Goal: Task Accomplishment & Management: Manage account settings

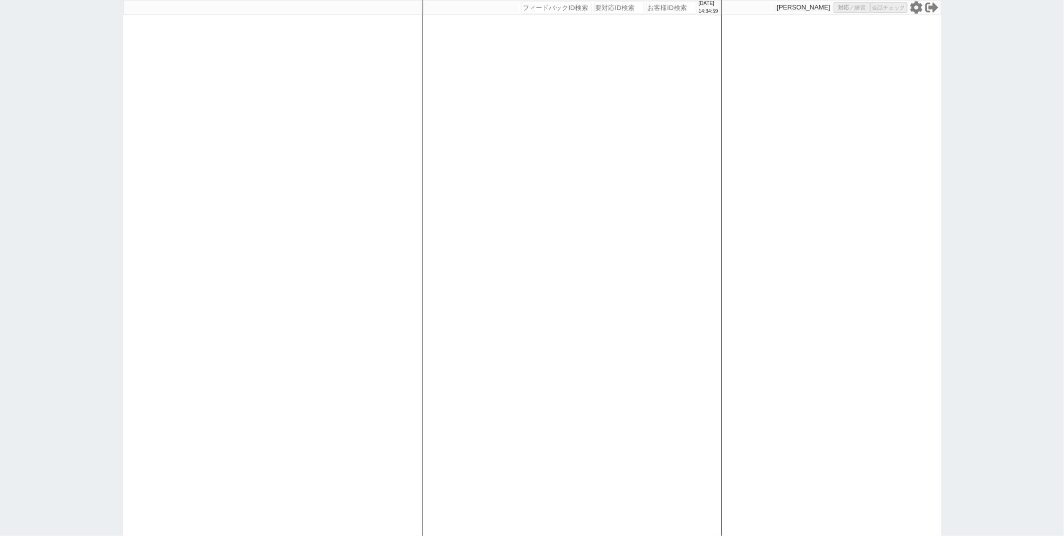
select select "1"
select select
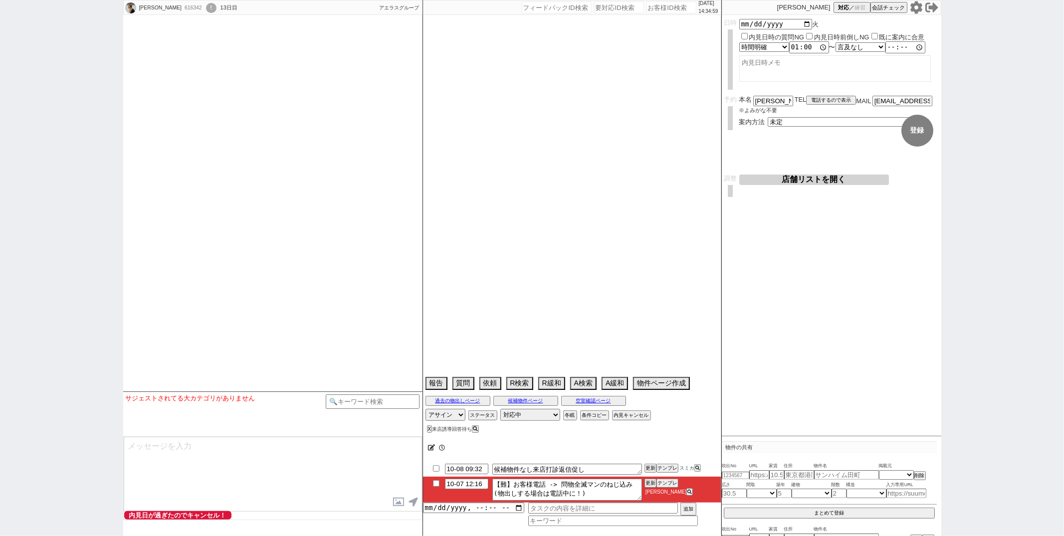
select select "2026"
select select "3"
select select "37"
select select "0"
select select "2"
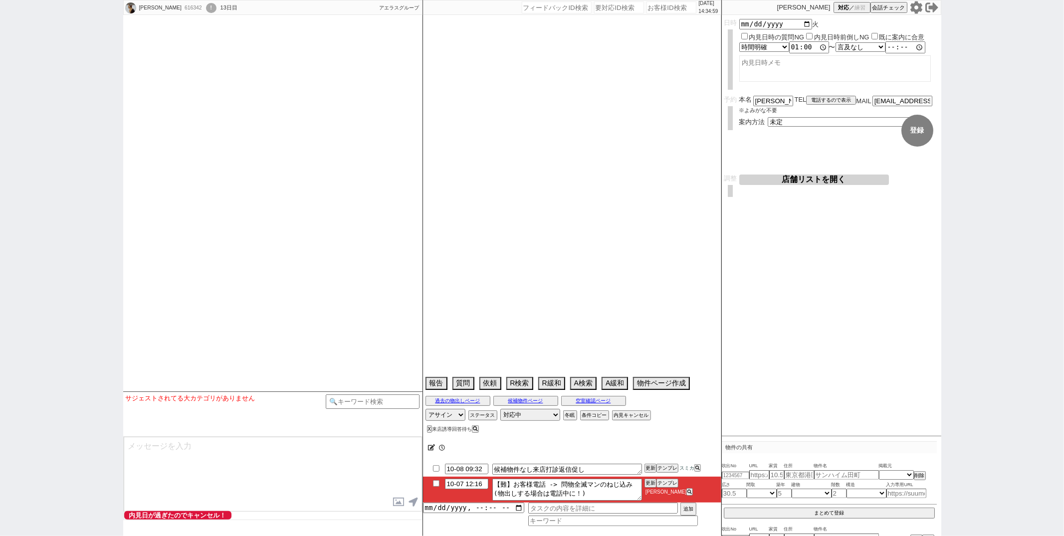
select select "3"
select select "4"
select select "5"
select select "6"
select select "7"
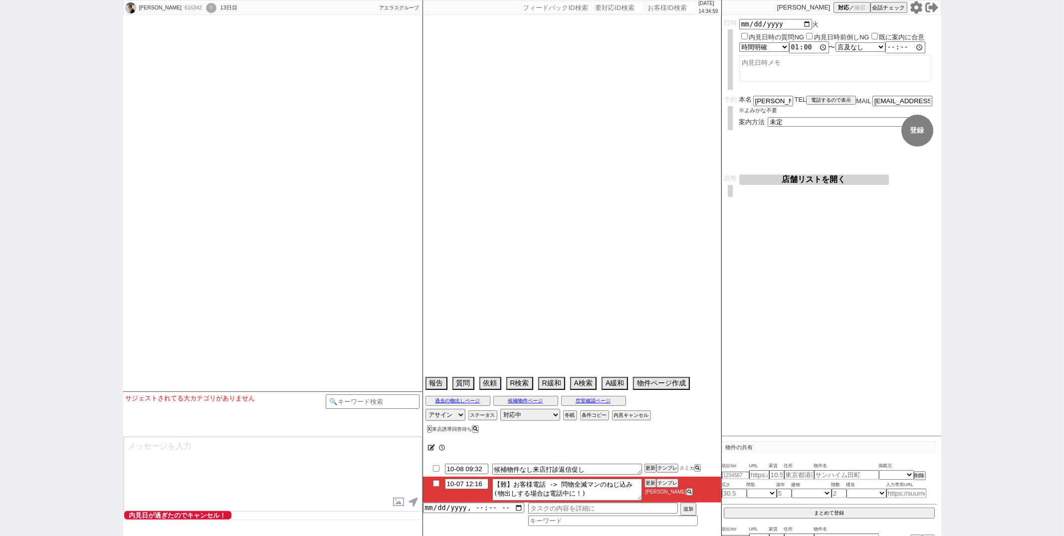
select select "8"
select select "9"
select select "10"
select select "11"
select select "12"
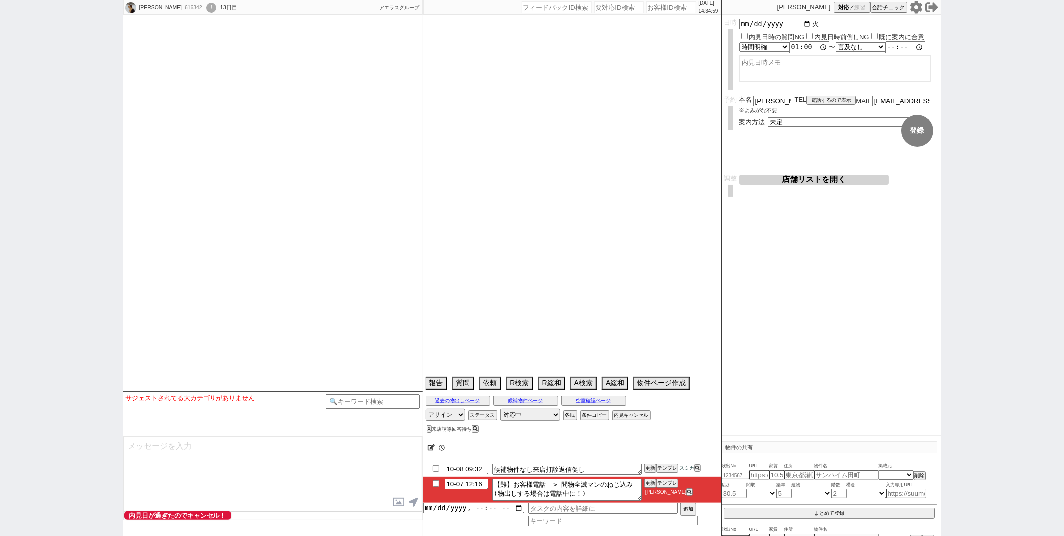
select select "13"
select select "14"
select select "15"
select select "16"
select select "17"
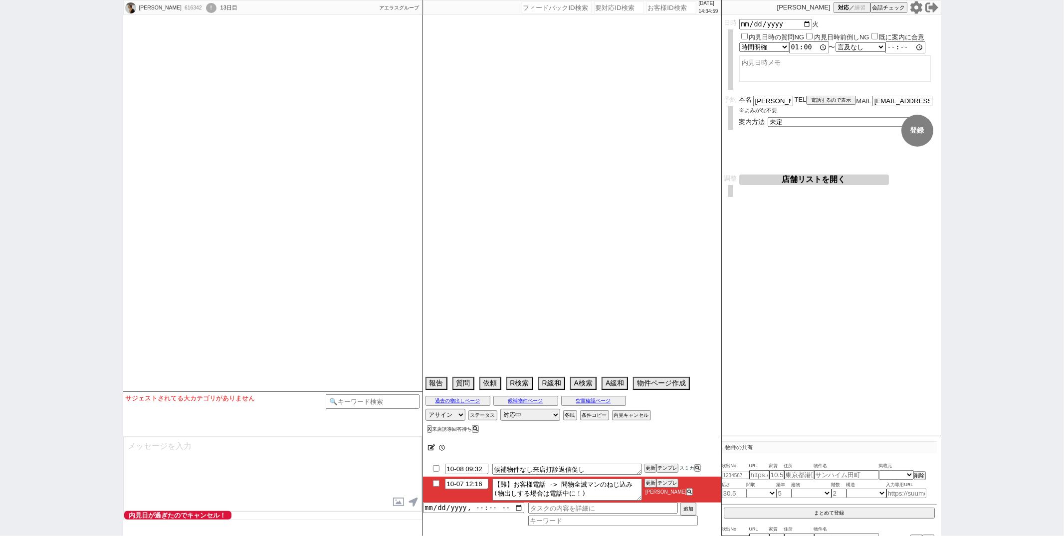
select select "18"
select select "19"
select select "20"
select select "21"
select select "22"
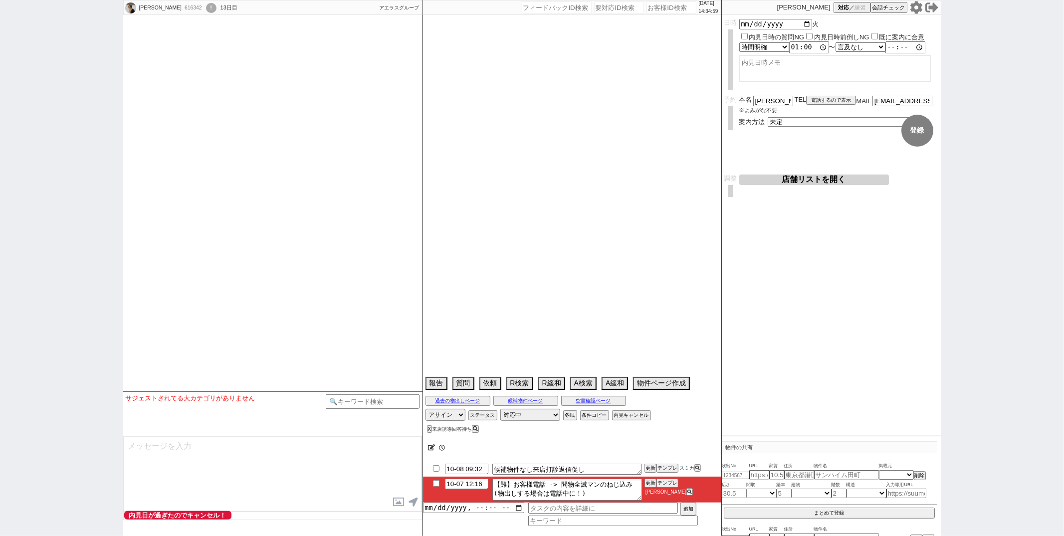
select select "23"
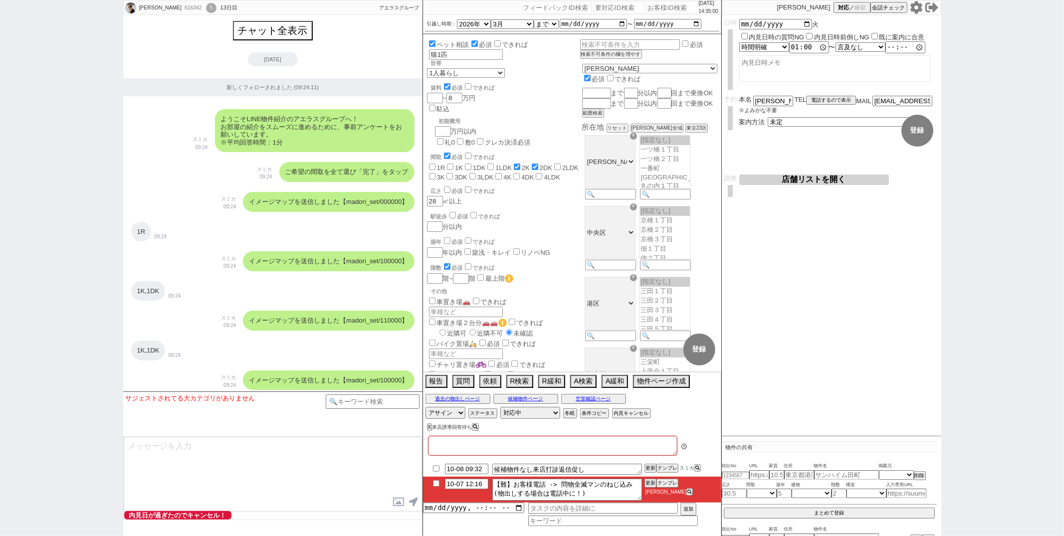
type textarea "家賃重複問題ない"
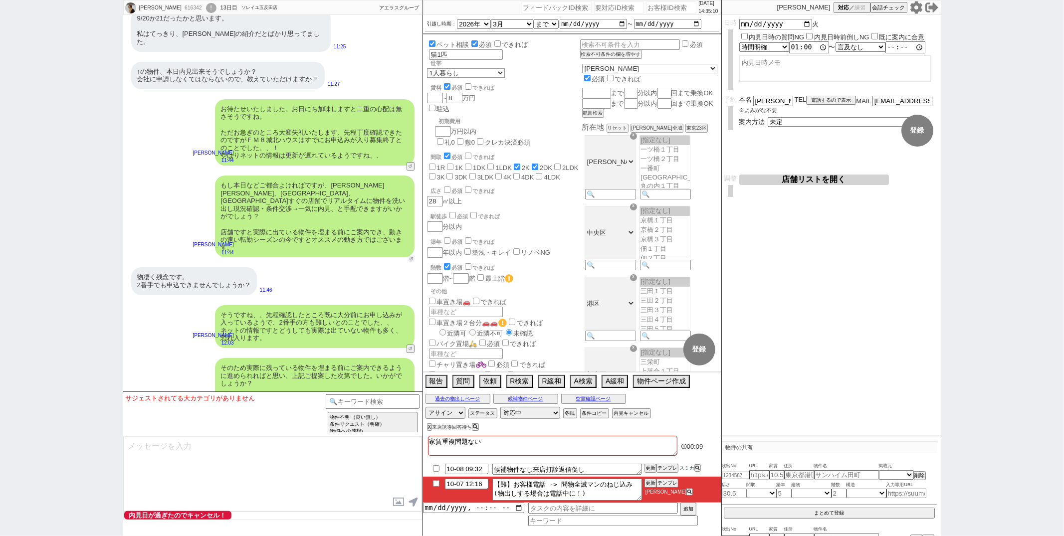
click at [411, 256] on button "↺" at bounding box center [412, 259] width 6 height 6
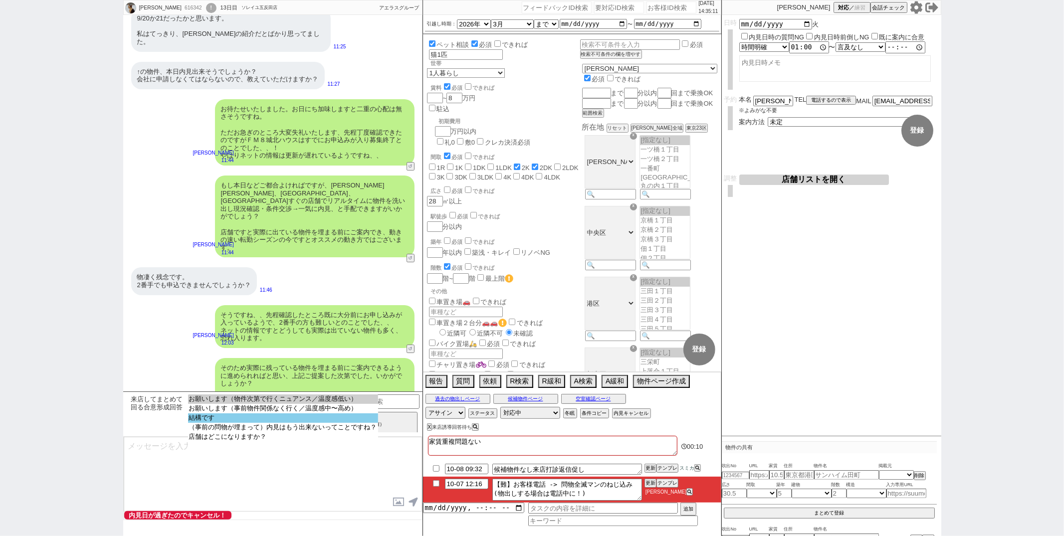
select select "結構です"
click at [294, 418] on option "結構です" at bounding box center [283, 418] width 190 height 9
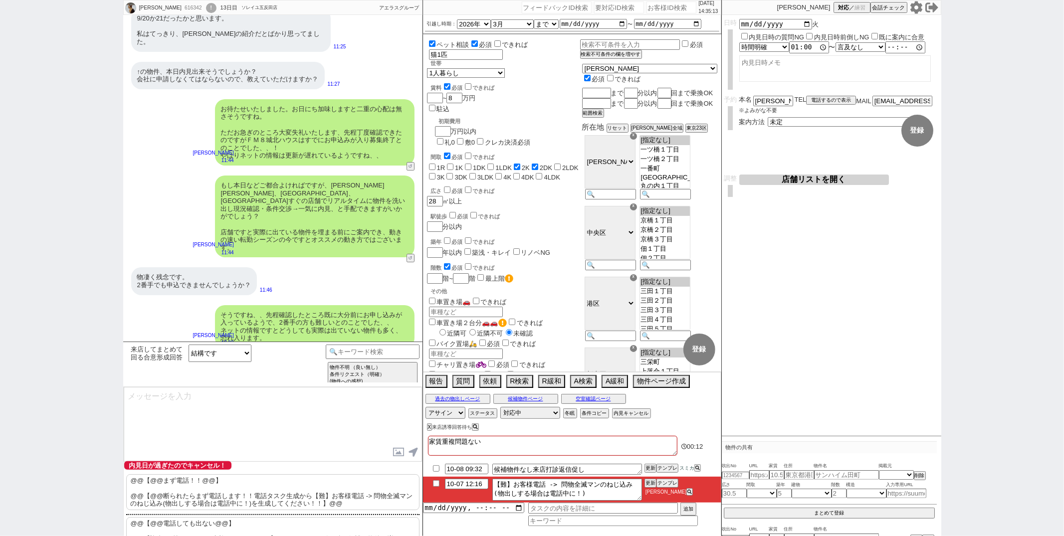
click at [175, 523] on p "@@【@@電話しても出ない@@】 @@【迎合: お忙しいところ失礼しました、、！】そうしましたら引き続き候補の物件を増やせるよう動いてまいりますね！" at bounding box center [272, 535] width 293 height 36
drag, startPoint x: 169, startPoint y: 412, endPoint x: 221, endPoint y: 47, distance: 368.3
click at [221, 47] on div "MITSUKO MIZUHARA 616342 ! 0 13日目 ソレイユ五反田店 冬眠中 自社客 アエラスグループ スミカ_BPO チャット全表示 2025…" at bounding box center [272, 268] width 299 height 536
type textarea "お忙しいところ失礼しました、、！ そうしましたら引き続き候補の物件を増やせるよう動いてまいりますね！"
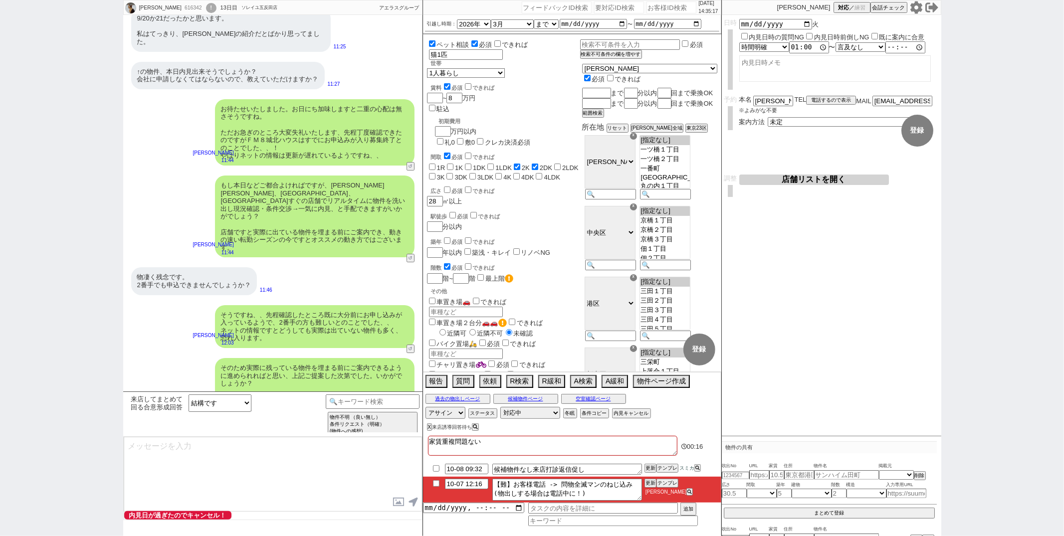
scroll to position [6002, 0]
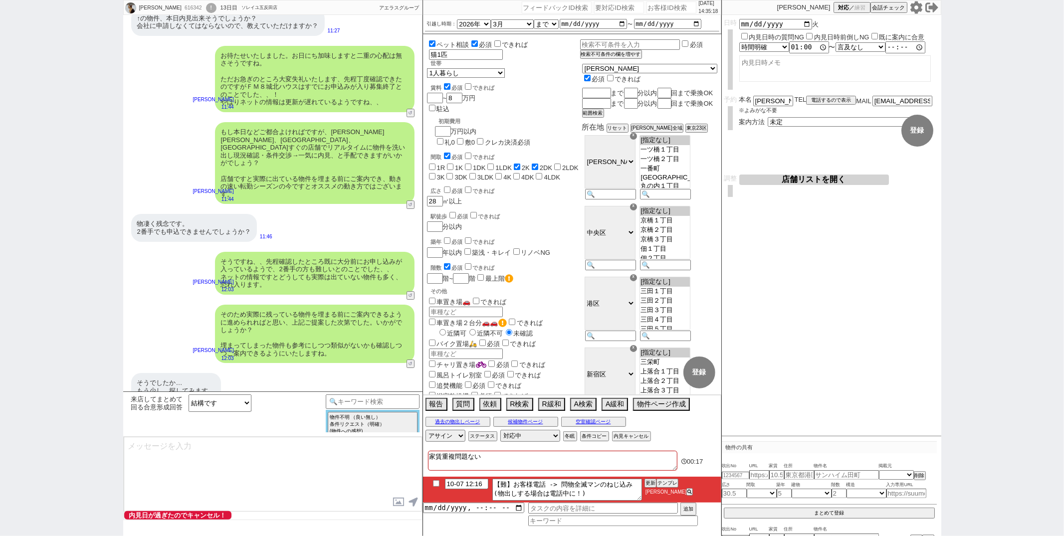
type textarea "取り急ぎその後ネットの物件等含めご検討されている物件あれば申し込み状況等確認できますがいかがでしょうか？"
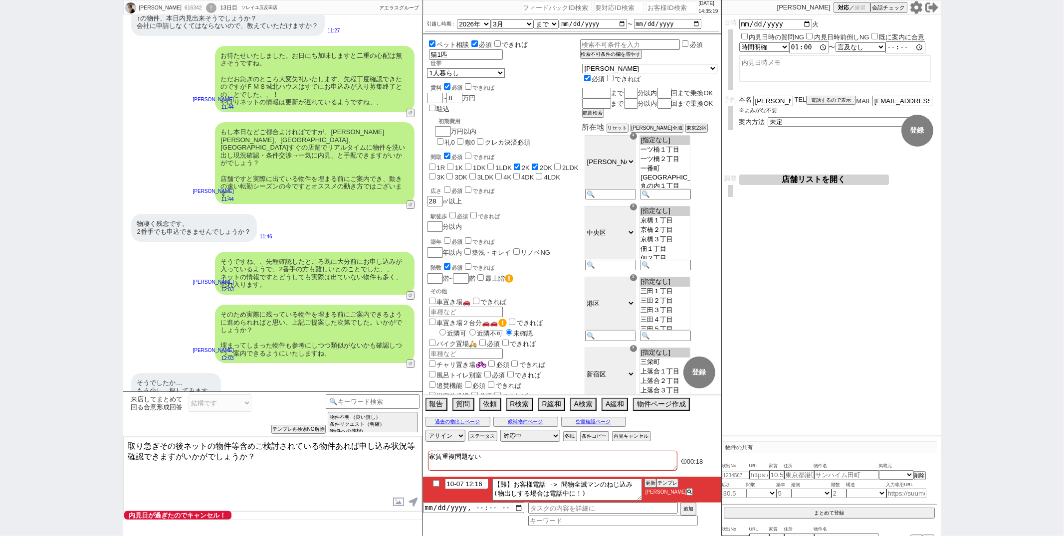
click at [432, 483] on input "checkbox" at bounding box center [436, 483] width 14 height 6
checkbox input "true"
click at [620, 441] on button "内見キャンセル" at bounding box center [630, 437] width 37 height 8
radio input "true"
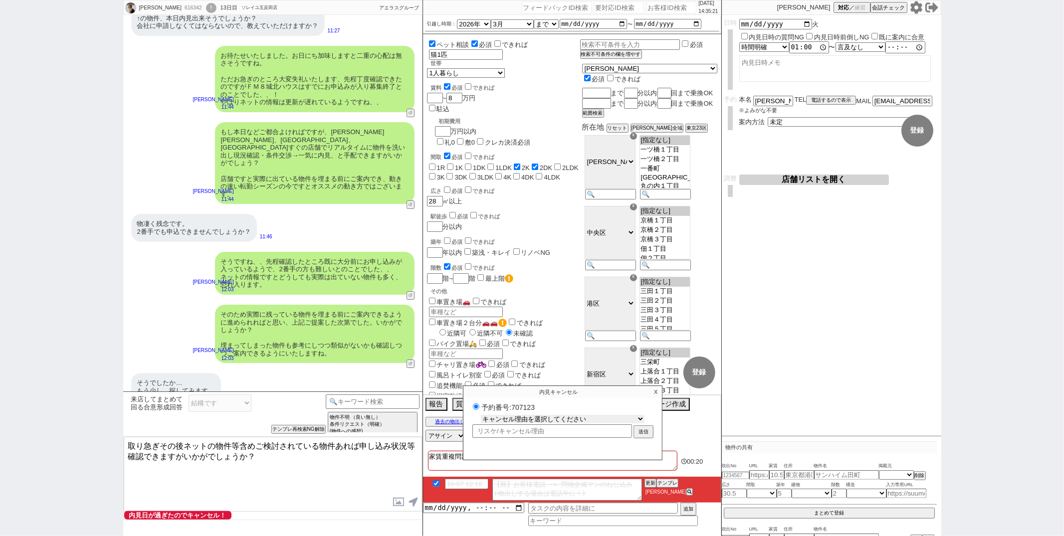
click at [555, 419] on select "キャンセル理由を選択してください 希望物件が出なかった 希望物件が見れなかった 返信がこなくなった 他決(日程調整前) 引越し自体消滅(日程調整前) 都合が変…" at bounding box center [563, 419] width 164 height 8
select select "1"
click at [481, 416] on select "キャンセル理由を選択してください 希望物件が出なかった 希望物件が見れなかった 返信がこなくなった 他決(日程調整前) 引越し自体消滅(日程調整前) 都合が変…" at bounding box center [563, 419] width 164 height 8
click at [644, 430] on button "送信" at bounding box center [644, 433] width 18 height 11
radio input "true"
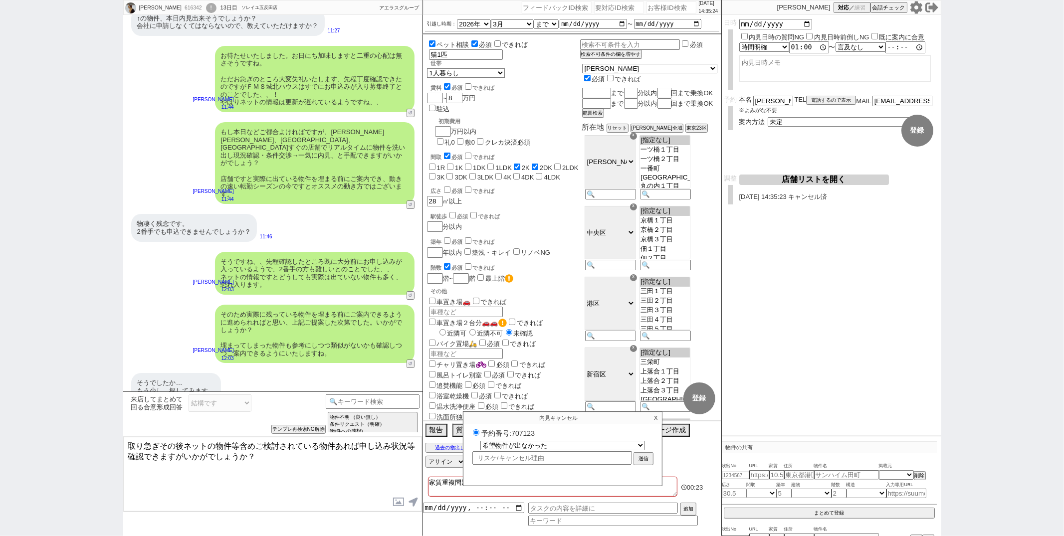
select select
select select "0"
radio input "false"
click at [274, 461] on textarea "取り急ぎその後ネットの物件等含めご検討されている物件あれば申し込み状況等確認できますがいかがでしょうか？" at bounding box center [273, 474] width 298 height 75
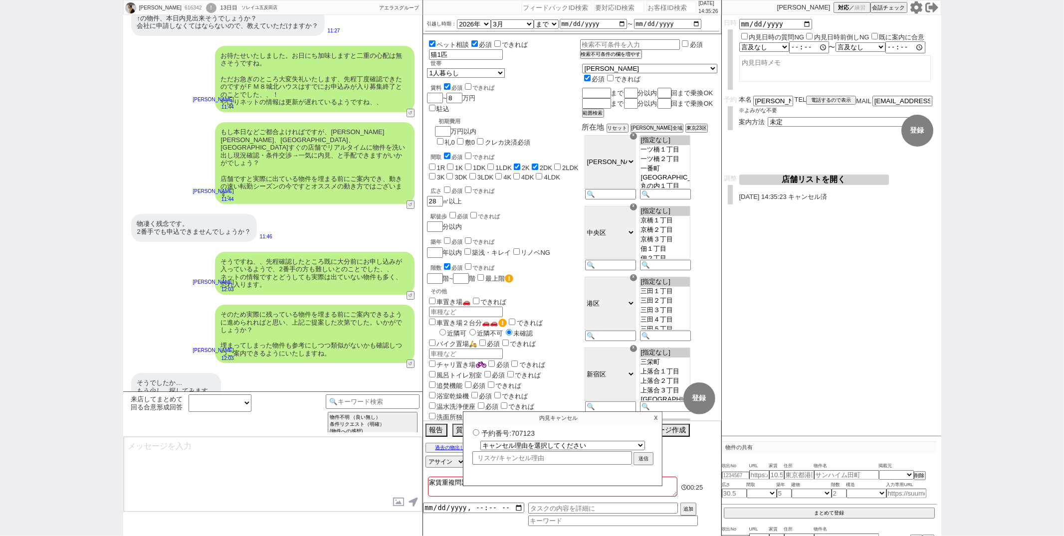
scroll to position [6039, 0]
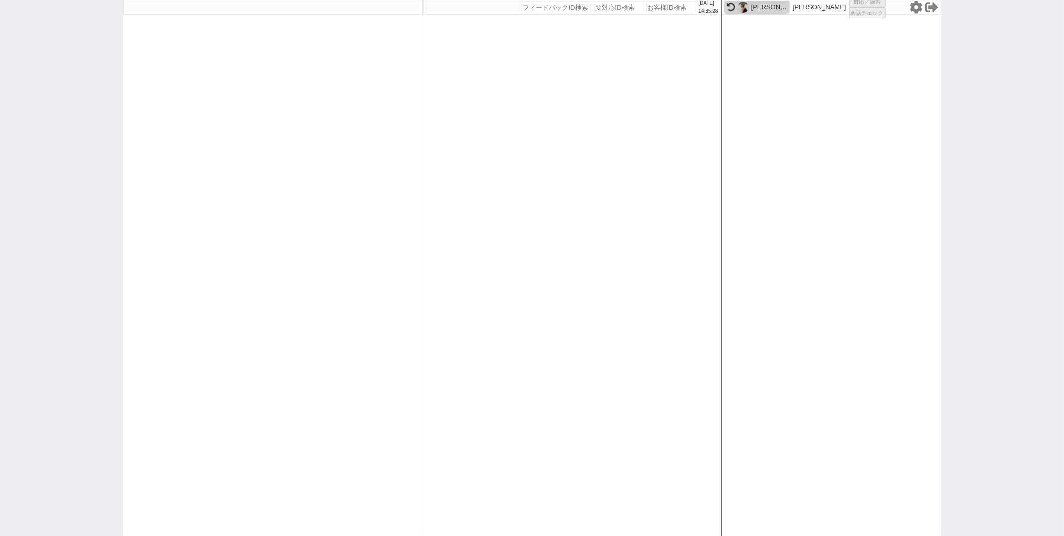
select select "1"
select select "2"
select select
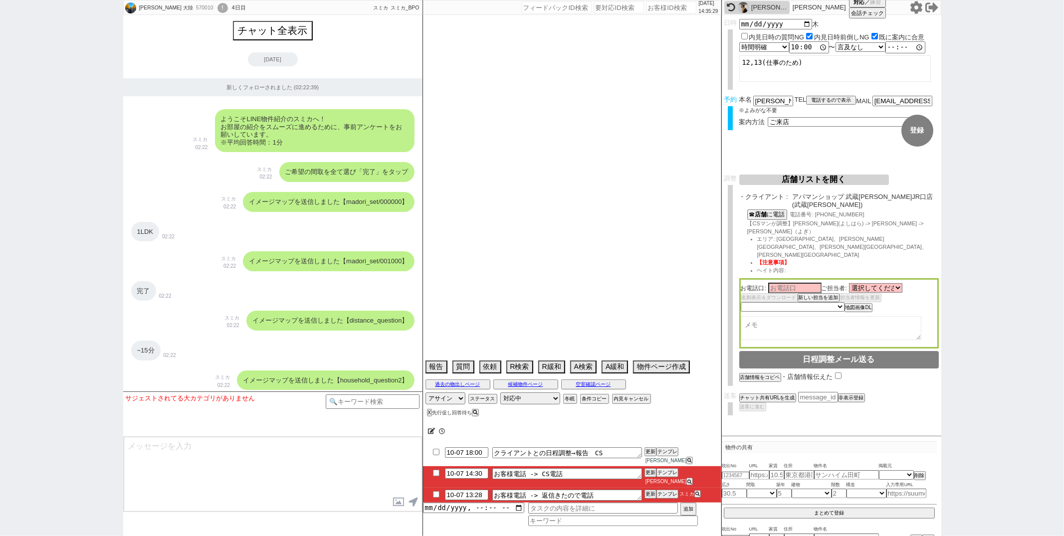
scroll to position [12336, 0]
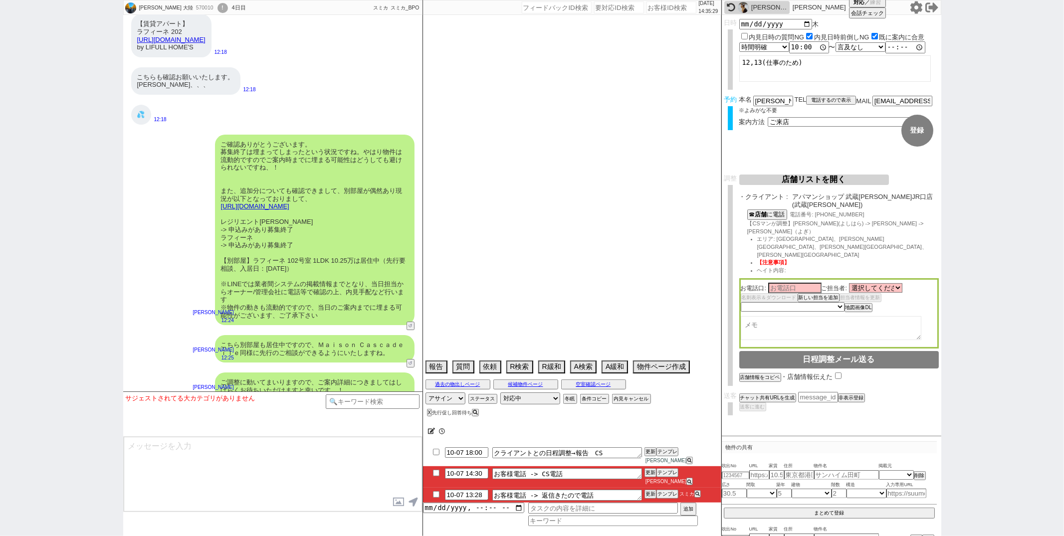
select select "2025"
select select "11"
select select "36"
select select "1"
select select "75"
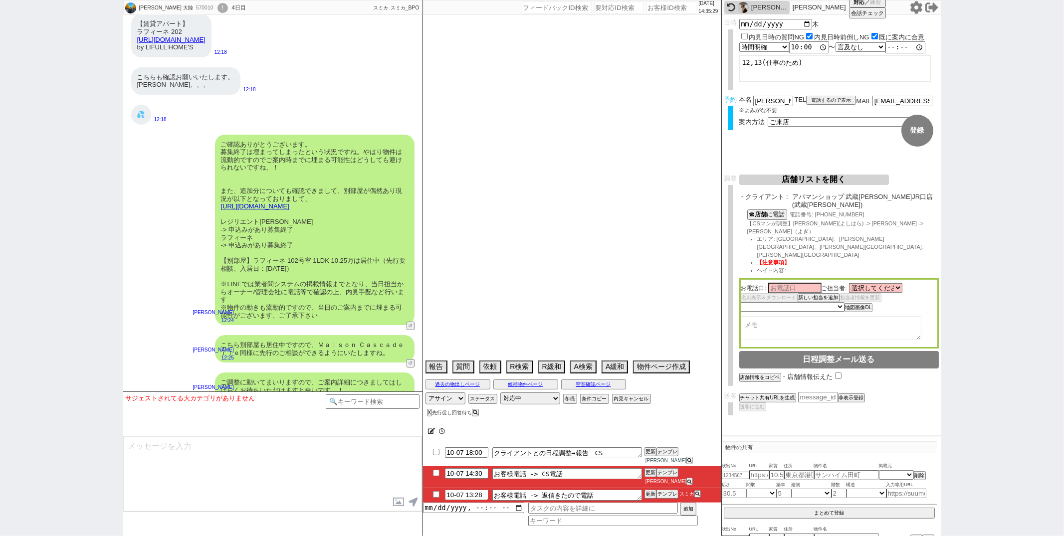
select select "14"
select select "44"
select select "23"
select select "48"
select select "819"
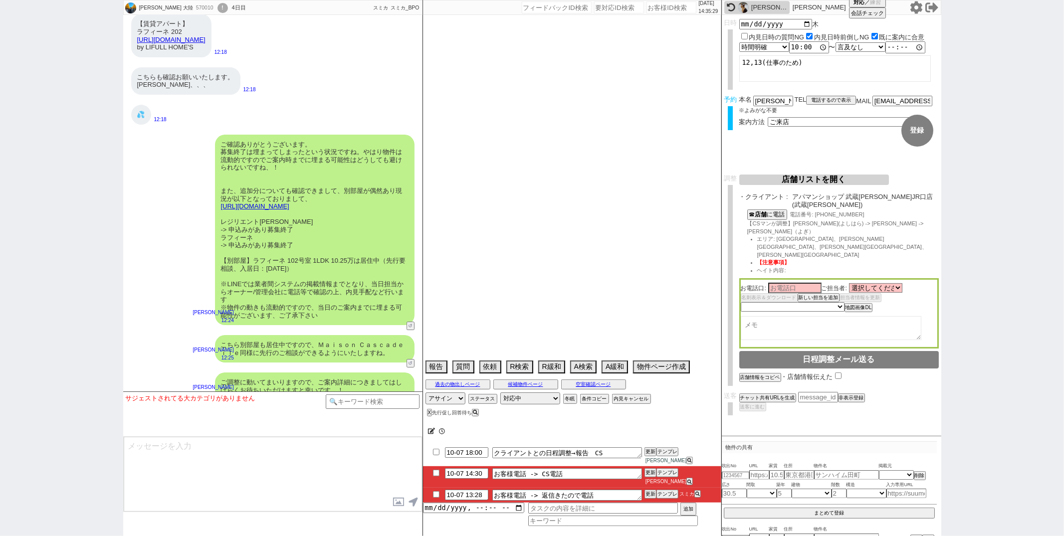
select select "60"
select select "15"
select select "53"
select select "25"
select select "3116"
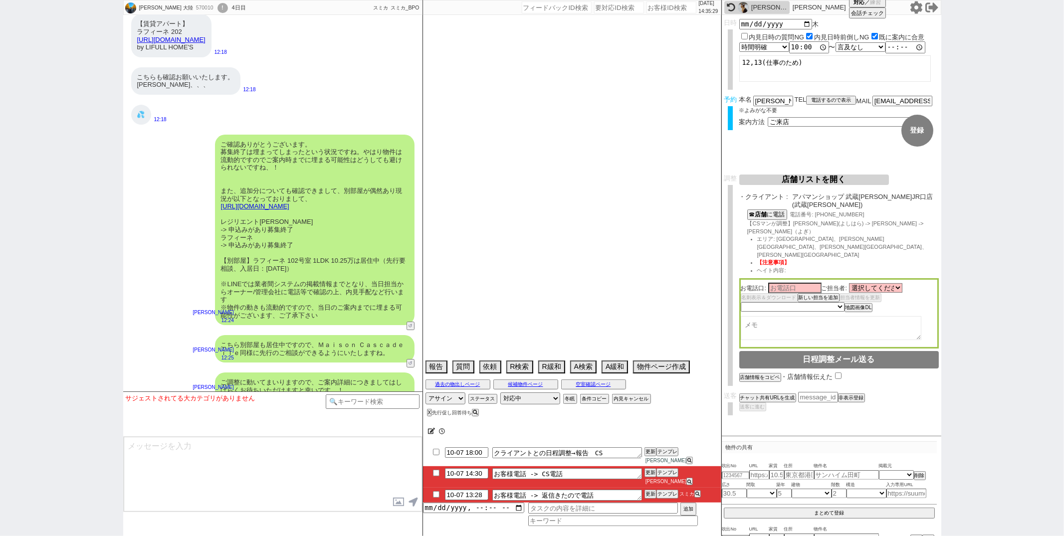
select select "19"
select select "38"
select select "59"
select select "65"
select select "47"
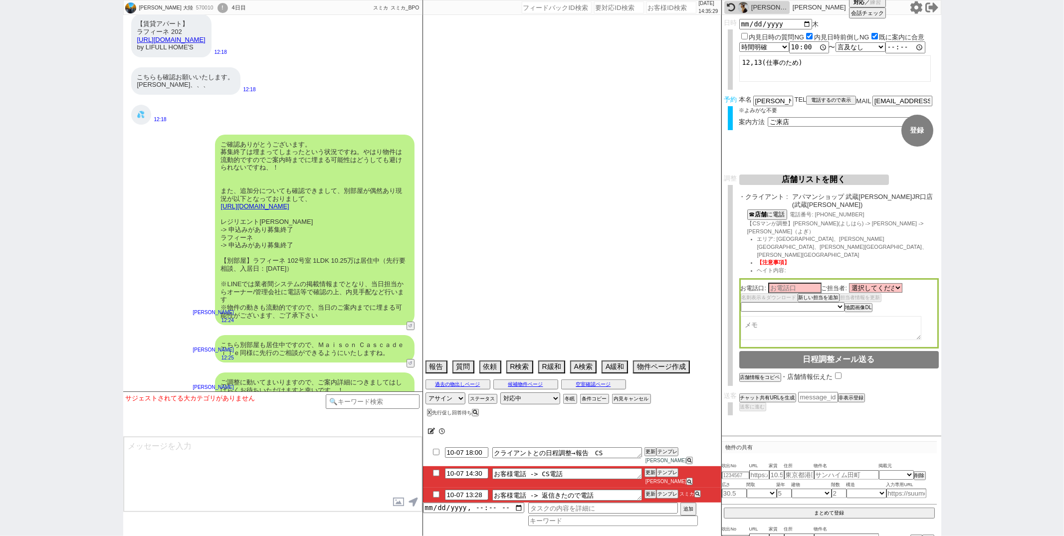
select select "64"
select select "1558"
select select "67"
select select "36"
select select "68"
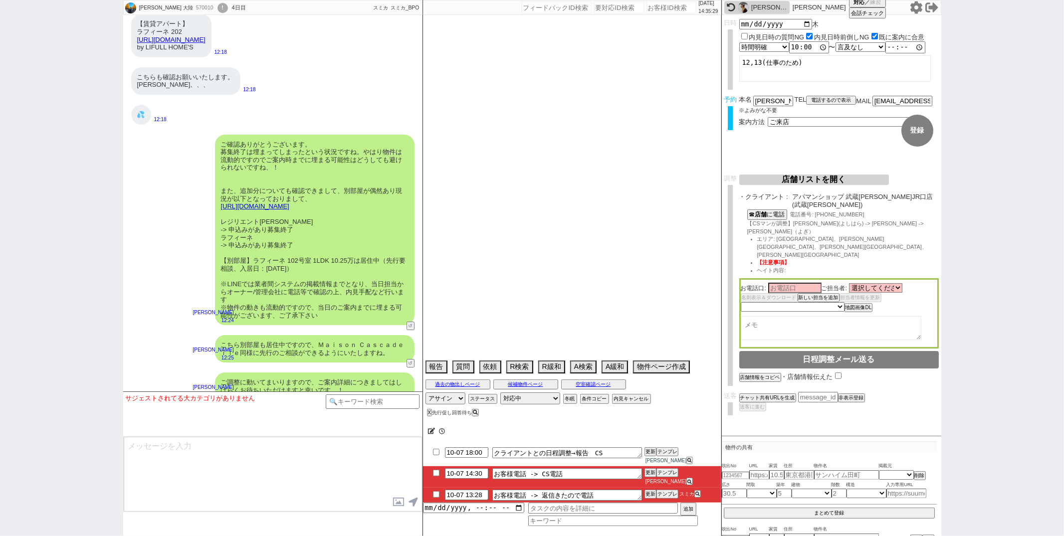
select select "62"
select select "[DATE]"
select select "35"
select select "50"
select select "63"
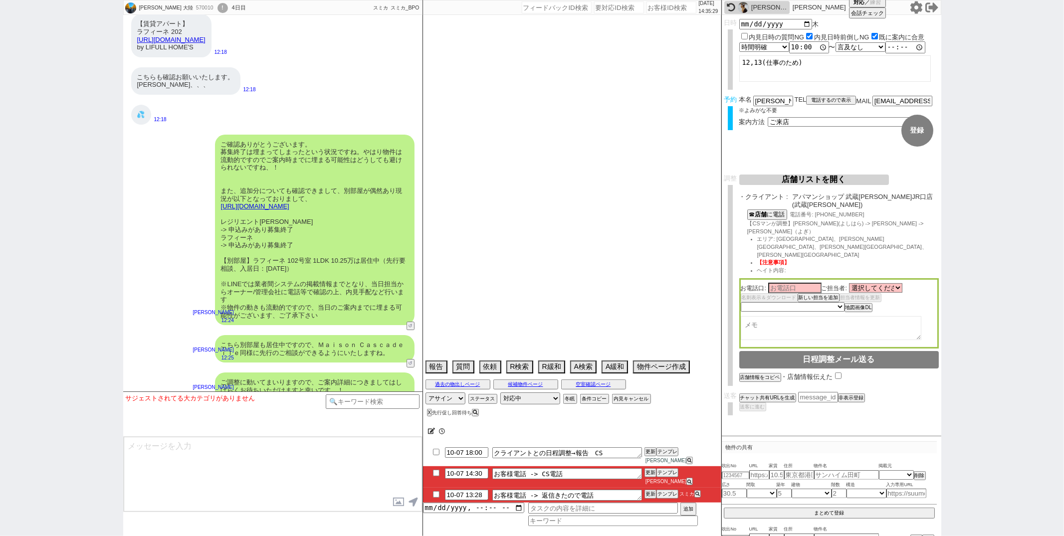
select select "9"
select select "329"
select select "71"
select select "52"
select select "1318"
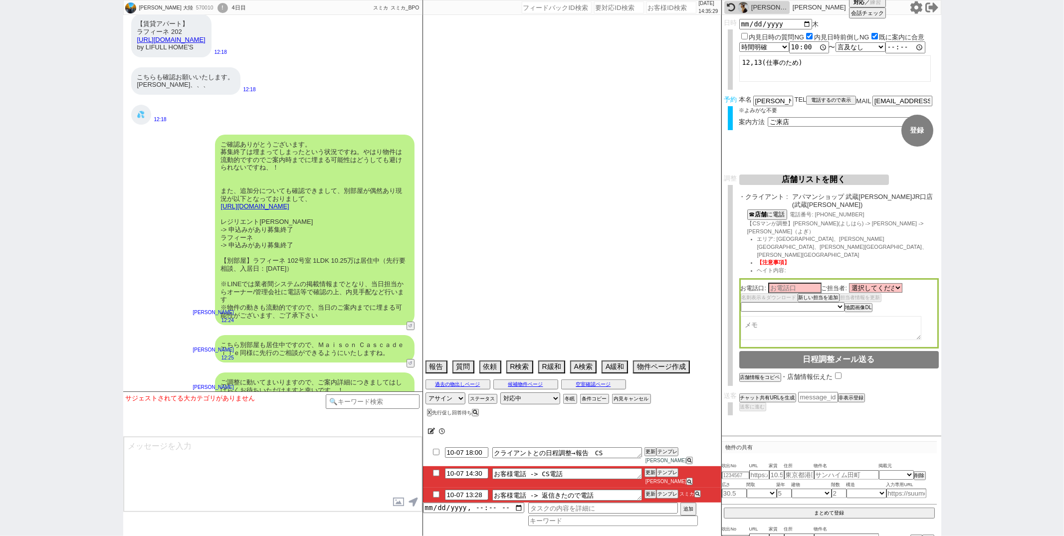
select select "70"
select select "1684"
select select "10"
select select "372"
select select "56"
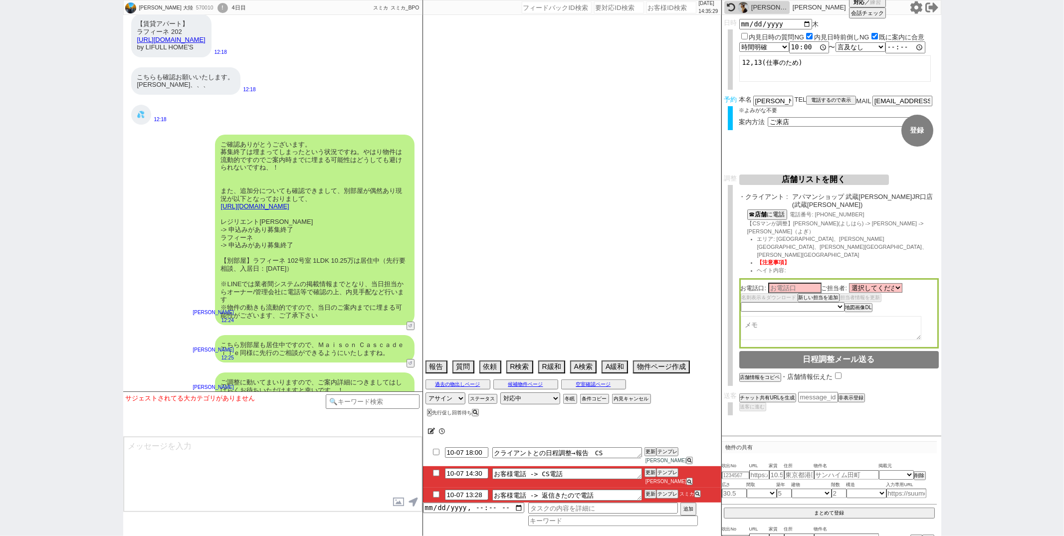
select select "46"
select select "49"
select select "16"
select select "17"
select select "561"
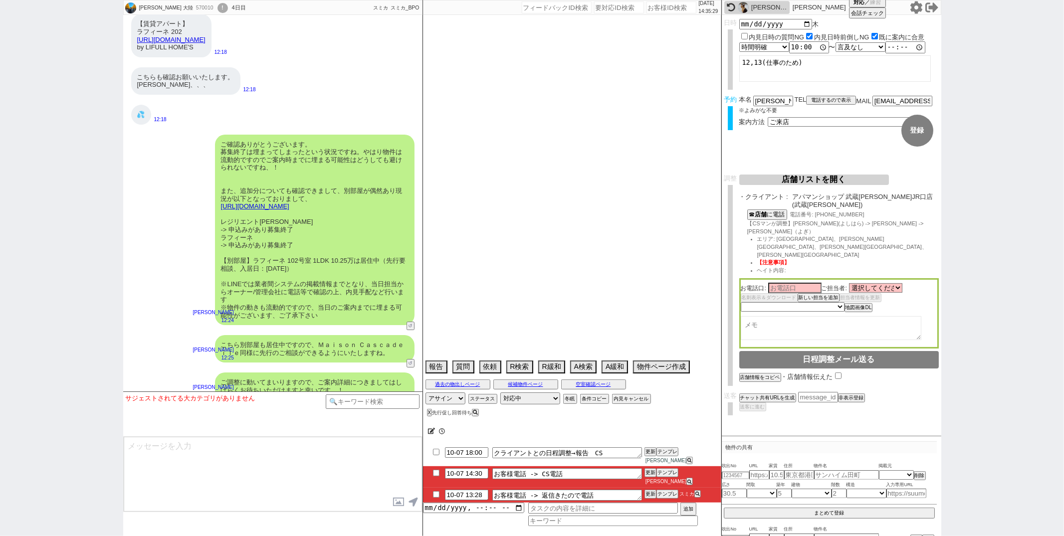
select select "11"
select select "61"
select select "41"
select select "55"
select select "29"
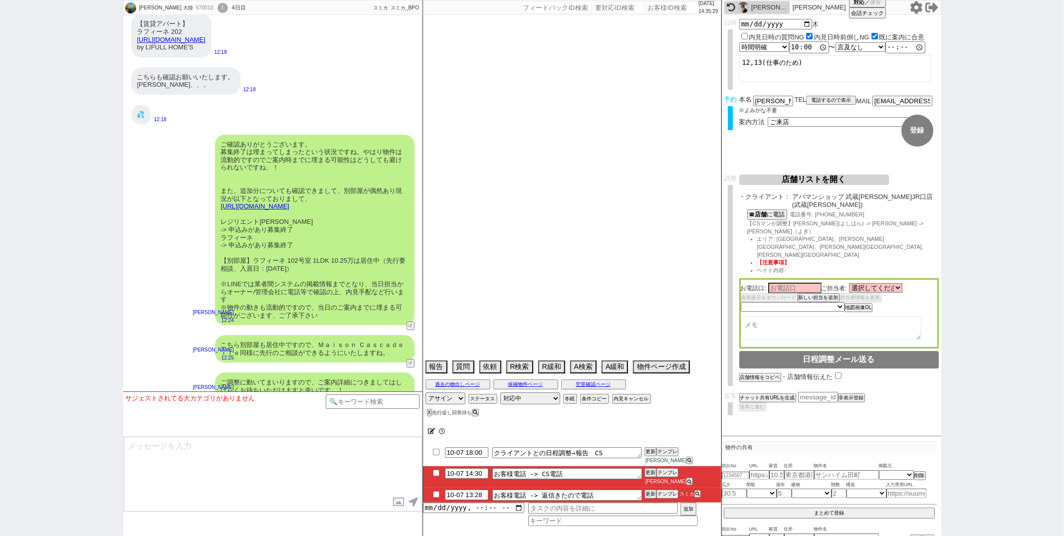
select select "72"
select select "1746"
select select "37"
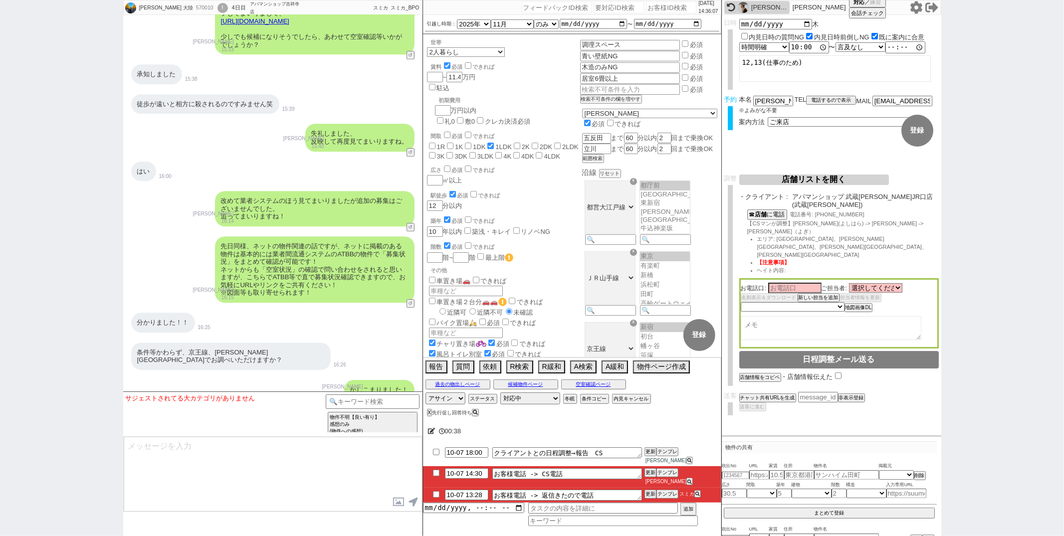
scroll to position [8767, 0]
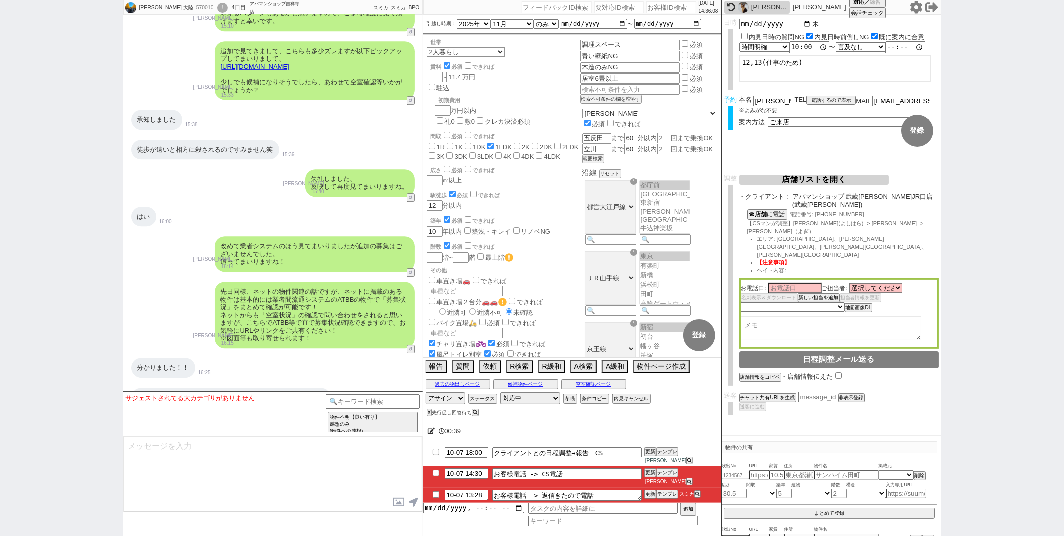
click at [334, 353] on div "分かりました！！ 16:25" at bounding box center [272, 368] width 299 height 30
click at [825, 100] on button "電話するので表示" at bounding box center [831, 100] width 50 height 7
click at [0, 0] on select "電話の理由 356 初日調整での禊 357 問物漏れ回収 359 内見日が怪しいので前倒し&他社消し 360 調整まできて無言が長いマンを起こす 361 調整…" at bounding box center [0, 0] width 0 height 0
click select "電話の理由 356 初日調整での禊 357 問物漏れ回収 359 内見日が怪しいので前倒し&他社消し 360 調整まできて無言が長いマンを起こす 361 調整…" at bounding box center [831, 100] width 50 height 8
select select "356"
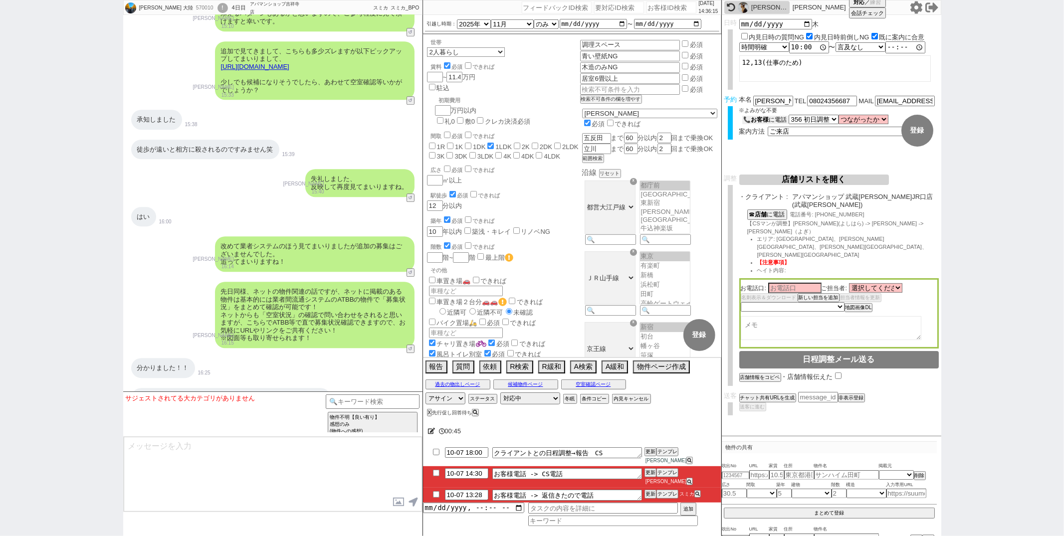
click at [783, 117] on button "📞 お客様 に電話" at bounding box center [765, 120] width 46 height 8
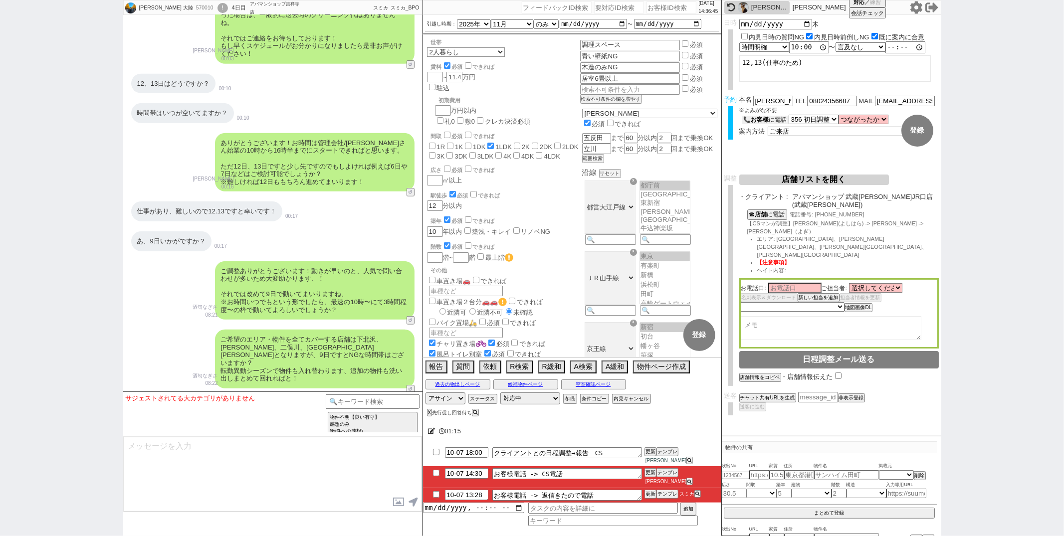
scroll to position [6774, 0]
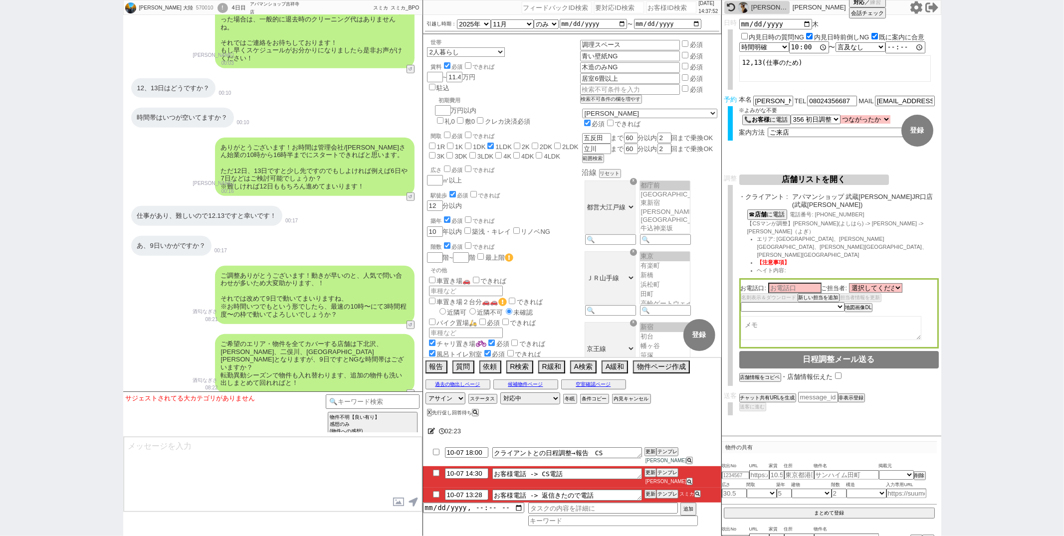
click at [880, 118] on select "つながったか つながった つながらなかった" at bounding box center [866, 119] width 50 height 8
select select "false"
click at [841, 115] on select "つながったか つながった つながらなかった" at bounding box center [866, 119] width 50 height 8
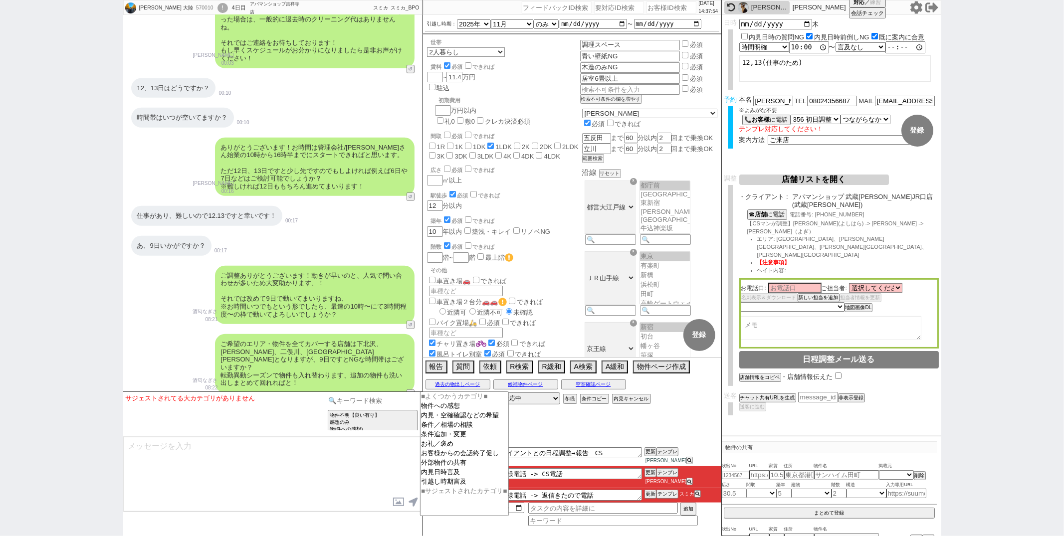
click at [353, 403] on input at bounding box center [373, 401] width 94 height 12
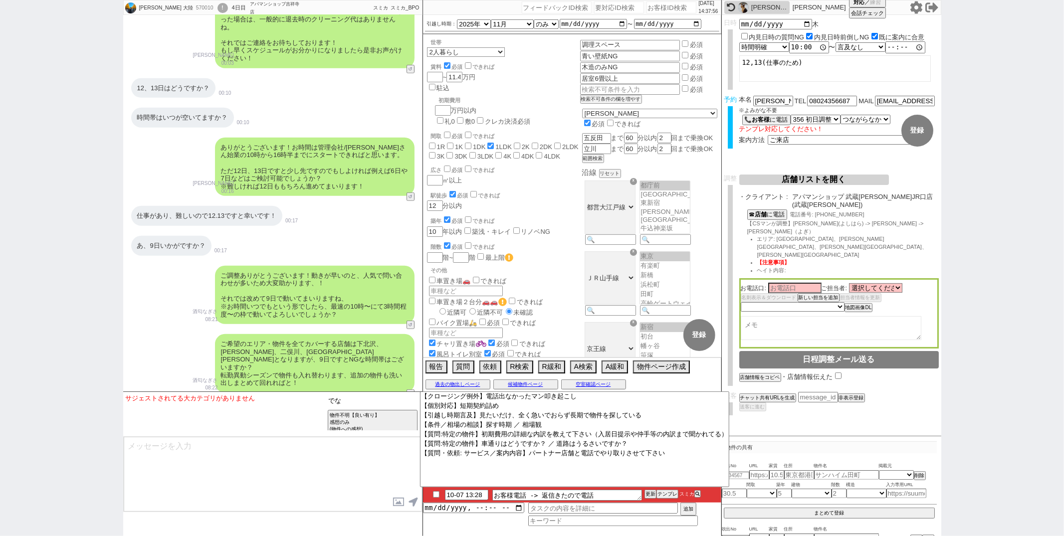
type input "で"
type input "出ない"
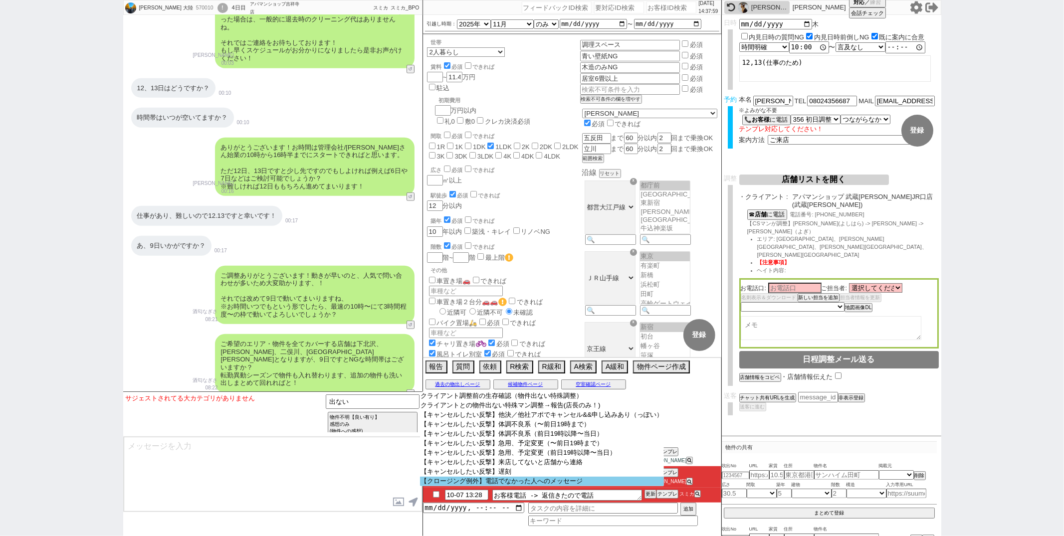
click at [495, 486] on option "【クロージング例外】電話でなかった人へのメッセージ" at bounding box center [542, 481] width 244 height 9
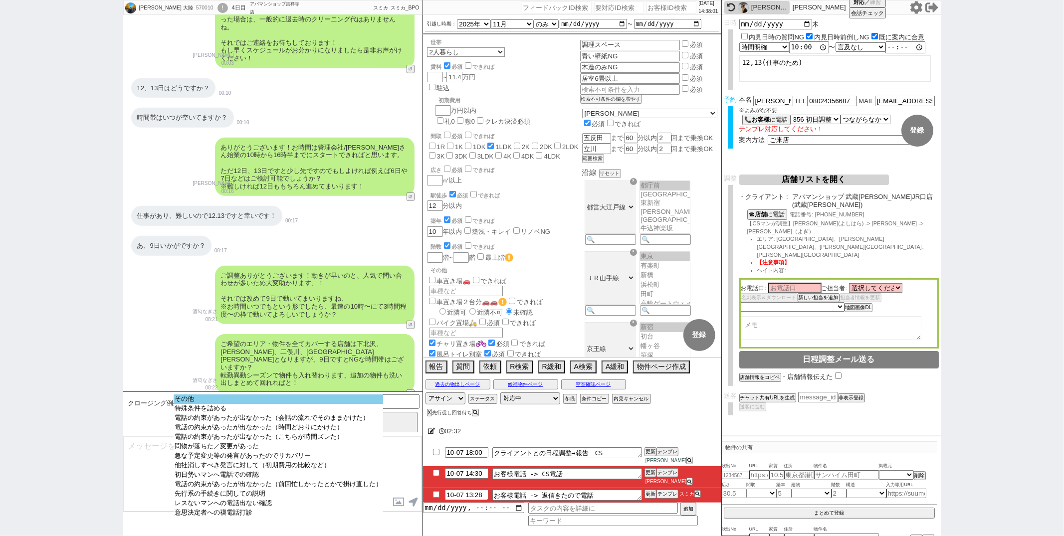
select select "その他"
click at [297, 402] on select "その他 特殊条件を詰める 電話の約束があったが出なかった（会話の流れでそのままかけた） 電話の約束があったが出なかった（時間どおりにかけた） 電話の約束があっ…" at bounding box center [279, 465] width 210 height 140
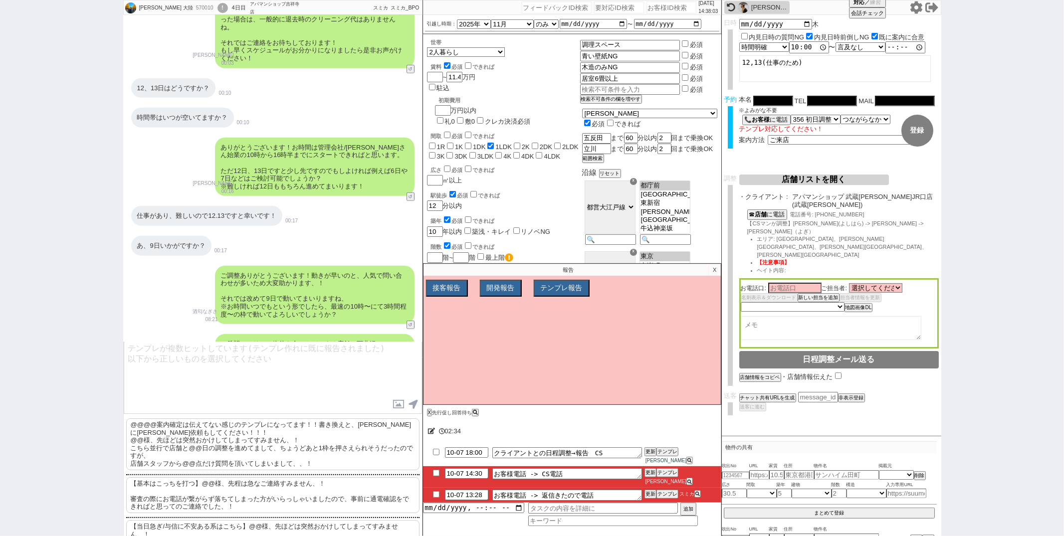
scroll to position [85, 0]
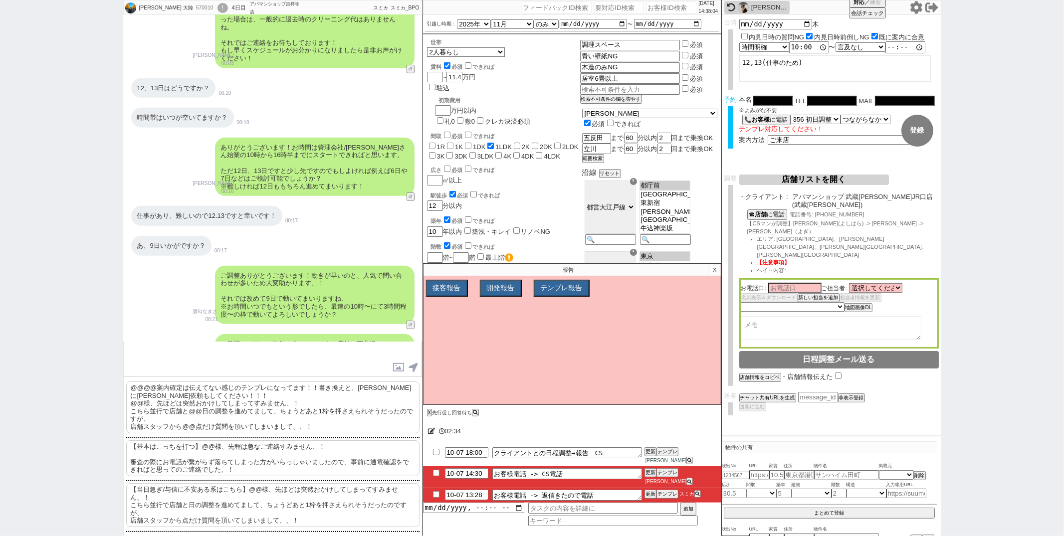
click at [269, 448] on p "【基本はこっちを打つ】@@様、先程は急なご連絡すみません、！ 審査の際にお電話が繋がらず落ちてしまった方がいらっしゃいましたので、事前に通電確認をできればと思…" at bounding box center [272, 459] width 293 height 36
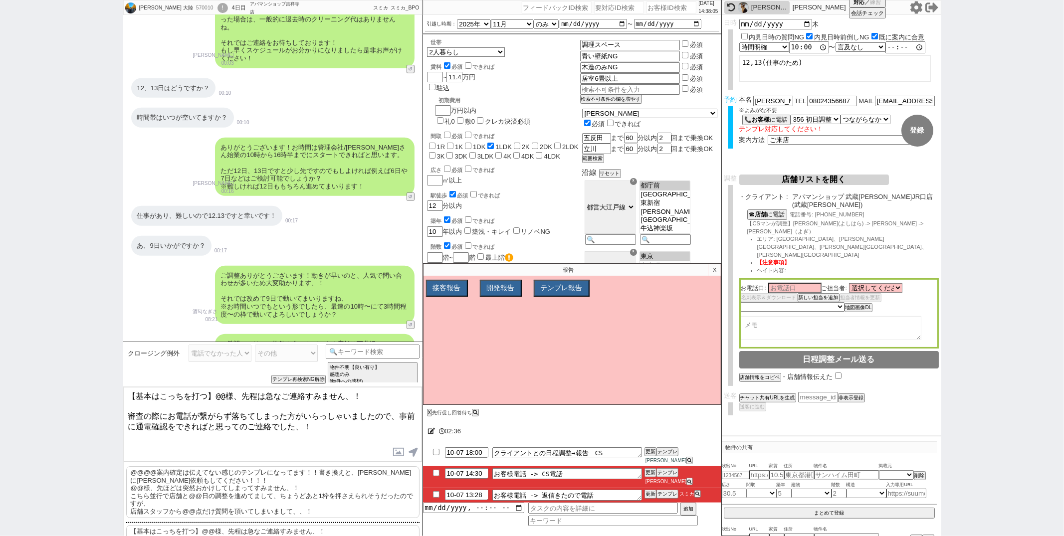
drag, startPoint x: 220, startPoint y: 398, endPoint x: 281, endPoint y: 321, distance: 97.9
click at [281, 321] on div "岡田 大陸 570010 ! 0 4日目 アパマンショップ吉祥寺店 冬眠中 自社客 スミカ スミカ_BPO チャット全表示 2025-01-09 新しくフォロ…" at bounding box center [272, 268] width 299 height 536
type textarea "岡田様、先程は急なご連絡すみません、！ 審査の際にお電話が繋がらず落ちてしまった方がいらっしゃいましたので、事前に通電確認をできればと思ってのご連絡でした、！"
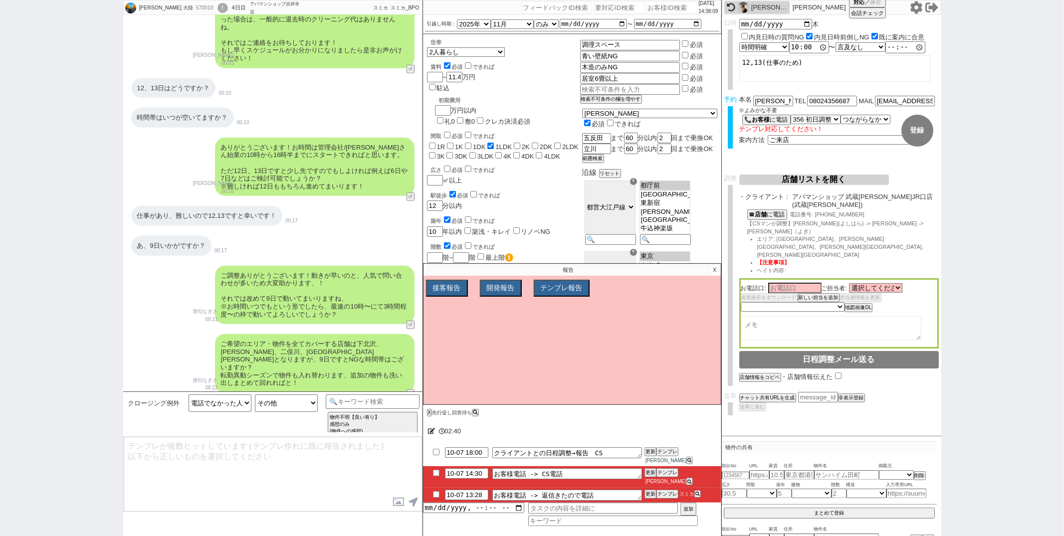
scroll to position [12396, 0]
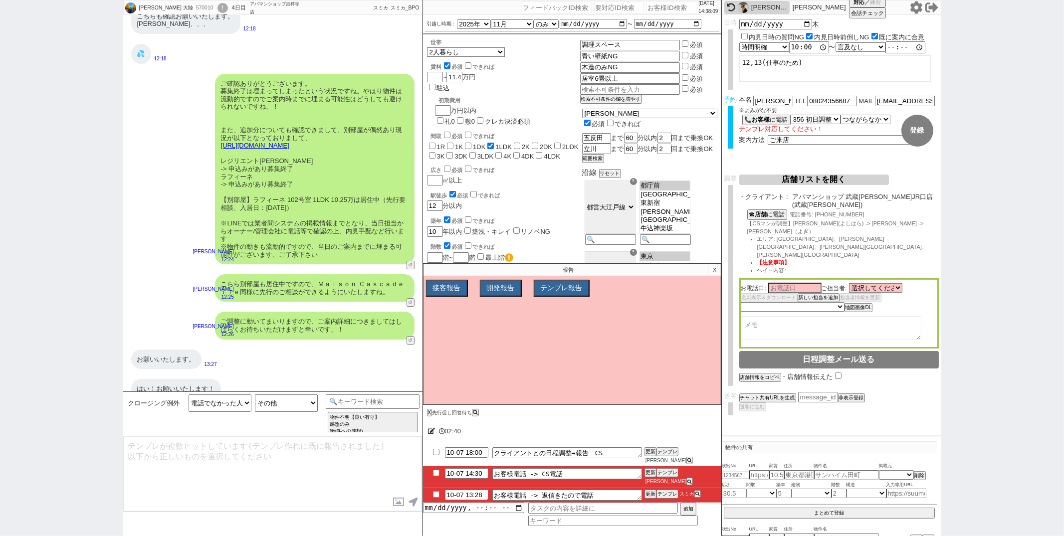
select select "372"
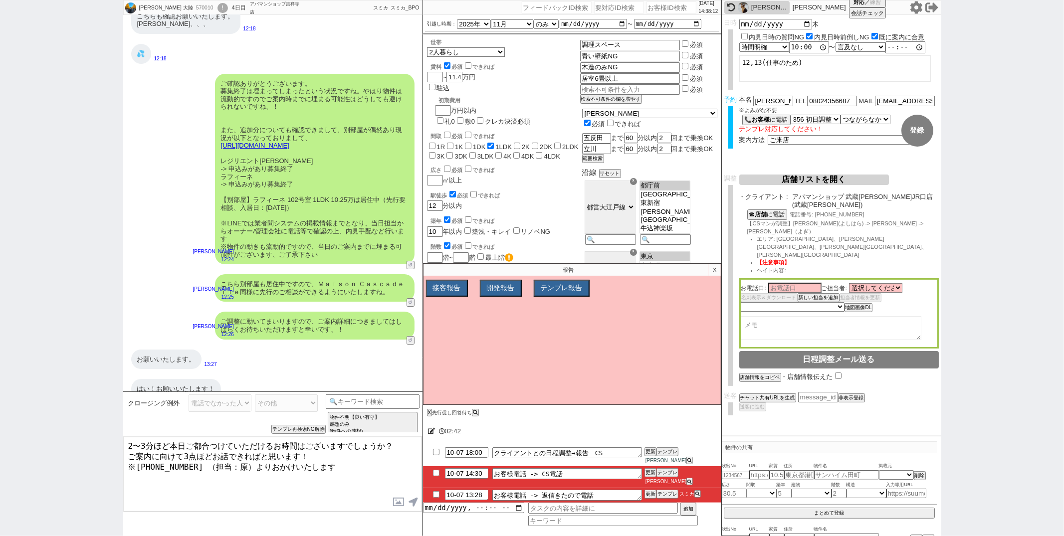
click at [184, 445] on textarea "2〜3分ほど本日ご都合つけていただけるお時間はございますでしょうか？ ご案内に向けて3点ほどお話できればと思います！ ※0120-991-749 （担当：原）…" at bounding box center [273, 474] width 298 height 75
type textarea "2〜3分ほどこの後ご都合つけていただけるお時間はございますでしょうか？ ご案内に向けて3点ほどお話できればと思います！ ※0120-991-749 （担当：原…"
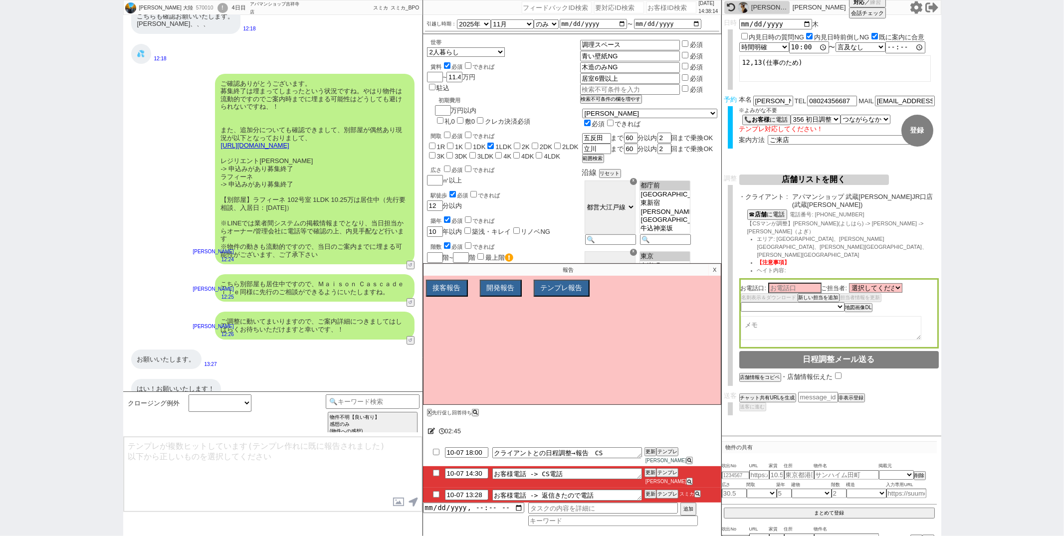
scroll to position [12450, 0]
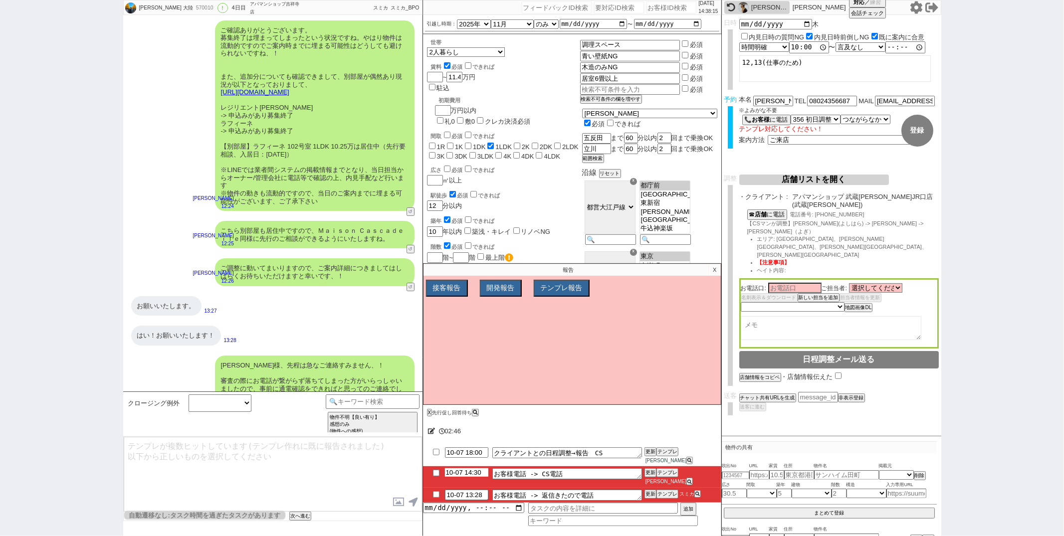
drag, startPoint x: 471, startPoint y: 482, endPoint x: 624, endPoint y: 446, distance: 156.9
click at [471, 477] on input "10-07 14:30" at bounding box center [466, 472] width 43 height 8
type input "10-07 16:30"
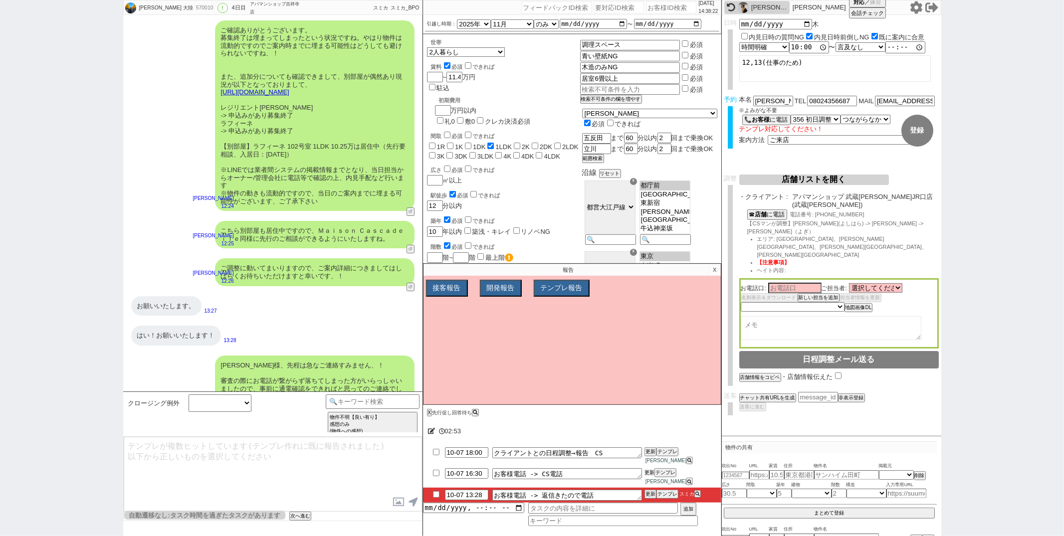
click at [651, 476] on button "更新" at bounding box center [650, 472] width 10 height 7
click at [438, 497] on input "checkbox" at bounding box center [436, 494] width 14 height 6
checkbox input "true"
click at [650, 494] on button "更新" at bounding box center [650, 494] width 10 height 7
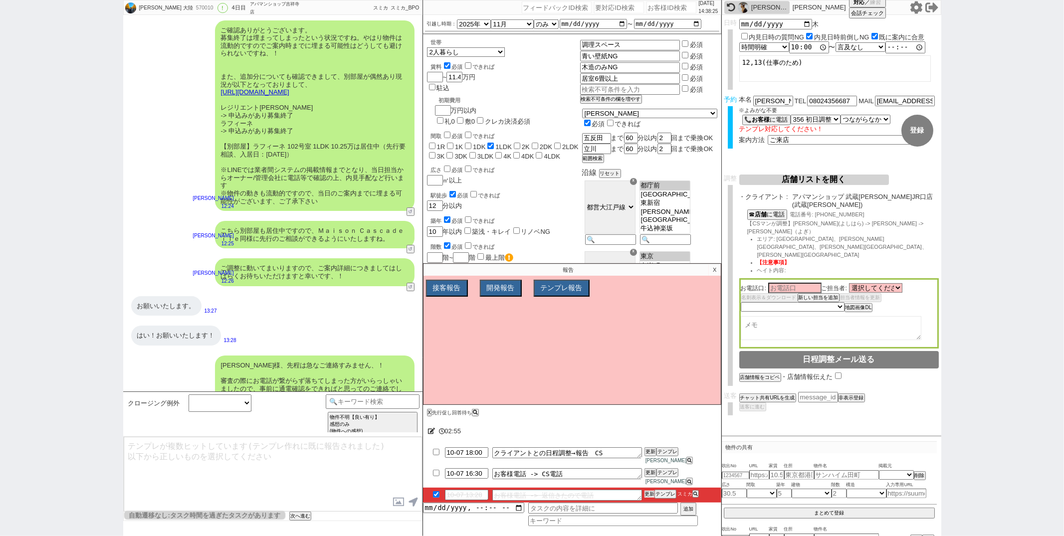
click at [650, 494] on button "更新" at bounding box center [650, 494] width 10 height 7
click at [713, 276] on p "X" at bounding box center [714, 270] width 11 height 12
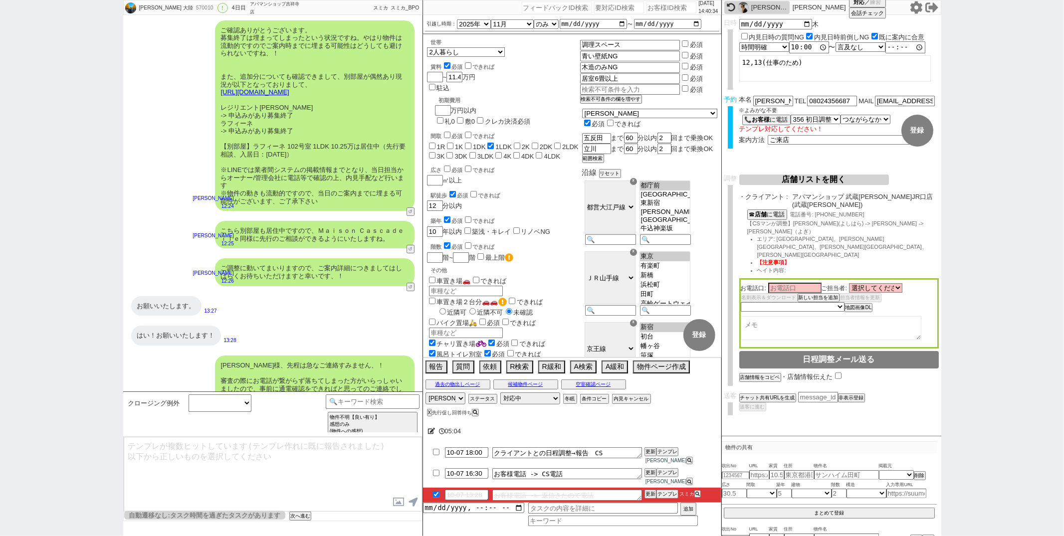
click at [348, 321] on div "はい！お願いいたします！ 13:28" at bounding box center [272, 336] width 299 height 30
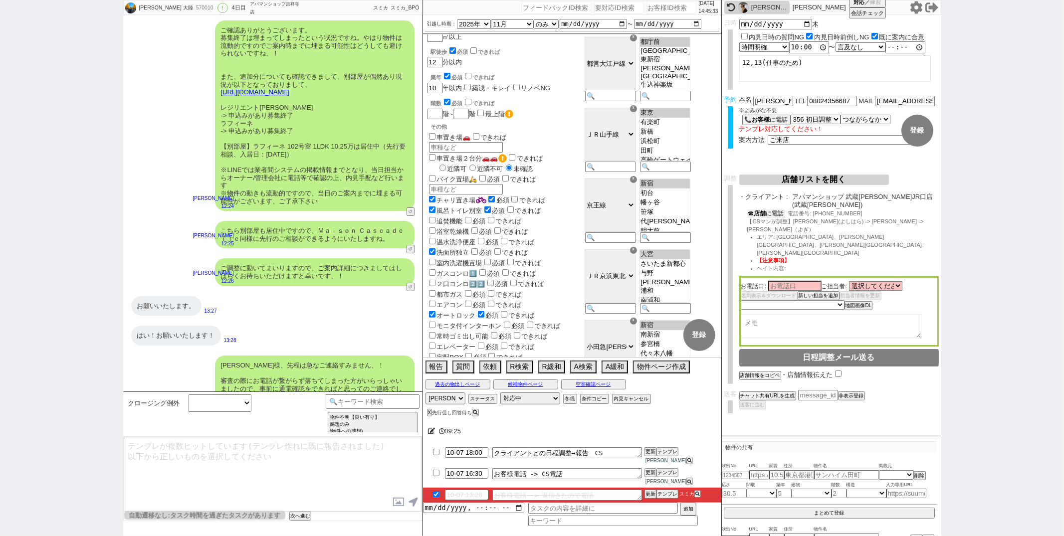
click at [770, 210] on button "☎ 店舗 に電話" at bounding box center [766, 214] width 38 height 8
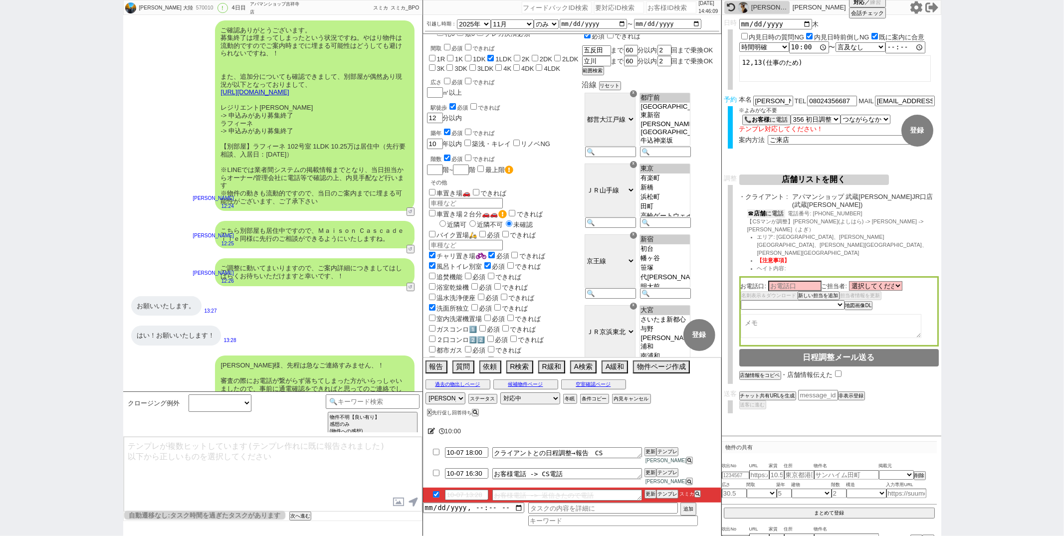
scroll to position [0, 0]
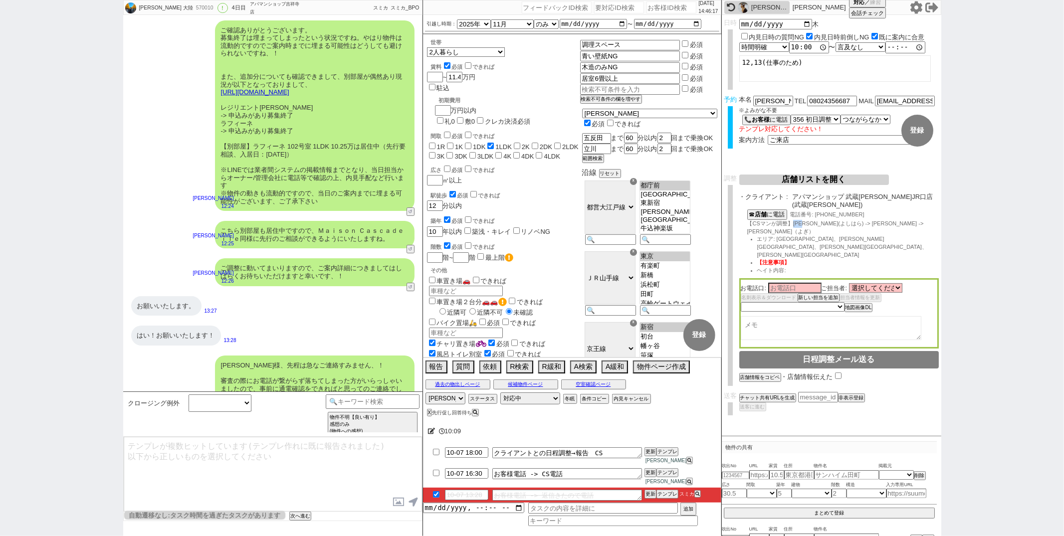
drag, startPoint x: 794, startPoint y: 216, endPoint x: 799, endPoint y: 217, distance: 5.6
click at [804, 221] on span "【CSマンが調整】吉原(よしはら) -> 村上 -> 与儀（よぎ）" at bounding box center [835, 228] width 177 height 14
copy span "吉原"
click at [780, 283] on input at bounding box center [794, 287] width 53 height 8
paste input "吉原"
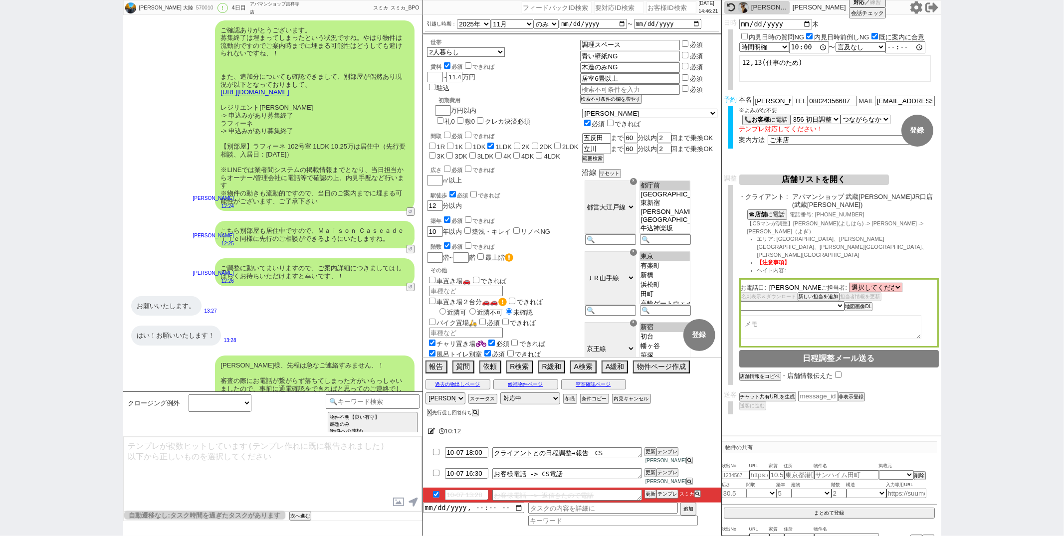
type input "吉原"
click at [832, 267] on li "ヘイト内容:" at bounding box center [848, 271] width 182 height 8
click at [592, 389] on button "空室確認ページ" at bounding box center [593, 385] width 65 height 8
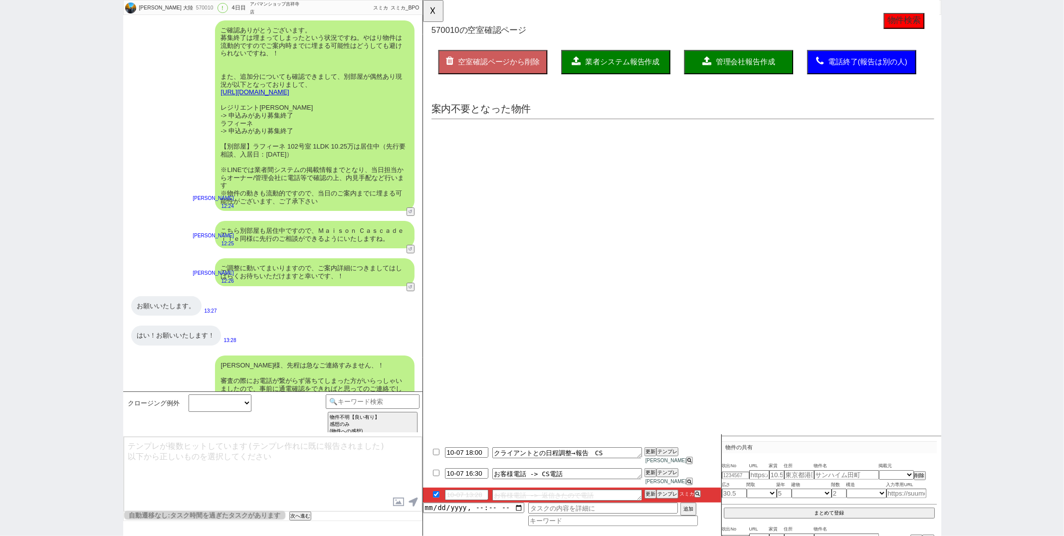
select select "another_room"
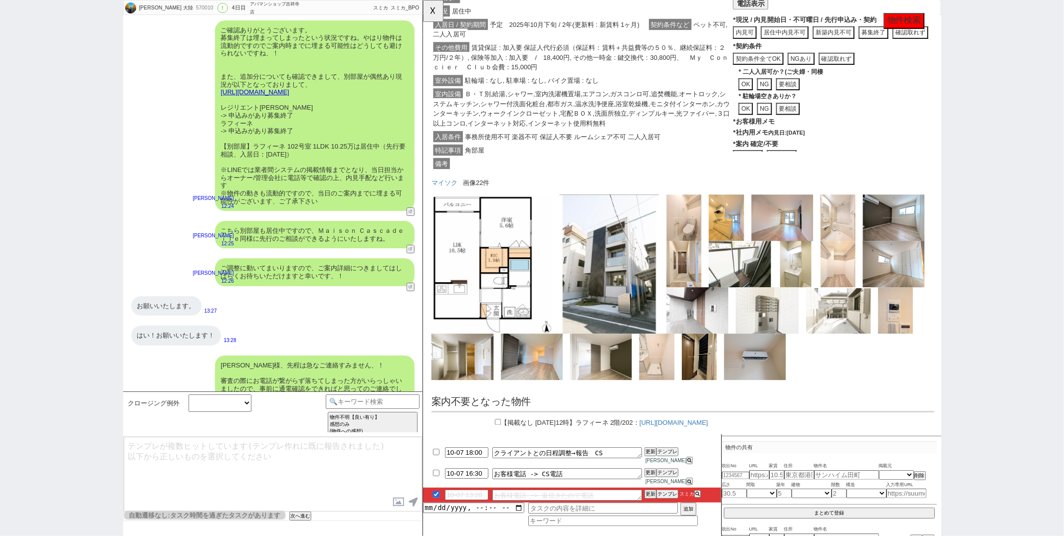
scroll to position [955, 0]
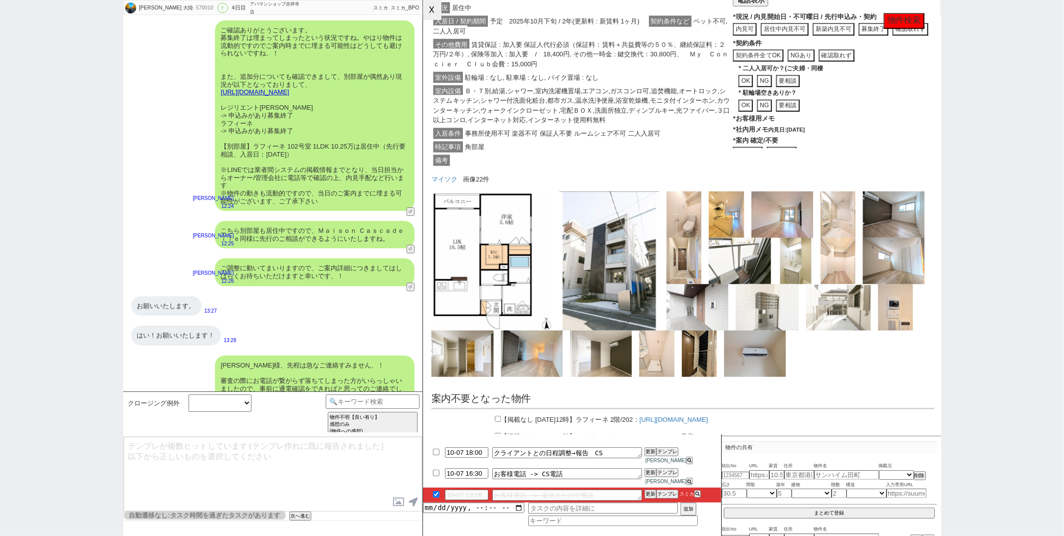
click at [432, 15] on button "☓" at bounding box center [432, 10] width 18 height 20
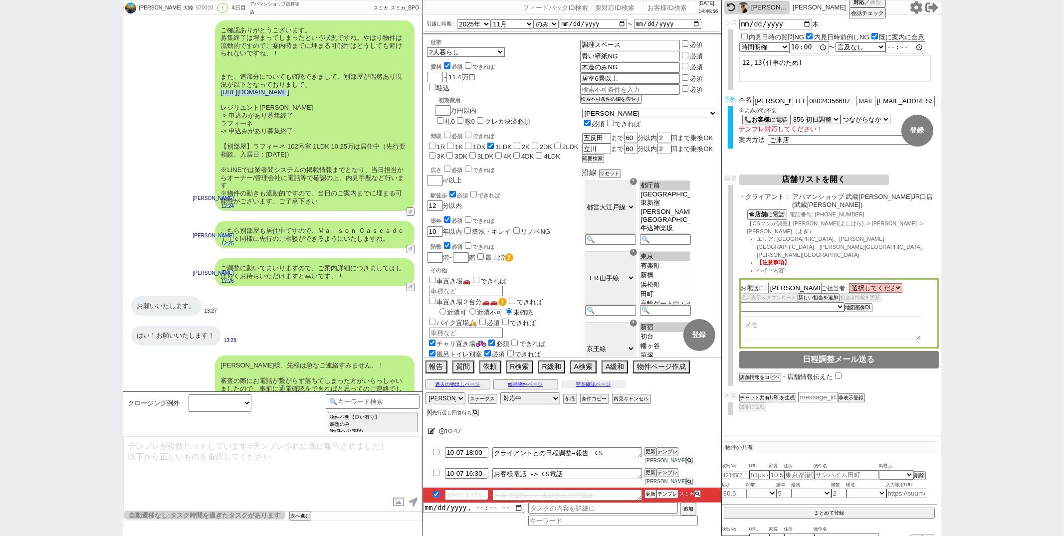
click at [591, 389] on button "空室確認ページ" at bounding box center [593, 385] width 65 height 8
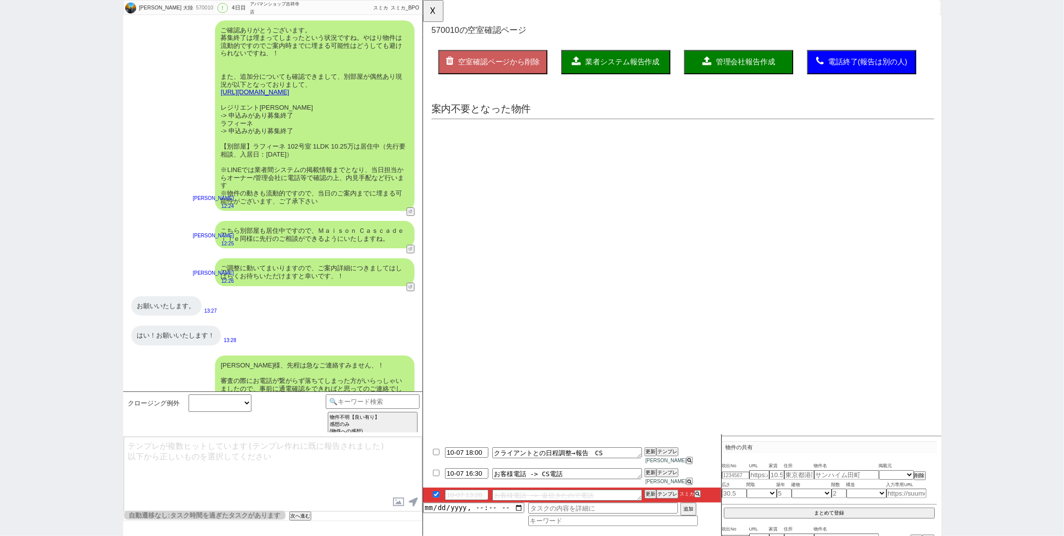
scroll to position [0, 0]
select select "another_room"
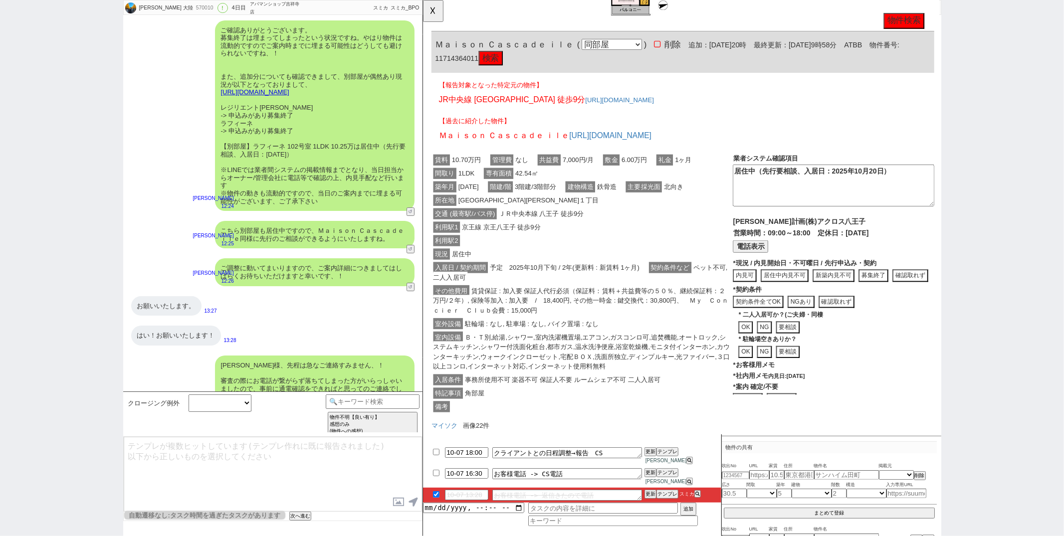
scroll to position [759, 0]
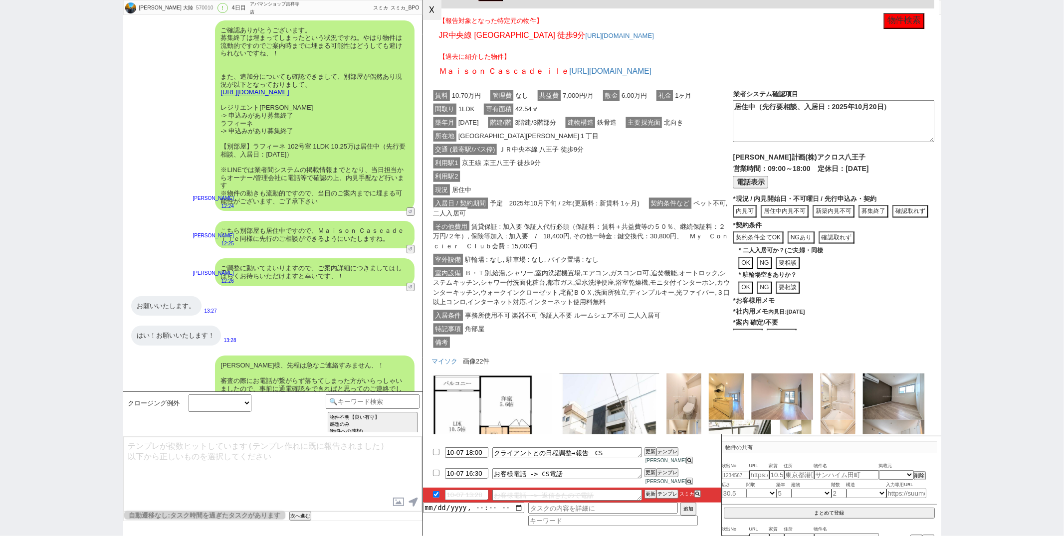
click at [430, 3] on button "☓" at bounding box center [432, 10] width 18 height 20
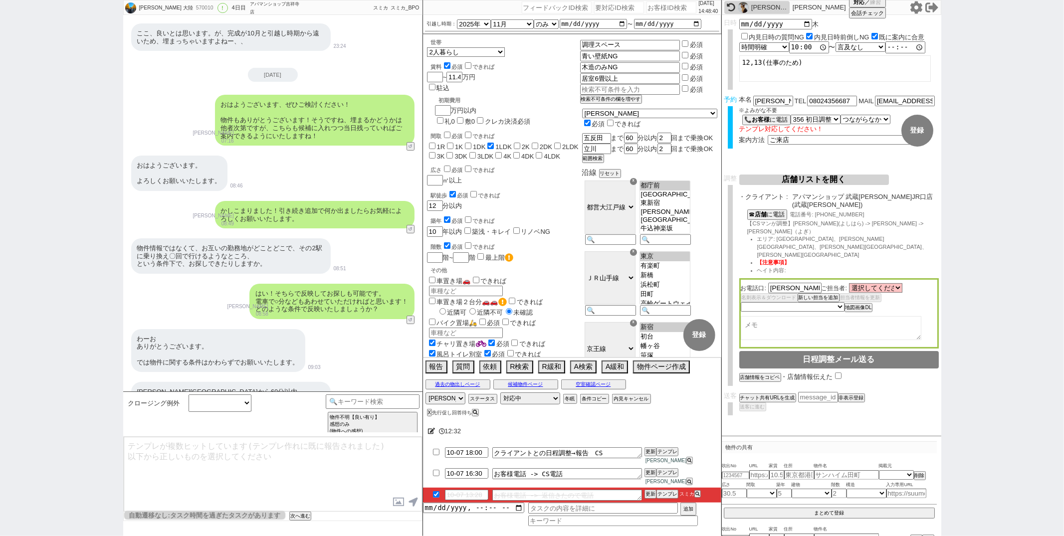
scroll to position [9477, 0]
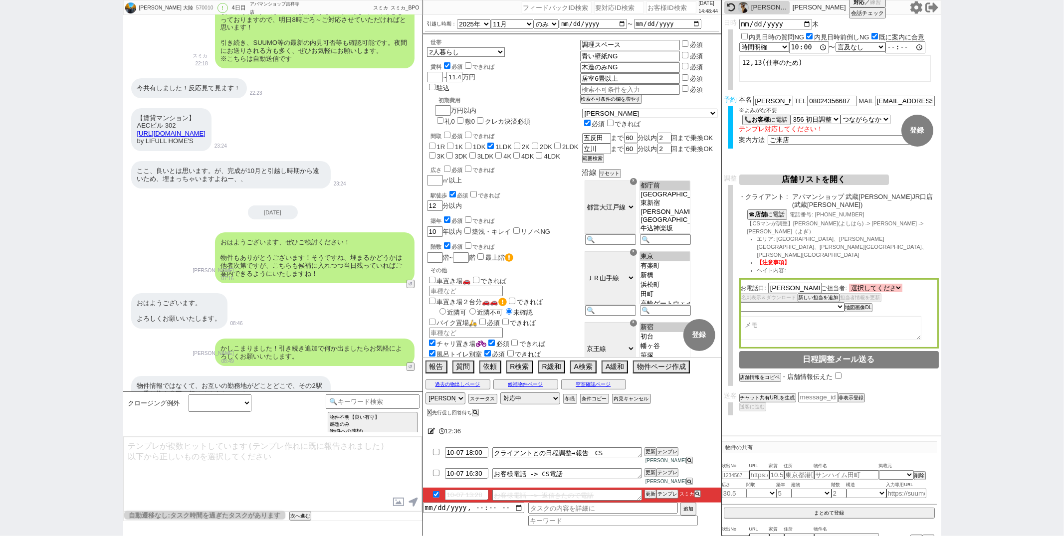
click at [891, 284] on select "選択してください 村上 裕介 吉原 健二" at bounding box center [875, 288] width 53 height 8
select select "2838"
click at [849, 284] on select "選択してください 村上 裕介 吉原 健二" at bounding box center [875, 288] width 53 height 8
click at [839, 302] on select "未定 希望で最短でOK 最短以外でOK 日程がNG(直近で別日提案可) 日程がNG(直近はNG) お客様ごとNG 折返し待ち 店舗が定休/終業後で連絡取れず" at bounding box center [792, 306] width 103 height 8
select select "5"
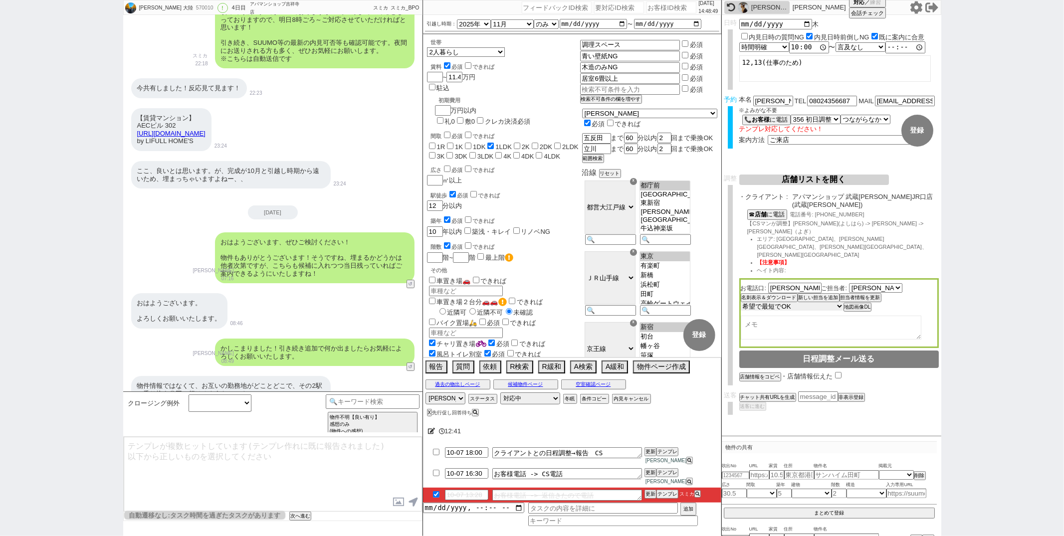
click at [741, 302] on select "未定 希望で最短でOK 最短以外でOK 日程がNG(直近で別日提案可) 日程がNG(直近はNG) お客様ごとNG 折返し待ち 店舗が定休/終業後で連絡取れず" at bounding box center [792, 306] width 103 height 8
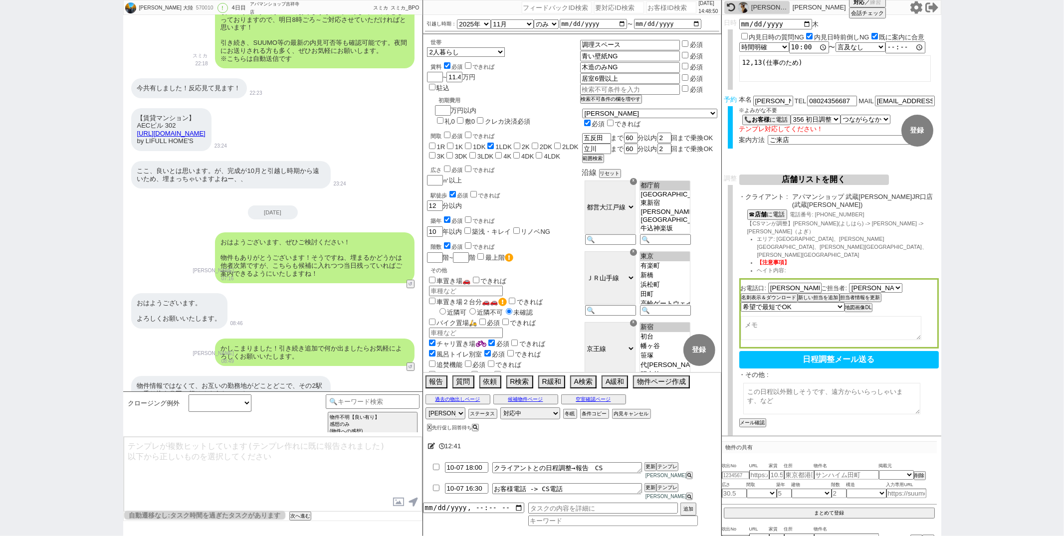
select select "2838"
select select "5"
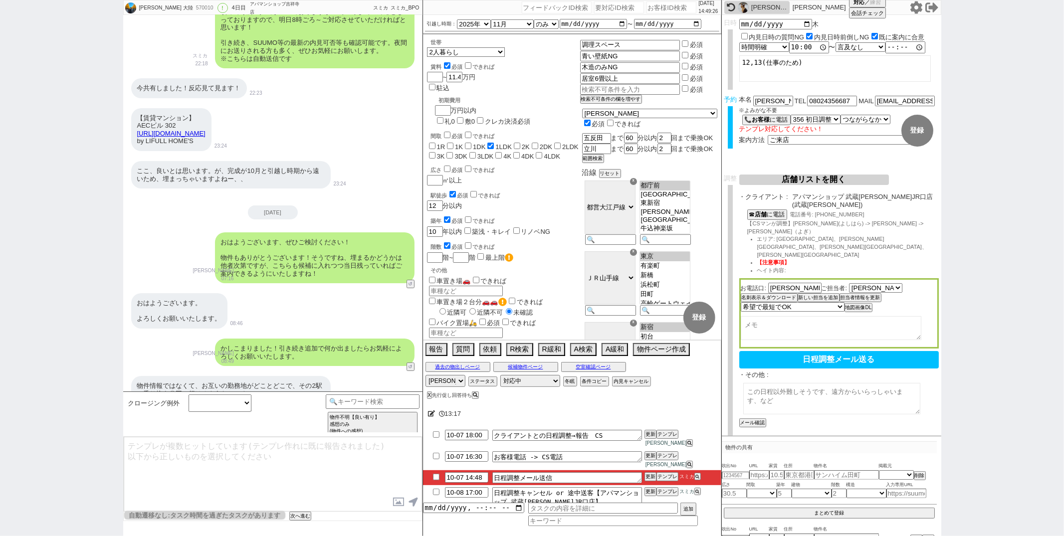
click at [766, 383] on textarea at bounding box center [831, 398] width 177 height 31
type textarea "こ"
type textarea "お探しのエリア: 五反田、立川まで60分圏内、現時点で鶴川と八王子の物件に興味を頂いておりますがいずれの物件も退去前、居住中で内見はできないとお伝え済みとなり…"
click at [875, 119] on select "つながったか つながった つながらなかった" at bounding box center [866, 119] width 50 height 8
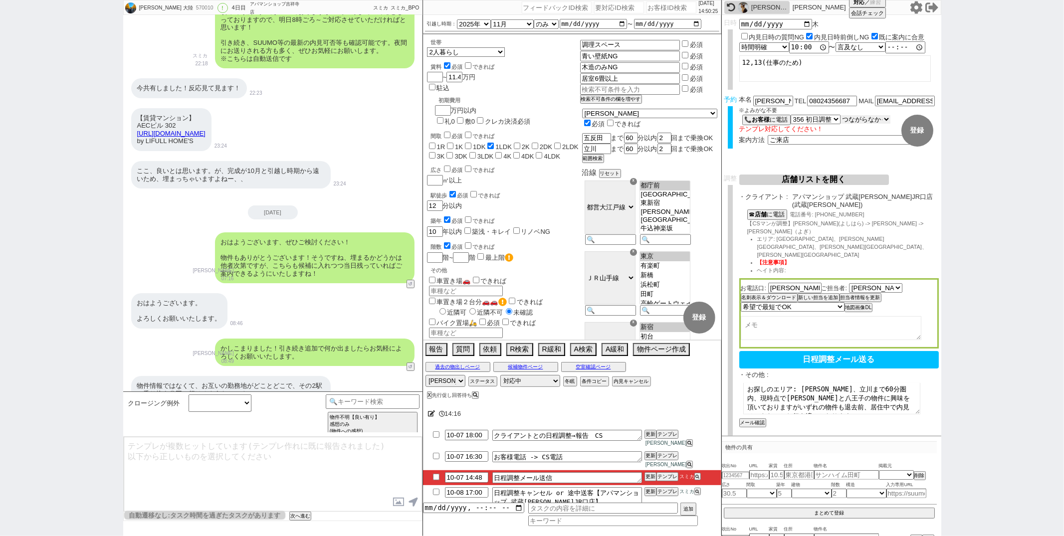
select select "true"
click at [841, 115] on select "つながったか つながった つながらなかった" at bounding box center [866, 119] width 50 height 8
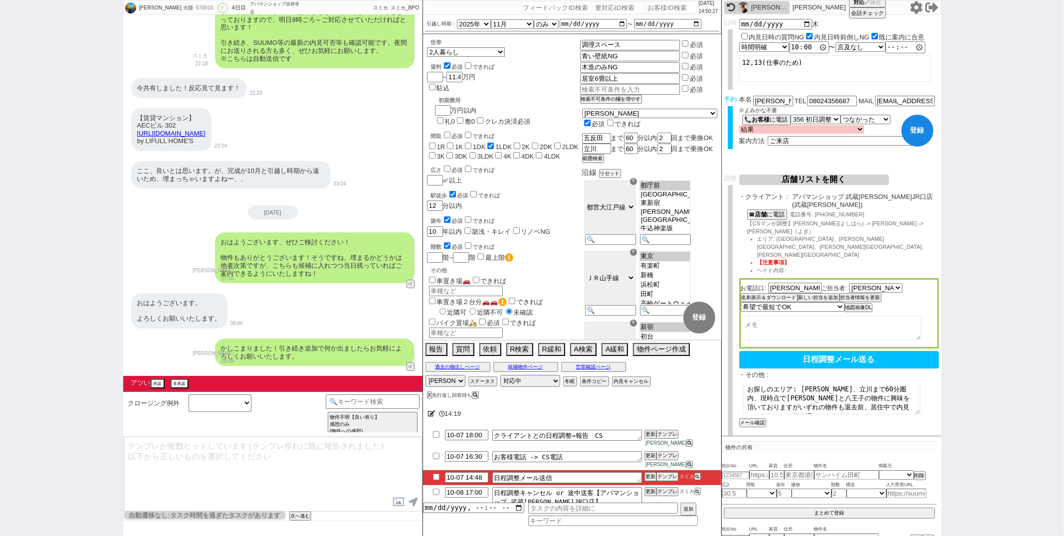
click at [809, 125] on select "結果 クロージング成功(日程調整OK) クロージング成功(日程調整はまだ) クロージング失敗(引き続き追っていく) クロージング失敗(対応終了) クロージング…" at bounding box center [801, 129] width 125 height 8
select select "1"
click at [739, 125] on select "結果 クロージング成功(日程調整OK) クロージング成功(日程調整はまだ) クロージング失敗(引き続き追っていく) クロージング失敗(対応終了) クロージング…" at bounding box center [801, 129] width 125 height 8
click at [914, 128] on button "登録" at bounding box center [917, 131] width 32 height 32
click at [749, 381] on div "・その他 : お探しのエリア: 五反田、立川まで60分圏内、現時点で鶴川と八王子の物件に興味を頂いておりますがいずれの物件も退去前、居住中で内見はできないとお…" at bounding box center [831, 399] width 185 height 56
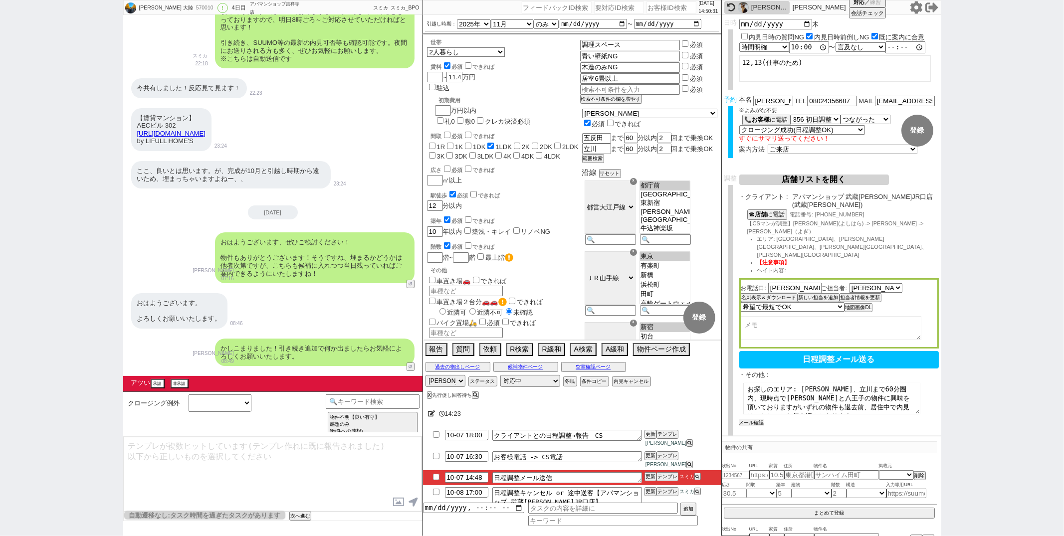
click at [749, 420] on button "メール確認" at bounding box center [751, 423] width 25 height 7
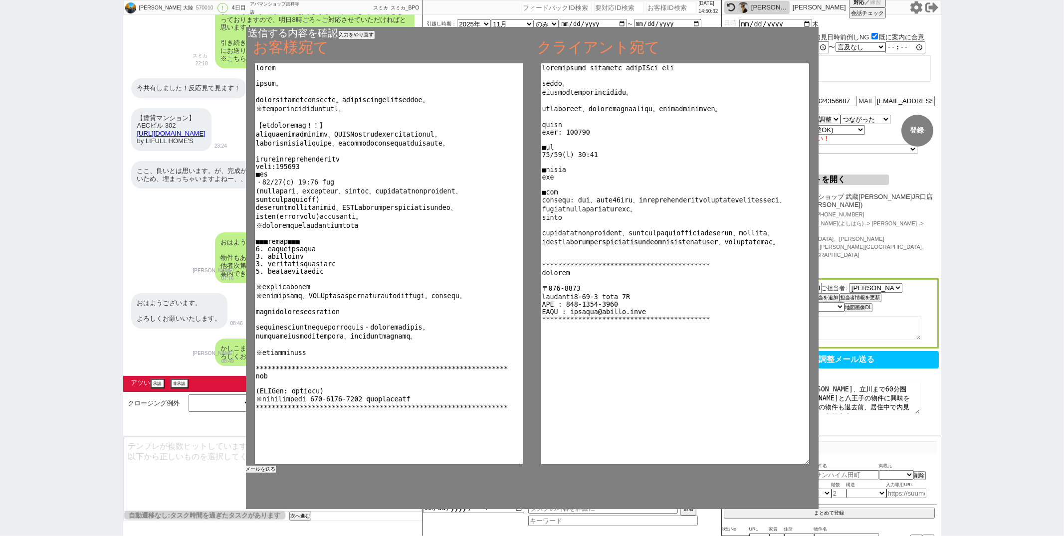
click at [275, 470] on button "メールを送る" at bounding box center [261, 469] width 30 height 7
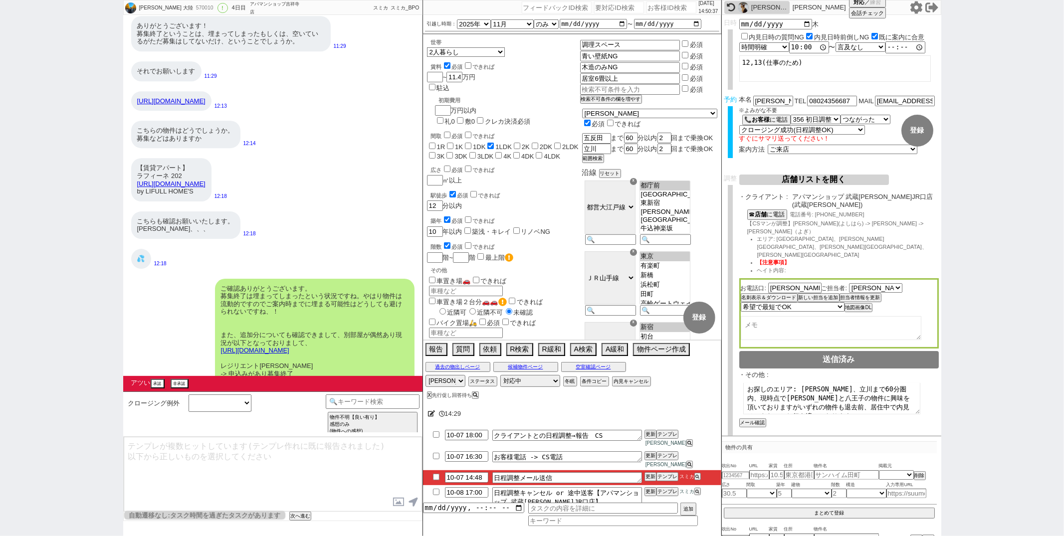
scroll to position [12465, 0]
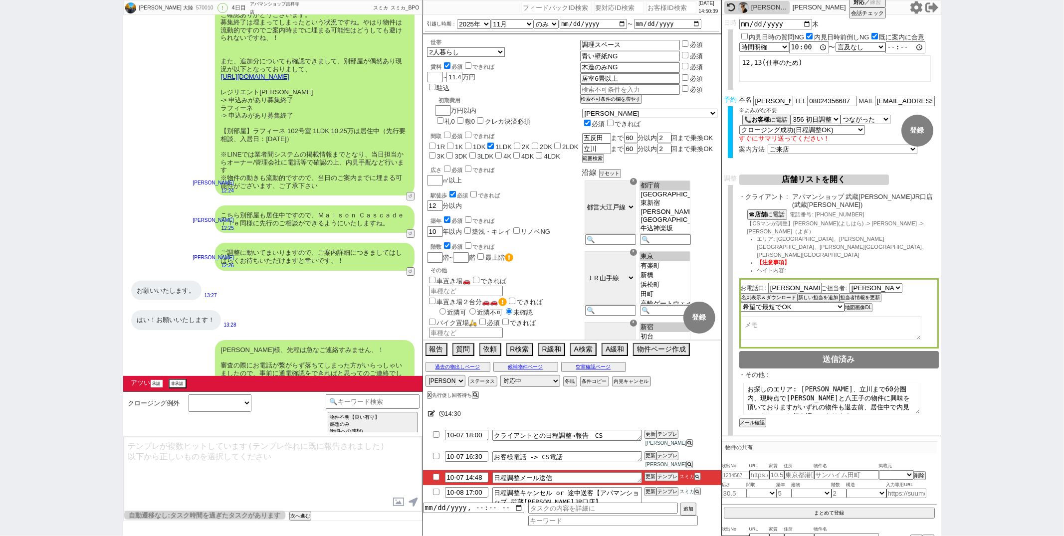
click at [156, 383] on button "承認" at bounding box center [157, 383] width 12 height 7
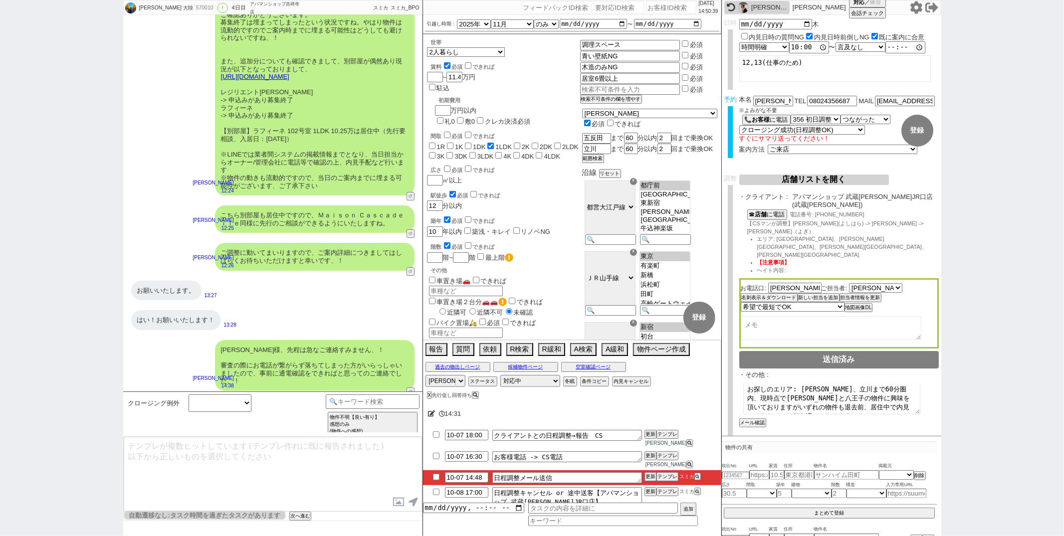
scroll to position [12450, 0]
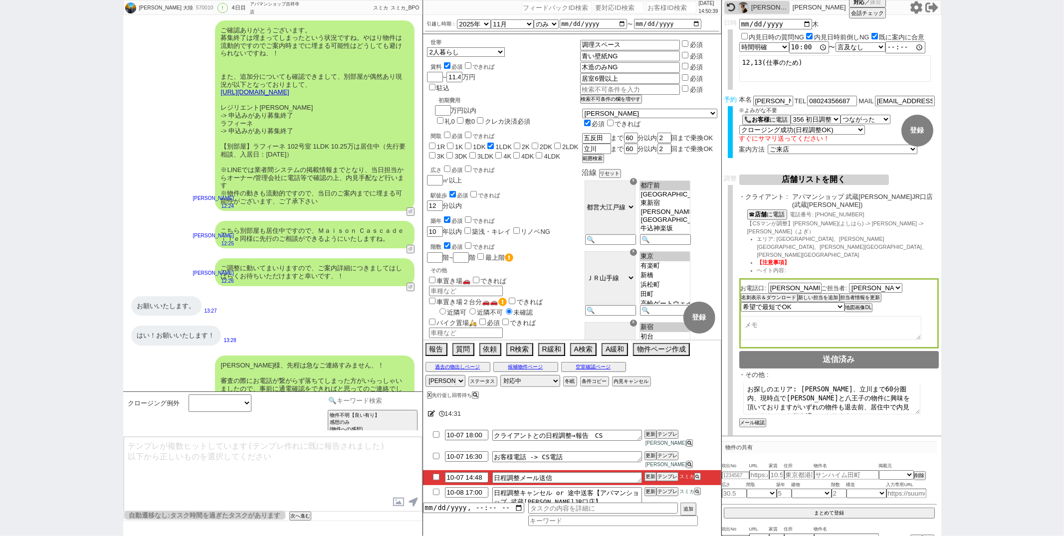
click at [340, 397] on input at bounding box center [373, 401] width 94 height 12
type input "サマリ"
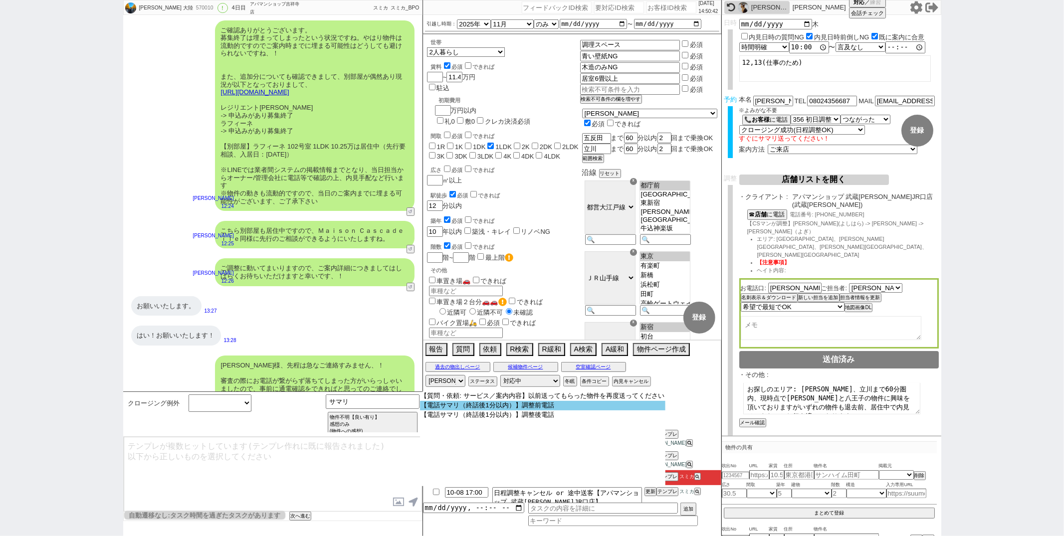
click at [461, 406] on option "【電話サマリ（終話後1分以内）】調整前電話" at bounding box center [542, 405] width 245 height 9
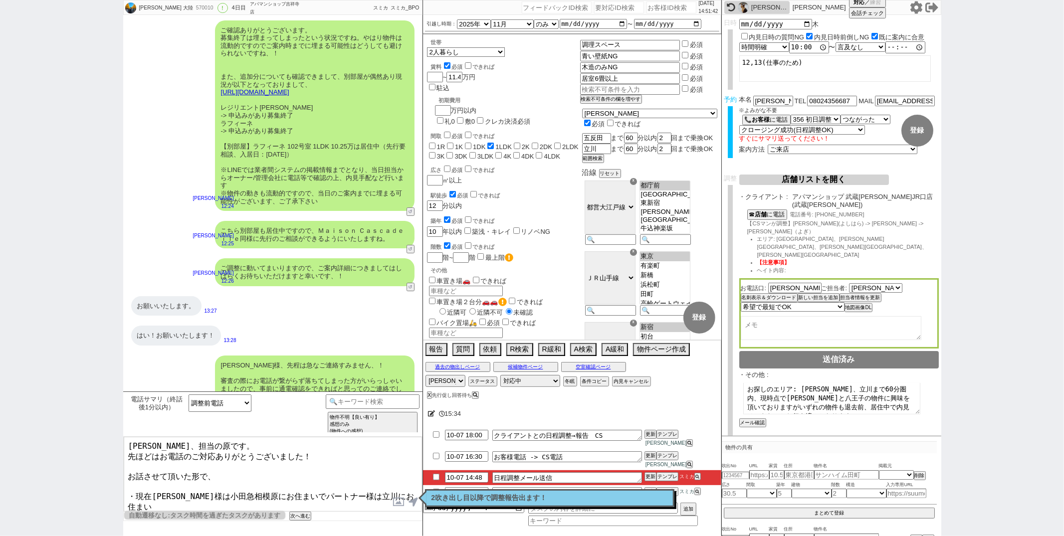
scroll to position [5, 0]
type textarea "岡田さま、担当の原です。 先ほどはお電話のご対応ありがとうございました！ お話させて頂いた形で、 ・現在岡田様は小田急相模原にお住まいでパートナー様は立川にお…"
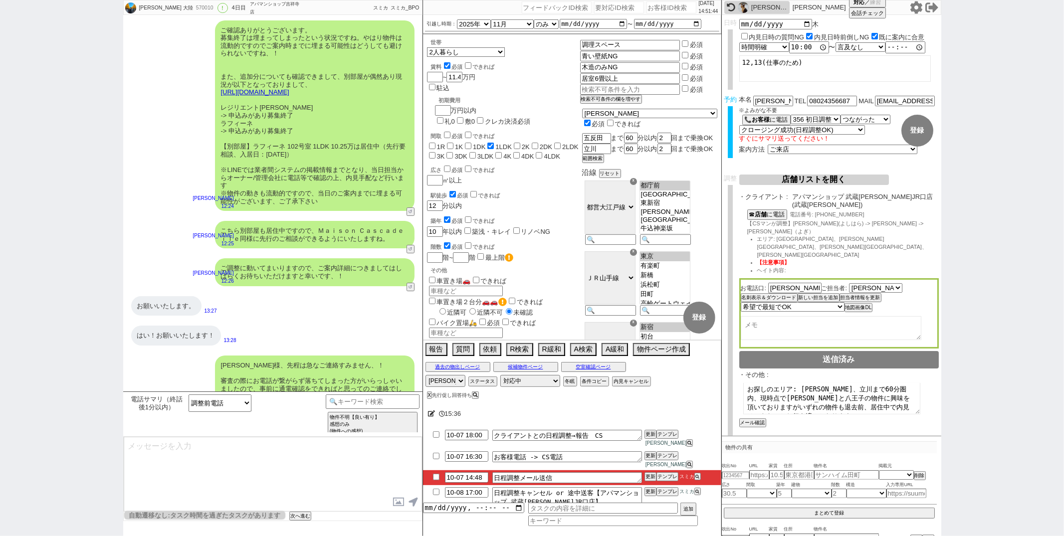
scroll to position [12550, 0]
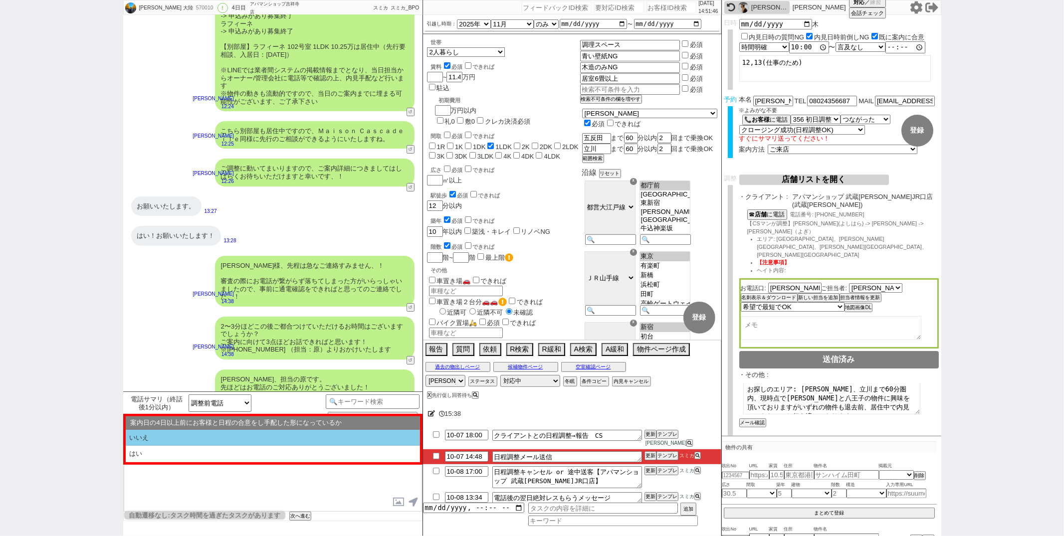
click at [227, 441] on li "いいえ" at bounding box center [273, 438] width 294 height 16
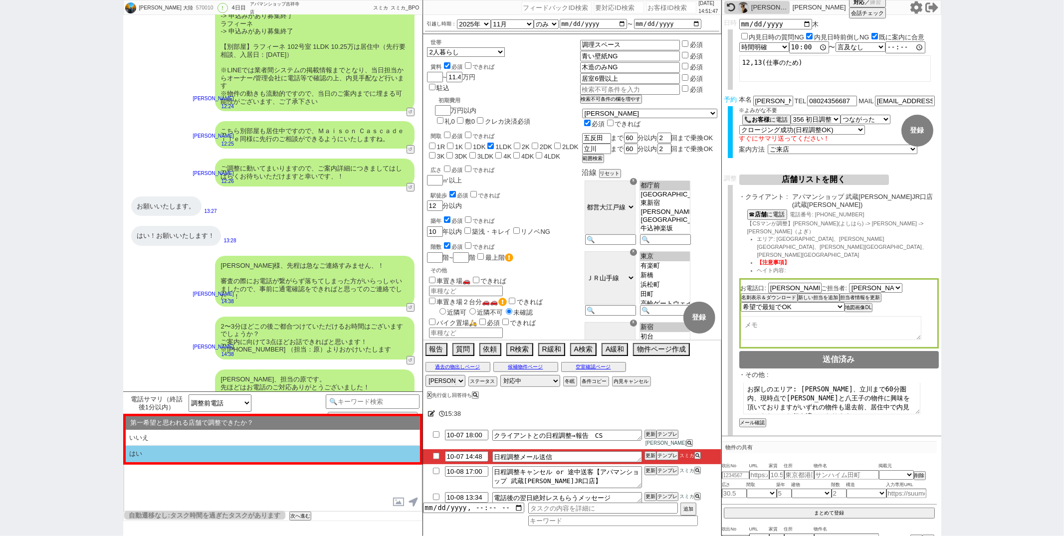
click at [218, 453] on li "はい" at bounding box center [273, 454] width 294 height 16
click at [218, 453] on li "近い" at bounding box center [273, 454] width 294 height 16
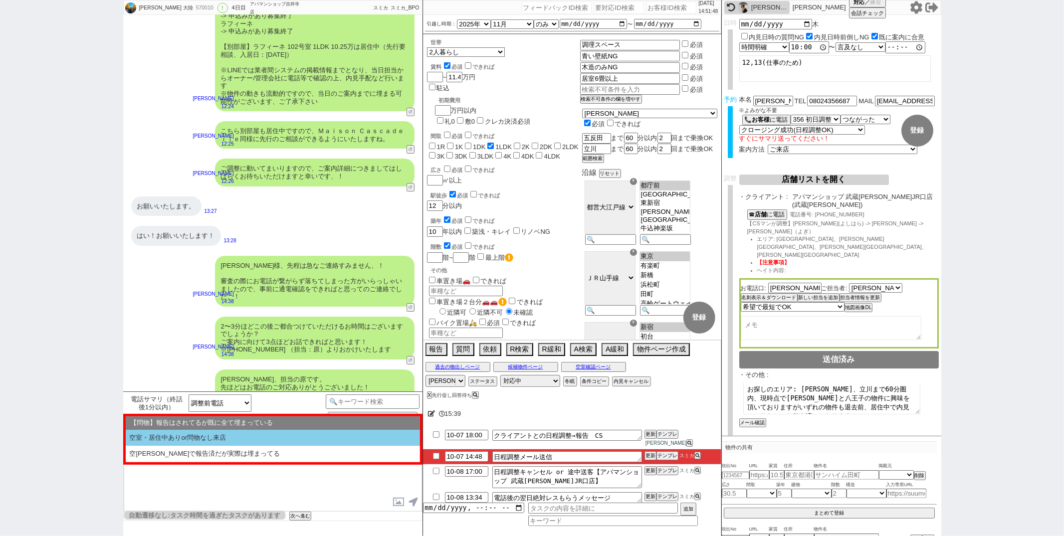
click at [228, 438] on li "空室・居住中ありor問物なし来店" at bounding box center [273, 438] width 294 height 16
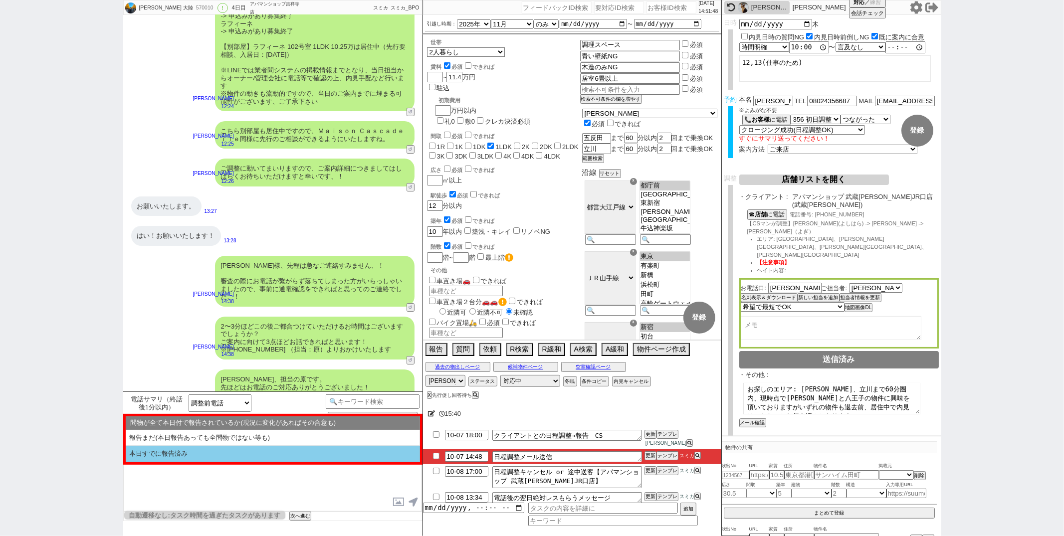
click at [219, 454] on li "本日すでに報告済み" at bounding box center [273, 454] width 294 height 16
select select "いいえ"
select select "はい"
select select "近い"
select select "空室・居住中ありor問物なし来店"
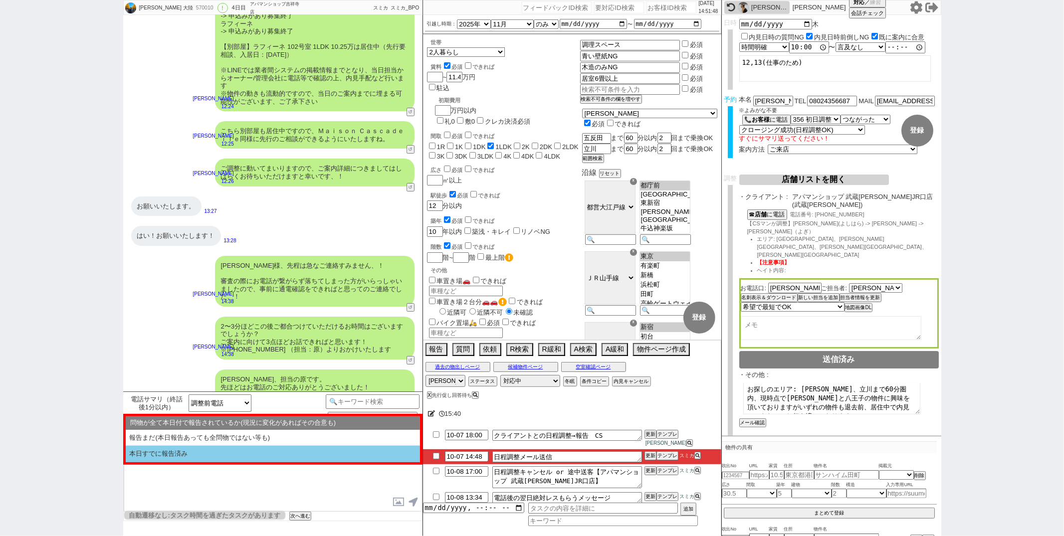
select select "本日すでに報告済み"
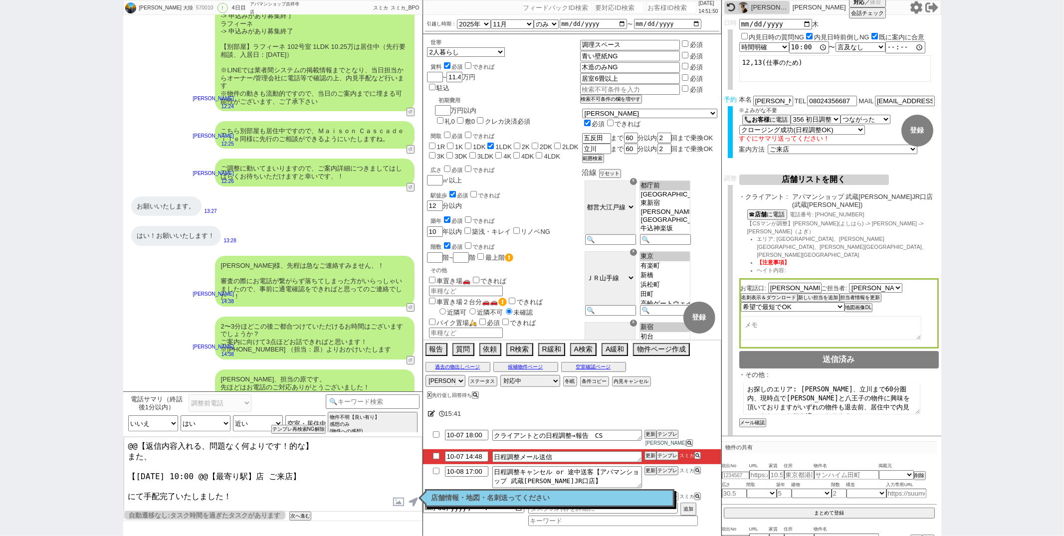
drag, startPoint x: 144, startPoint y: 454, endPoint x: 246, endPoint y: -16, distance: 482.0
click at [246, 0] on html "岡田 大陸 570010 ! 0 4日目 アパマンショップ吉祥寺店 冬眠中 自社客 スミカ スミカ_BPO チャット全表示 2025-01-09 新しくフォロ…" at bounding box center [532, 268] width 1064 height 536
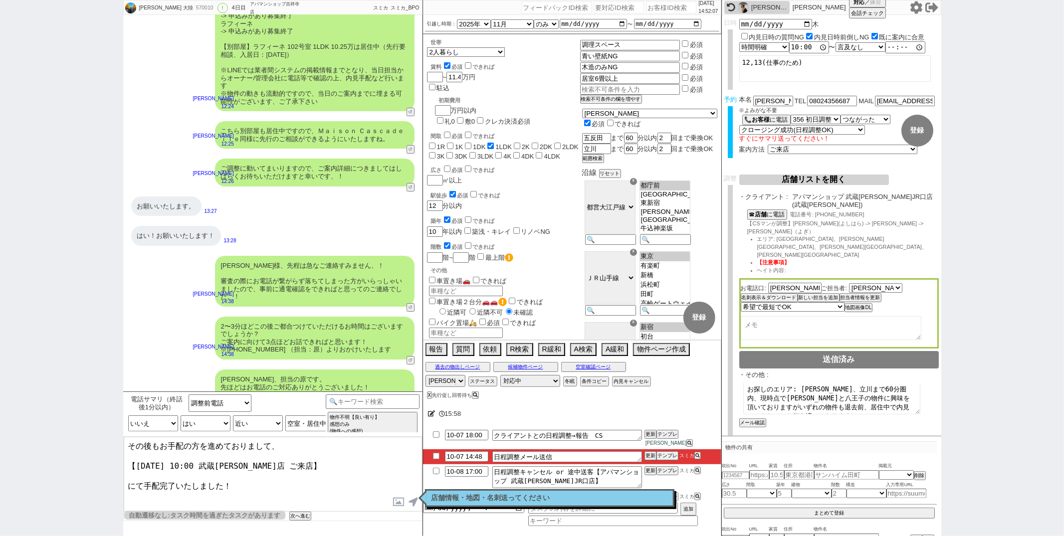
type textarea "その後もお手配の方を進めておりまして、 【10月9日(木) 10:00 武蔵小杉店 ご来店】 にて手配完了いたしました！"
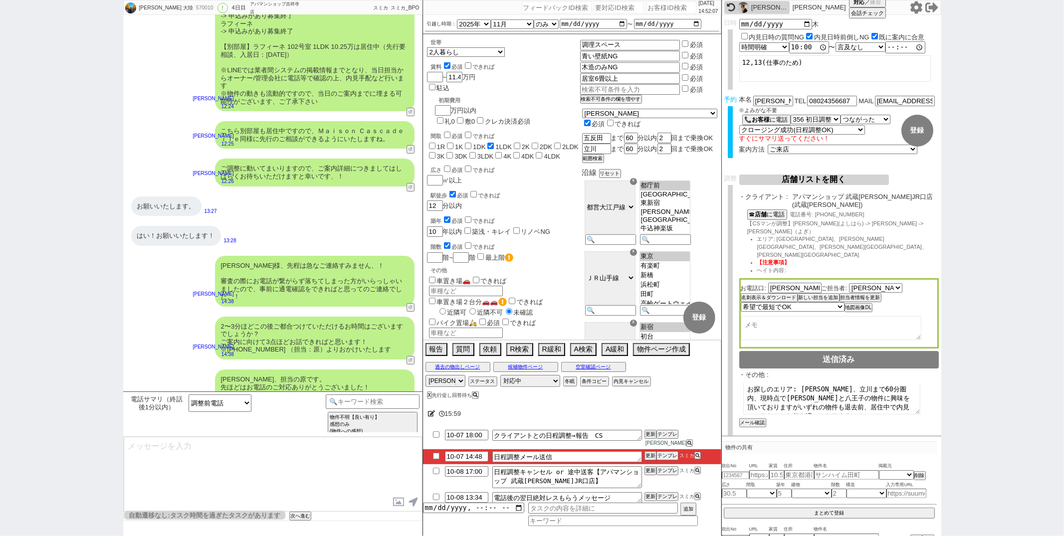
scroll to position [12610, 0]
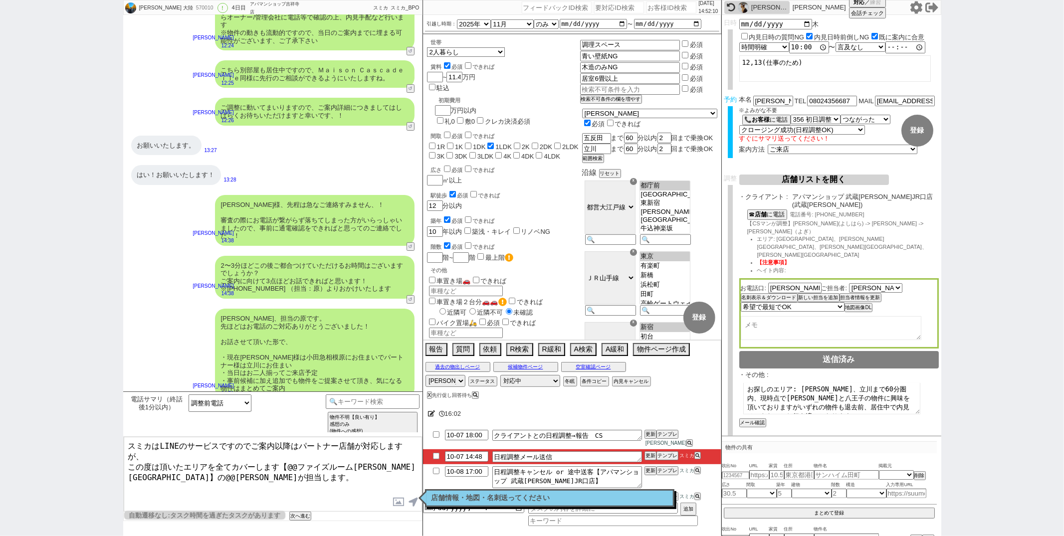
drag, startPoint x: 128, startPoint y: 456, endPoint x: 223, endPoint y: 104, distance: 364.9
click at [223, 104] on div "岡田 大陸 570010 ! 0 4日目 アパマンショップ吉祥寺店 冬眠中 自社客 スミカ スミカ_BPO チャット全表示 2025-01-09 新しくフォロ…" at bounding box center [272, 268] width 299 height 536
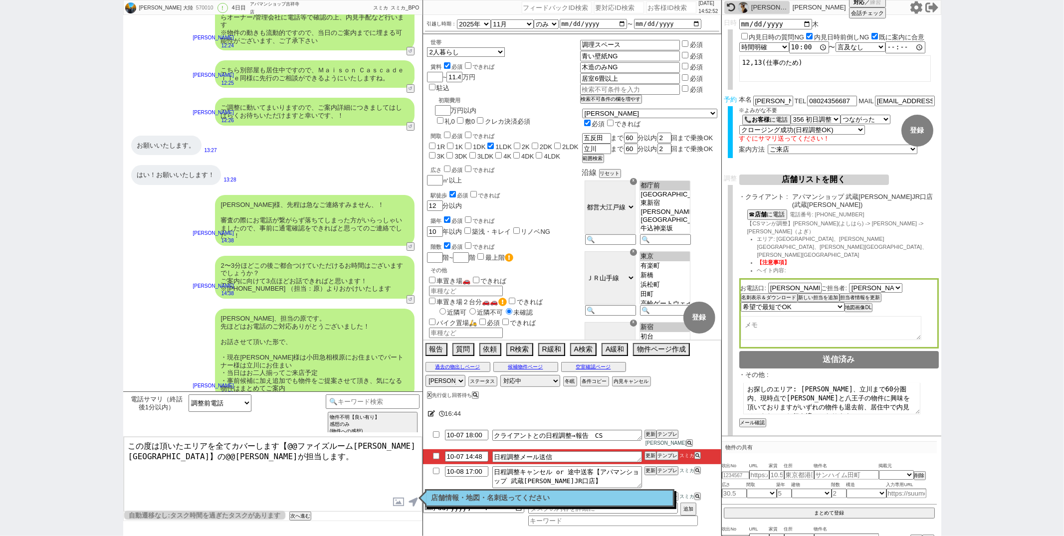
click at [399, 499] on label at bounding box center [399, 502] width 16 height 18
click at [0, 0] on input "file" at bounding box center [0, 0] width 0 height 0
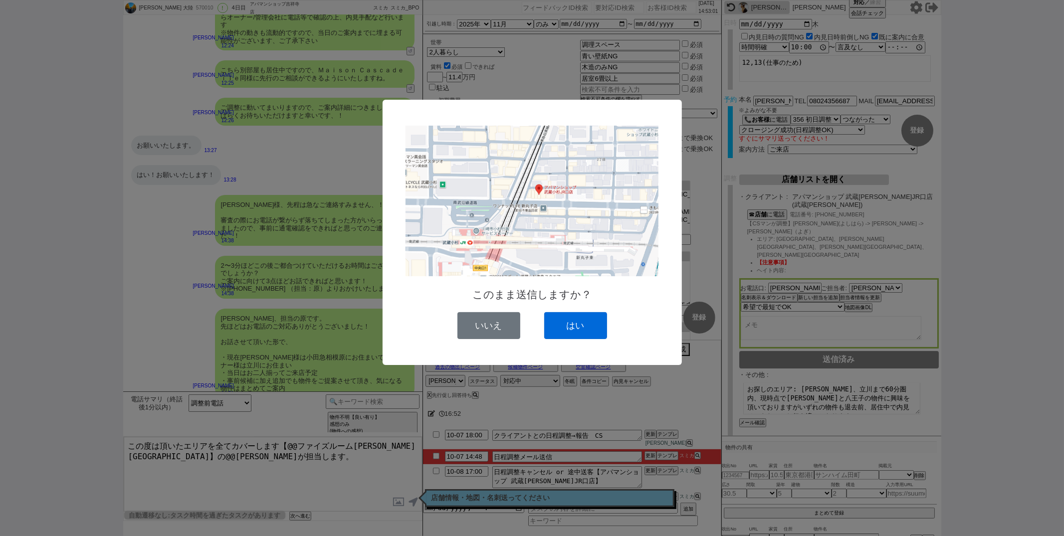
click at [585, 333] on button "はい" at bounding box center [575, 325] width 63 height 27
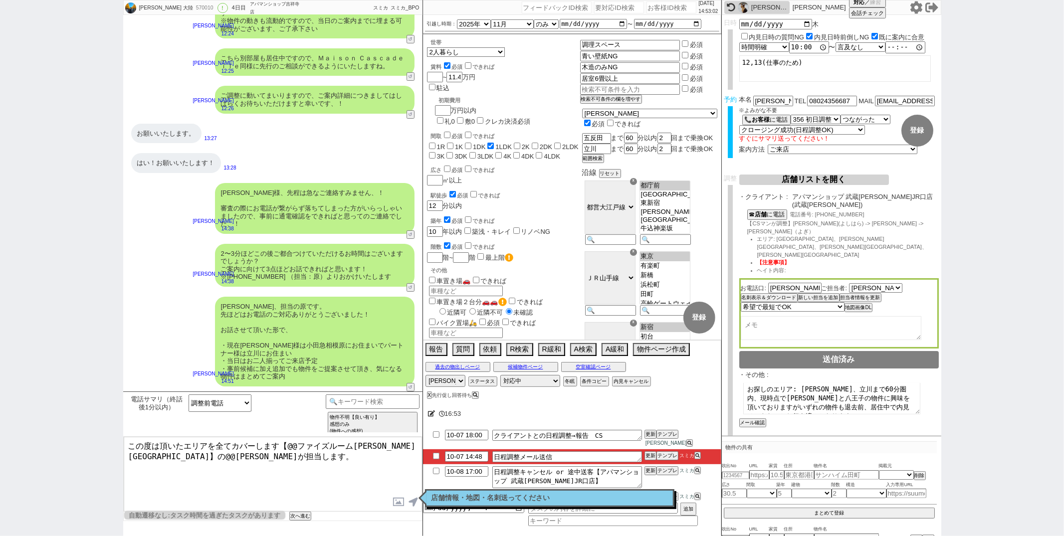
scroll to position [12705, 0]
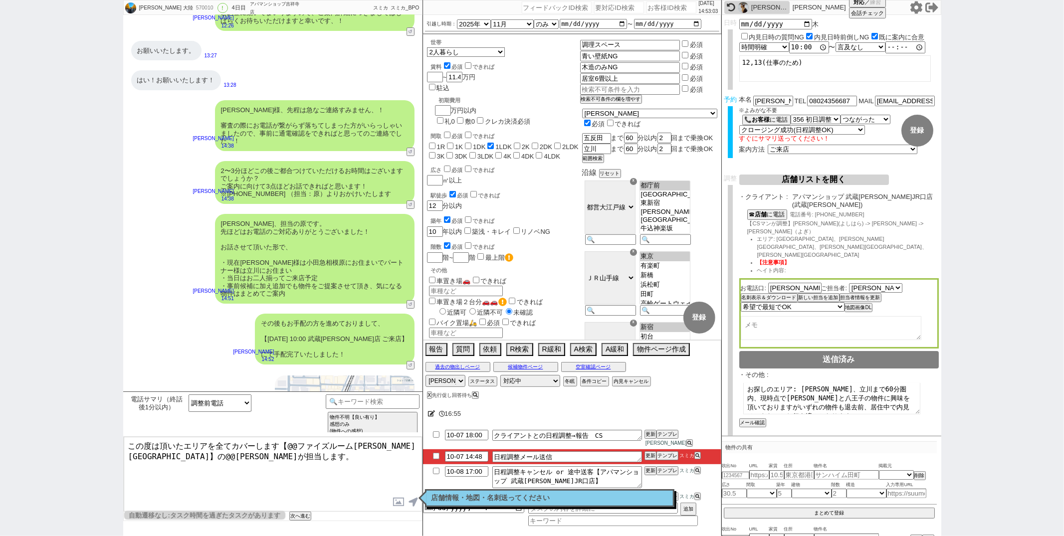
drag, startPoint x: 377, startPoint y: 446, endPoint x: 287, endPoint y: 446, distance: 89.8
click at [287, 446] on textarea "この度は頂いたエリアを全てカバーします【@@ファイズルーム渋谷本店】の@@大竹が担当します。" at bounding box center [273, 474] width 298 height 75
drag, startPoint x: 600, startPoint y: 466, endPoint x: 546, endPoint y: 470, distance: 53.6
click at [546, 470] on textarea "日程調整キャンセル or 途中送客【アパマンショップ 武蔵小杉JR口店】" at bounding box center [567, 477] width 150 height 22
click at [286, 446] on textarea "この度は頂いたエリアを全てカバーします【店】の@@大竹が担当します。" at bounding box center [273, 474] width 298 height 75
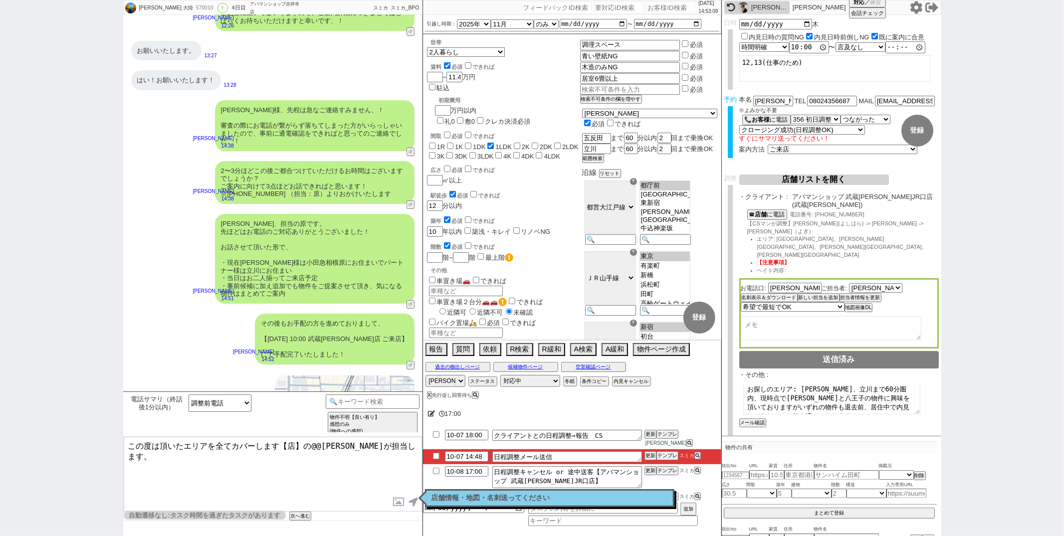
paste textarea "アパマンショップ 武蔵小杉JR口"
click at [778, 438] on div "店舗情報をコピペ ・店舗情報伝えた" at bounding box center [839, 443] width 200 height 10
click at [770, 441] on button "店舗情報をコピペ" at bounding box center [759, 444] width 40 height 7
type textarea "この度は頂いたエリアを全てカバーします【アパマンショップ 武蔵小杉JR口店】の吉原が担当します。 アパマンショップ 武蔵小杉JR口店 ・住所 : 神奈川県川崎…"
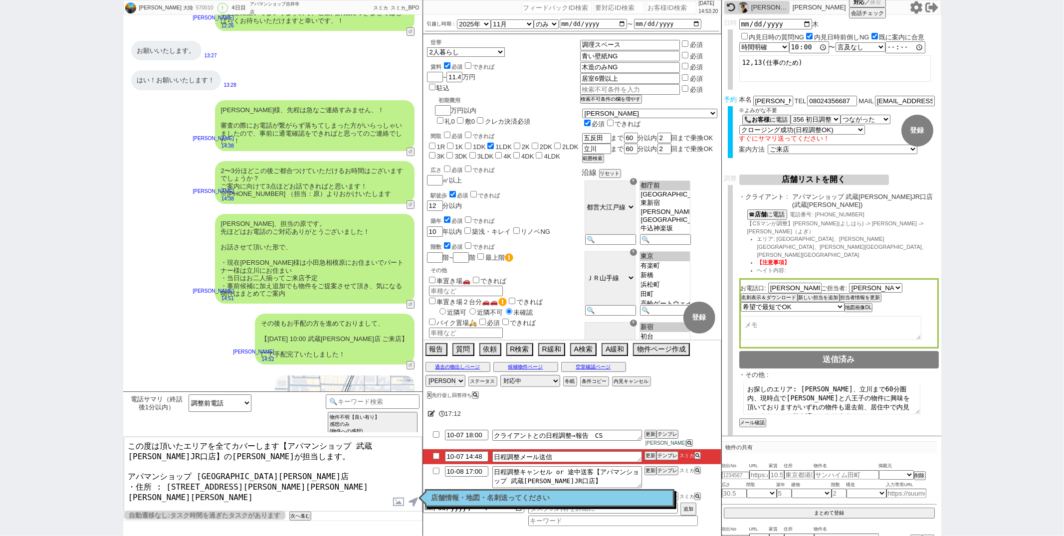
click at [835, 439] on input "checkbox" at bounding box center [838, 442] width 6 height 6
checkbox input "true"
click at [780, 294] on button "名刺表示＆ダウンロード" at bounding box center [768, 297] width 55 height 7
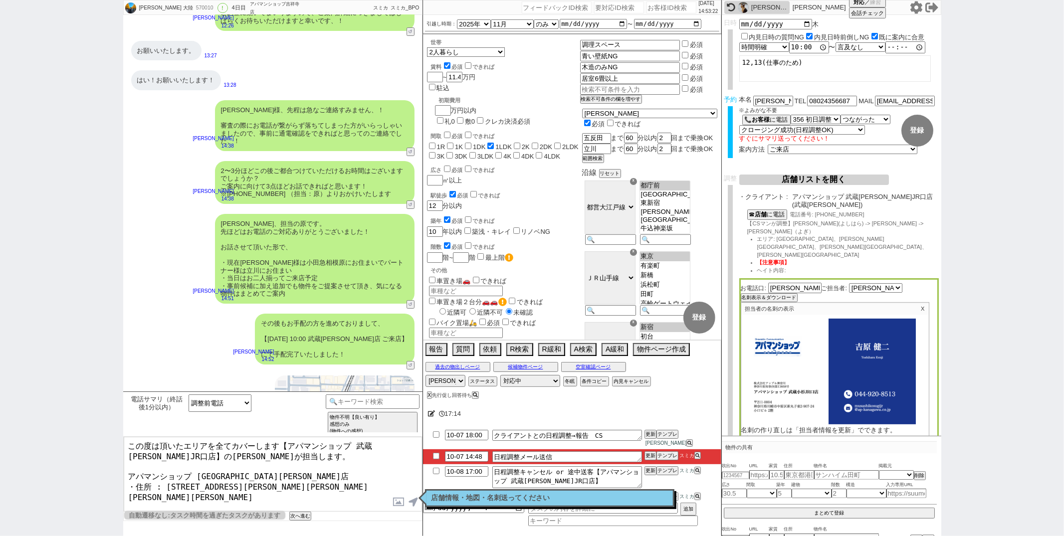
click at [762, 435] on button "名刺画像ダウンロード" at bounding box center [766, 438] width 50 height 7
click at [352, 484] on textarea "この度は頂いたエリアを全てカバーします【アパマンショップ 武蔵小杉JR口店】の吉原が担当します。 アパマンショップ 武蔵小杉JR口店 ・住所 : 神奈川県川崎…" at bounding box center [273, 474] width 298 height 75
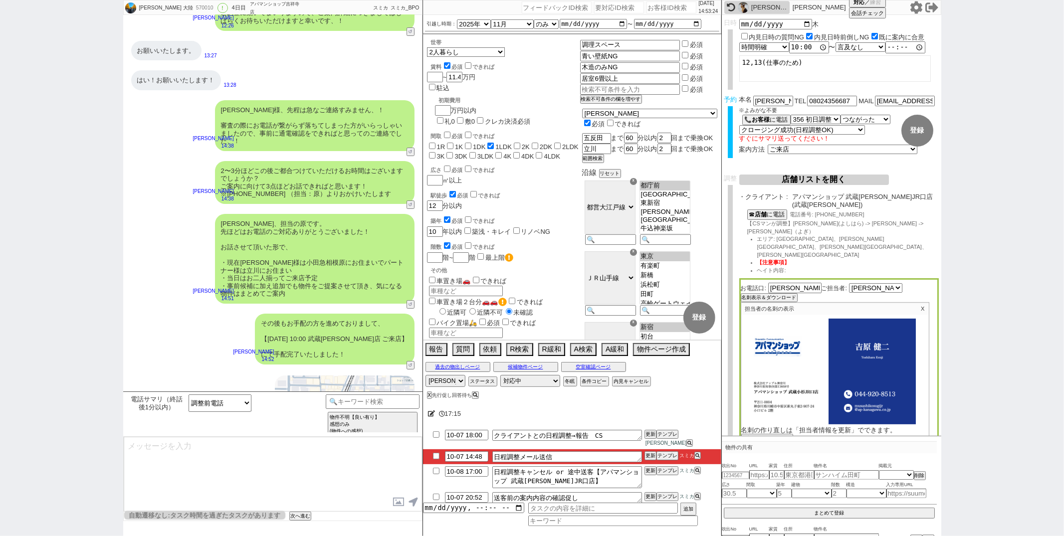
scroll to position [12767, 0]
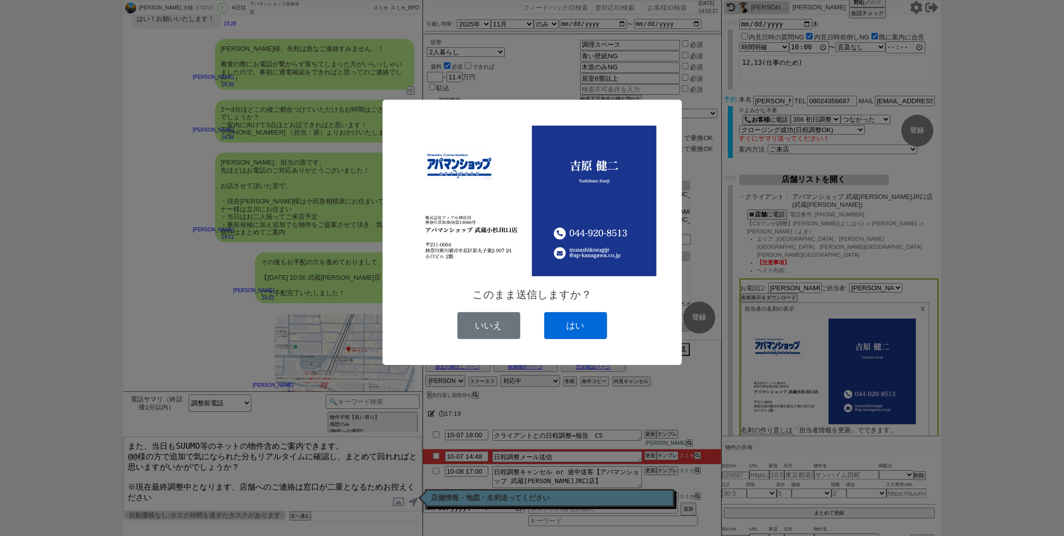
click at [562, 321] on button "はい" at bounding box center [575, 325] width 63 height 27
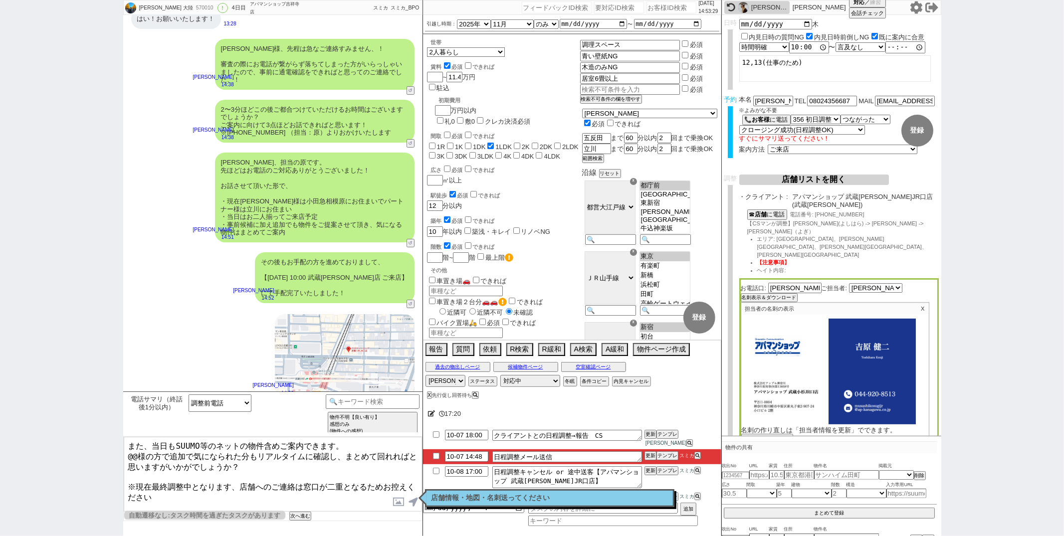
scroll to position [12863, 0]
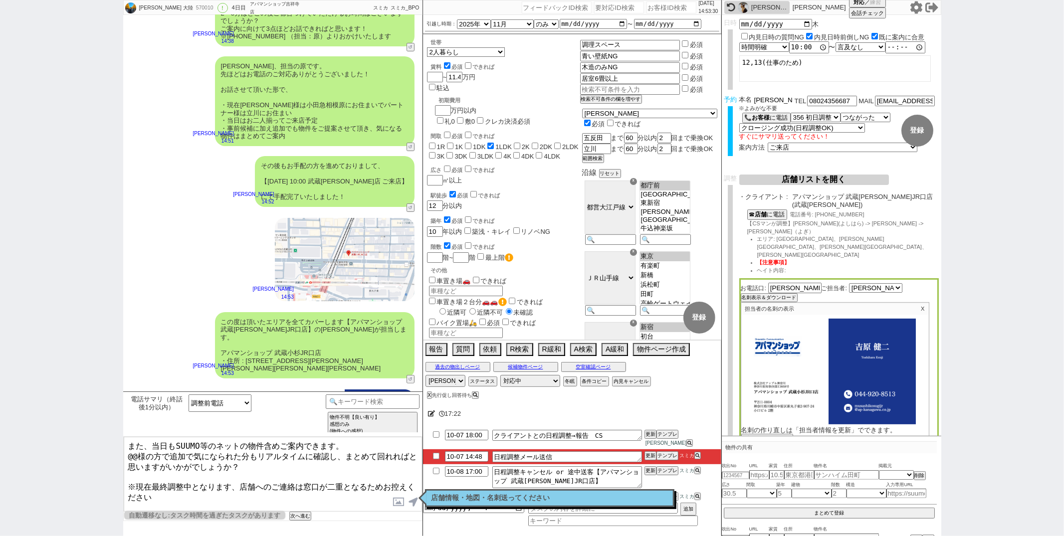
drag, startPoint x: 765, startPoint y: 97, endPoint x: 718, endPoint y: 97, distance: 46.9
click at [718, 97] on div "岡田 大陸 570010 ! 0 4日目 アパマンショップ吉祥寺店 冬眠中 自社客 スミカ スミカ_BPO チャット全表示 2025-01-09 新しくフォロ…" at bounding box center [532, 268] width 818 height 536
click at [136, 452] on textarea "また、当日もSUUMO等のネットの物件含めご案内できます。 @@様の方で追加で気になられた分もリアルタイムに確認し、まとめて回れればと思いますがいかがでしょう…" at bounding box center [273, 474] width 298 height 75
paste textarea "岡田"
type textarea "また、当日もSUUMO等のネットの物件含めご案内できます。 岡田様の方で追加で気になられた分もリアルタイムに確認し、まとめて回れればと思いますがいかがでしょう…"
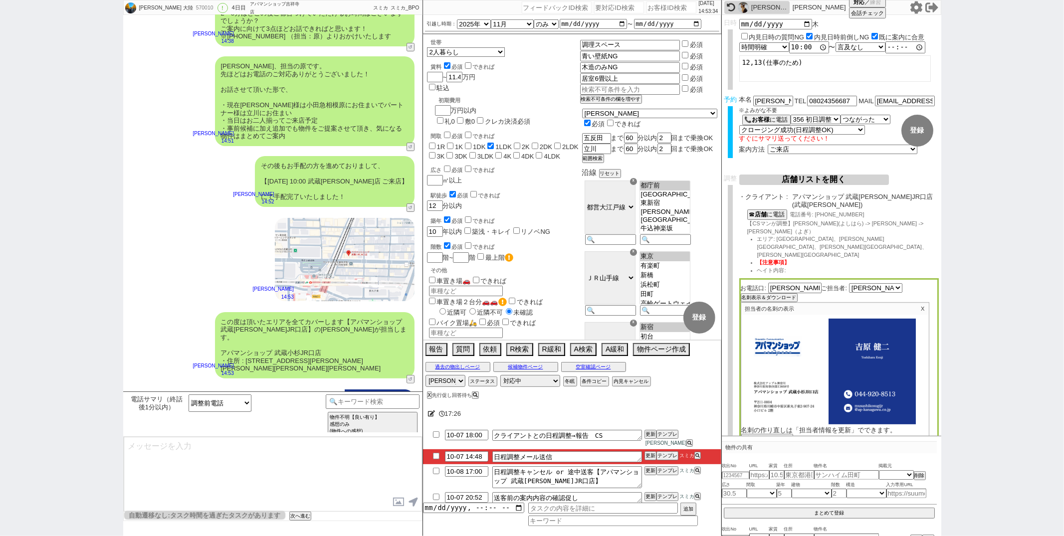
scroll to position [12932, 0]
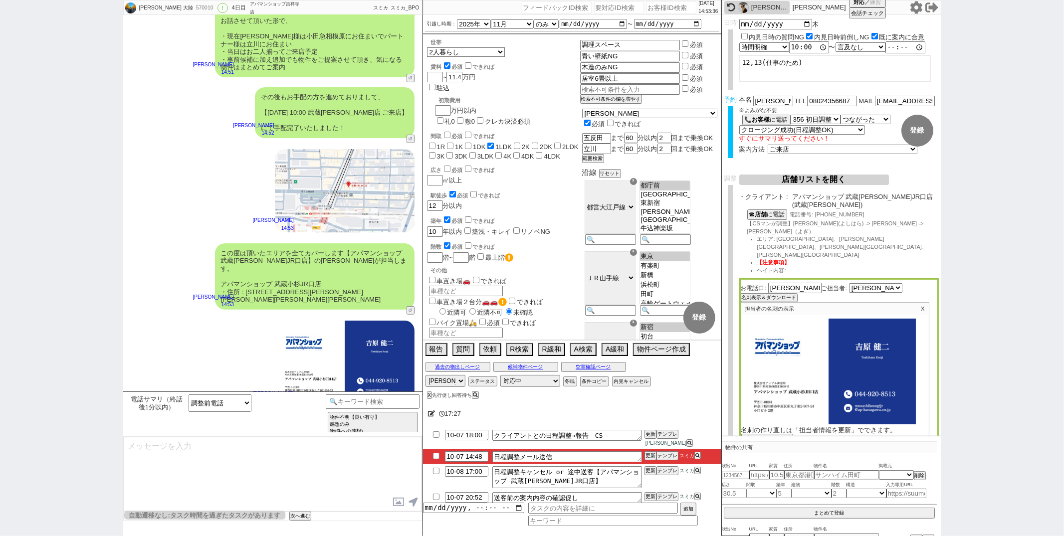
type textarea "※案内時の店舗状況次第では担当が変更になります、ご了承ください ※もし担当が変更になった場合でも、本LINEの内容は全て引き継がれておりスムーズにご案内が可能…"
select select
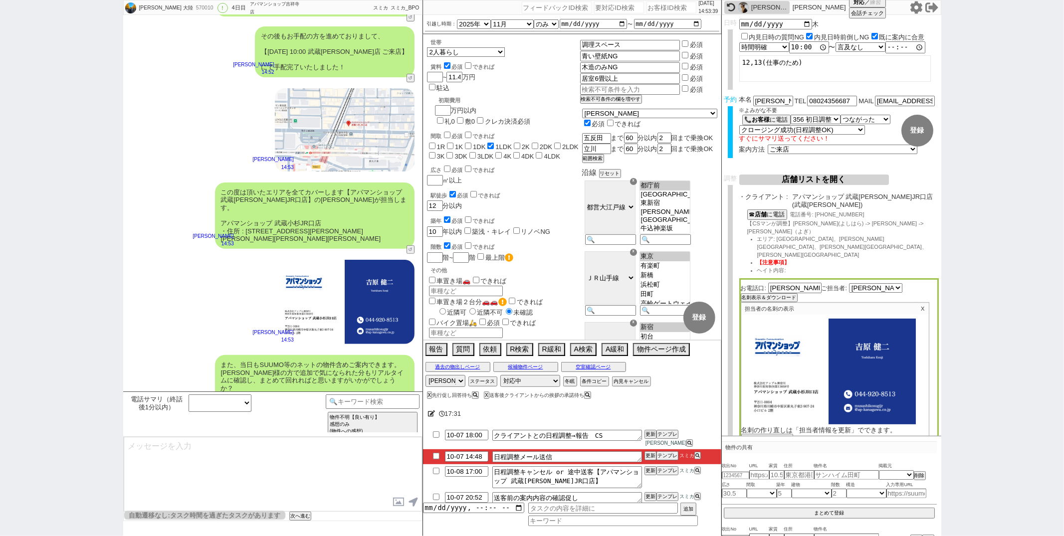
click at [438, 433] on input "checkbox" at bounding box center [436, 435] width 14 height 6
checkbox input "true"
click at [436, 450] on li "10-07 14:48 日程調整メール送信 更新 テンプレ スミカ" at bounding box center [572, 457] width 298 height 15
click at [436, 453] on input "checkbox" at bounding box center [436, 456] width 14 height 6
checkbox input "true"
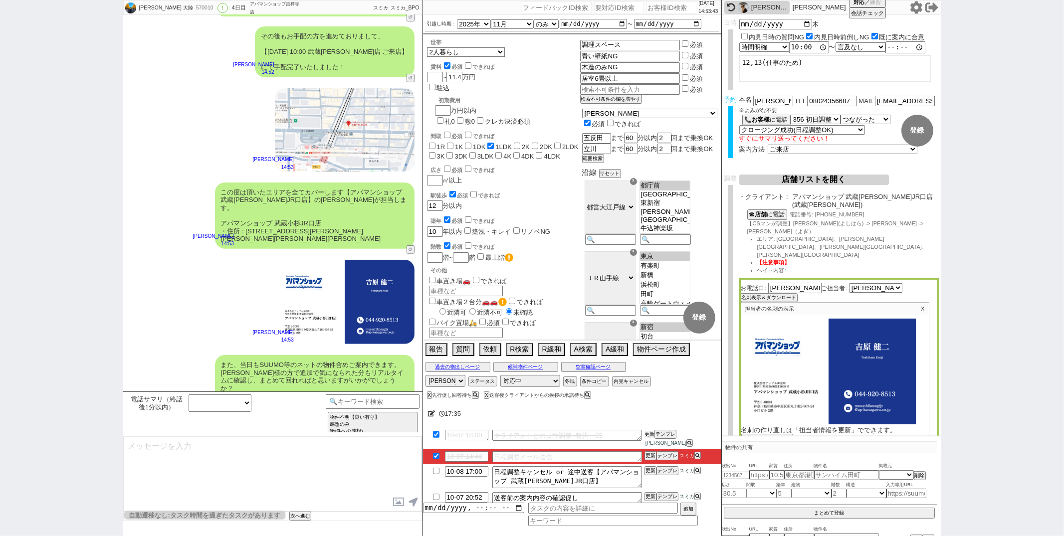
click at [645, 432] on button "更新" at bounding box center [650, 434] width 10 height 7
click at [645, 452] on button "更新" at bounding box center [650, 455] width 10 height 7
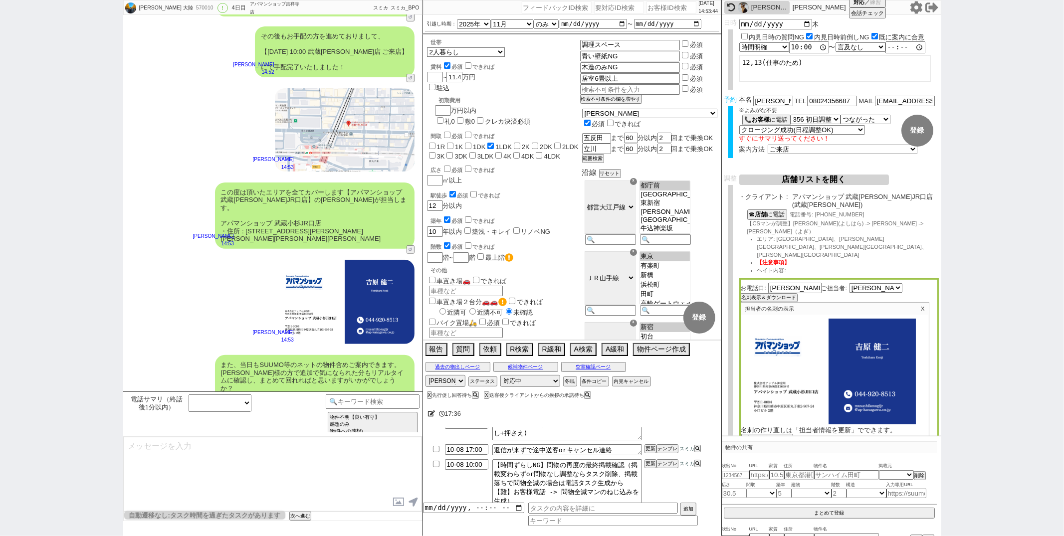
scroll to position [96, 0]
click at [454, 383] on select "アサイン 斎藤ひな 黒澤沙由里 御手洗侑矢 松井健太朗 中村夏海 真鍋ひとみ 平山恭子" at bounding box center [446, 381] width 40 height 12
select select
click at [426, 376] on select "アサイン 斎藤ひな 黒澤沙由里 御手洗侑矢 松井健太朗 中村夏海 真鍋ひとみ 平山恭子" at bounding box center [446, 381] width 40 height 12
click at [428, 394] on button "X" at bounding box center [428, 395] width 3 height 5
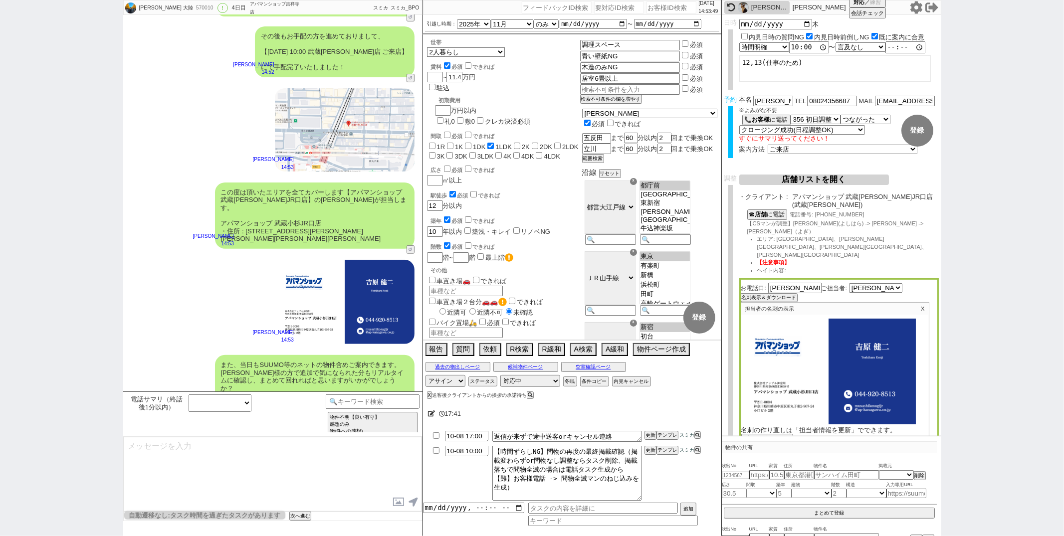
scroll to position [66, 0]
click at [188, 254] on div "御手洗侑矢 14:53" at bounding box center [272, 302] width 299 height 96
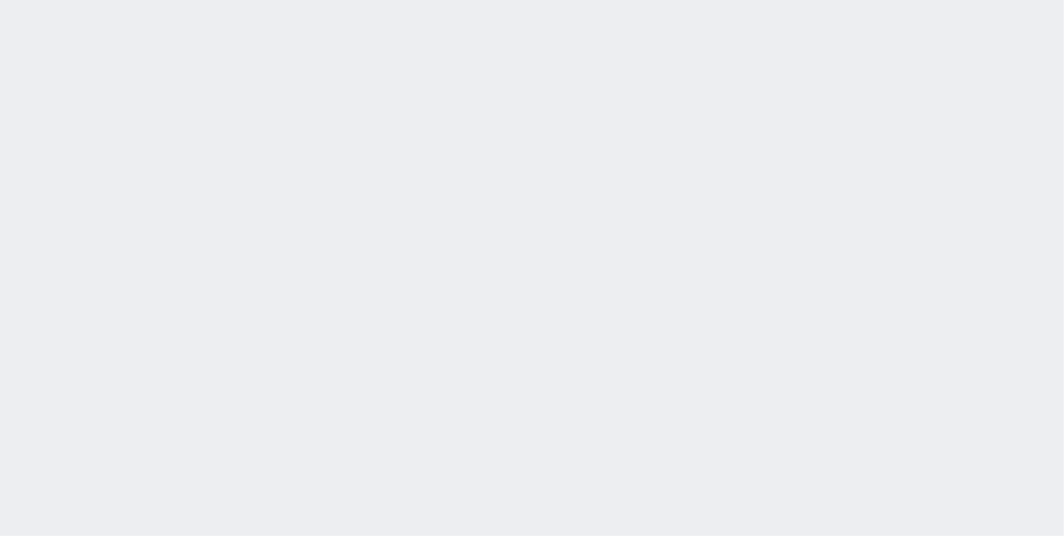
click at [529, 148] on div "2025/10/07 14:43:35 候補物件を追加してしてください 紹介した物件一覧 他社物件を追加する 空室確認ページに追加・削除 紹介した物件一覧 他…" at bounding box center [532, 268] width 1064 height 536
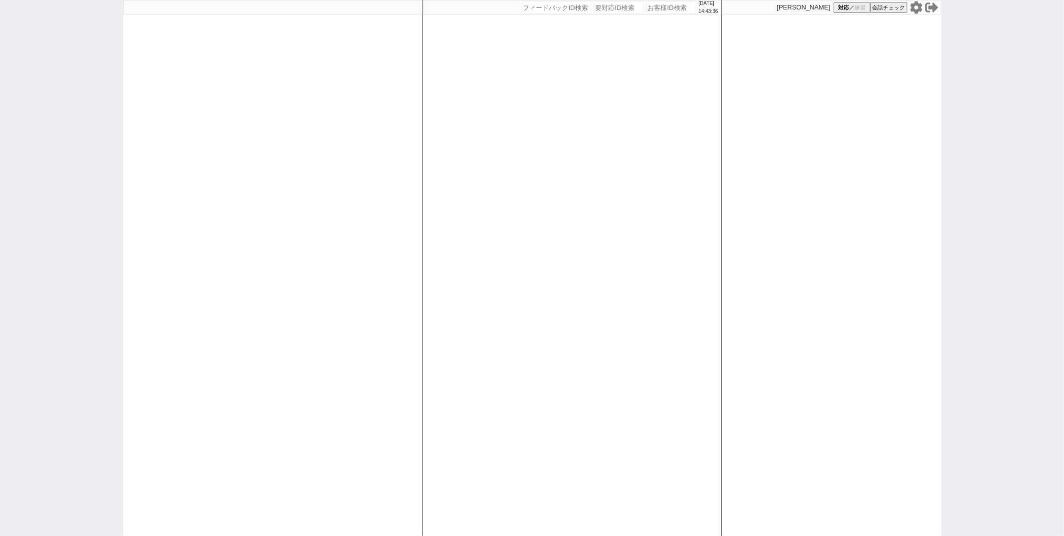
paste input "611727"
type input "611727"
select select "6"
select select "2"
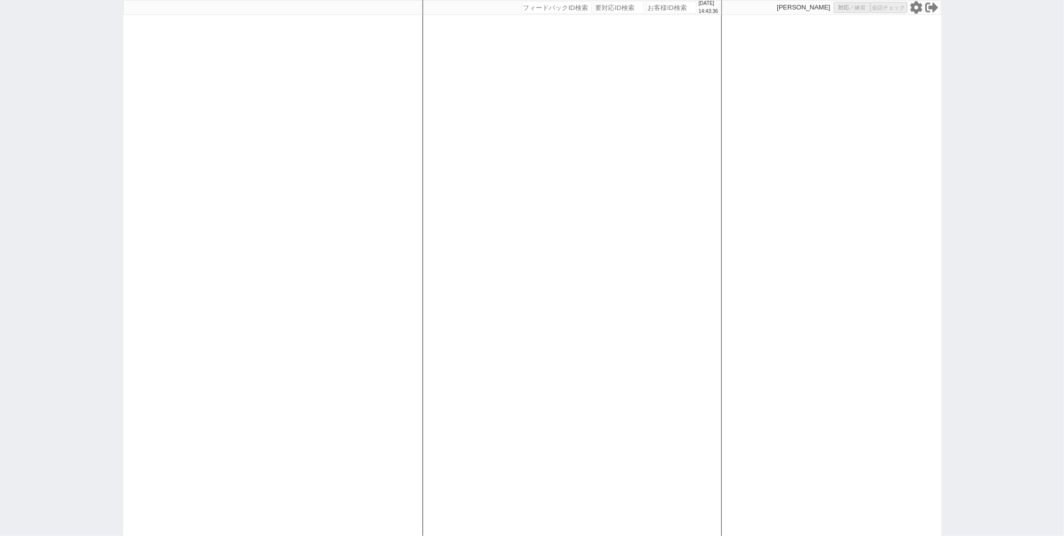
select select "3"
select select "10"
select select
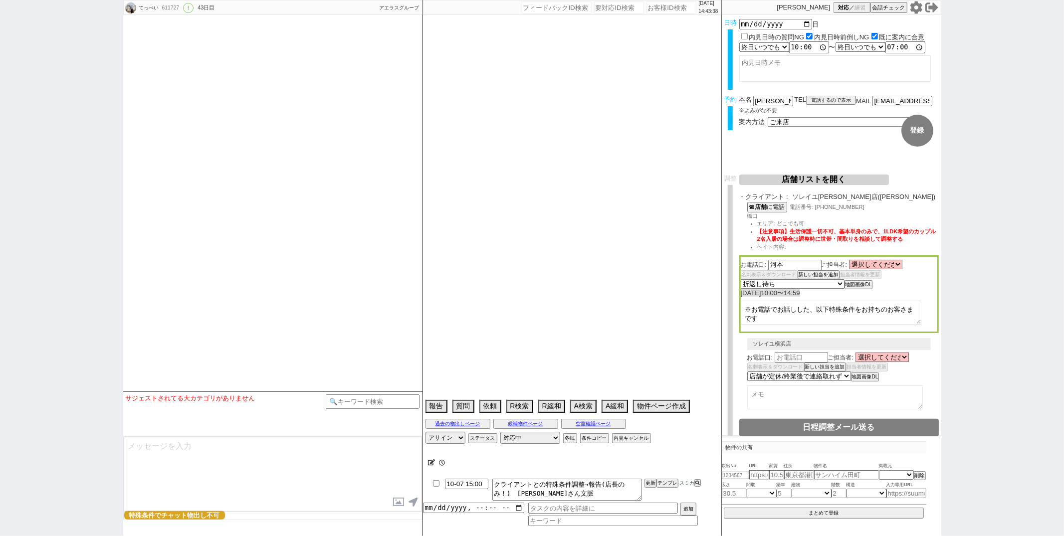
type textarea "住民票の住所聞いて、住めるところに住む感じにするがいいか？だけ合意とって来店させる"
select select "15"
select select "0"
select select "14"
select select "57"
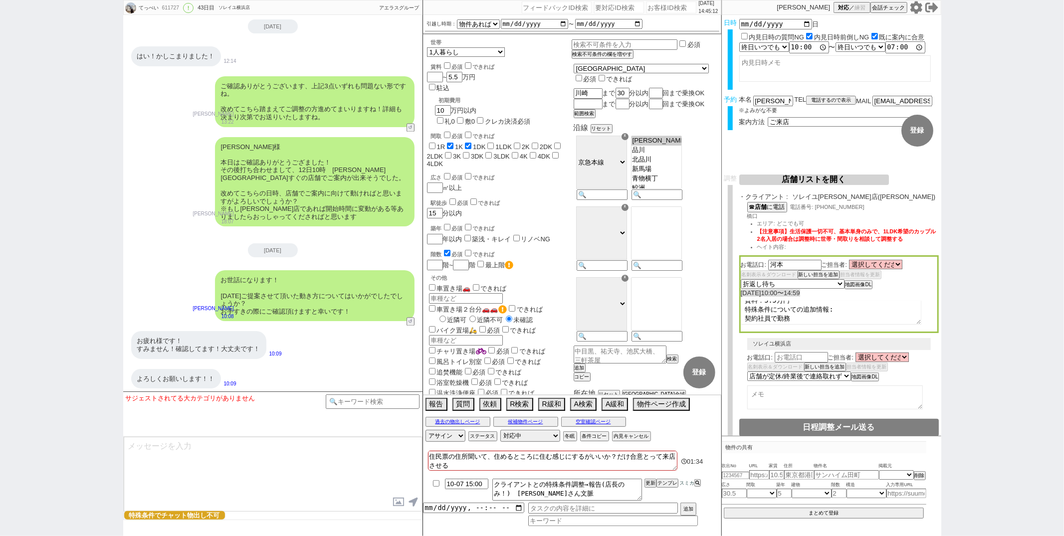
scroll to position [4697, 0]
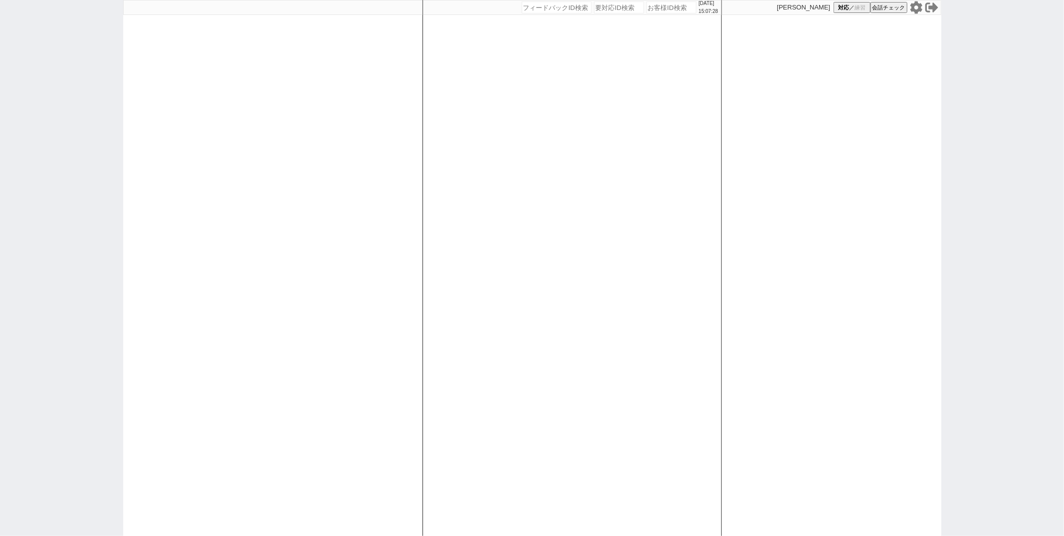
click at [479, 125] on div "2025/10/07 15:07:28 候補物件を追加してしてください 紹介した物件一覧 他社物件を追加する 空室確認ページに追加・削除 紹介した物件一覧 他…" at bounding box center [572, 268] width 299 height 536
paste input "618133"
type input "618133"
select select "1"
select select "2"
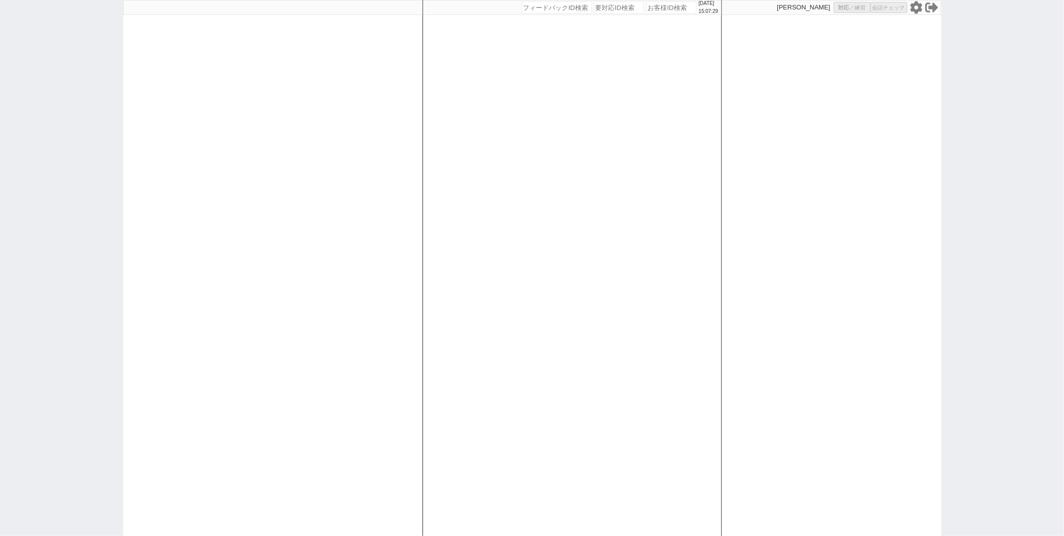
select select
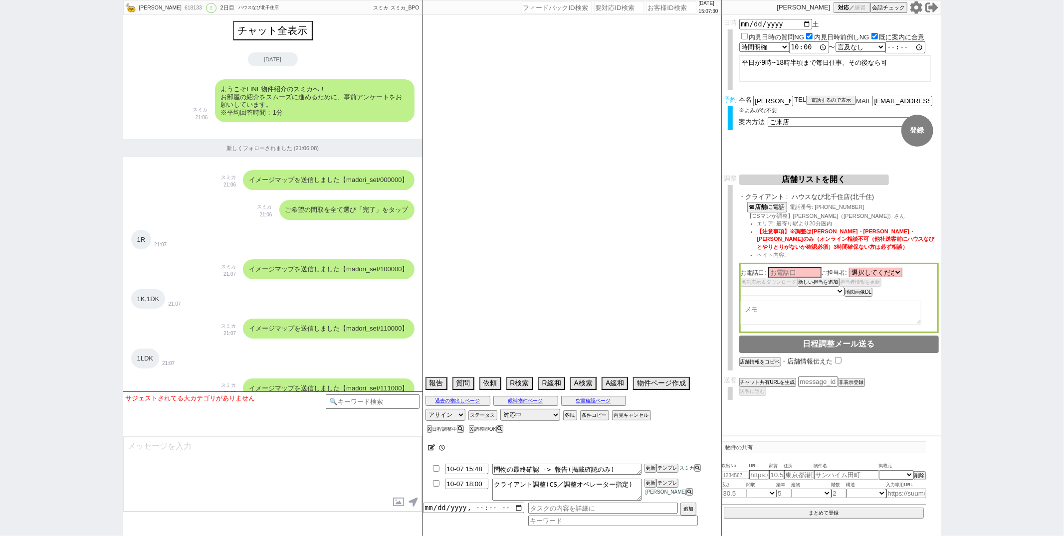
scroll to position [2407, 0]
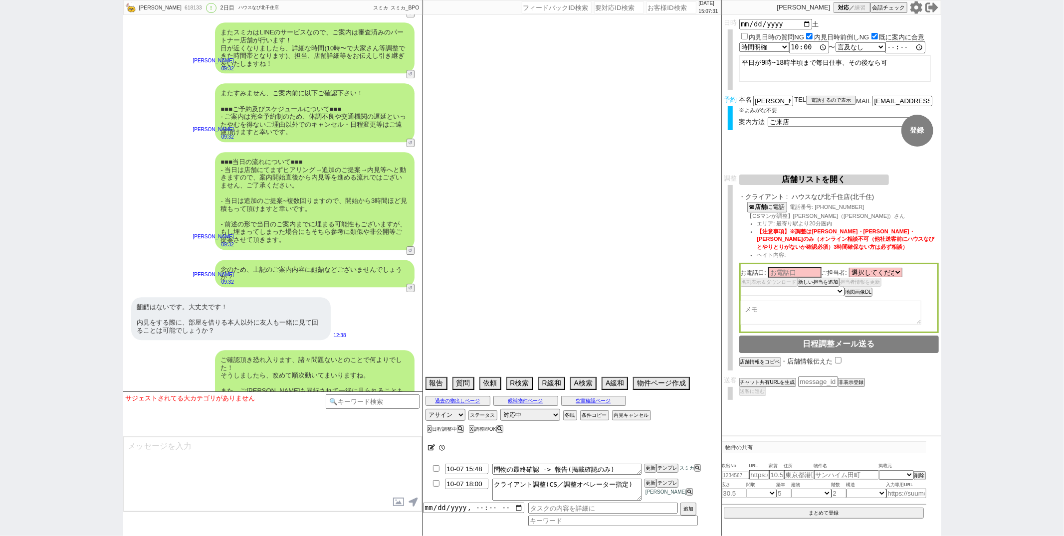
select select "13"
select select "0"
select select "75"
select select "23"
select select "57"
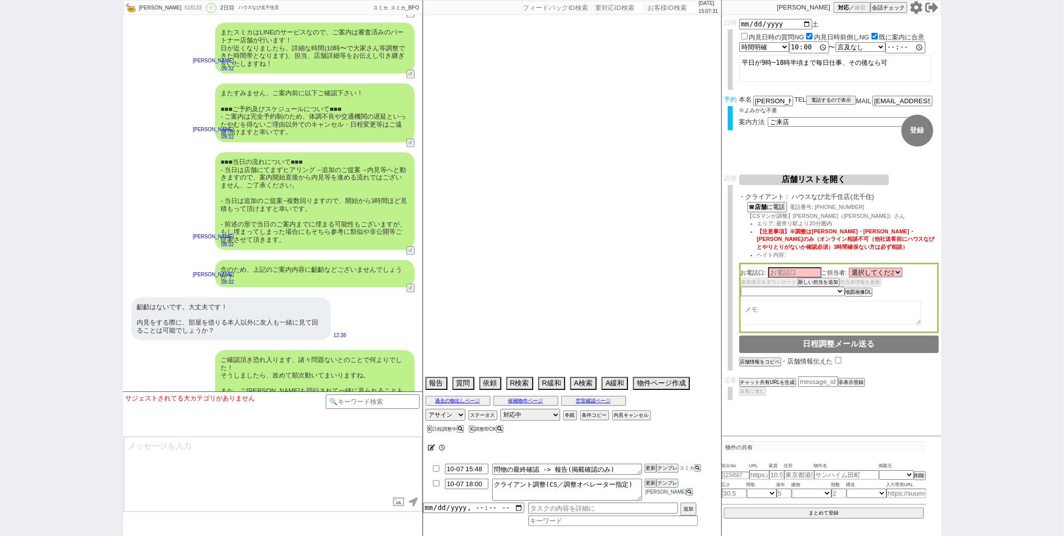
select select "14"
select select "72"
select select "70"
select select "29"
select select "60"
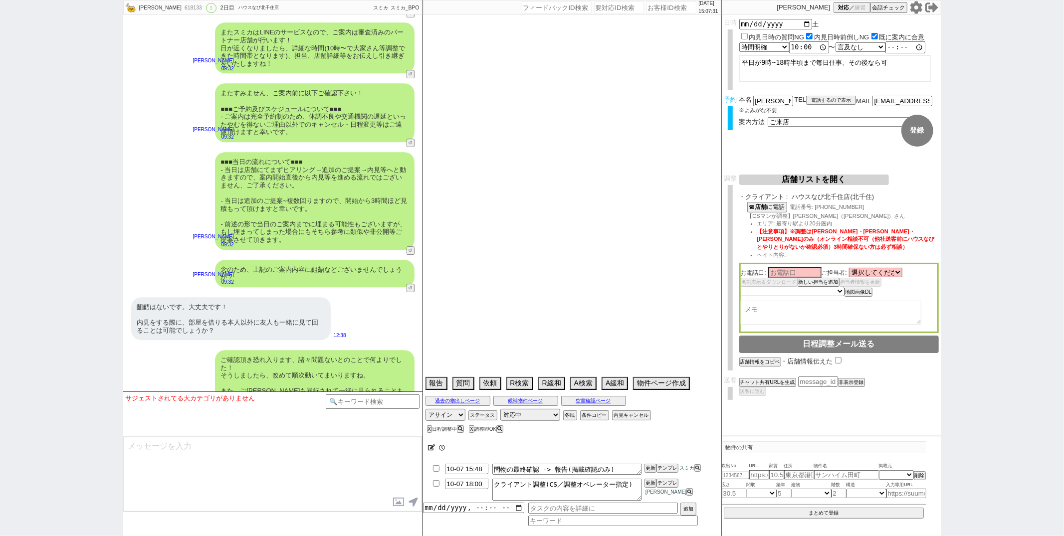
select select "65"
select select "63"
select select "62"
select select "50"
select select "71"
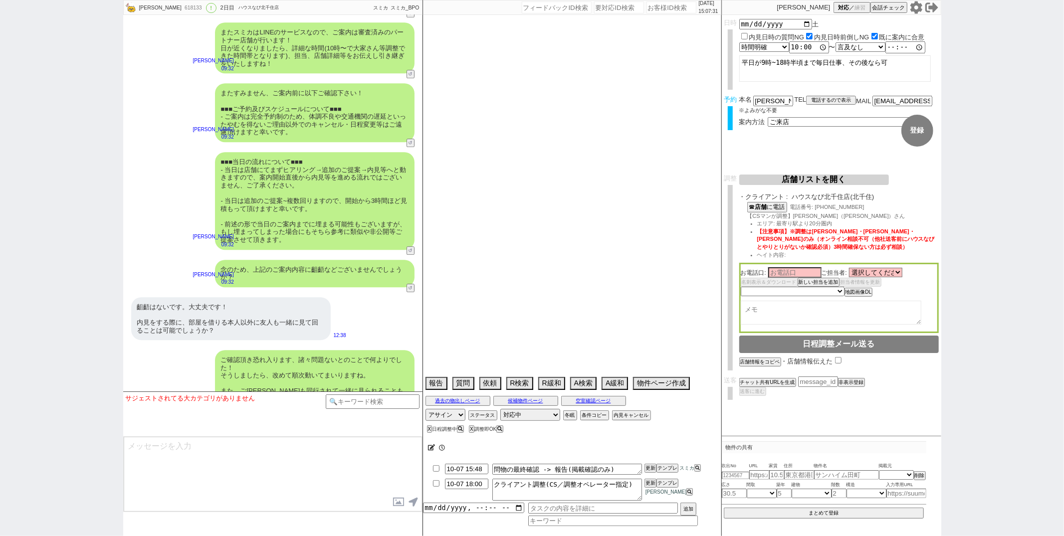
select select "33"
select select "64"
select select "69"
select select "67"
select select "59"
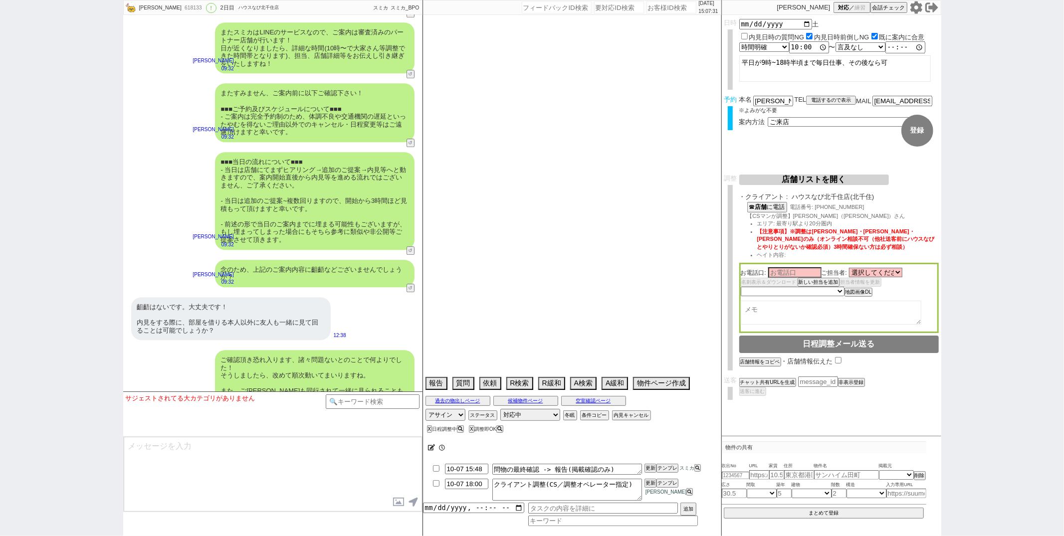
select select "52"
select select "25"
select select "3116"
select select "9"
select select "329"
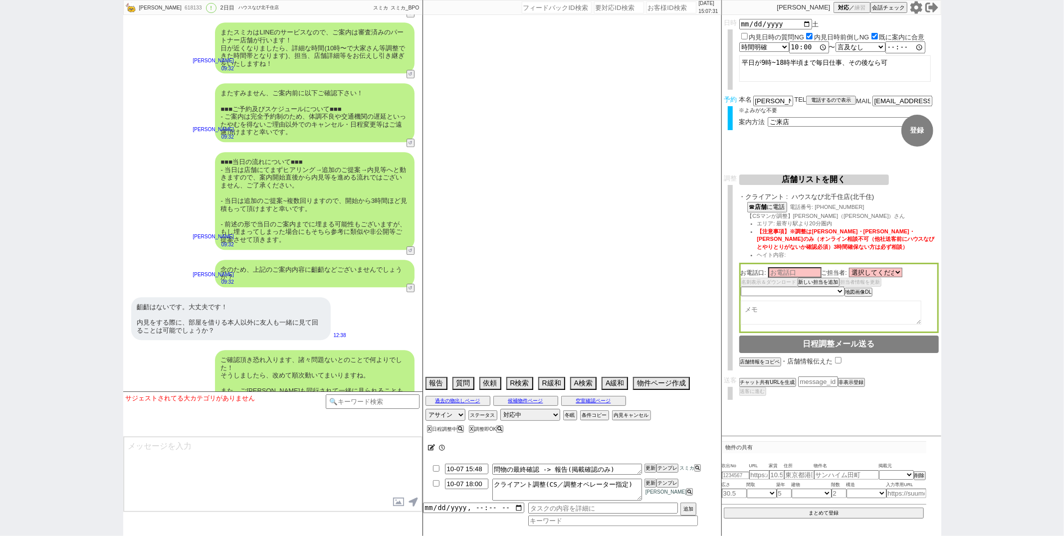
select select "12"
select select "44"
select select "47"
select select "53"
select select "19"
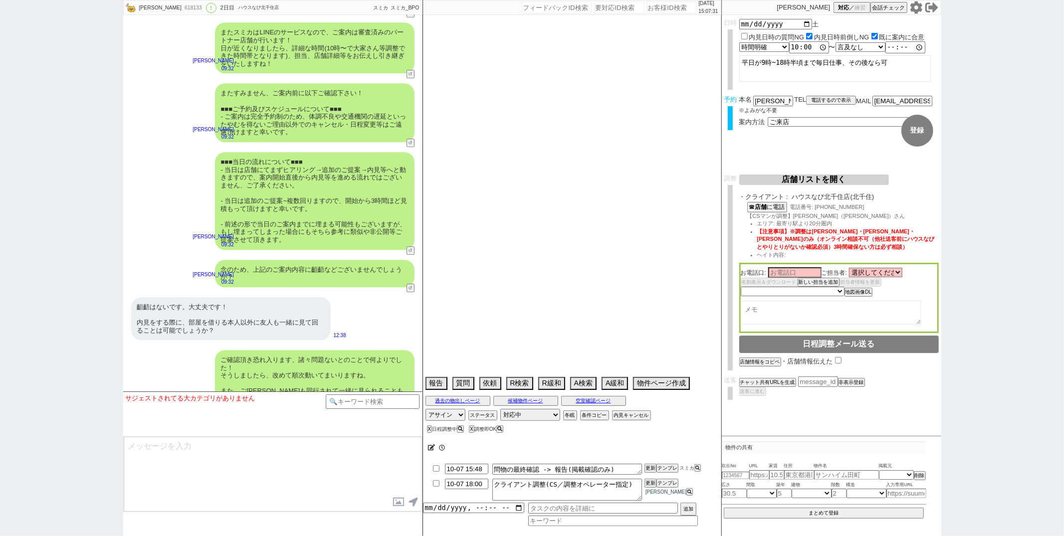
select select "68"
select select "74"
select select "15"
select select "38"
select select "54"
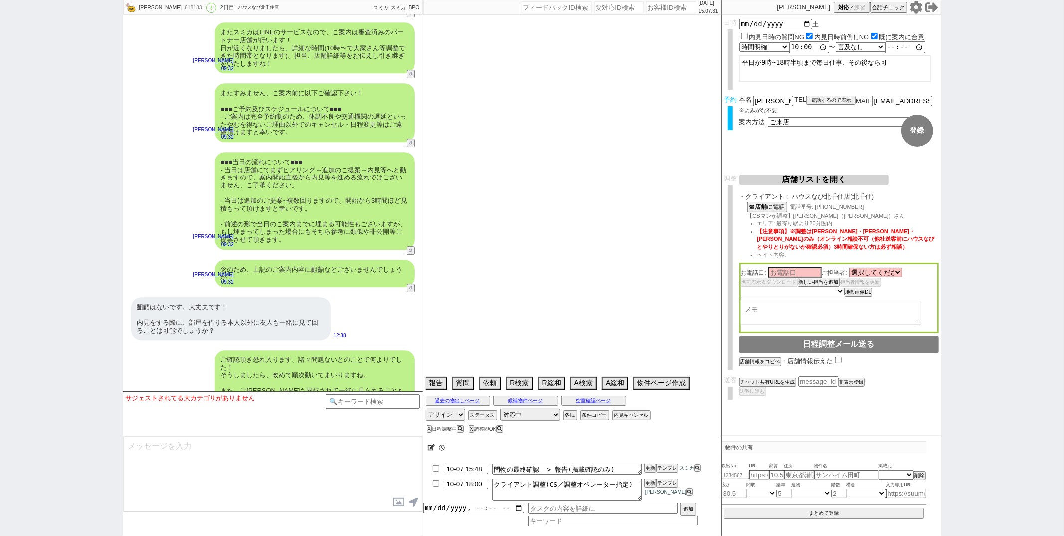
select select "48"
select select "66"
select select "27"
select select "56"
select select "10"
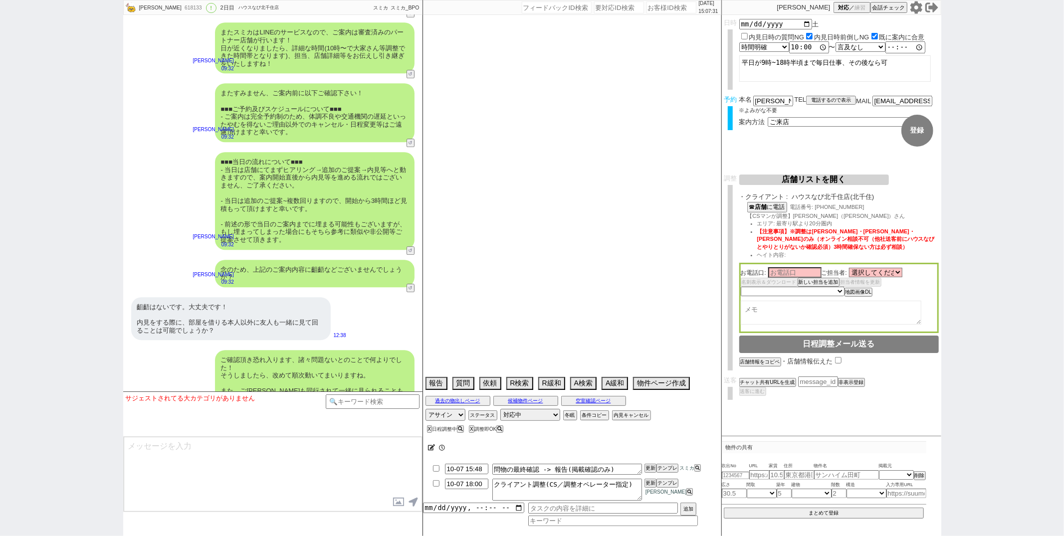
select select "372"
select select "35"
select select "16"
select select "538"
select select "76"
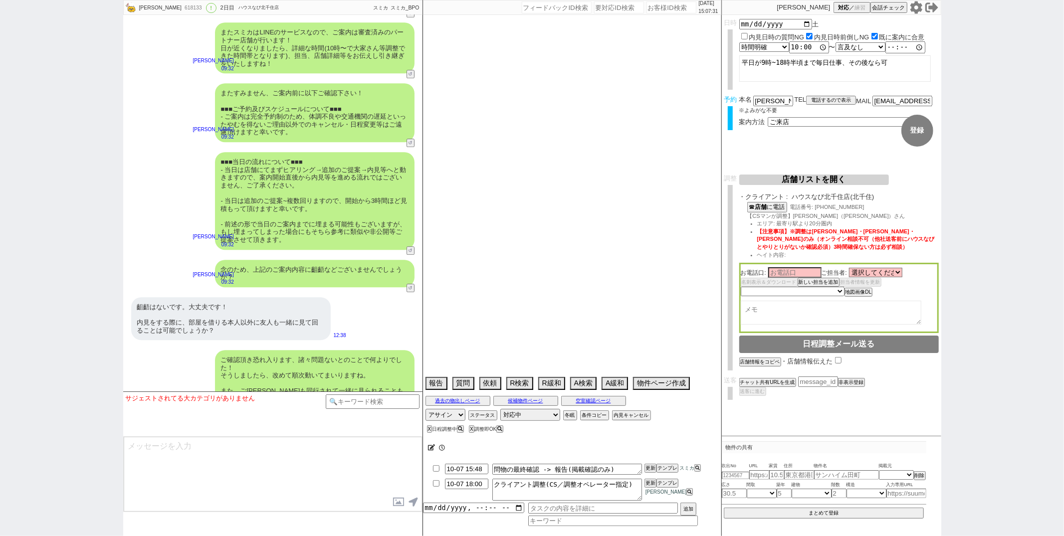
select select "36"
select select "7"
select select "24"
select select "55"
select select "11"
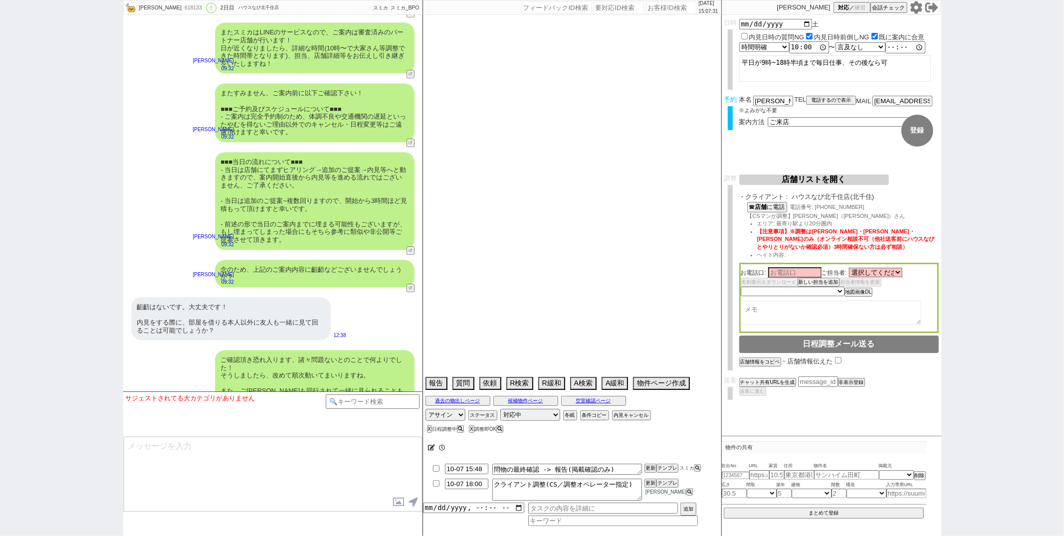
select select "73"
select select "77"
select select "51"
select select "58"
select select "30"
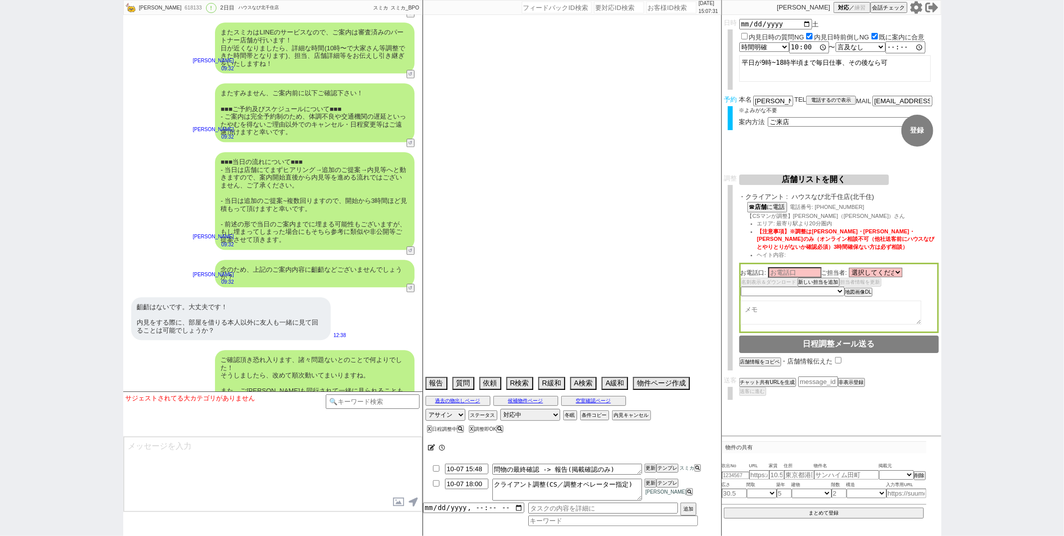
select select "34"
select select "17"
select select "61"
select select "37"
select select "46"
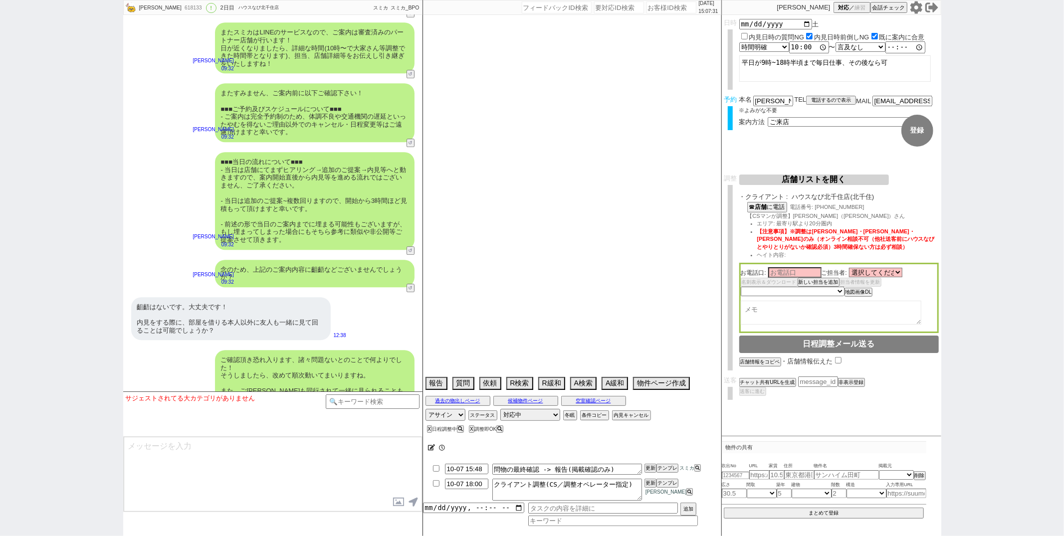
select select "31"
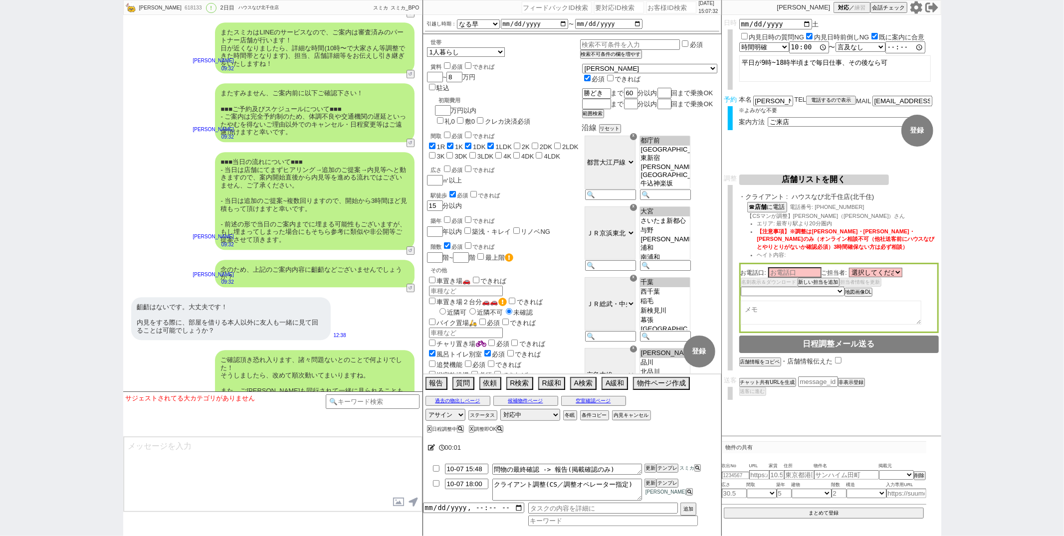
scroll to position [52, 0]
click at [595, 400] on button "空室確認ページ" at bounding box center [593, 401] width 65 height 8
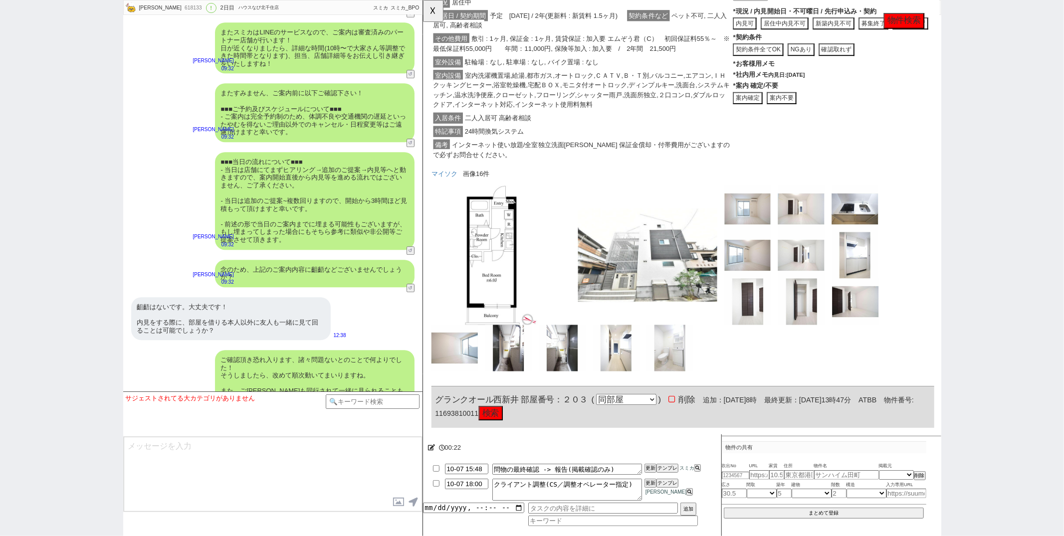
scroll to position [569, 0]
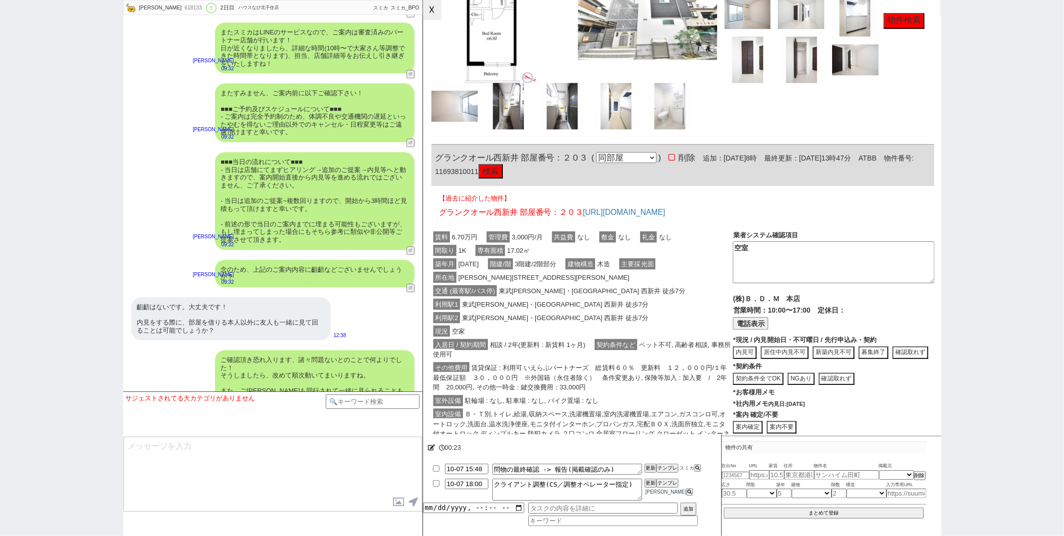
click at [439, 18] on button "☓" at bounding box center [432, 10] width 18 height 20
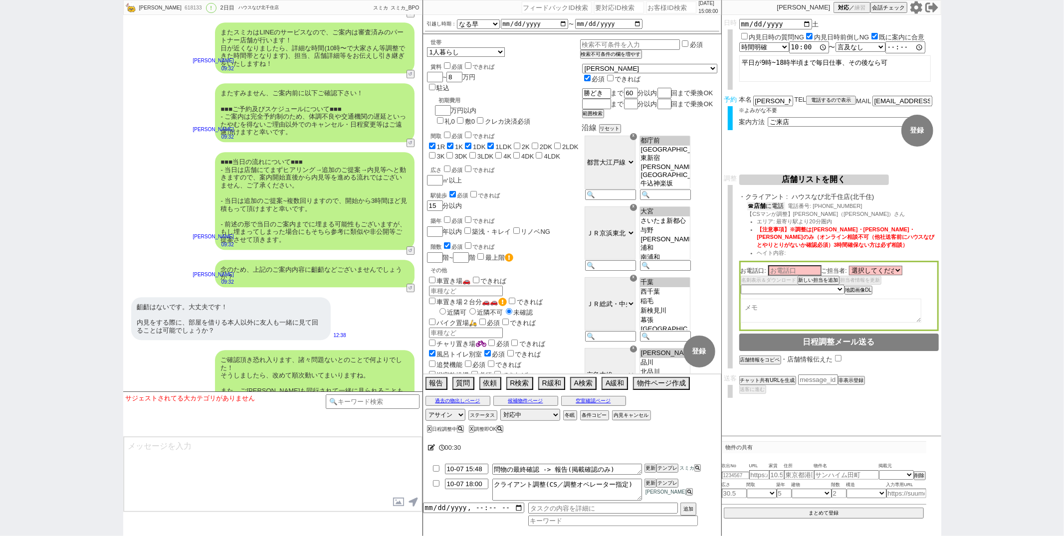
click at [763, 203] on button "☎ 店舗 に電話" at bounding box center [766, 206] width 38 height 8
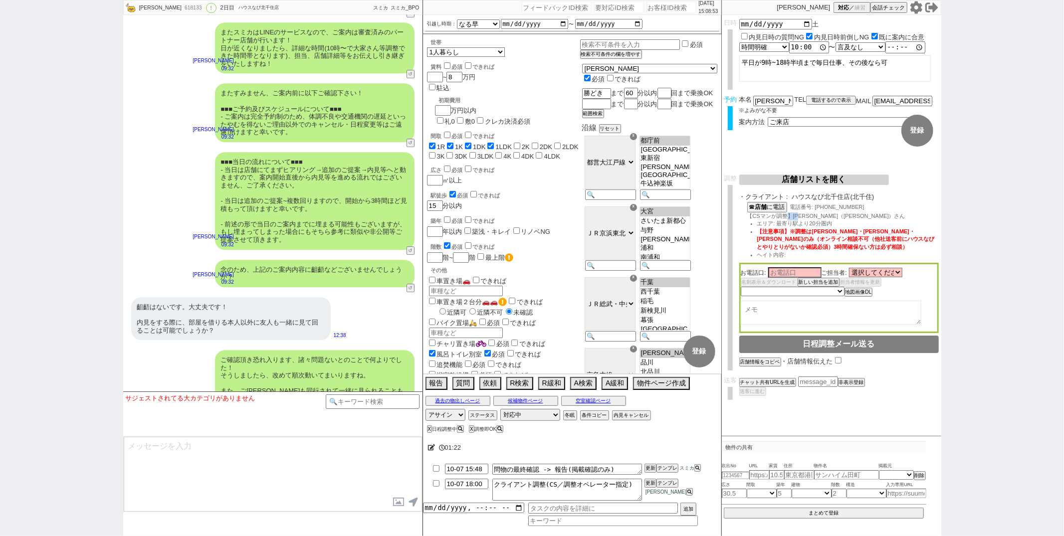
drag, startPoint x: 804, startPoint y: 216, endPoint x: 790, endPoint y: 216, distance: 13.5
click at [790, 216] on span "【CSマンが調整】金澤正章（カナザワマサアキ）さん" at bounding box center [826, 216] width 158 height 6
click at [795, 217] on span "【CSマンが調整】金澤正章（カナザワマサアキ）さん" at bounding box center [826, 216] width 158 height 6
click at [812, 288] on select "未定 希望で最短でOK 最短以外でOK 日程がNG(直近で別日提案可) 日程がNG(直近はNG) お客様ごとNG 折返し待ち 店舗が定休/終業後で連絡取れず" at bounding box center [792, 291] width 103 height 8
select select "0"
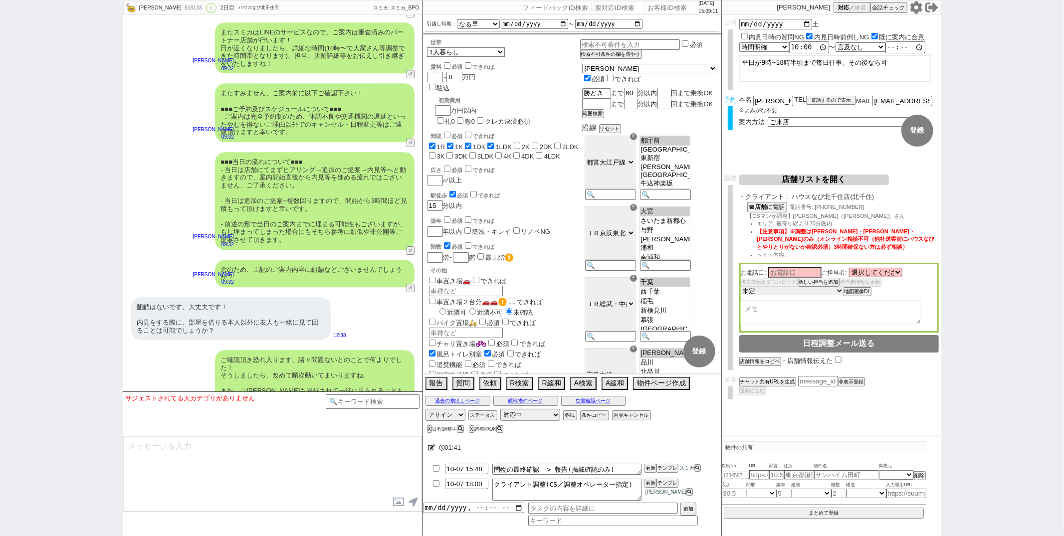
click at [741, 287] on select "未定 希望で最短でOK 最短以外でOK 日程がNG(直近で別日提案可) 日程がNG(直近はNG) お客様ごとNG 折返し待ち 店舗が定休/終業後で連絡取れず" at bounding box center [792, 291] width 103 height 8
click at [788, 315] on textarea at bounding box center [831, 313] width 181 height 24
type textarea "営業全員出ている 金澤さん公休"
click at [841, 233] on span "【注意事項】※調整は青木・御手洗・志田のみ（オンライン相談不可（他社送客前にハウスなびとやりとりがないか確認必須）3時間確保ない方は必ず相談）" at bounding box center [846, 238] width 178 height 21
click at [844, 185] on button "店舗リストを開く" at bounding box center [814, 180] width 150 height 10
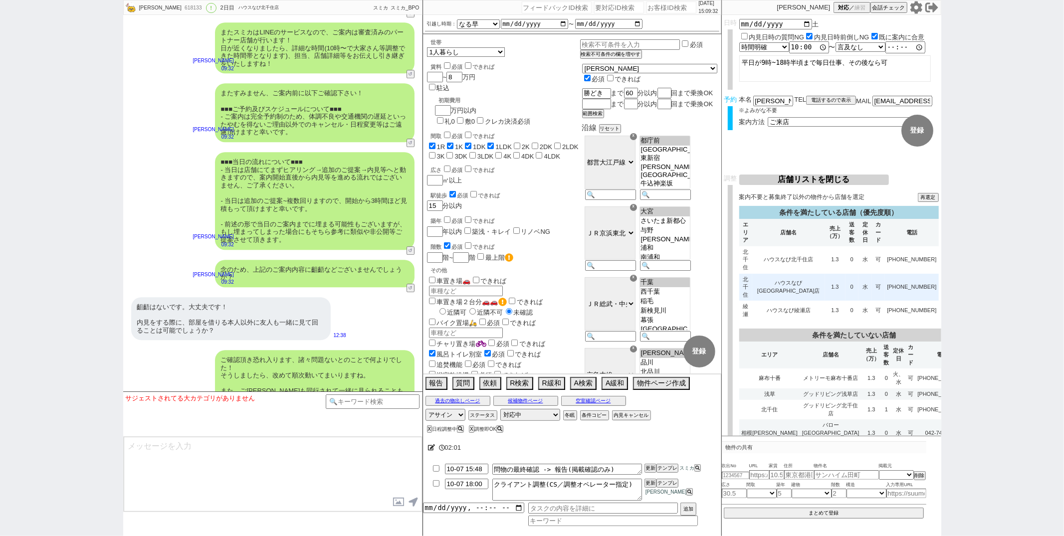
click at [825, 274] on td "1.3" at bounding box center [835, 287] width 20 height 27
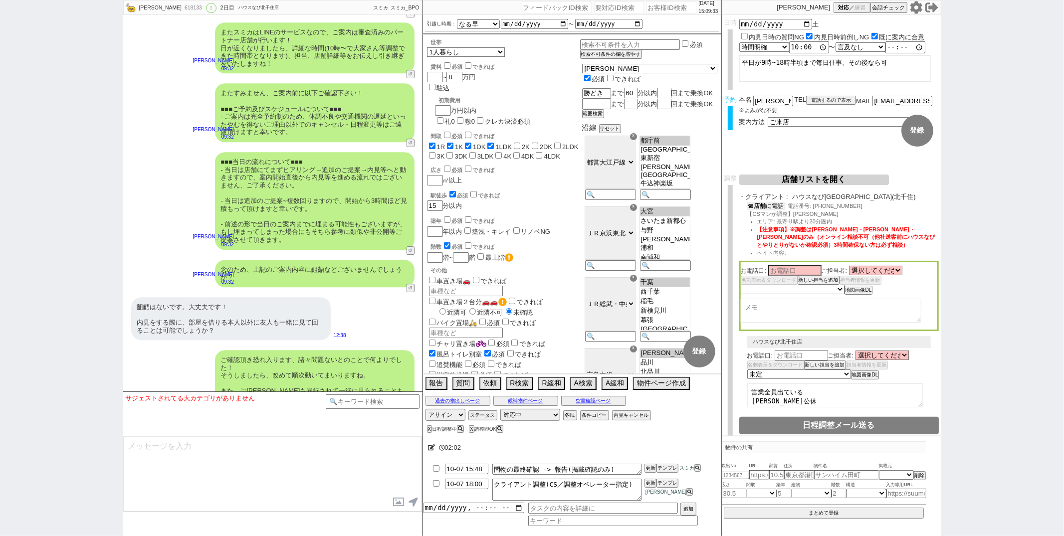
click at [778, 209] on button "☎ 店舗 に電話" at bounding box center [766, 206] width 38 height 8
click at [587, 400] on button "空室確認ページ" at bounding box center [593, 401] width 65 height 8
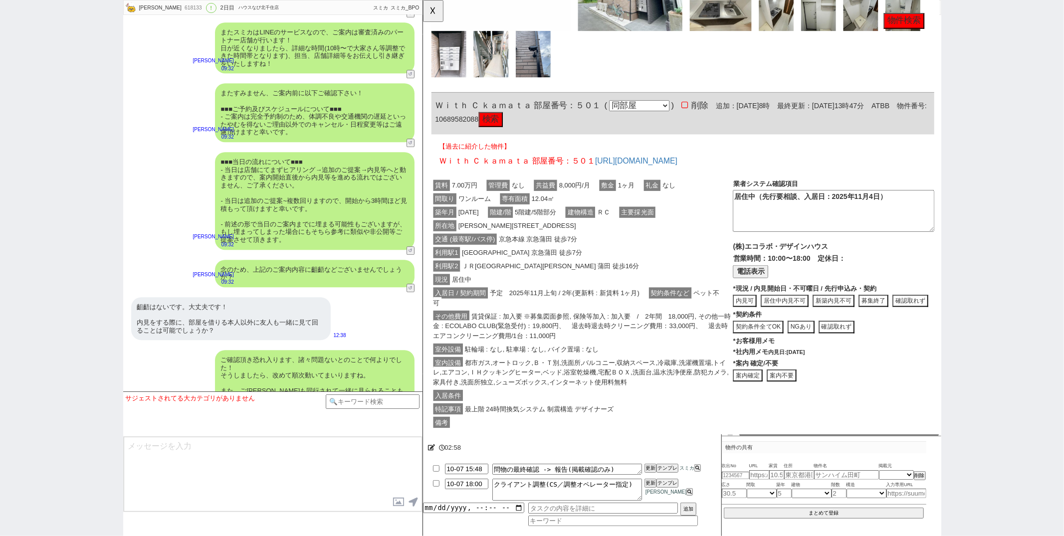
scroll to position [1237, 0]
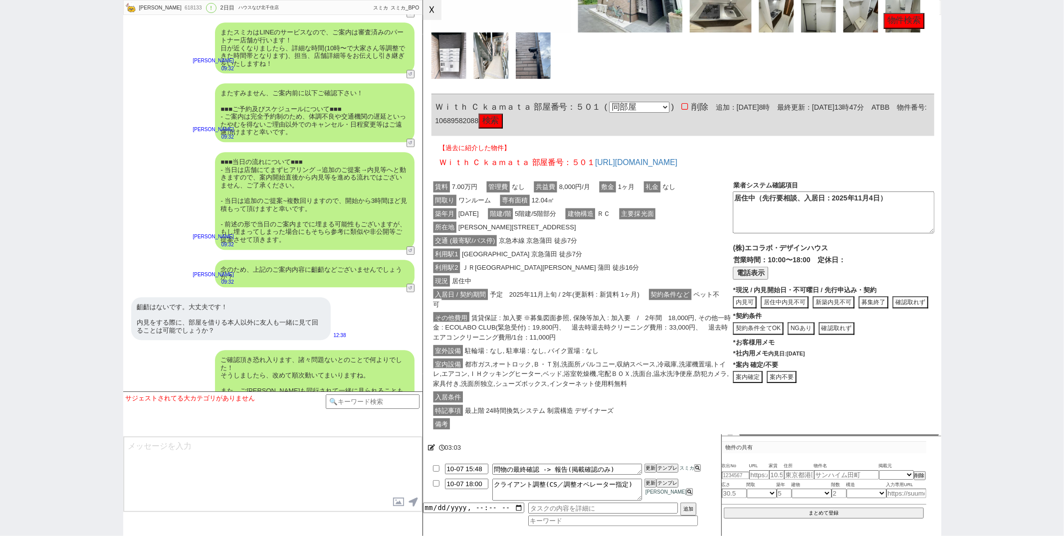
click at [432, 8] on button "☓" at bounding box center [432, 10] width 18 height 20
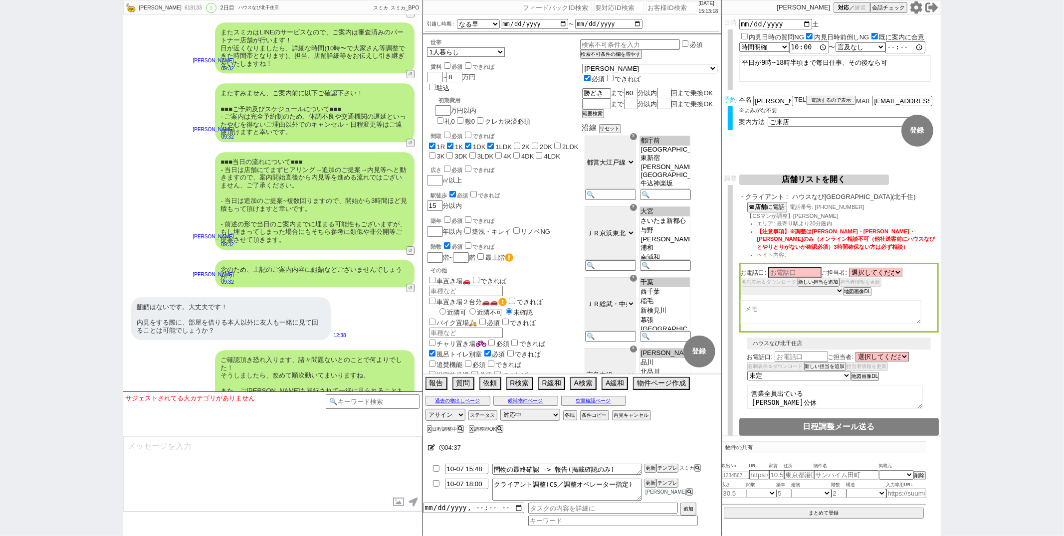
click at [817, 290] on select "未定 希望で最短でOK 最短以外でOK 日程がNG(直近で別日提案可) 日程がNG(直近はNG) お客様ごとNG 折返し待ち 店舗が定休/終業後で連絡取れず" at bounding box center [792, 291] width 103 height 8
select select "3"
click at [741, 287] on select "未定 希望で最短でOK 最短以外でOK 日程がNG(直近で別日提案可) 日程がNG(直近はNG) お客様ごとNG 折返し待ち 店舗が定休/終業後で連絡取れず" at bounding box center [792, 291] width 103 height 8
select select "3"
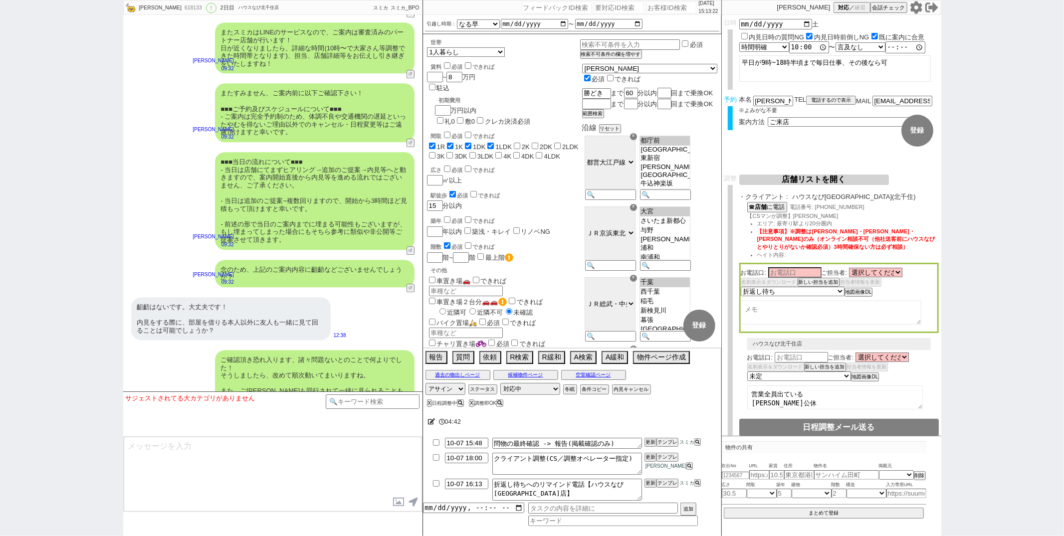
click at [385, 304] on div "齟齬はないです。大丈夫です！ 内見をする際に、部屋を借りる本人以外に友人も一緒に見て回ることは可能でしょうか？ 12:38" at bounding box center [272, 318] width 299 height 53
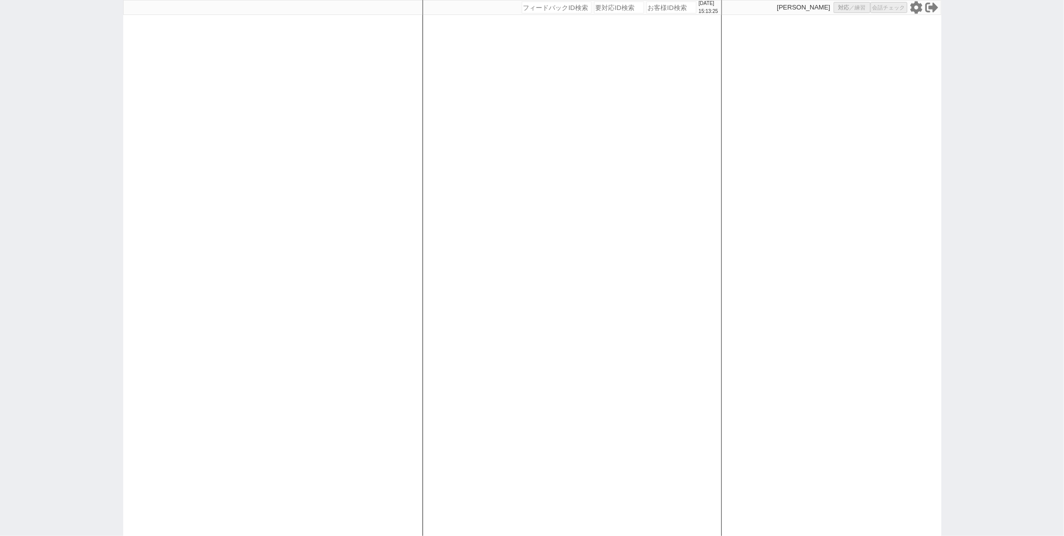
select select "1"
select select "2"
select select "5"
select select
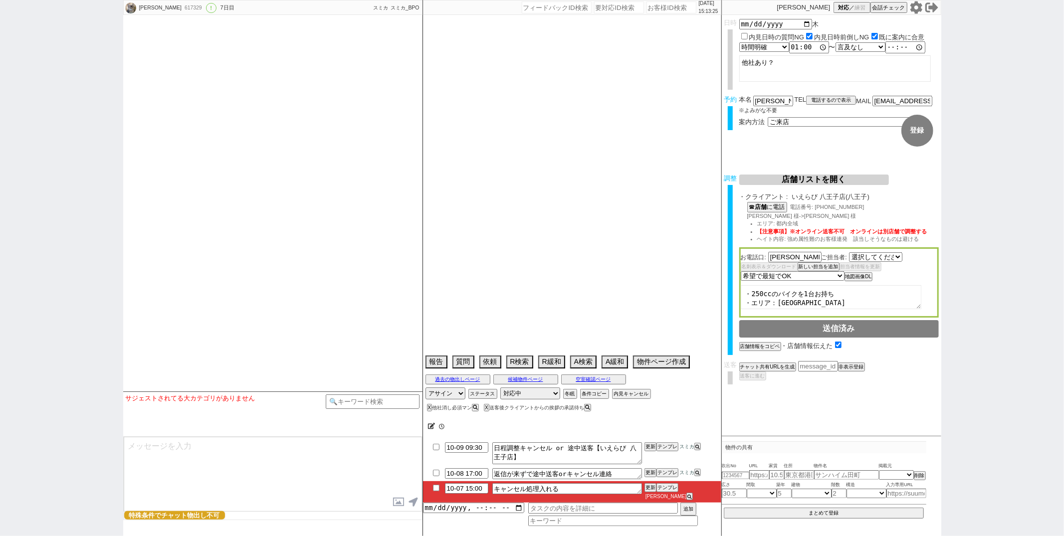
type textarea "９日より前に他社あり？"
select select "1771"
select select "15"
select select "0"
select select "24"
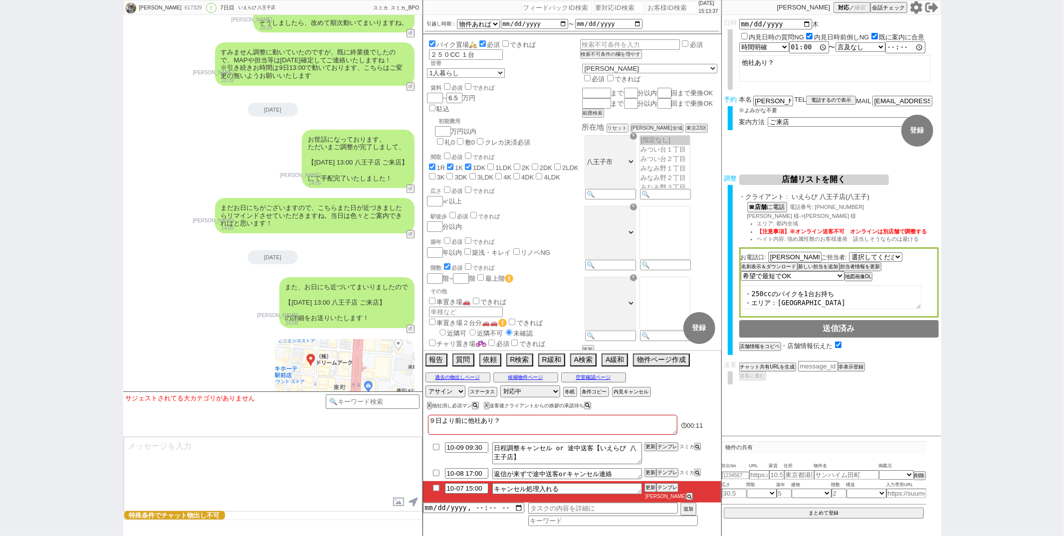
scroll to position [2790, 0]
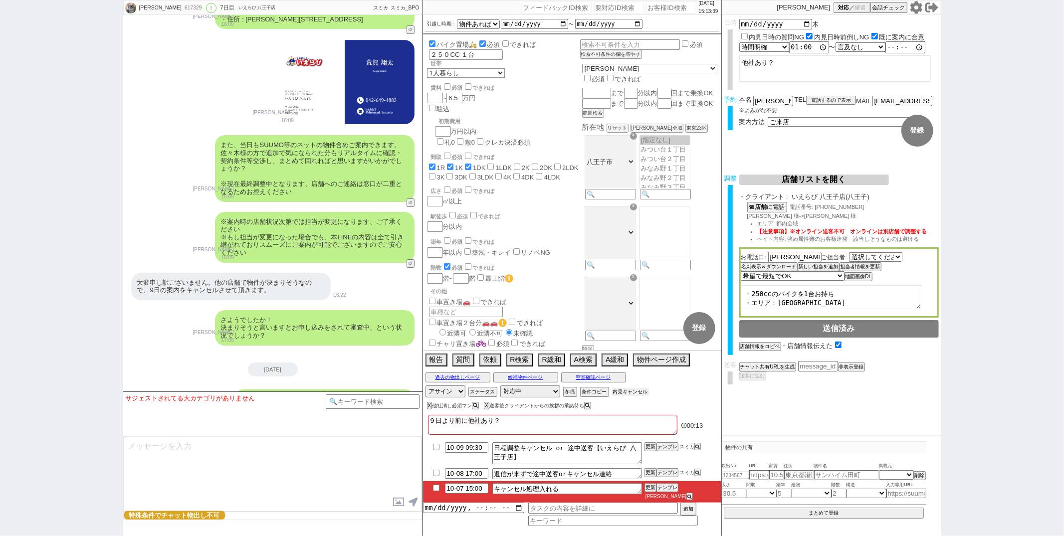
click at [624, 395] on button "内見キャンセル" at bounding box center [630, 392] width 37 height 8
radio input "true"
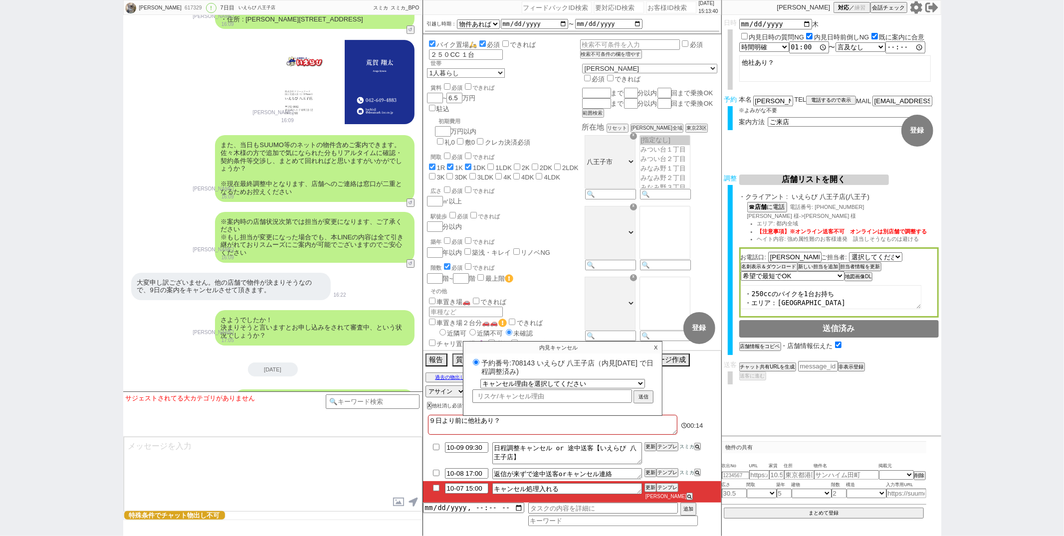
click at [532, 374] on label "予約番号:708143 いえらび 八王子店（内見日 2025/10/09 で日程調整済み)" at bounding box center [562, 367] width 185 height 18
click at [479, 366] on input "予約番号:708143 いえらび 八王子店（内見日 2025/10/09 で日程調整済み)" at bounding box center [476, 362] width 6 height 6
click at [532, 374] on label "予約番号:708143 いえらび 八王子店（内見日 2025/10/09 で日程調整済み)" at bounding box center [562, 367] width 185 height 18
click at [479, 366] on input "予約番号:708143 いえらび 八王子店（内見日 2025/10/09 で日程調整済み)" at bounding box center [476, 362] width 6 height 6
copy label "708143"
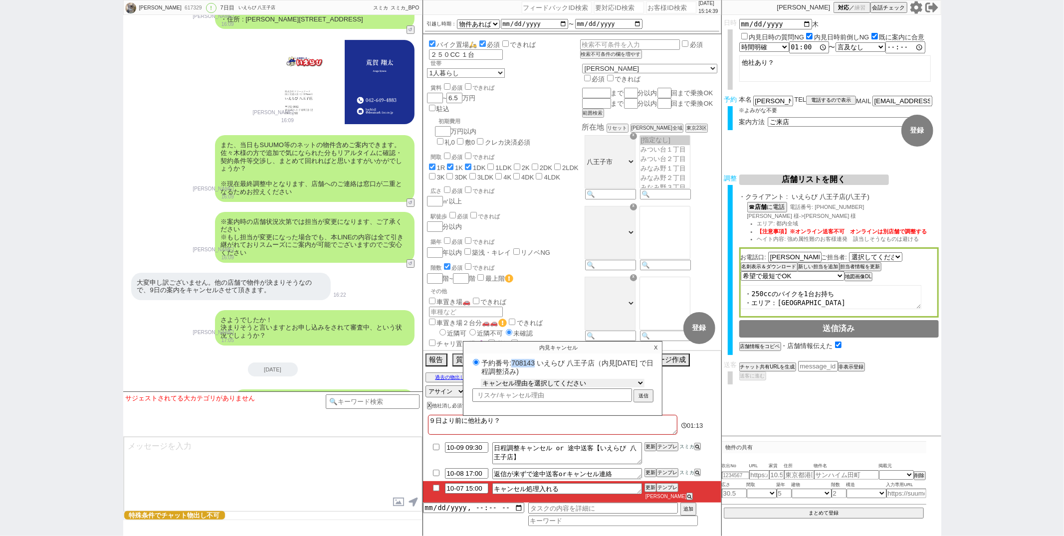
click at [571, 394] on div "予約番号:708143 いえらび 八王子店（内見日 2025/10/09 で日程調整済み) キャンセル理由を選択してください 希望物件が出なかった 希望物件が…" at bounding box center [562, 380] width 199 height 45
select select "110"
click at [481, 386] on select "キャンセル理由を選択してください 希望物件が出なかった 希望物件が見れなかった 返信がこなくなった 他決(日程調整前) 引越し自体消滅(日程調整前) 都合が変…" at bounding box center [563, 383] width 164 height 8
radio input "true"
click at [554, 396] on input "text" at bounding box center [552, 395] width 160 height 11
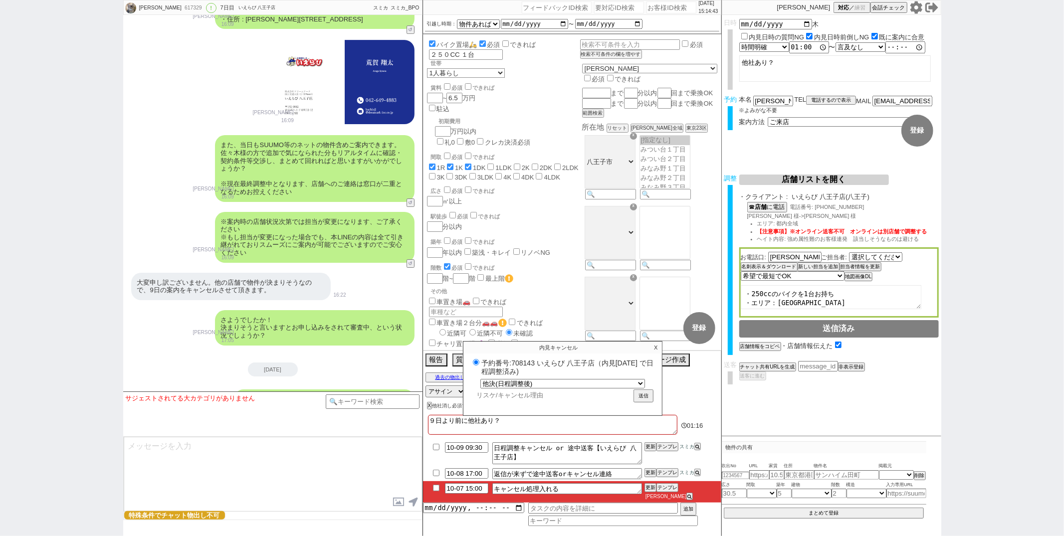
type input "ｔ"
radio input "true"
type input "ｔｋ"
radio input "true"
type input "ｔか"
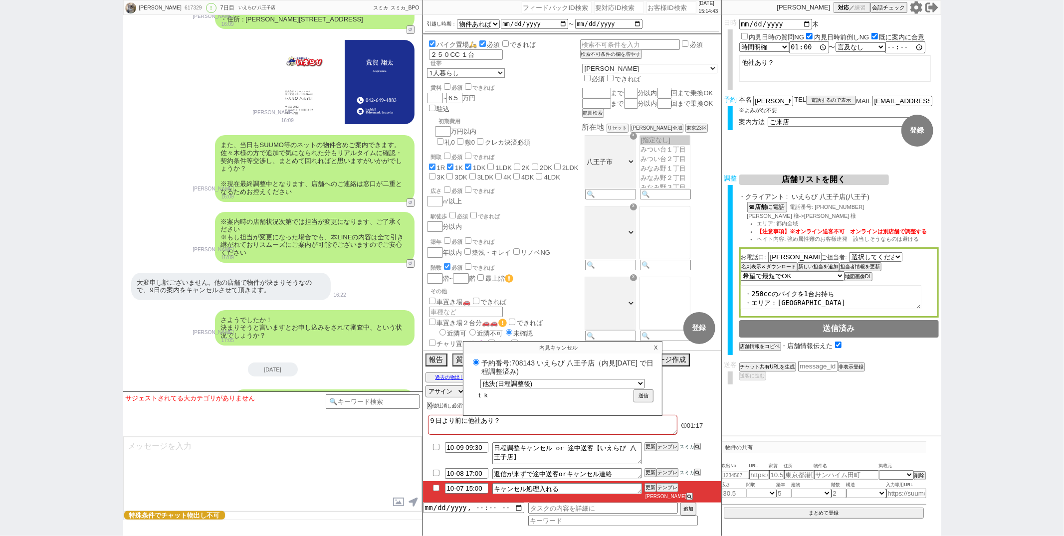
radio input "true"
type input "ｔかえ"
radio input "true"
type input "ｔかえｒ"
radio input "true"
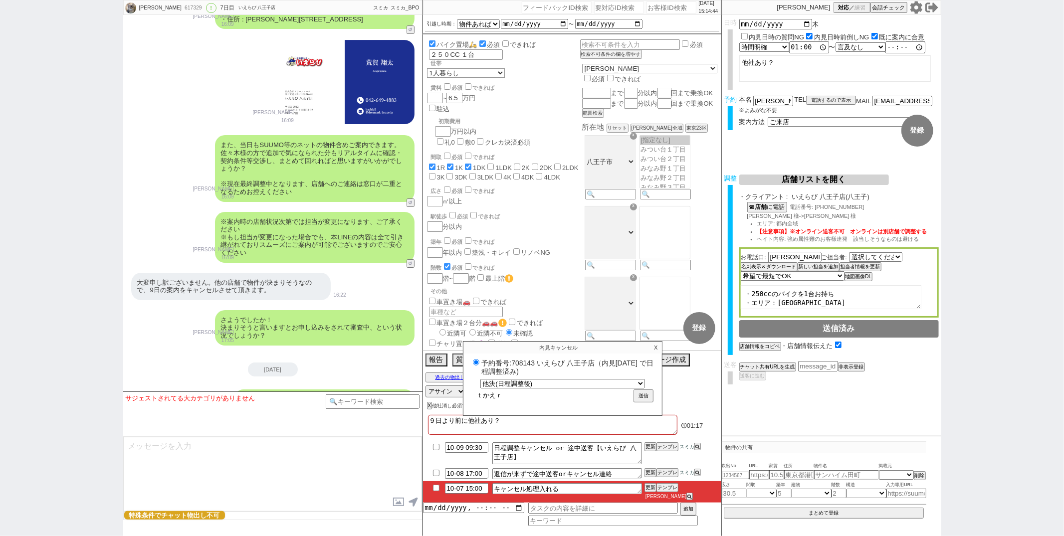
type input "ｔかえる"
radio input "true"
type input "ｔ帰る"
radio input "true"
type input "ｔ帰"
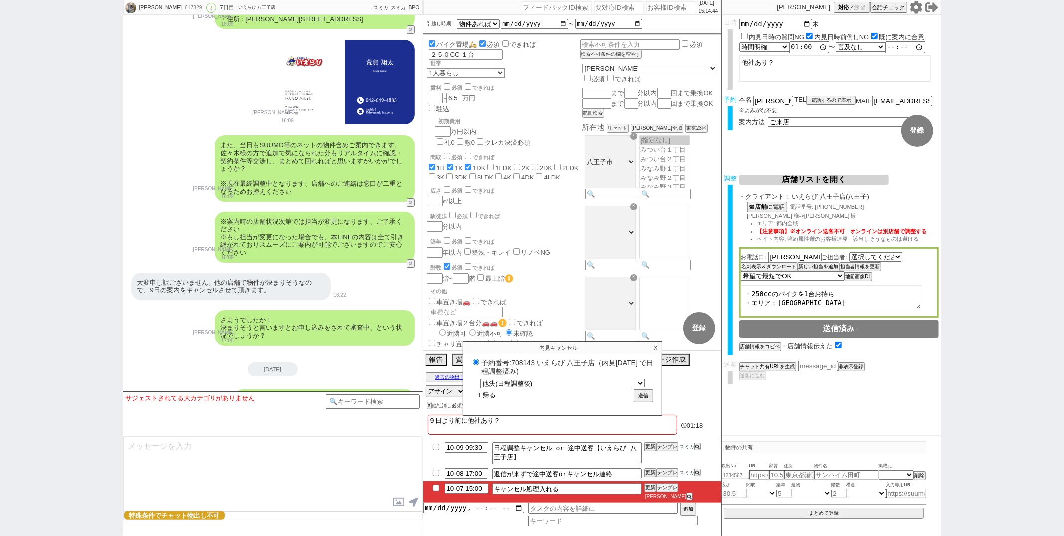
radio input "true"
type input "ｔ"
radio input "true"
type input "ｔ"
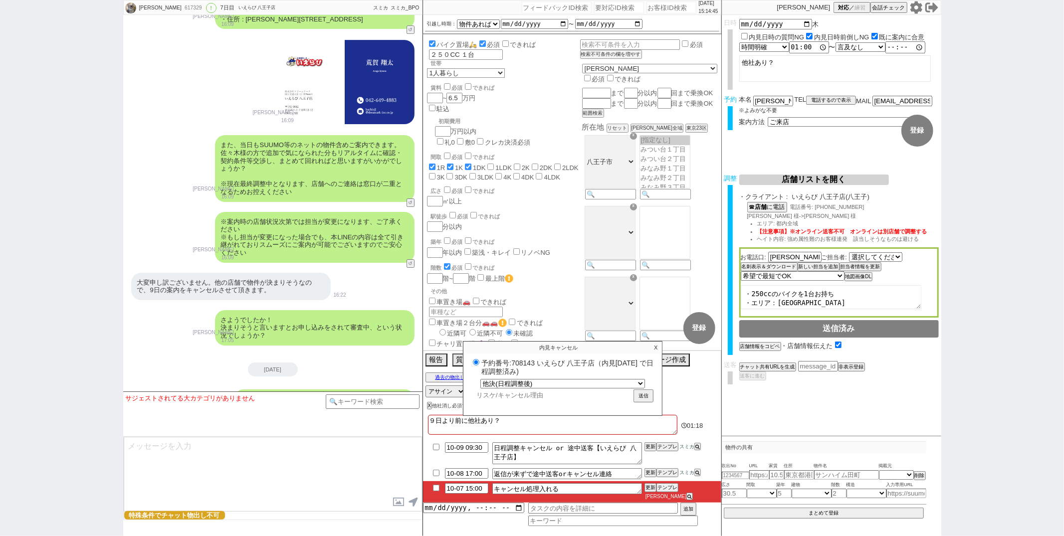
radio input "true"
type input "た"
radio input "true"
type input "たｋ"
radio input "true"
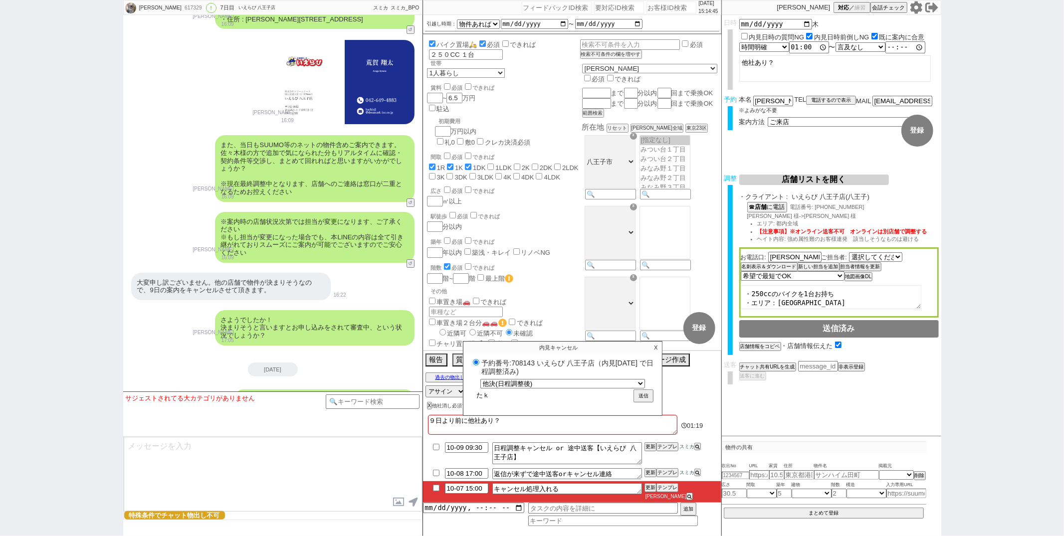
type input "たけ"
radio input "true"
type input "たけｒ"
radio input "true"
type input "たける"
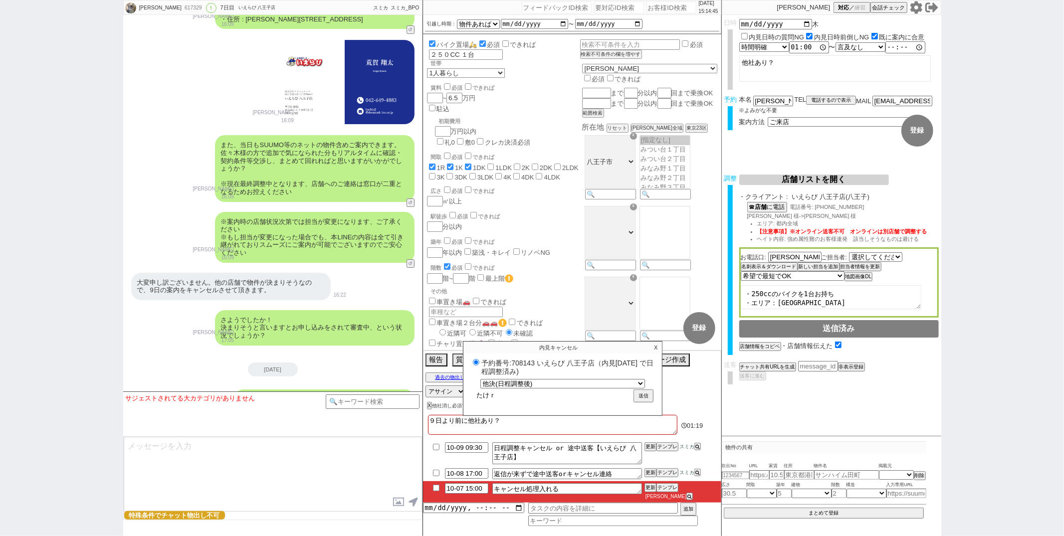
radio input "true"
type input "たけ"
radio input "true"
type input "た"
radio input "true"
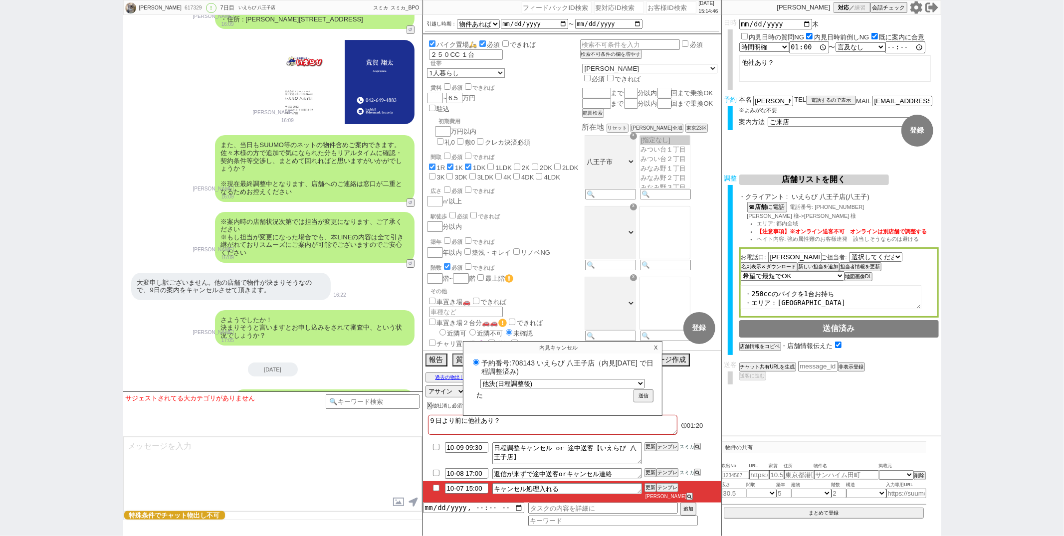
radio input "true"
type input "ｔ"
radio input "true"
type input "ｔｋ"
radio input "true"
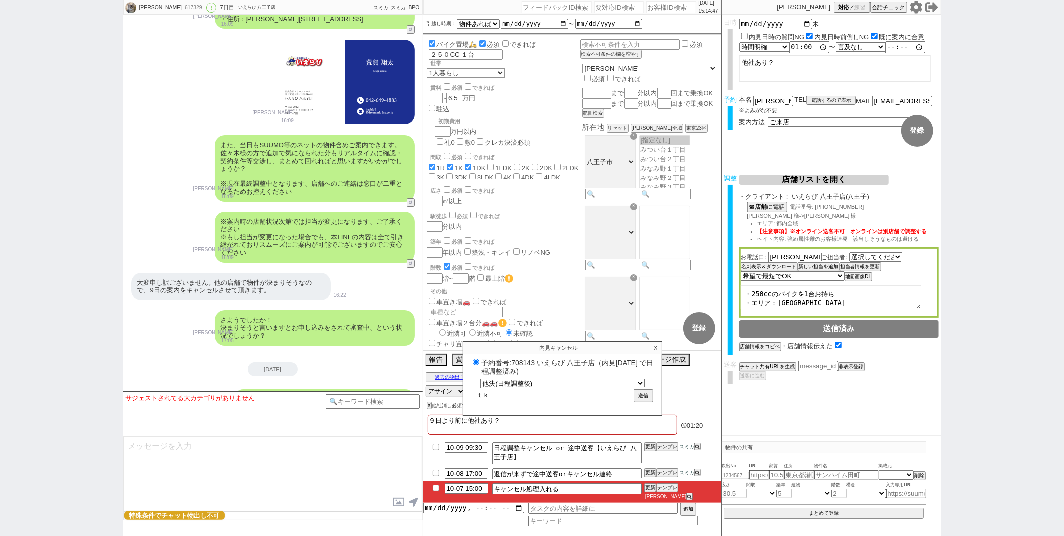
type input "ｔけ"
radio input "true"
type input "ｔ"
radio input "true"
type input "た"
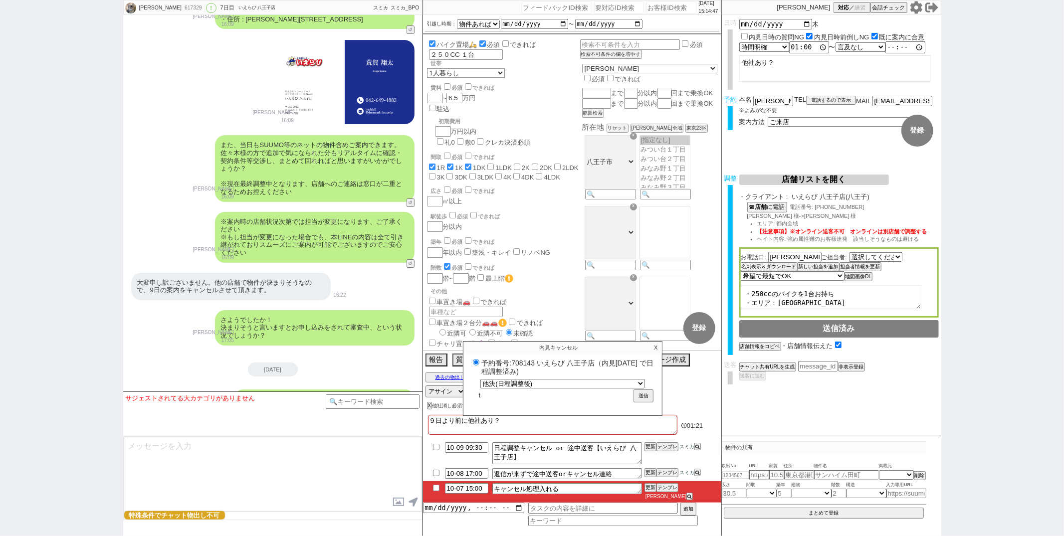
radio input "true"
type input "たｋ"
radio input "true"
type input "たけ"
radio input "true"
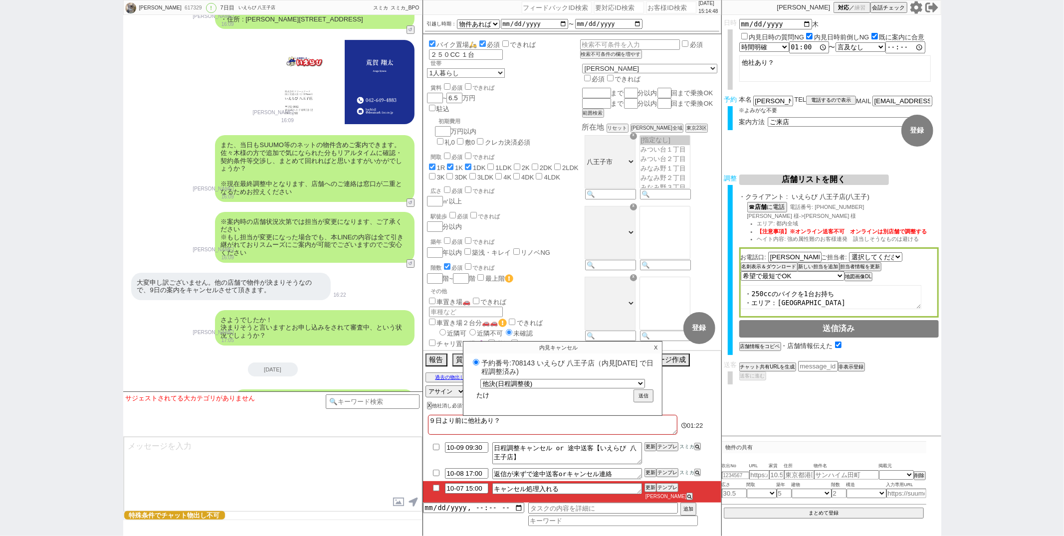
type input "たけｔ"
radio input "true"
type input "たけつ"
radio input "true"
type input "他決"
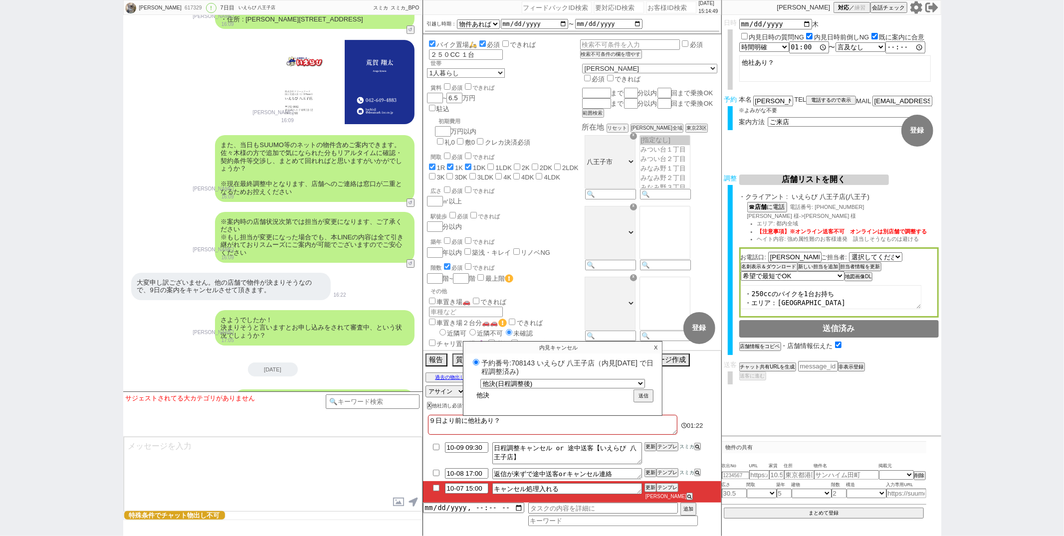
radio input "true"
type input "他決"
click at [643, 400] on button "送信" at bounding box center [644, 396] width 18 height 11
radio input "true"
type textarea "９日より前に他社あり？ 調整後キャンセルあり"
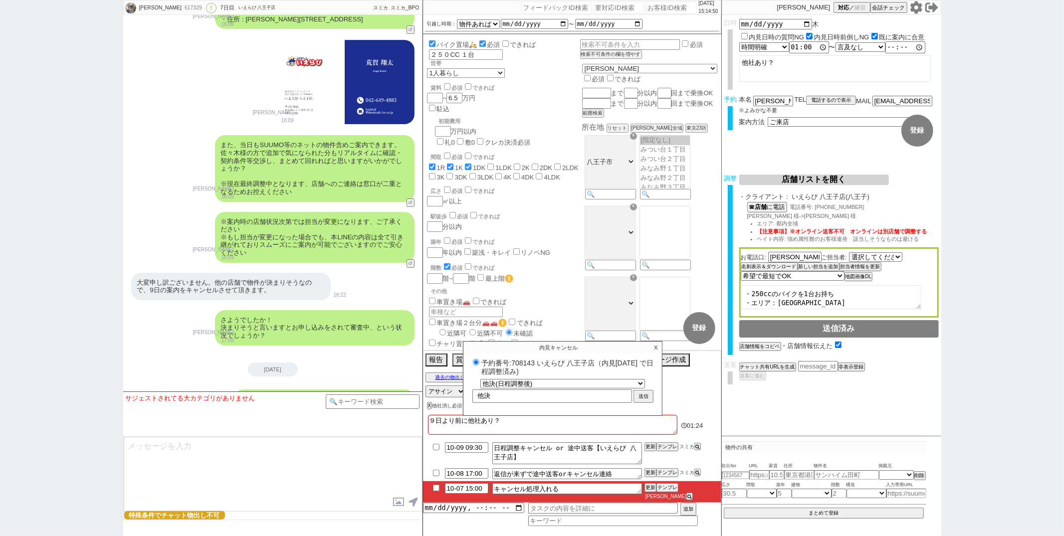
checkbox input "true"
checkbox input "false"
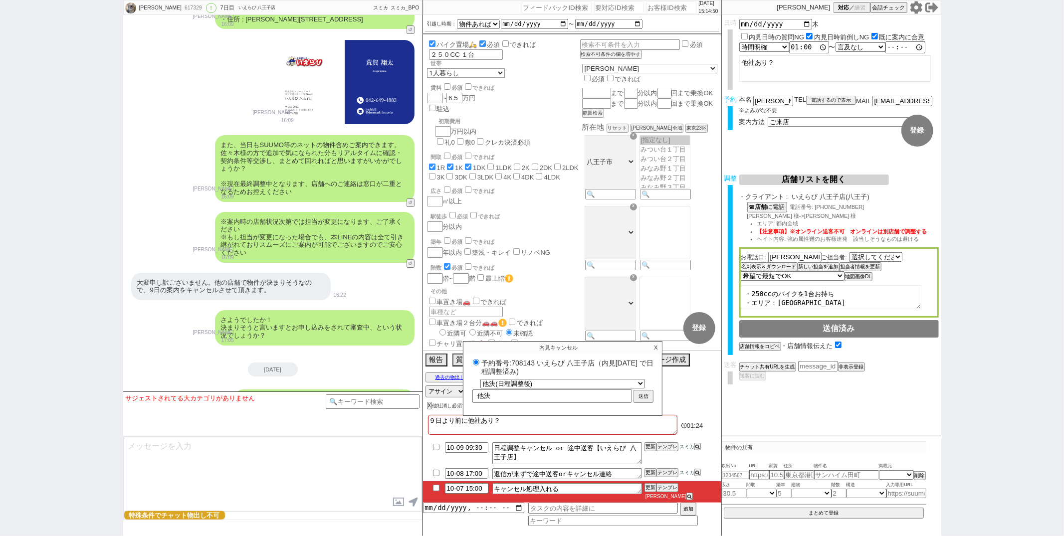
checkbox input "false"
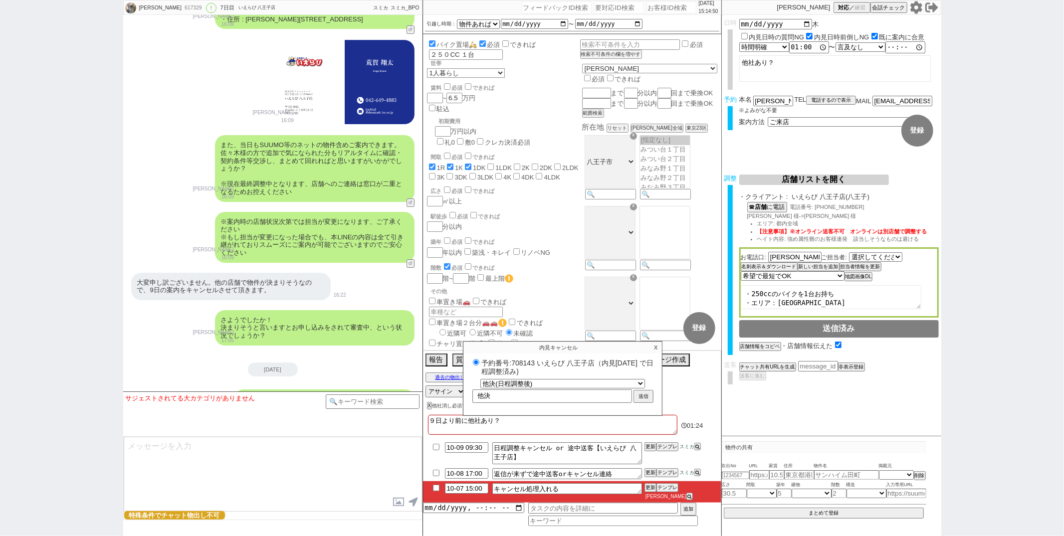
checkbox input "false"
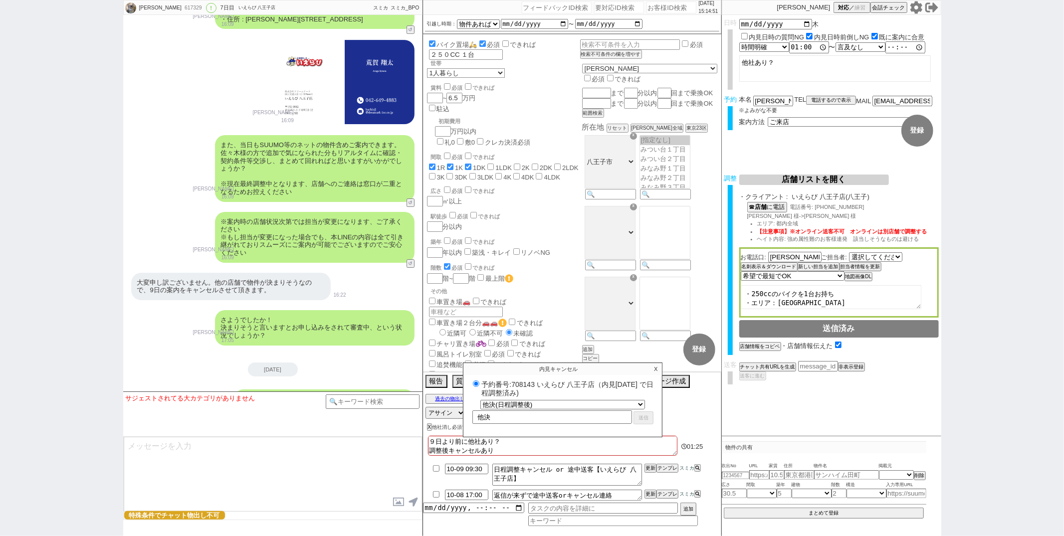
select select
select select "0"
radio input "true"
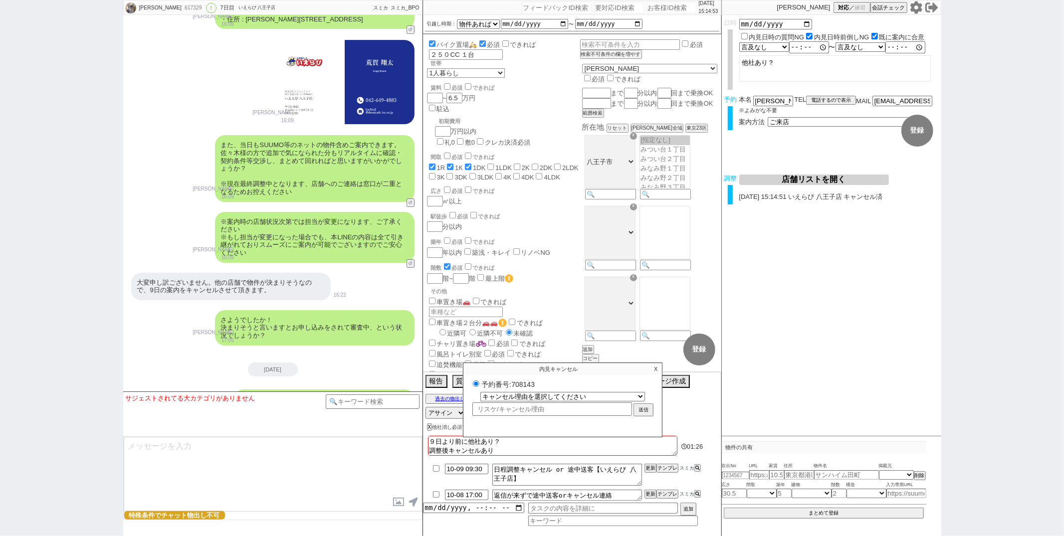
click at [195, 85] on div "小澤結 16:09" at bounding box center [272, 82] width 299 height 96
click at [185, 8] on div "617329" at bounding box center [193, 8] width 22 height 8
copy div "617329"
click at [654, 373] on p "X" at bounding box center [655, 369] width 11 height 12
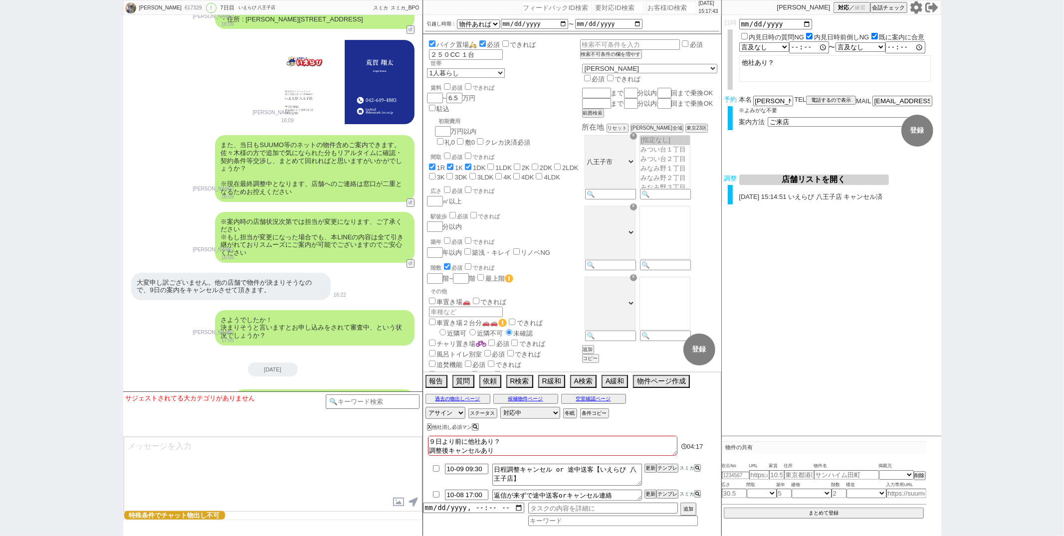
click at [439, 471] on input "checkbox" at bounding box center [436, 468] width 14 height 6
checkbox input "true"
click at [435, 492] on input "checkbox" at bounding box center [436, 494] width 14 height 6
checkbox input "true"
click at [429, 430] on button "X" at bounding box center [428, 427] width 3 height 5
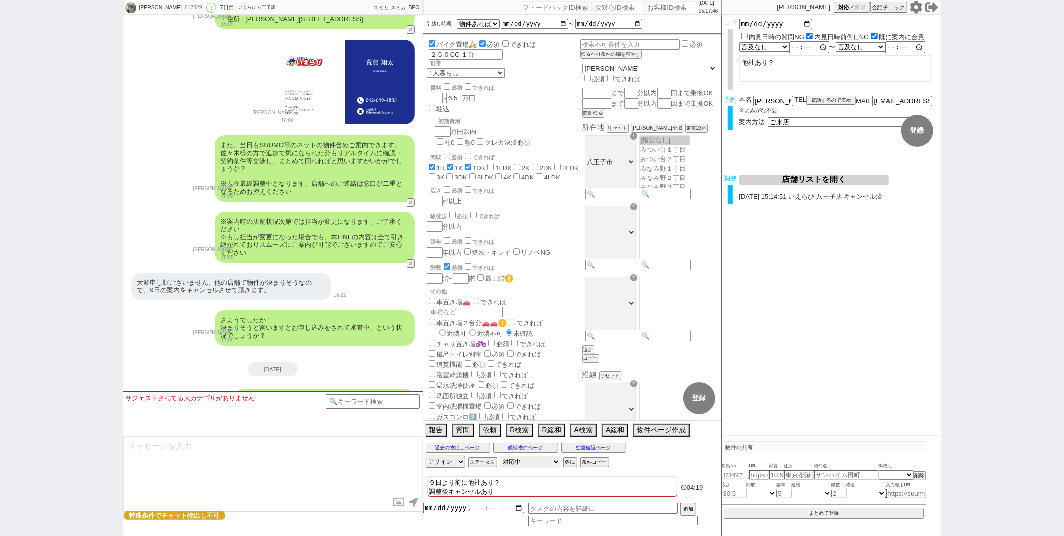
click at [534, 460] on select "対応中 引き継ぎ完了 ブロック 長期間返信なし 紹介不可 別の所で決まった 客の都合で引越しが無くなった 接客開始後に冬眠" at bounding box center [530, 462] width 60 height 12
select select "600"
click at [500, 457] on select "対応中 引き継ぎ完了 ブロック 長期間返信なし 紹介不可 別の所で決まった 客の都合で引越しが無くなった 接客開始後に冬眠" at bounding box center [530, 462] width 60 height 12
click at [487, 464] on button "ステータス" at bounding box center [481, 462] width 27 height 8
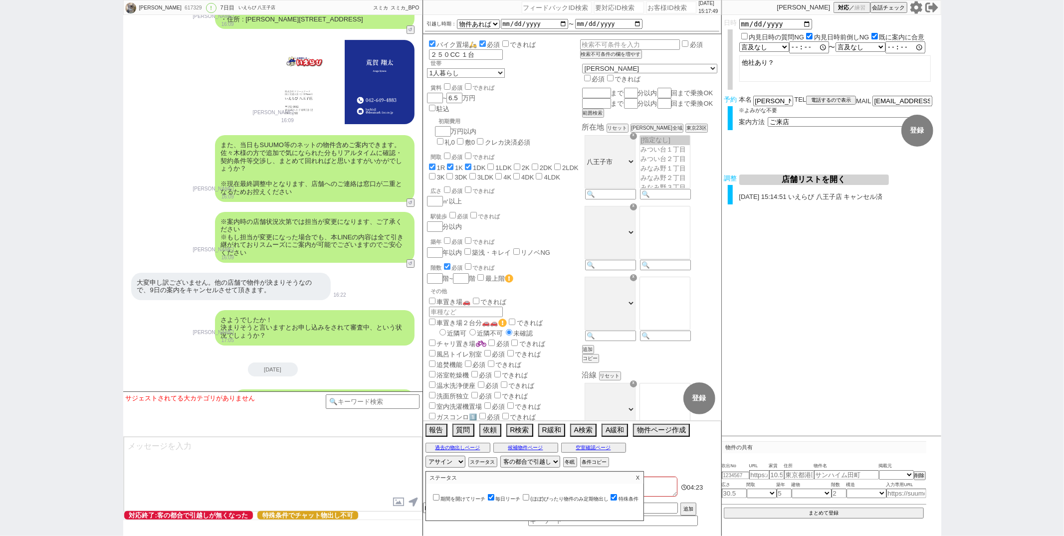
click at [492, 498] on input "毎日リーチ" at bounding box center [491, 497] width 6 height 6
checkbox input "false"
click at [639, 479] on p "X" at bounding box center [637, 478] width 11 height 12
paste input "618195"
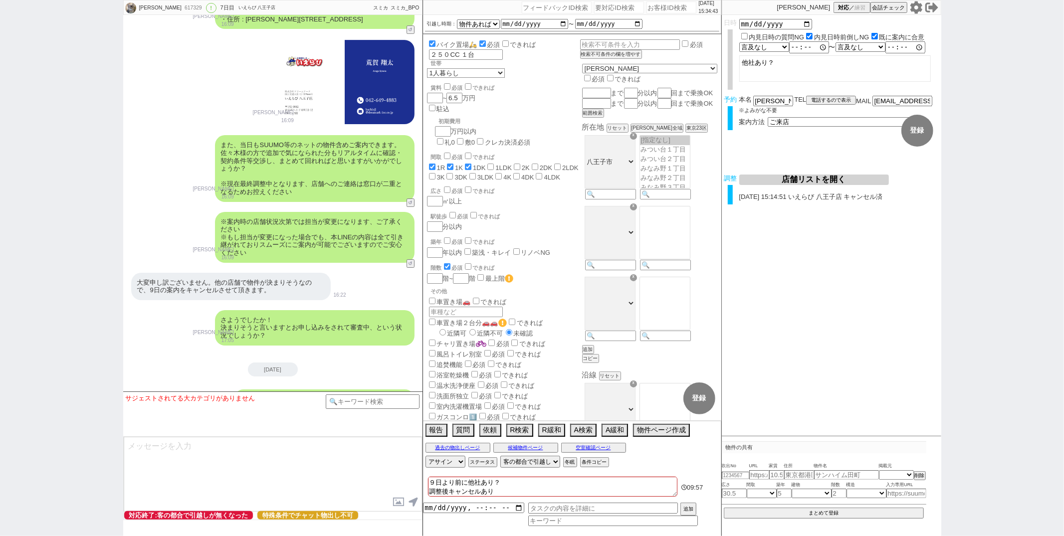
type input "618195"
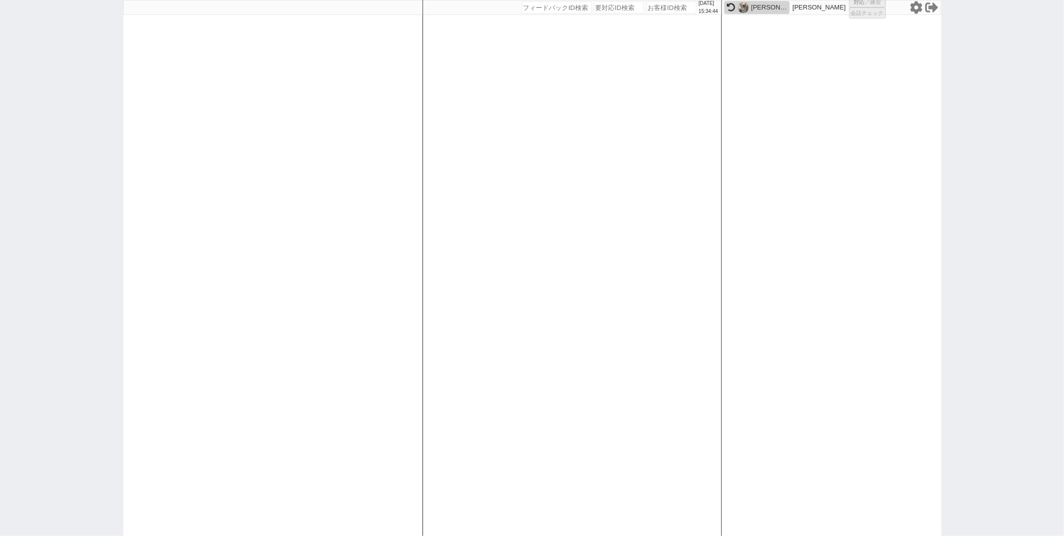
select select "2"
select select "1"
select select "2"
select select
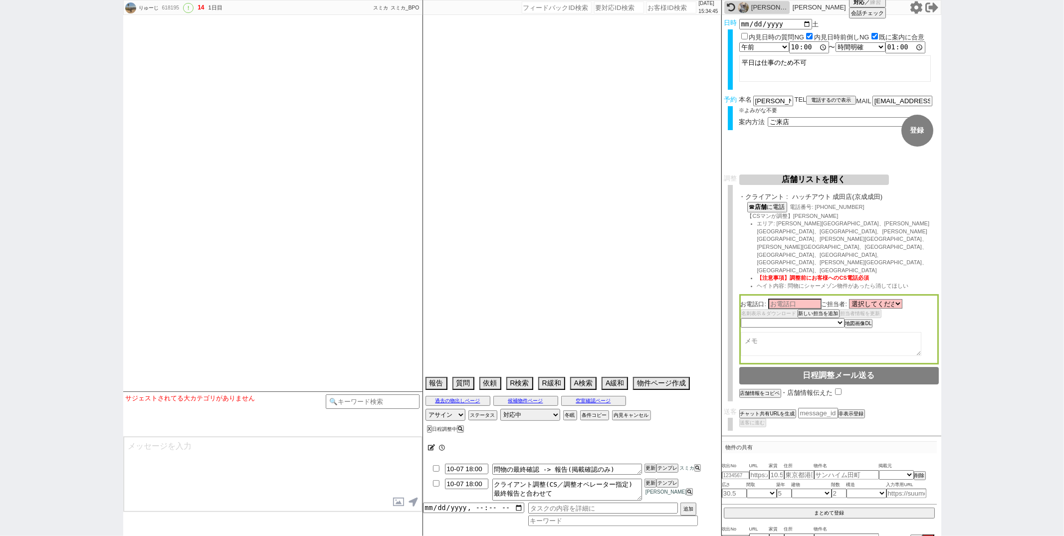
type textarea "スミカの内見より先に他社内見あり、電話で消す　11日午前ピタットハウス(ＤＯＭＡＮＩ　ＮＡＲＩＴＡ、成田駅 3階建 築1年　→入れ替えOK"
select select "2025"
select select "11"
select select "33"
select select "0"
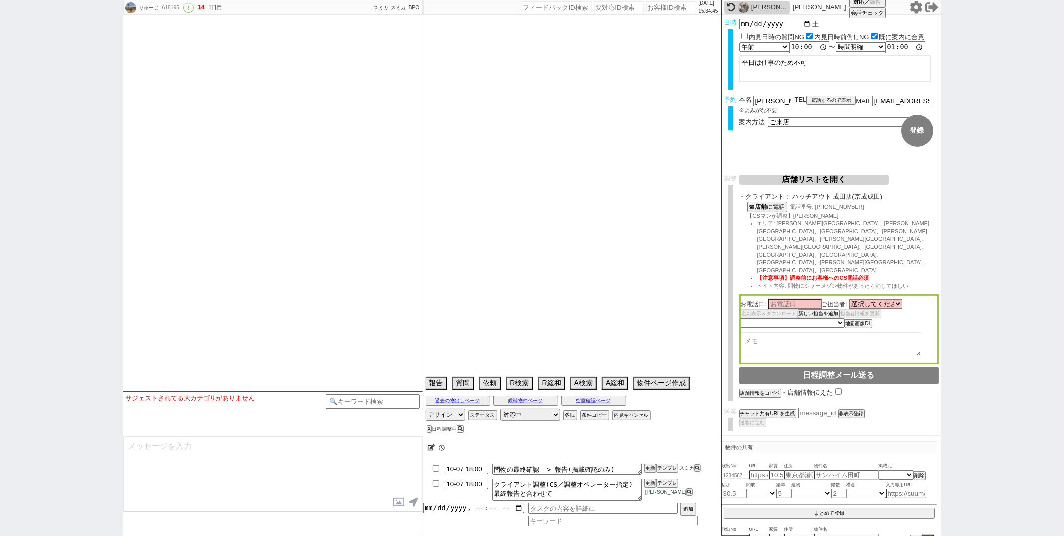
select select "12"
select select "29"
select select "917"
select select "105"
select select "2756"
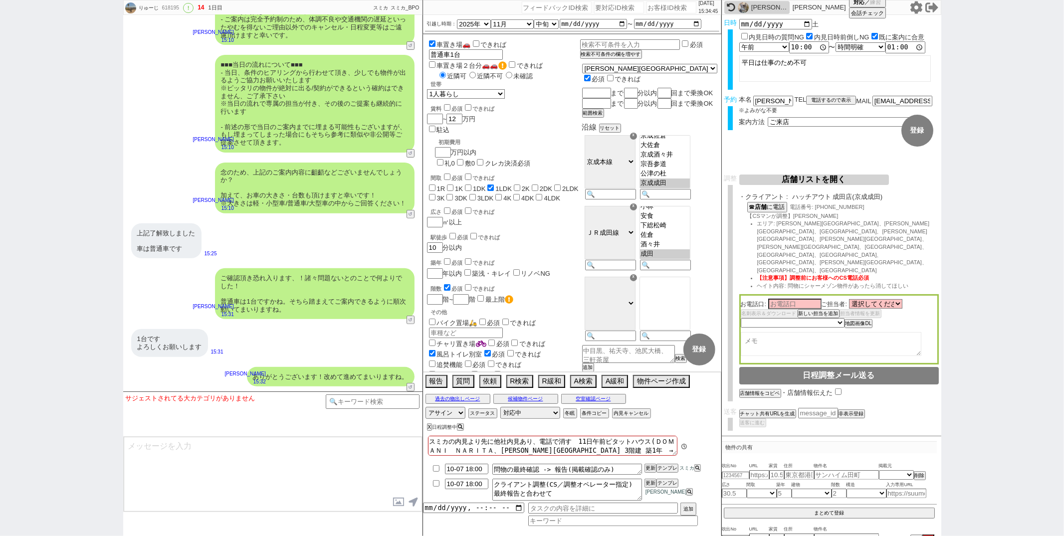
scroll to position [73, 0]
paste input "618133"
type input "618133"
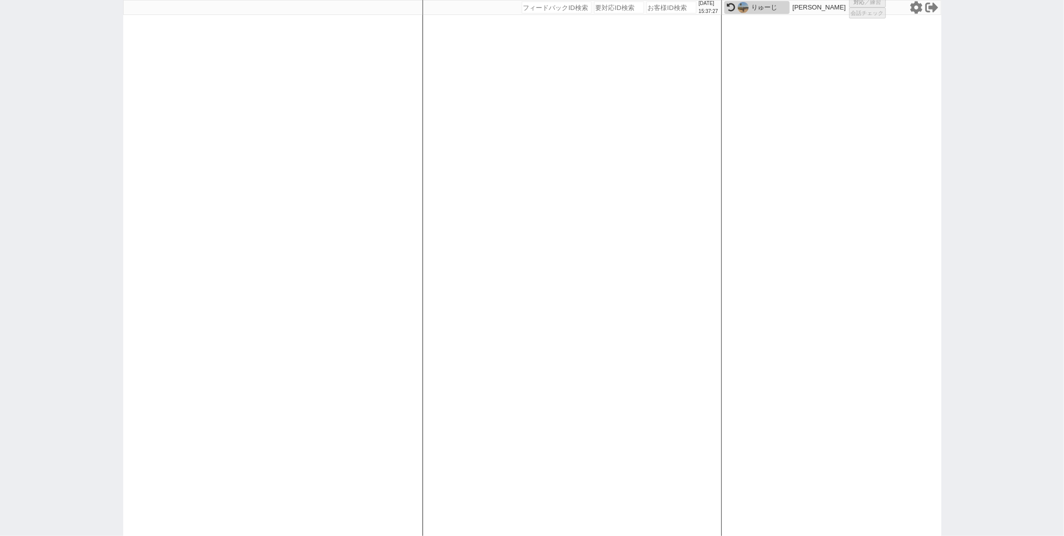
select select "1"
select select "2"
select select "3"
select select
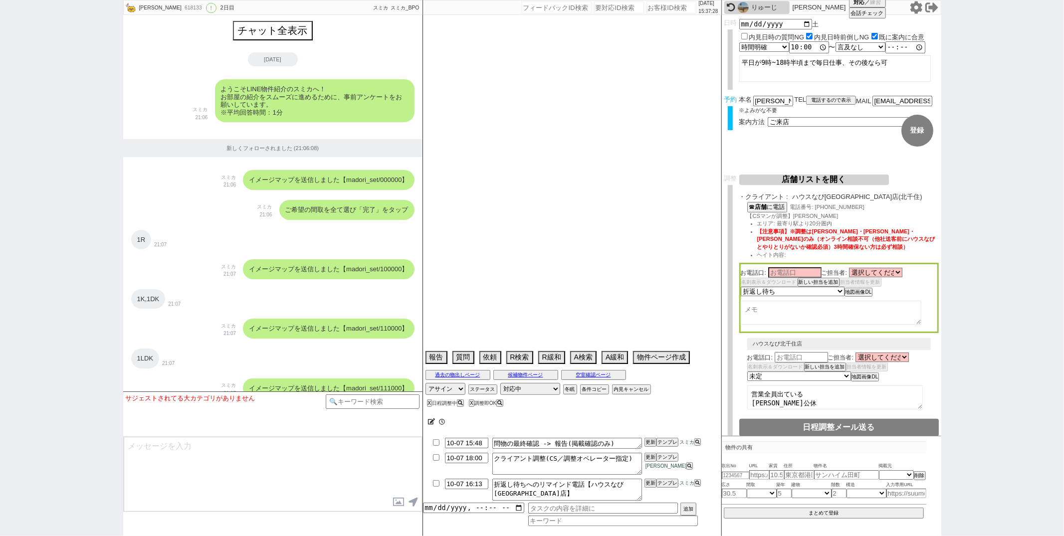
scroll to position [2407, 0]
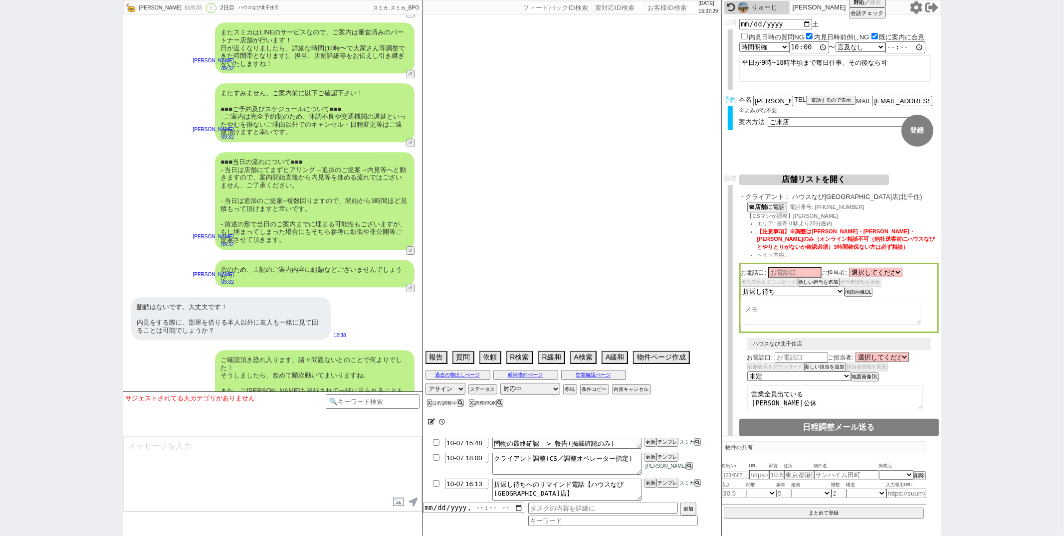
select select "13"
select select "0"
select select "75"
select select "23"
select select "57"
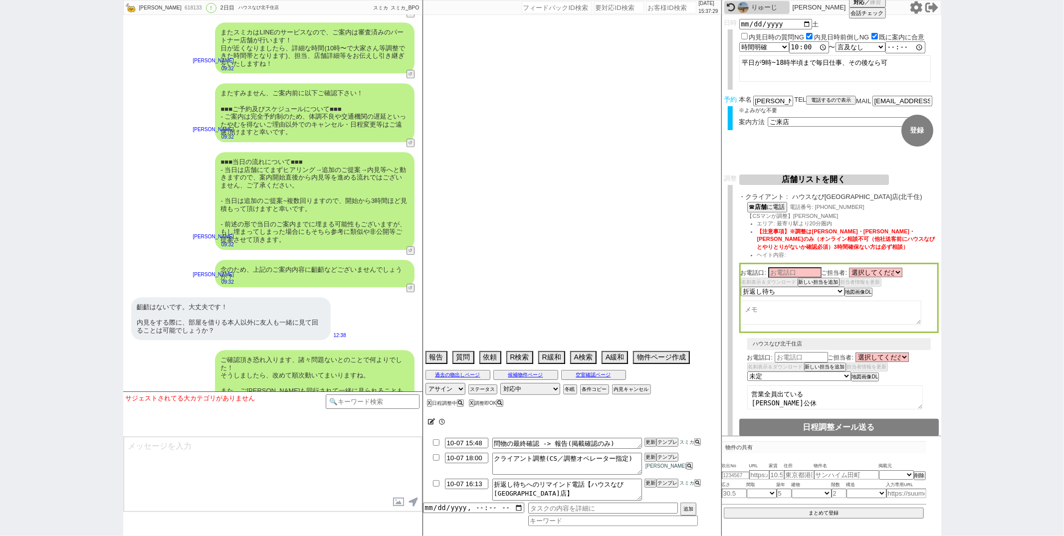
select select "14"
select select "72"
select select "70"
select select "29"
select select "60"
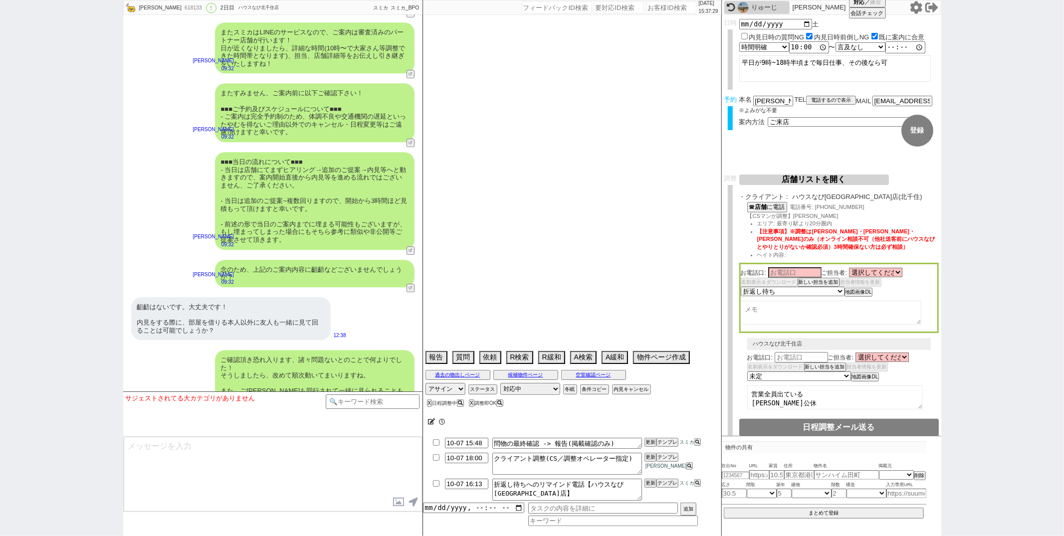
select select "65"
select select "63"
select select "62"
select select "50"
select select "71"
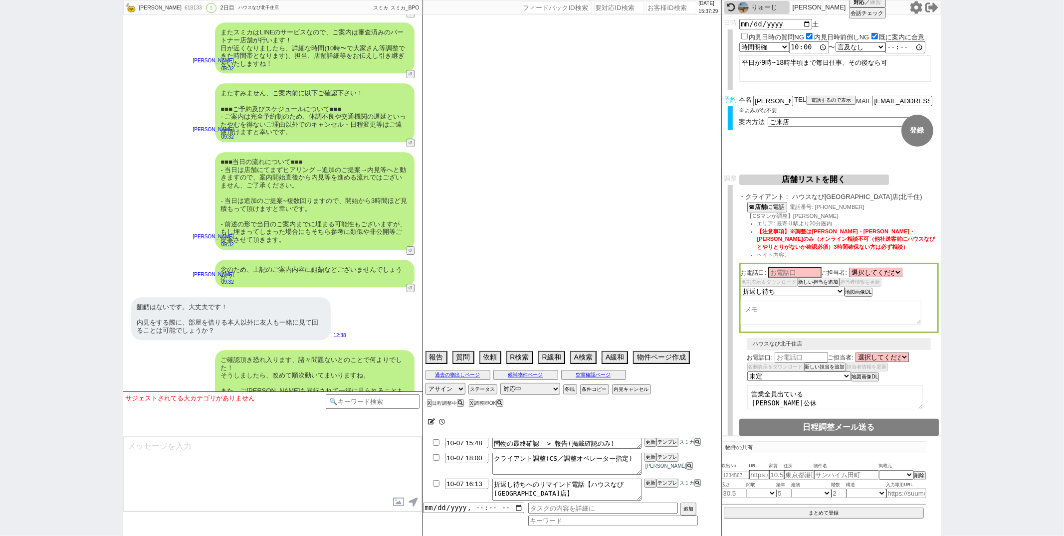
select select "33"
select select "64"
select select "69"
select select "67"
select select "59"
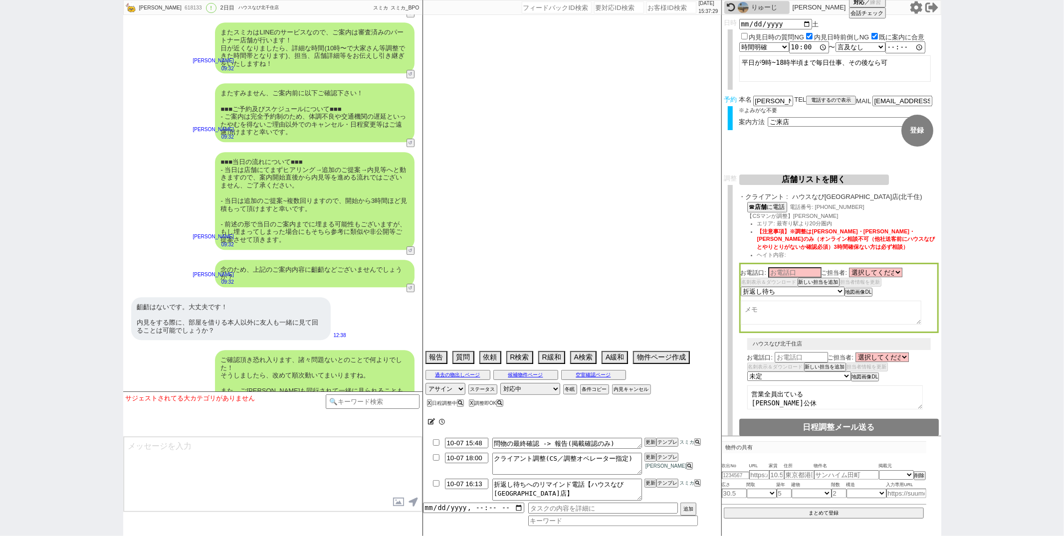
select select "52"
select select "25"
select select "3116"
select select "9"
select select "329"
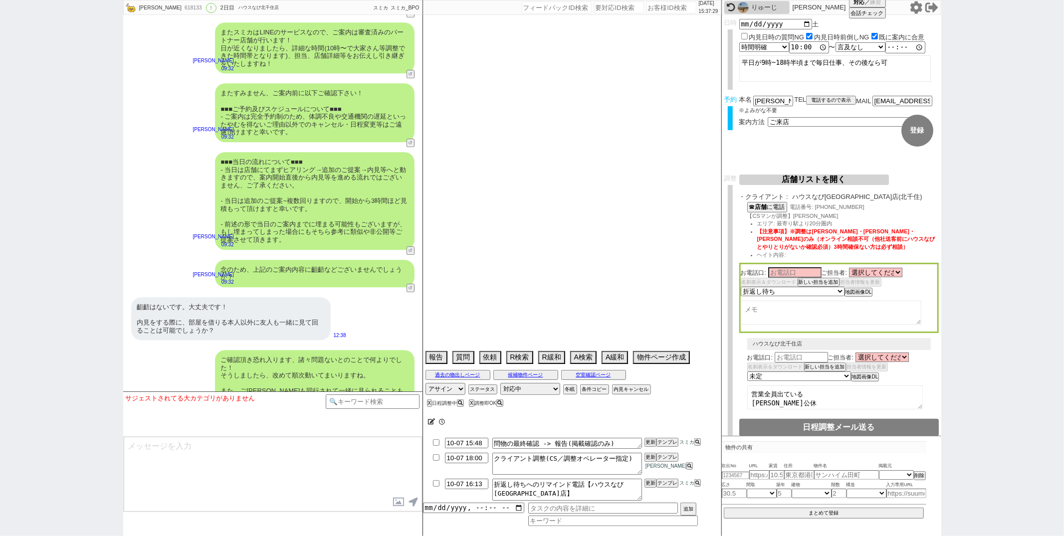
select select "12"
select select "44"
select select "47"
select select "53"
select select "19"
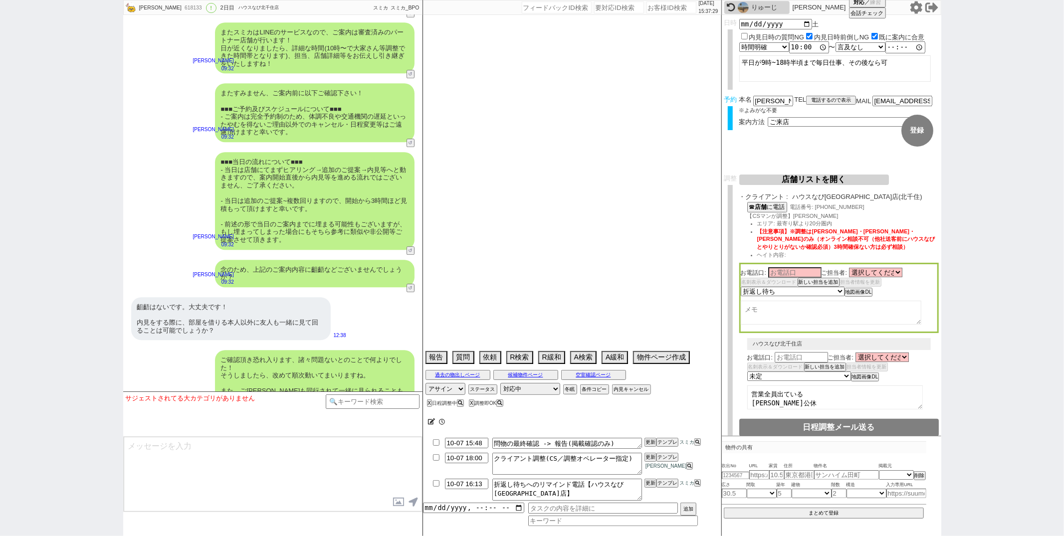
select select "68"
select select "74"
select select "15"
select select "38"
select select "54"
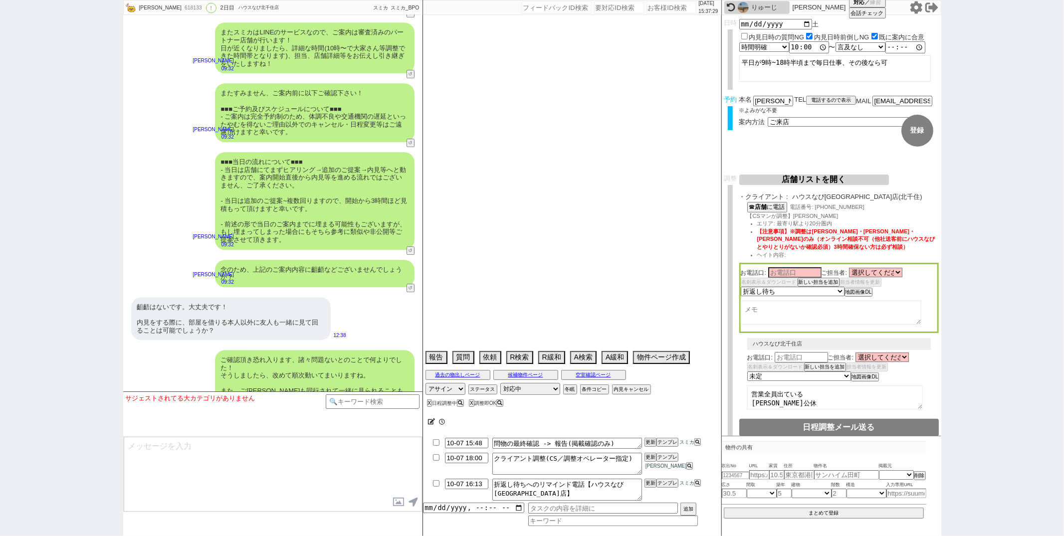
select select "48"
select select "66"
select select "27"
select select "56"
select select "10"
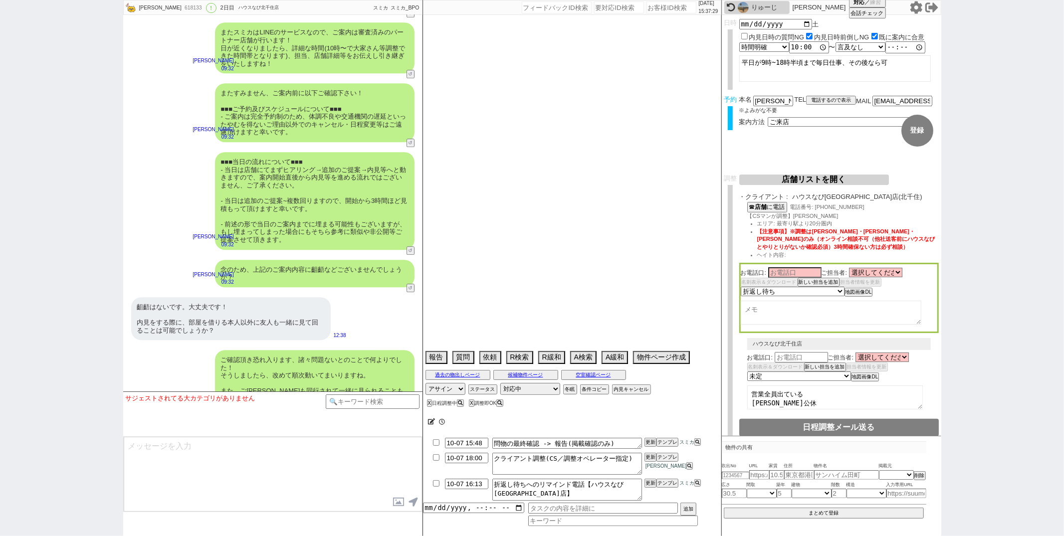
select select "372"
select select "35"
select select "16"
select select "538"
select select "76"
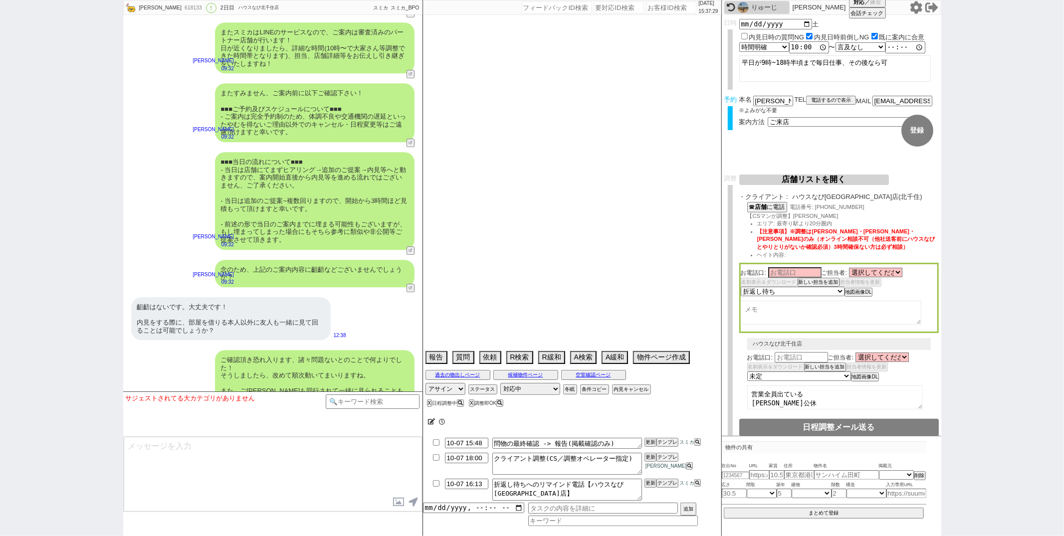
select select "36"
select select "7"
select select "24"
select select "55"
select select "11"
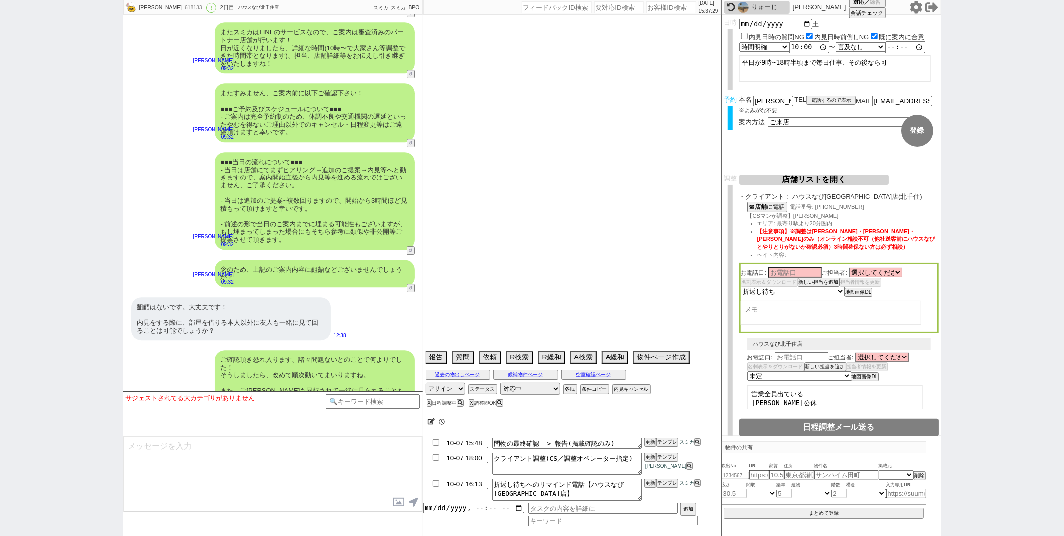
select select "73"
select select "77"
select select "51"
select select "58"
select select "30"
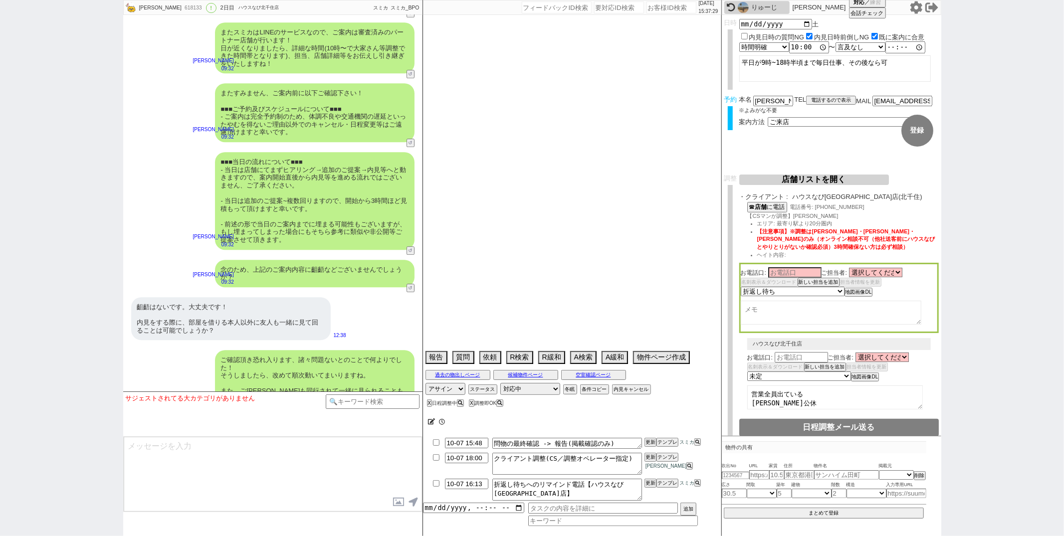
select select "34"
select select "17"
select select "61"
select select "37"
select select "46"
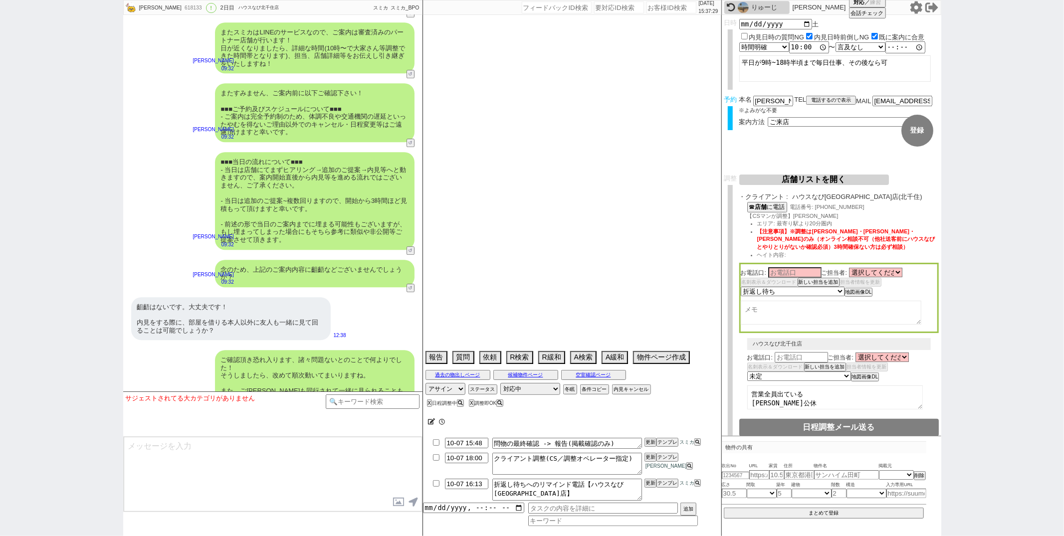
select select "31"
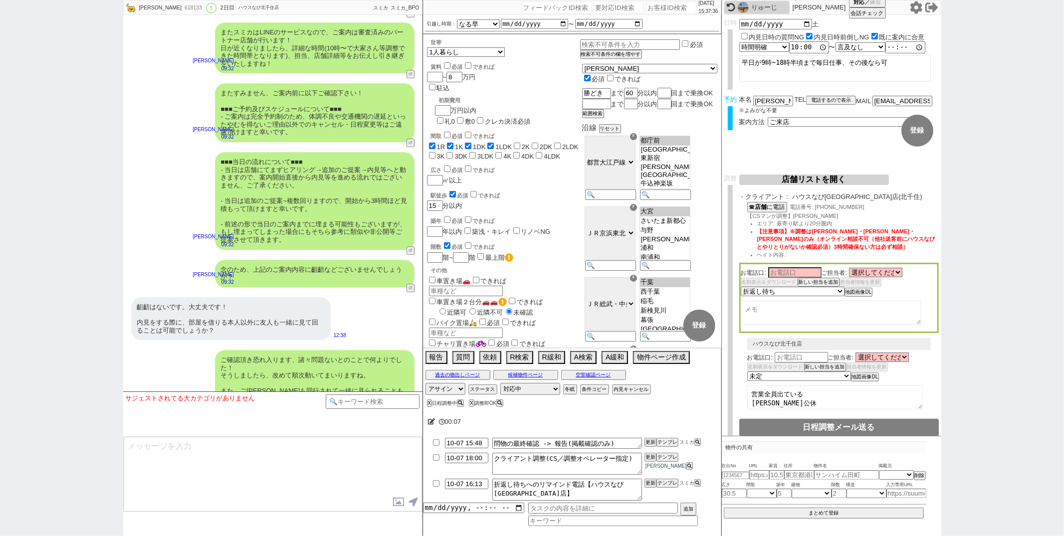
scroll to position [52, 0]
click at [608, 374] on button "空室確認ページ" at bounding box center [593, 375] width 65 height 8
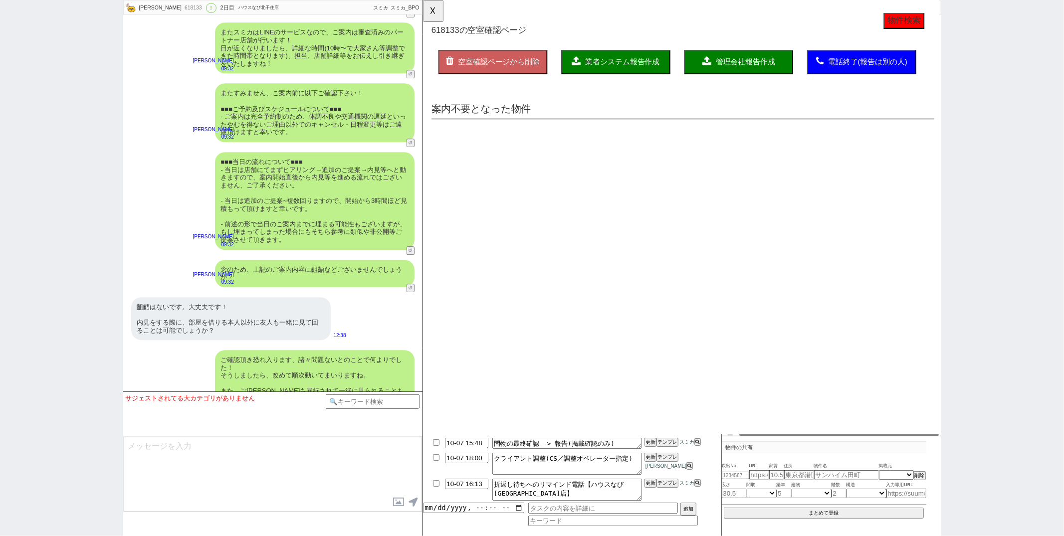
scroll to position [0, 0]
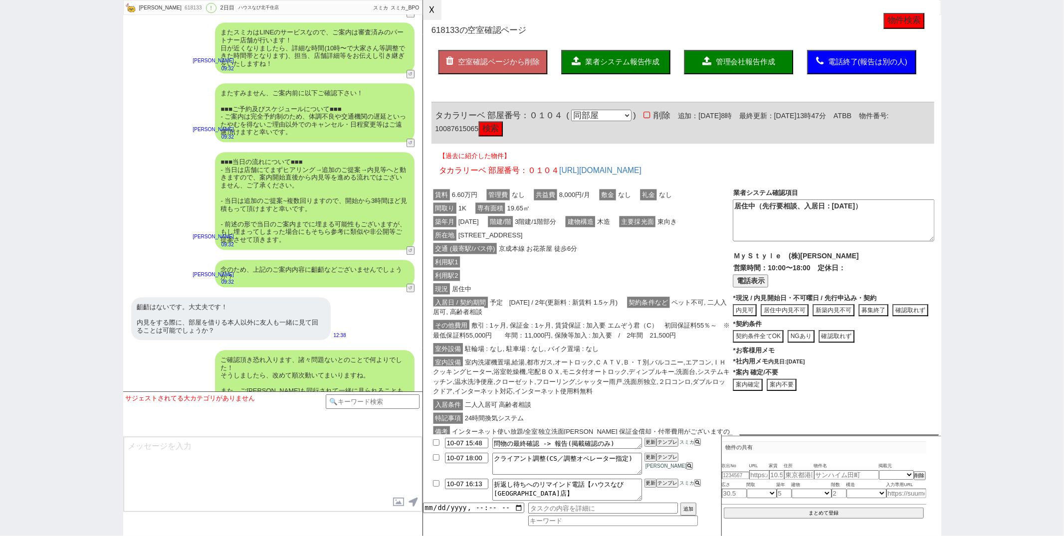
click at [434, 13] on button "☓" at bounding box center [432, 10] width 18 height 20
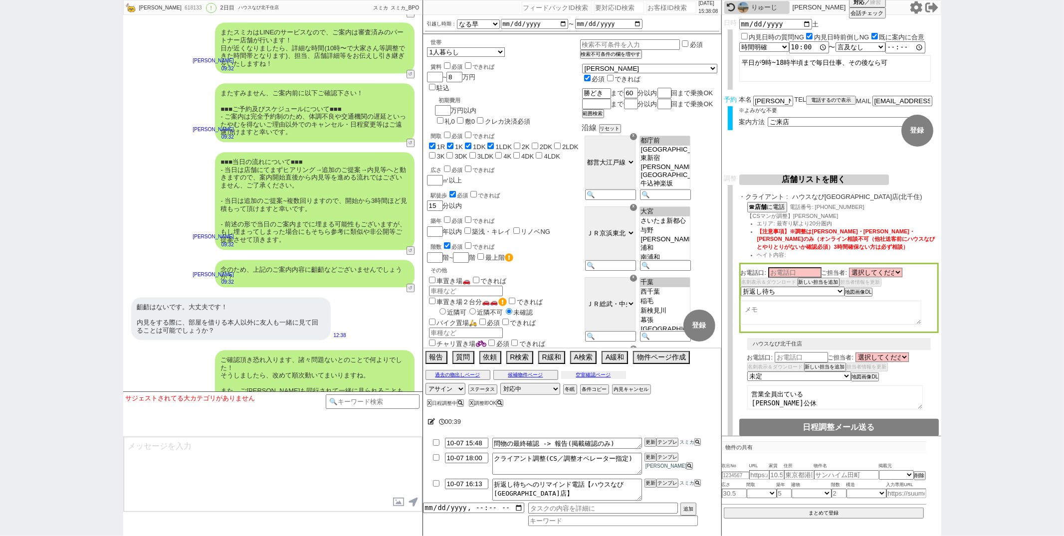
click at [592, 377] on button "空室確認ページ" at bounding box center [593, 375] width 65 height 8
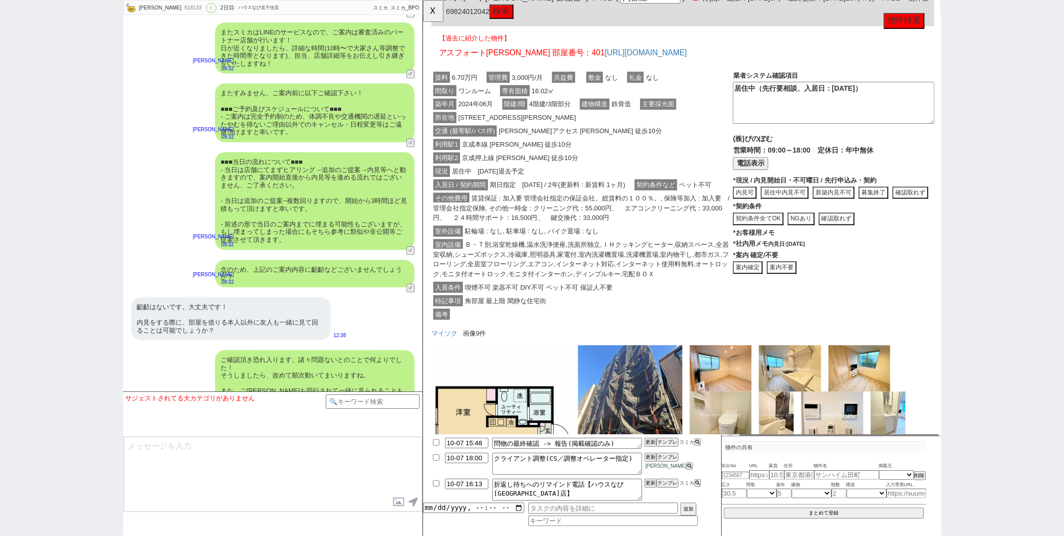
scroll to position [1959, 0]
click at [431, 9] on button "☓" at bounding box center [432, 10] width 18 height 20
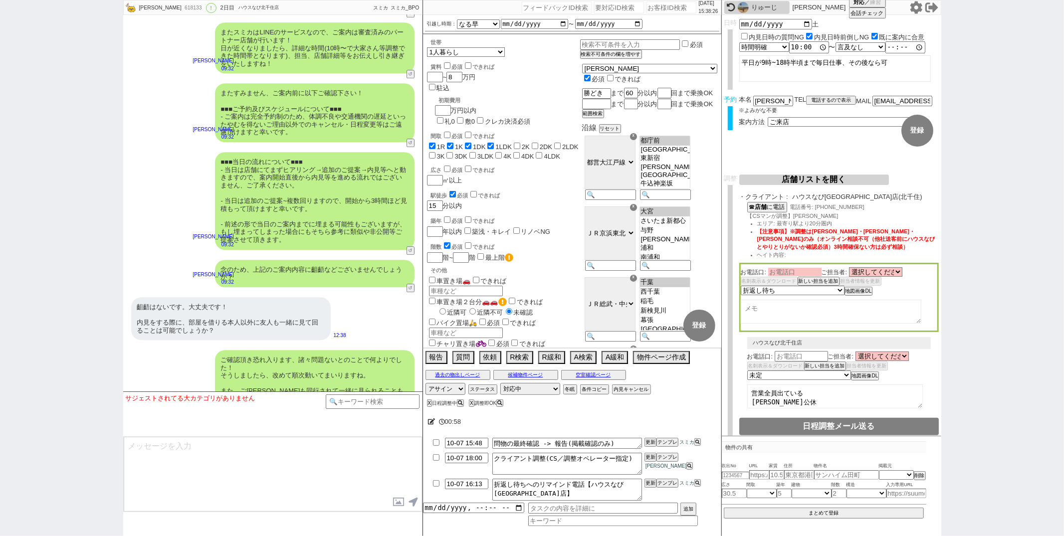
click at [799, 270] on input at bounding box center [794, 272] width 53 height 8
drag, startPoint x: 795, startPoint y: 217, endPoint x: 806, endPoint y: 216, distance: 11.5
click at [806, 216] on div "☎ 店舗 に電話 電話番号: 03-5244-6121 【CSマンが調整】福島 エリア: 最寄り駅より20分圏内 【注意事項】※調整は青木・御手洗・志田のみ（…" at bounding box center [839, 232] width 200 height 61
copy span "福島"
click at [785, 275] on input at bounding box center [794, 272] width 53 height 8
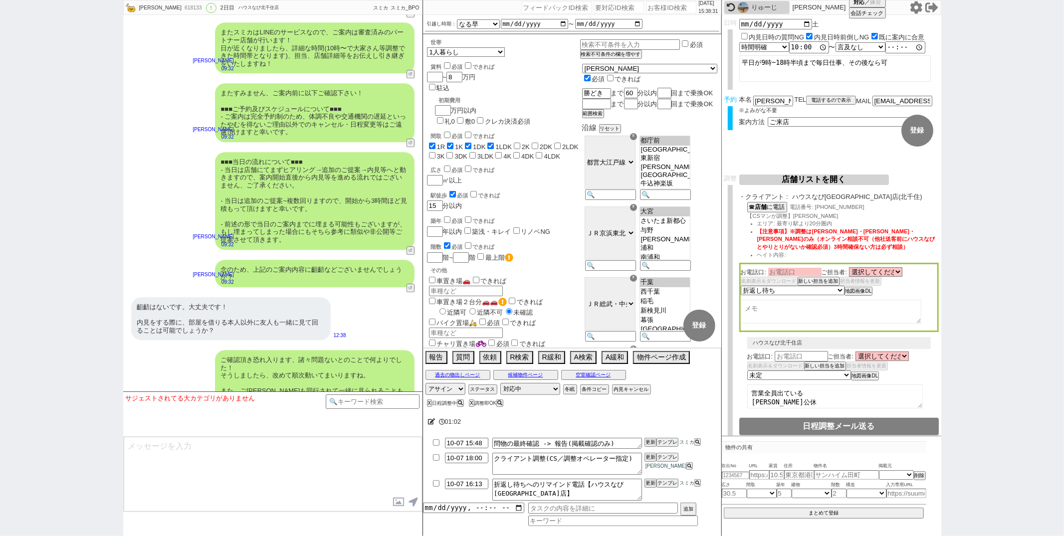
paste input "福島"
type input "福島"
click at [896, 274] on select "選択してください 福島 仁樹 金澤 詩織 林 朋海 津留 花音" at bounding box center [875, 272] width 53 height 8
select select "1557"
click at [849, 270] on select "選択してください 福島 仁樹 金澤 詩織 林 朋海 津留 花音" at bounding box center [875, 272] width 53 height 8
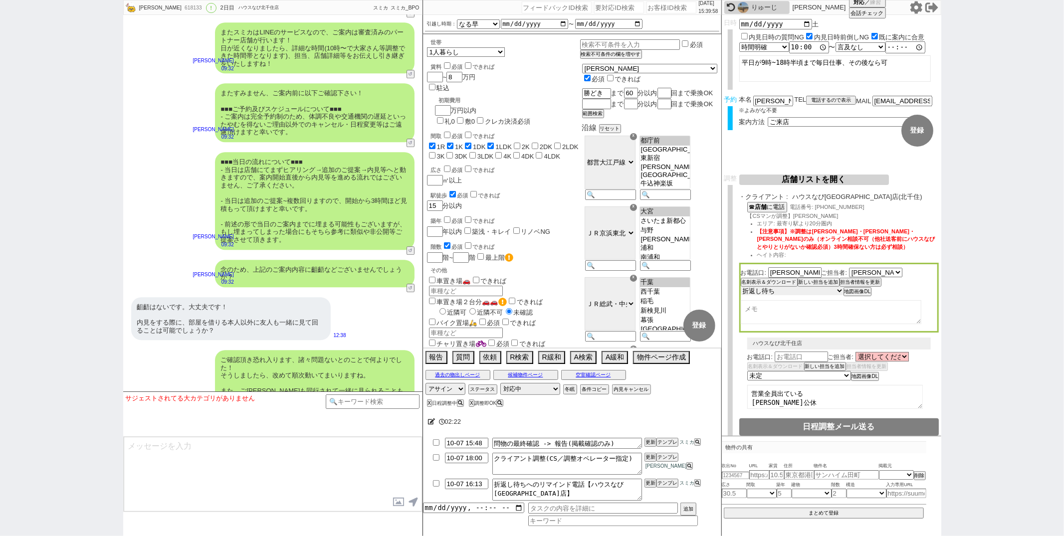
click at [809, 292] on select "未定 希望で最短でOK 最短以外でOK 日程がNG(直近で別日提案可) 日程がNG(直近はNG) お客様ごとNG 折返し待ち 店舗が定休/終業後で連絡取れず" at bounding box center [792, 291] width 103 height 8
select select "5"
click at [741, 287] on select "未定 希望で最短でOK 最短以外でOK 日程がNG(直近で別日提案可) 日程がNG(直近はNG) お客様ごとNG 折返し待ち 店舗が定休/終業後で連絡取れず" at bounding box center [792, 291] width 103 height 8
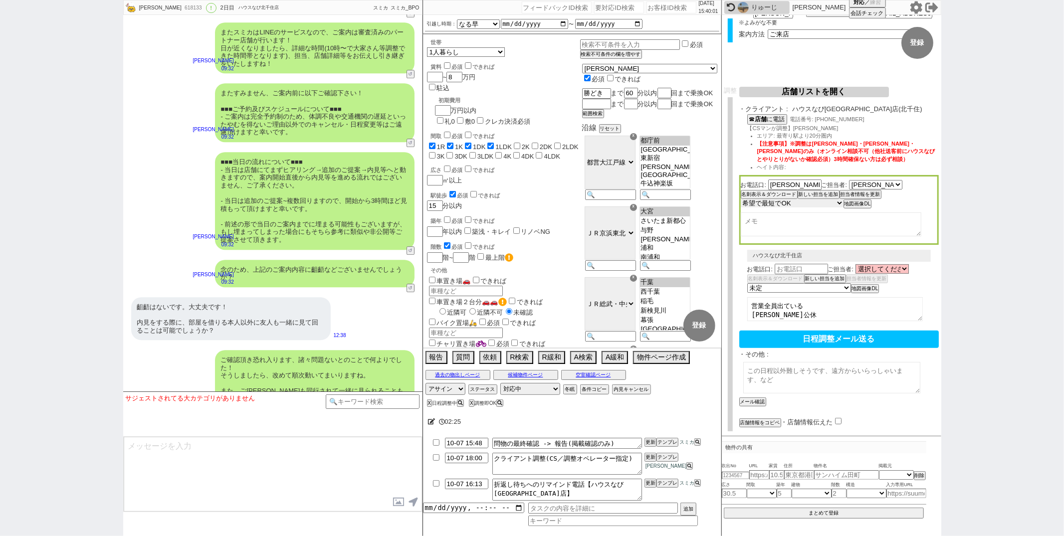
scroll to position [110, 0]
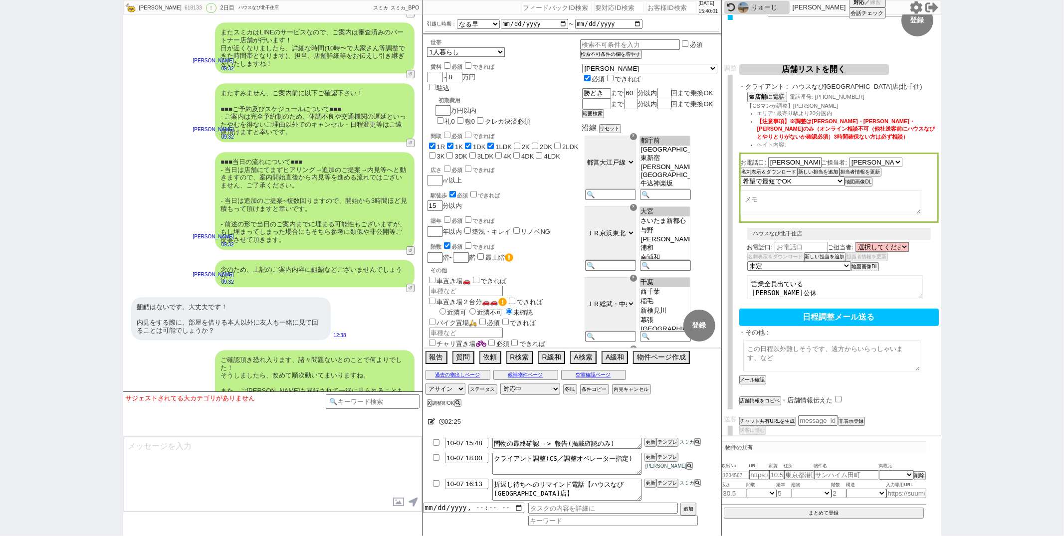
click at [759, 357] on textarea at bounding box center [831, 355] width 177 height 31
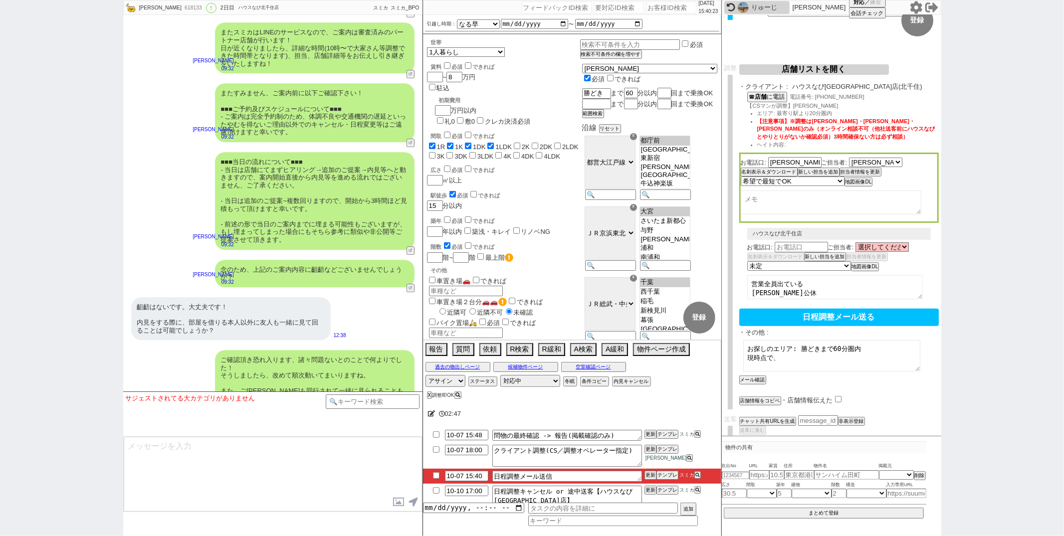
type textarea "お探しのエリア: 勝どきまで60分圏内 現時点で、"
click at [611, 370] on button "空室確認ページ" at bounding box center [593, 367] width 65 height 8
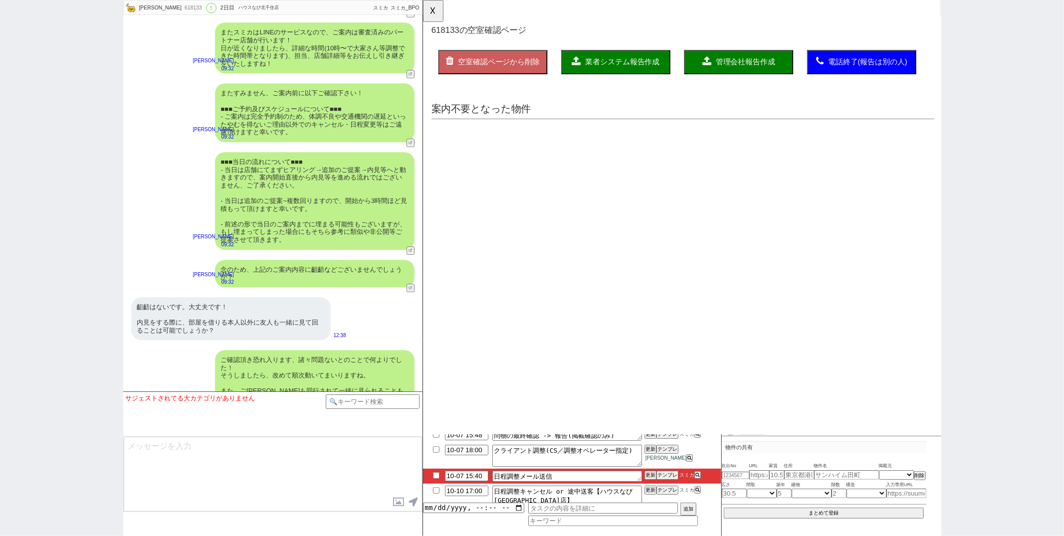
scroll to position [0, 0]
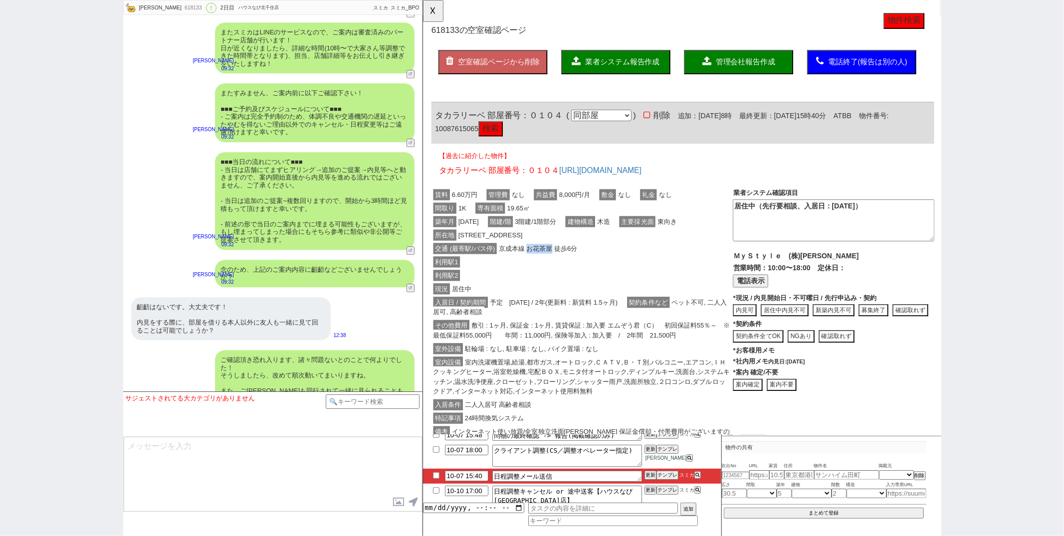
drag, startPoint x: 535, startPoint y: 265, endPoint x: 559, endPoint y: 263, distance: 24.1
click at [559, 263] on span "京成本線 お花茶屋 徒歩6分" at bounding box center [546, 267] width 89 height 12
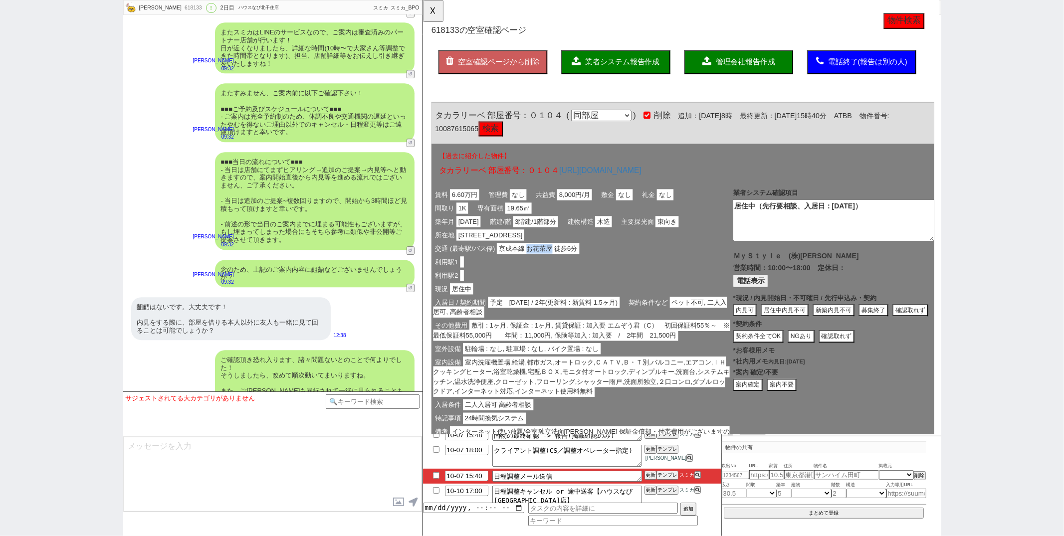
copy span "お花茶屋"
click at [182, 458] on textarea at bounding box center [273, 474] width 298 height 75
paste textarea "お花茶屋"
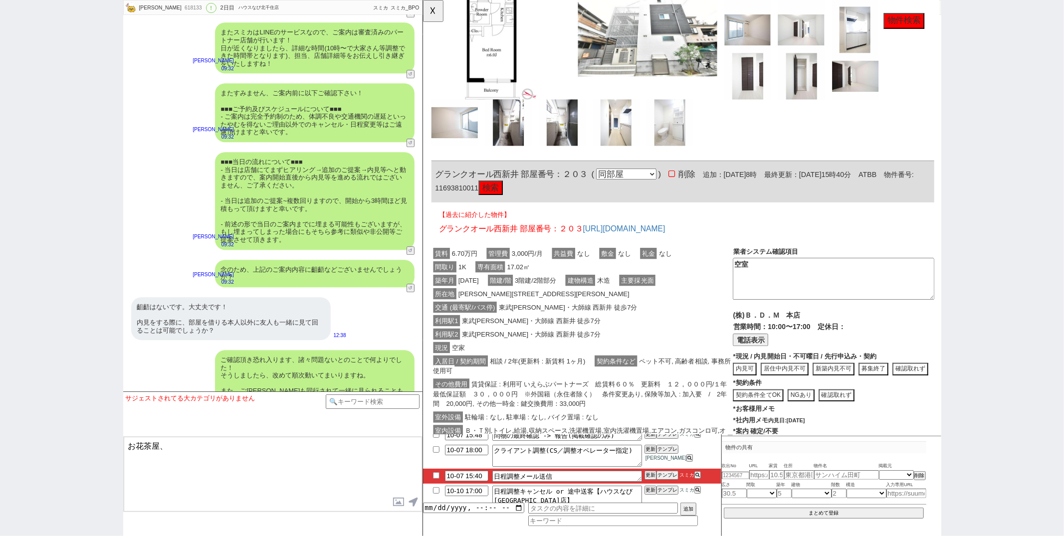
scroll to position [587, 0]
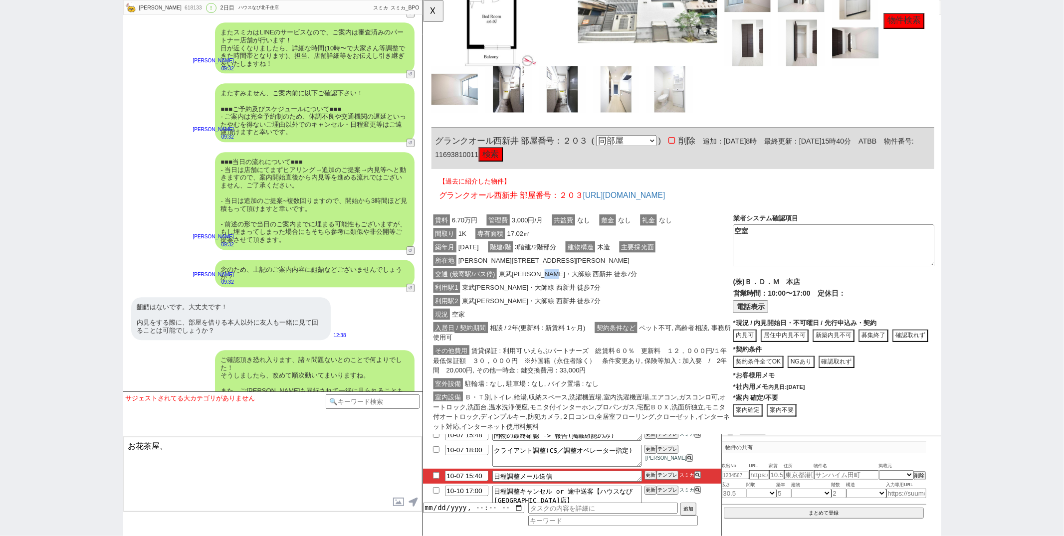
drag, startPoint x: 569, startPoint y: 292, endPoint x: 588, endPoint y: 293, distance: 19.0
click at [588, 293] on span "東武伊勢崎・大師線 西新井 徒歩7分" at bounding box center [578, 295] width 153 height 12
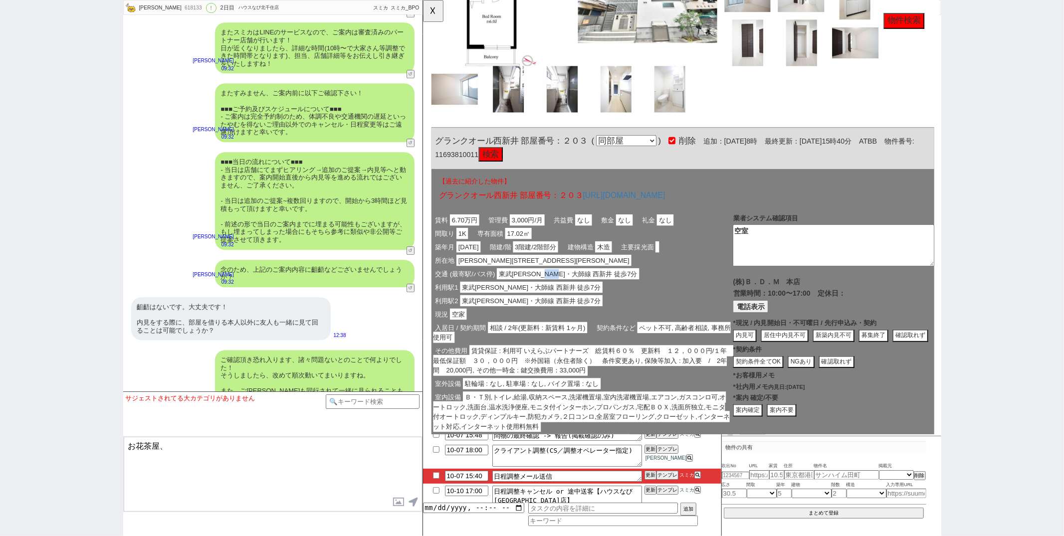
copy span "西新井"
click at [276, 446] on textarea "お花茶屋、" at bounding box center [273, 474] width 298 height 75
paste textarea "西新井"
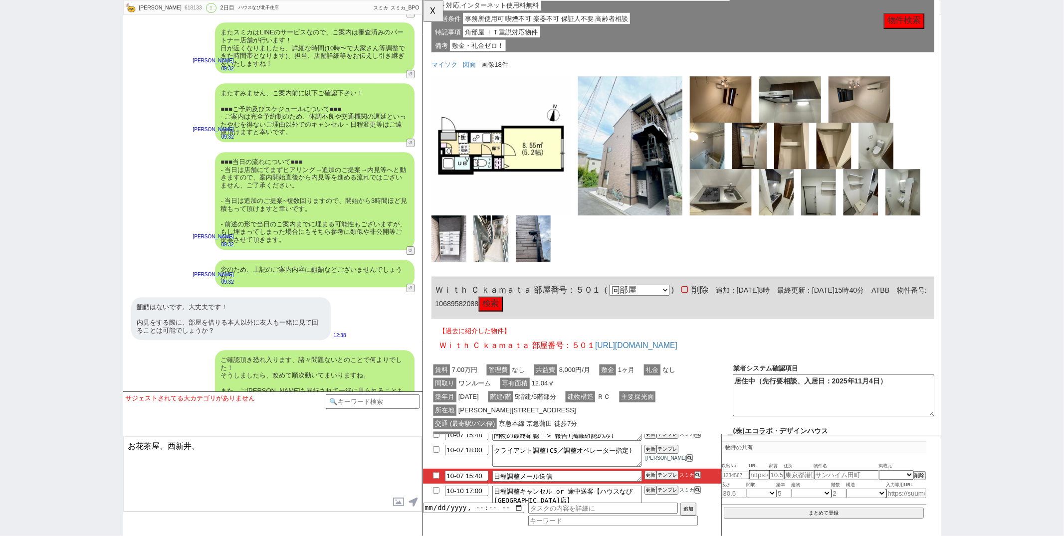
scroll to position [1171, 0]
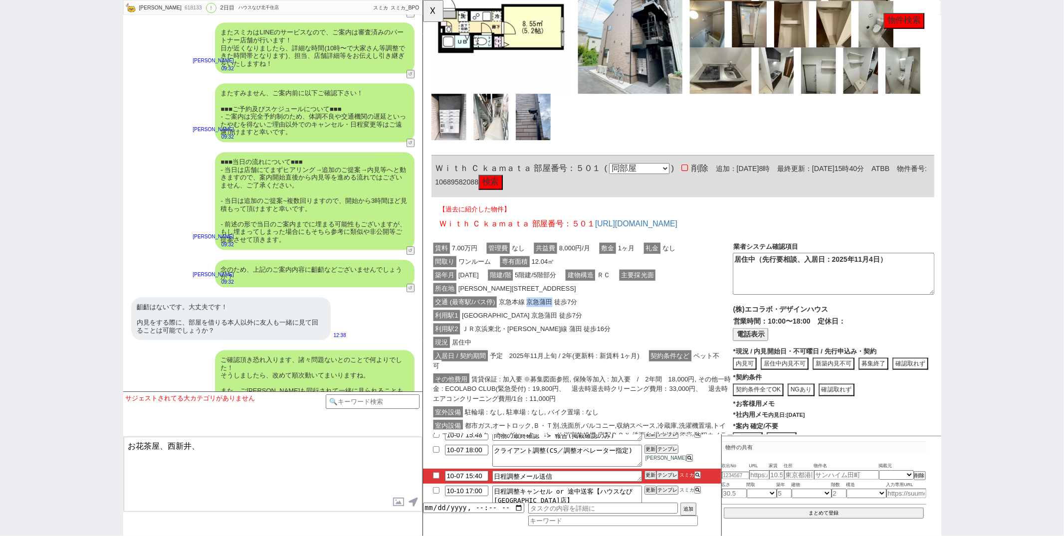
drag, startPoint x: 535, startPoint y: 317, endPoint x: 559, endPoint y: 318, distance: 24.0
click at [559, 319] on span "京急本線 京急蒲田 徒歩7分" at bounding box center [546, 325] width 89 height 12
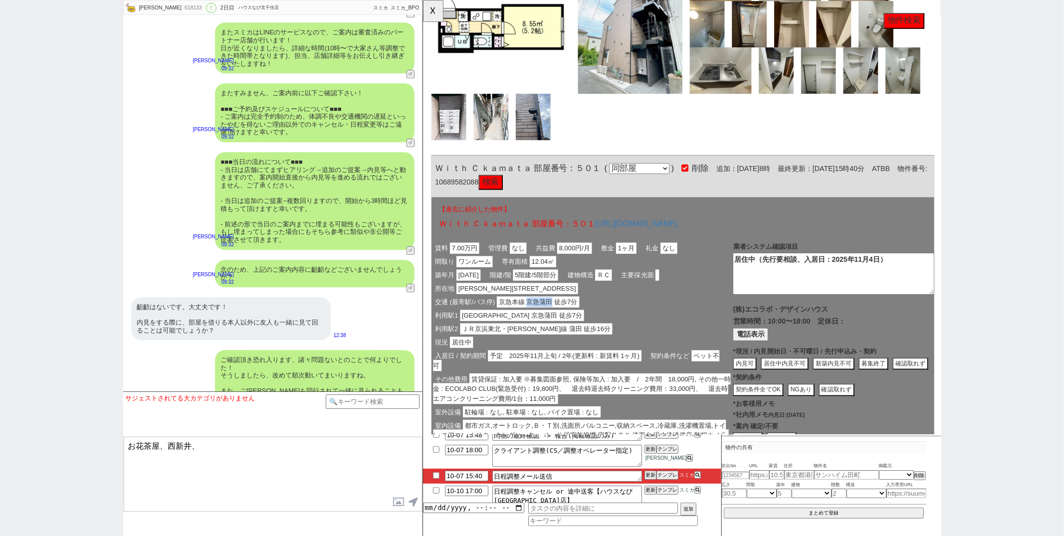
copy span "京急蒲田"
click at [230, 451] on textarea "お花茶屋、西新井、" at bounding box center [273, 474] width 298 height 75
paste textarea "京急蒲田"
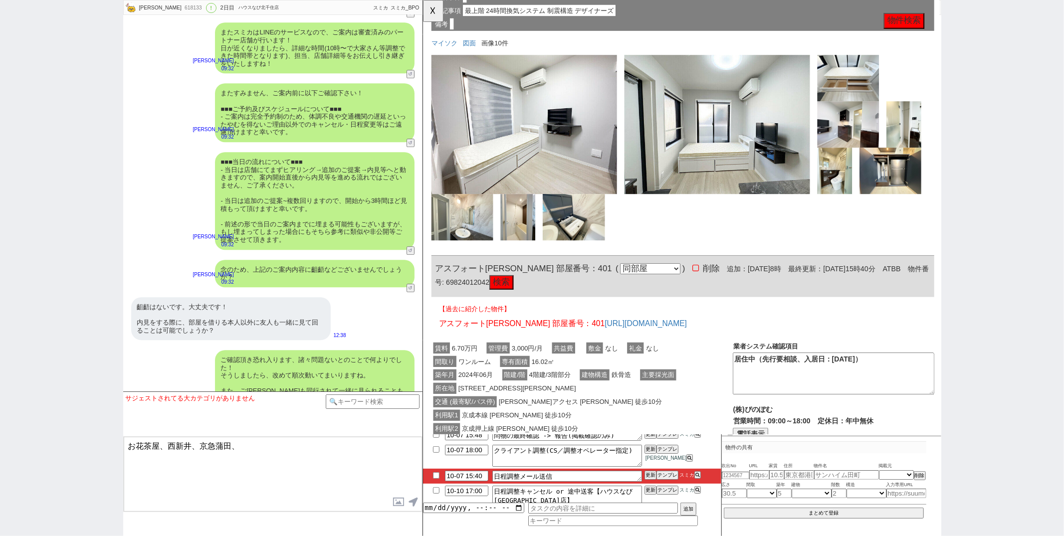
scroll to position [1842, 0]
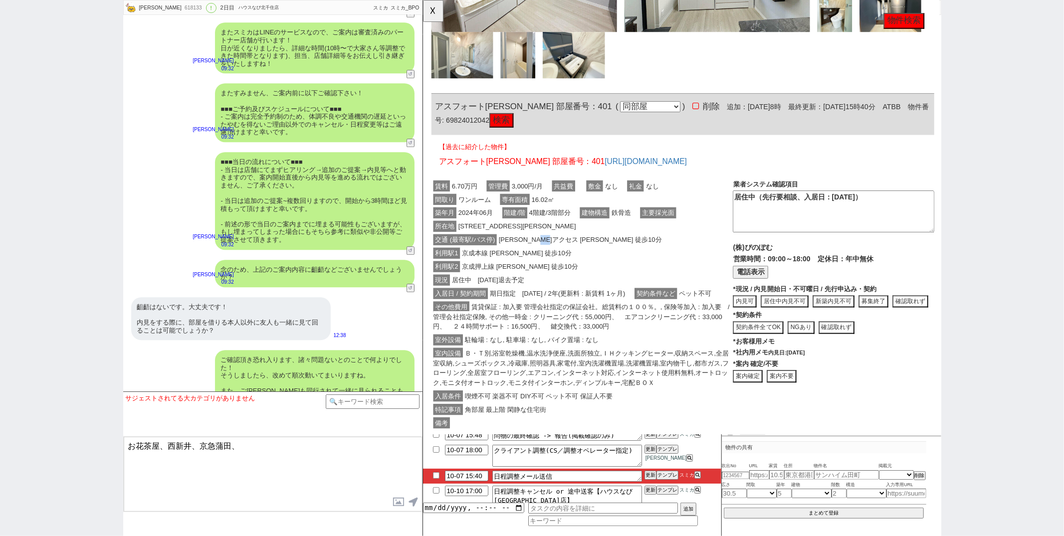
drag, startPoint x: 569, startPoint y: 252, endPoint x: 578, endPoint y: 251, distance: 9.5
click at [578, 252] on span "成田スカイアクセス 青砥 徒歩10分" at bounding box center [592, 258] width 180 height 12
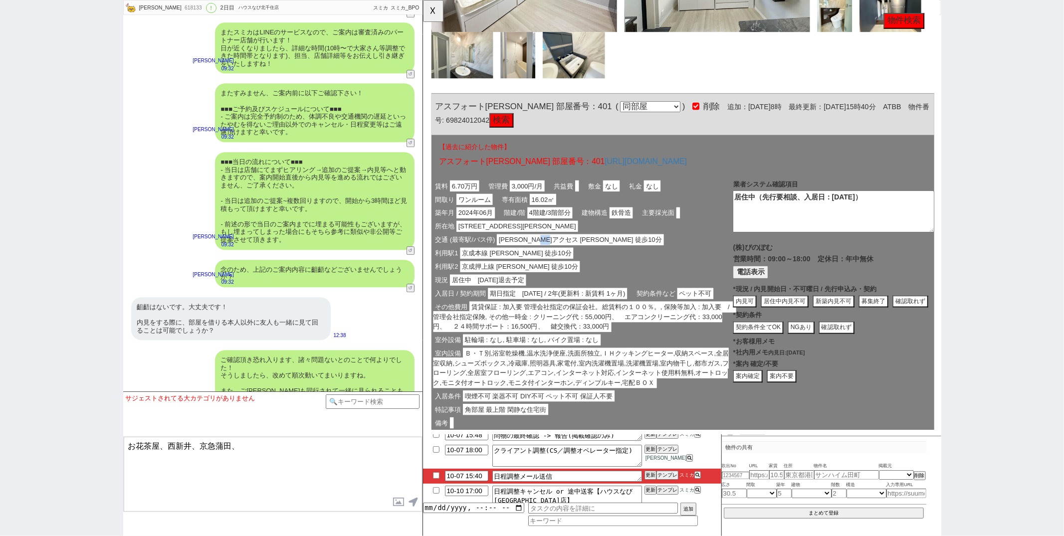
copy span "青砥"
click at [247, 454] on textarea "お花茶屋、西新井、京急蒲田、" at bounding box center [273, 474] width 298 height 75
paste textarea "青砥"
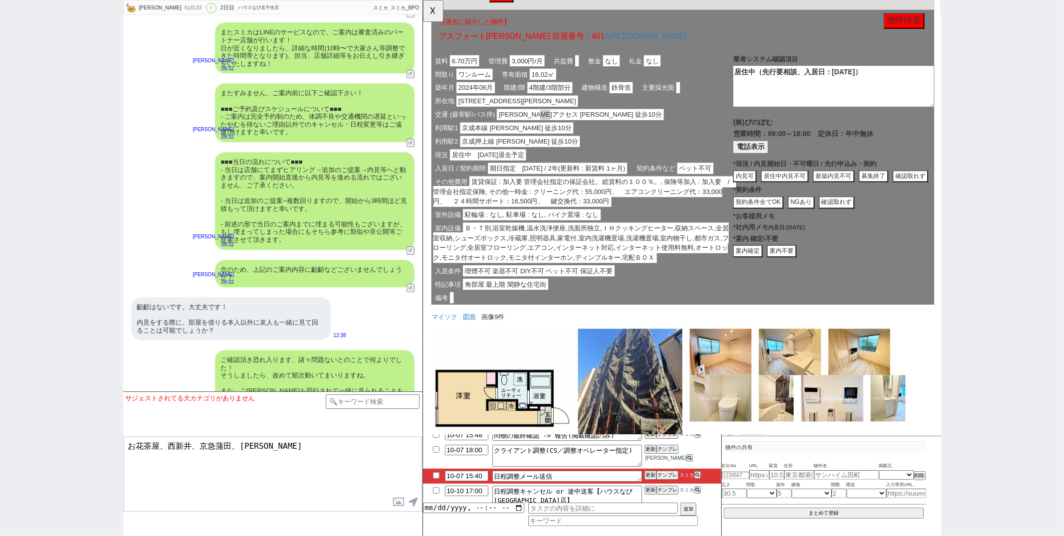
scroll to position [2075, 0]
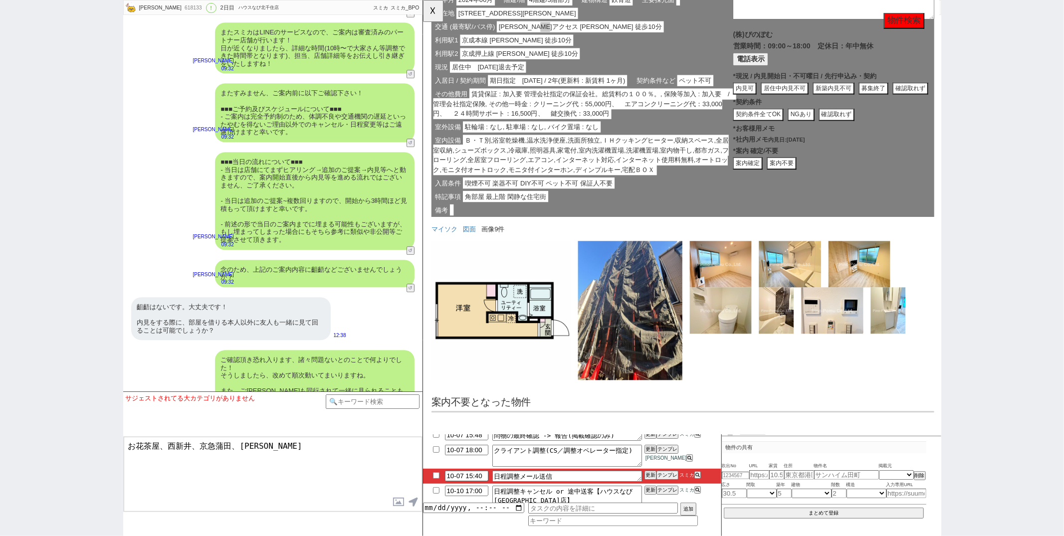
type textarea "お花茶屋、西新井、京急蒲田、青砥"
click at [436, 12] on button "☓" at bounding box center [432, 10] width 18 height 20
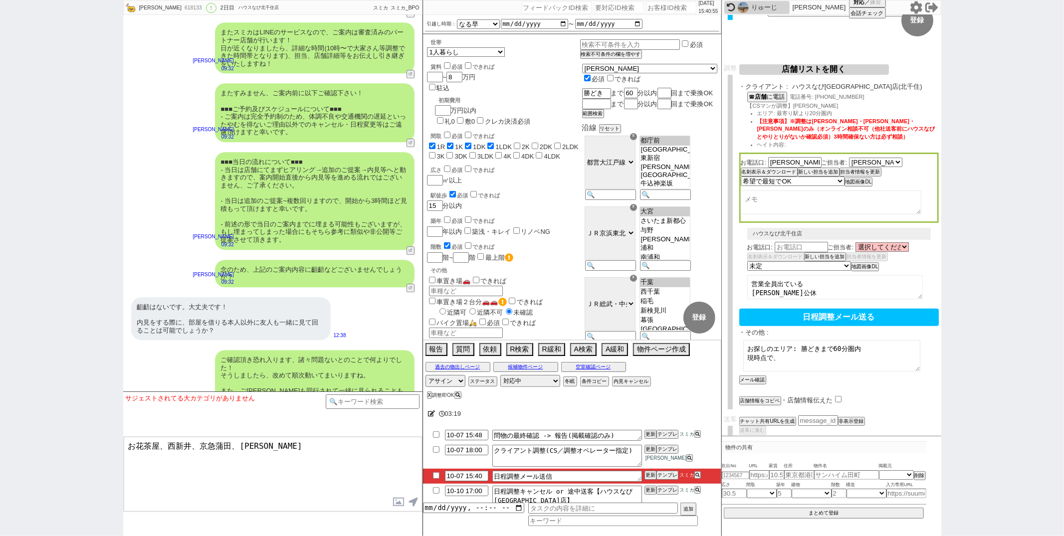
drag, startPoint x: 292, startPoint y: 443, endPoint x: 297, endPoint y: 407, distance: 36.2
click at [297, 407] on div "サジェストされてる大カテゴリがありません テンプレ再検索NG解除 お花茶屋、西新井、京急蒲田、青砥 内見日が過ぎたのでキャンセル！ 👆0つの質問に答えてくださ…" at bounding box center [272, 464] width 299 height 145
click at [814, 358] on textarea "お探しのエリア: 勝どきまで60分圏内 現時点で、" at bounding box center [831, 355] width 177 height 31
paste textarea "お花茶屋、西新井、京急蒲田、青砥"
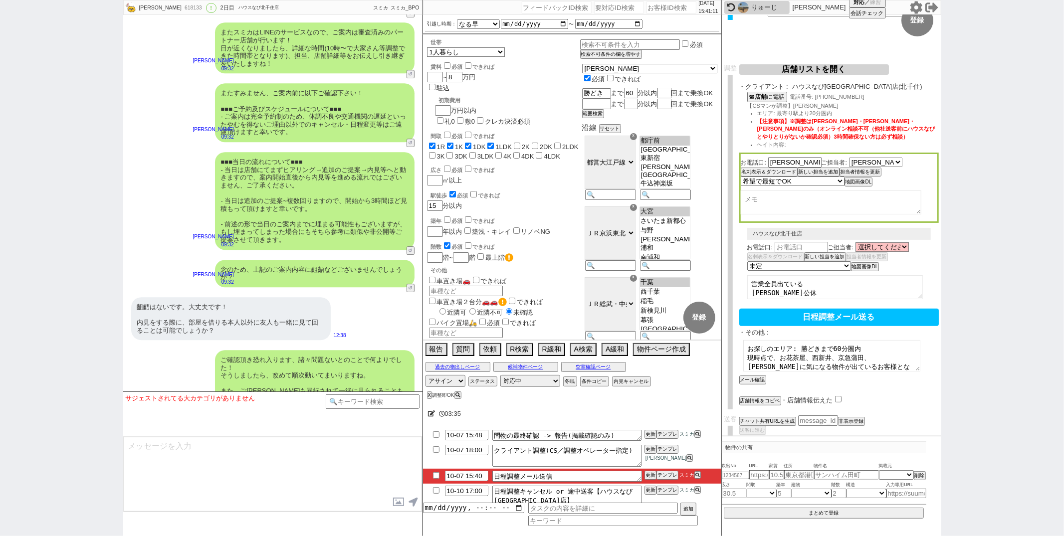
type textarea "お探しのエリア: 勝どきまで60分圏内 現時点で、お花茶屋、西新井、京急蒲田、青砥に気になる物件が出ているお客様となります"
click at [748, 377] on button "メール確認" at bounding box center [751, 380] width 25 height 7
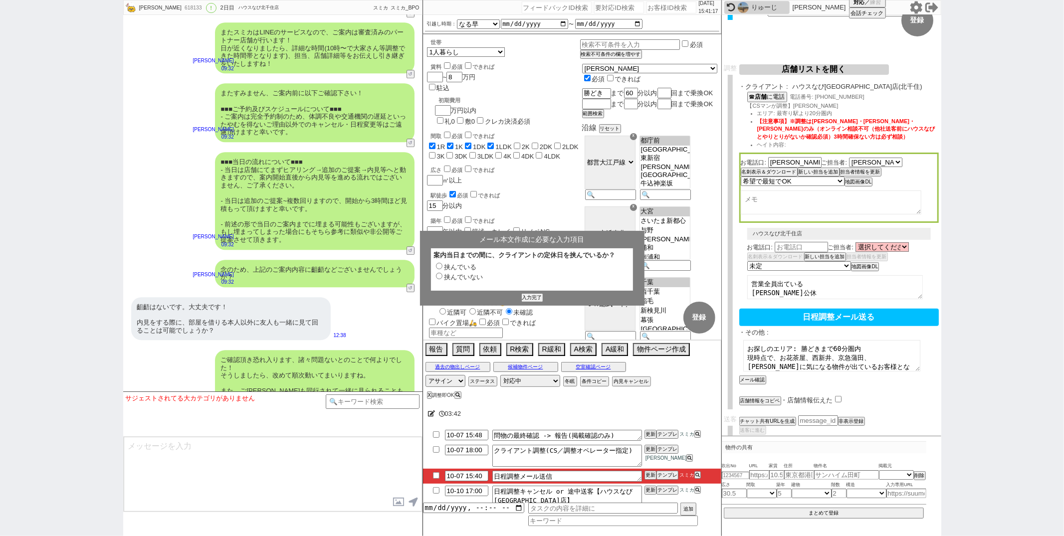
click at [438, 266] on input "挟んでいる" at bounding box center [439, 266] width 6 height 6
radio input "true"
click at [531, 299] on button "入力完了" at bounding box center [532, 297] width 20 height 7
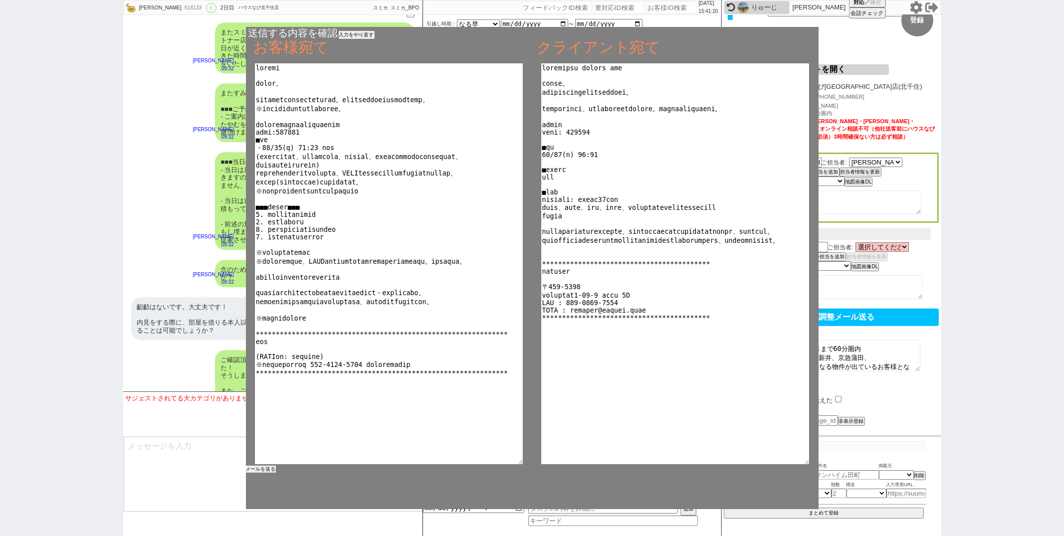
click at [263, 470] on button "メールを送る" at bounding box center [261, 469] width 30 height 7
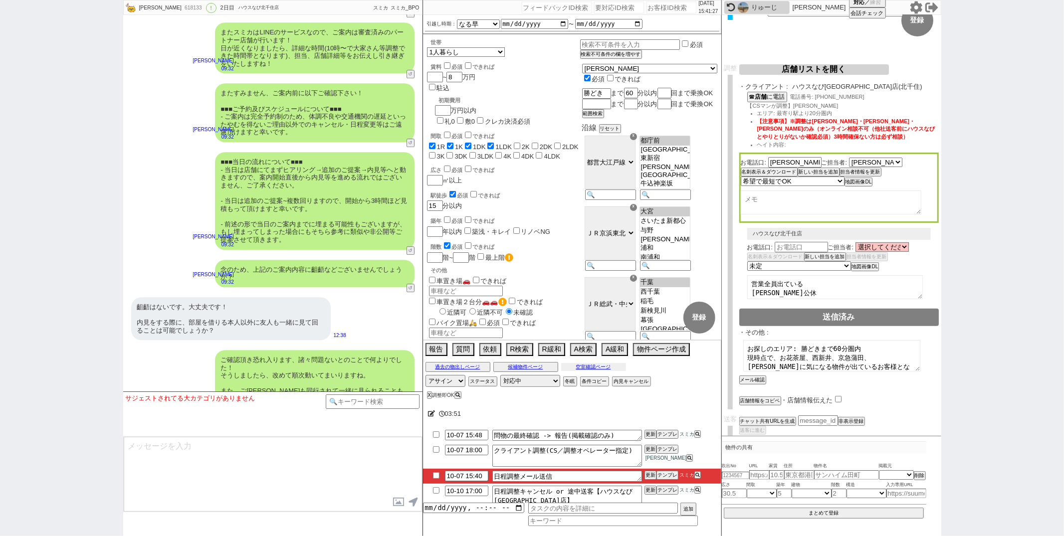
click at [592, 370] on button "空室確認ページ" at bounding box center [593, 367] width 65 height 8
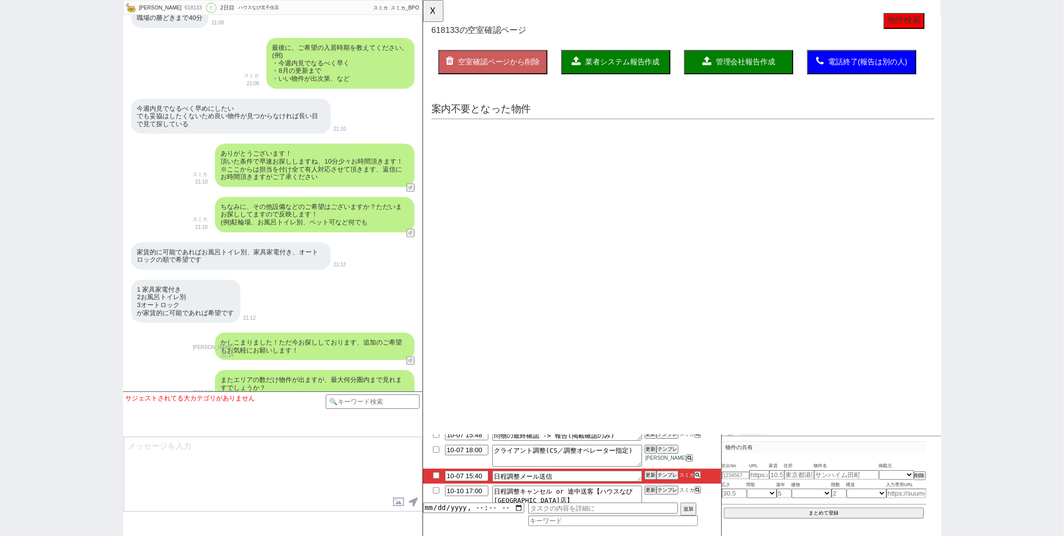
scroll to position [325, 0]
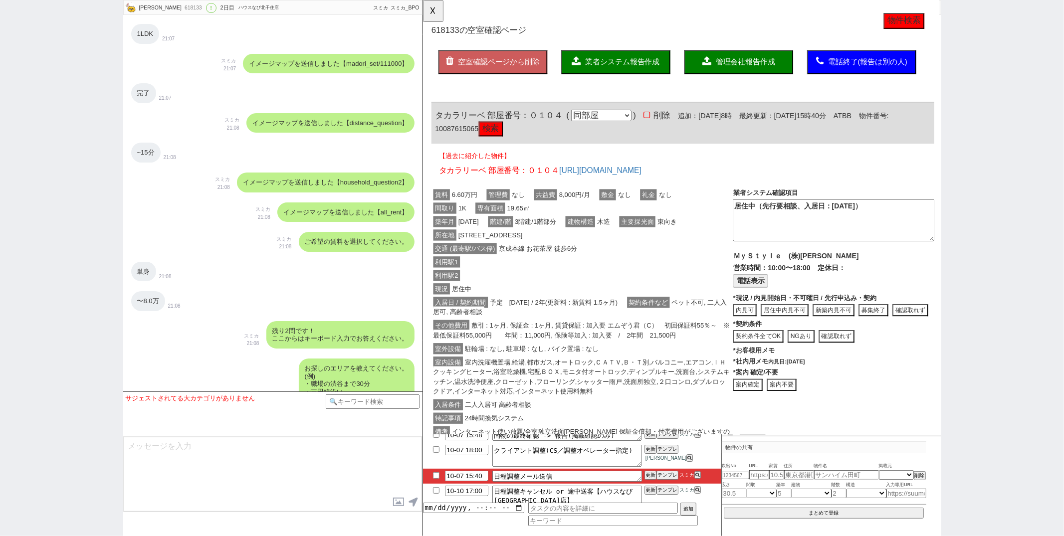
click at [627, 308] on div "現況 居住中" at bounding box center [594, 311] width 324 height 14
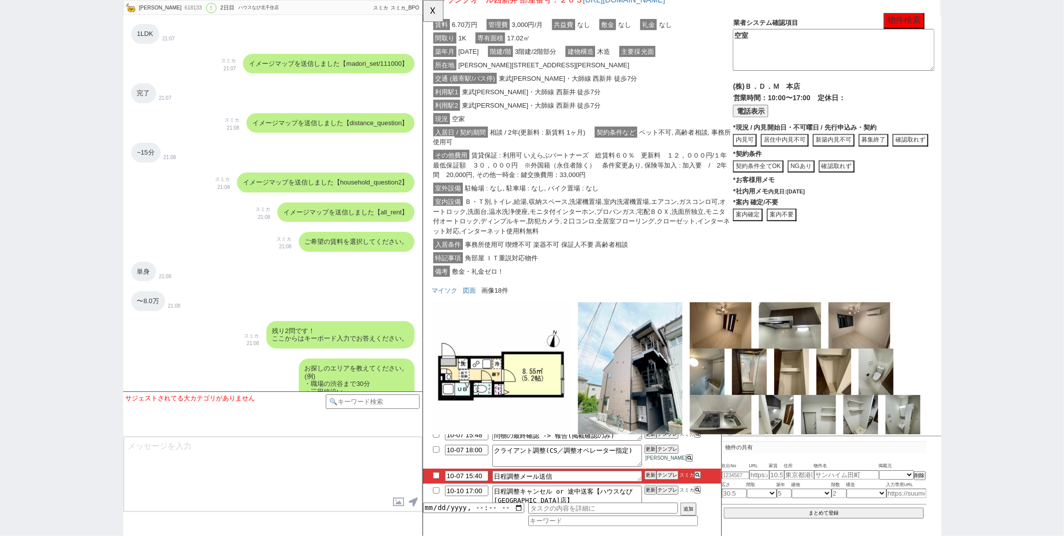
click at [640, 187] on div "その他費用 賃貸保証 : 利用可 いえらぶパートナーズ　総賃料６０％　更新料　１２，０００円/１年　最低保証額　３０，０００円　※外国籍（永住者除く）　条件変…" at bounding box center [594, 177] width 324 height 35
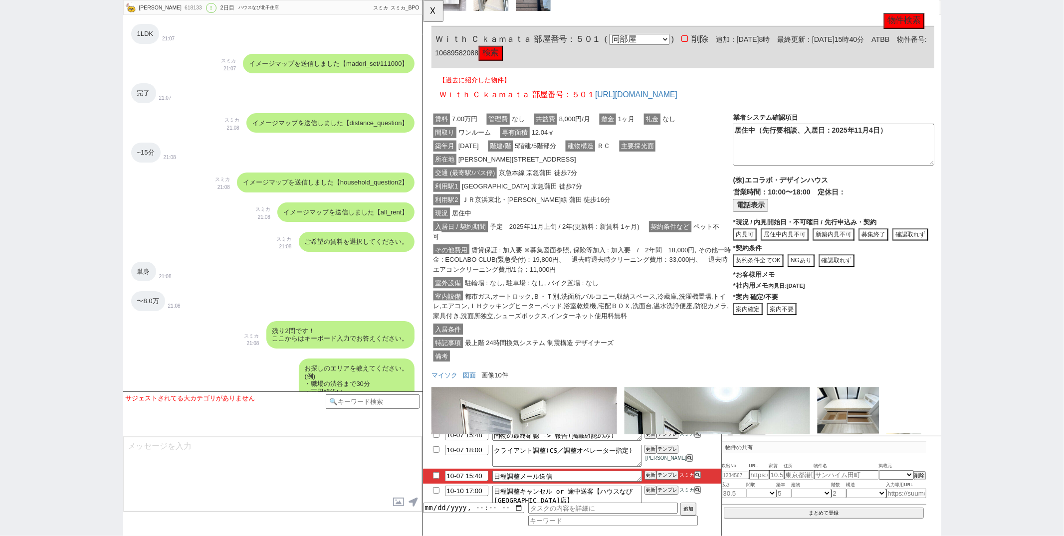
click at [640, 187] on div "交通 (最寄駅/バス停) 京急本線 京急蒲田 徒歩7分" at bounding box center [594, 186] width 324 height 14
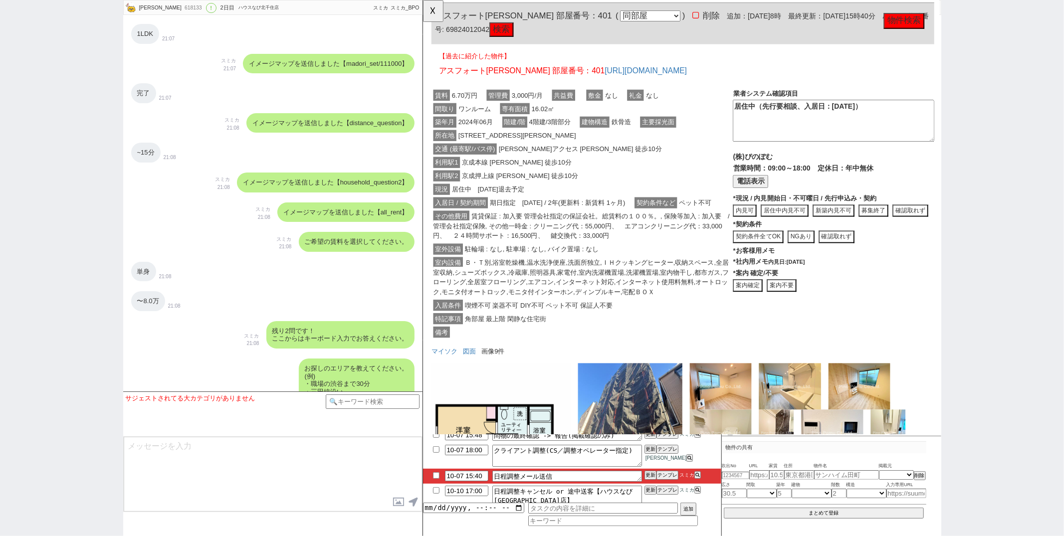
click at [640, 187] on div "利用駅2 京成押上線 青砥 徒歩10分" at bounding box center [594, 189] width 324 height 14
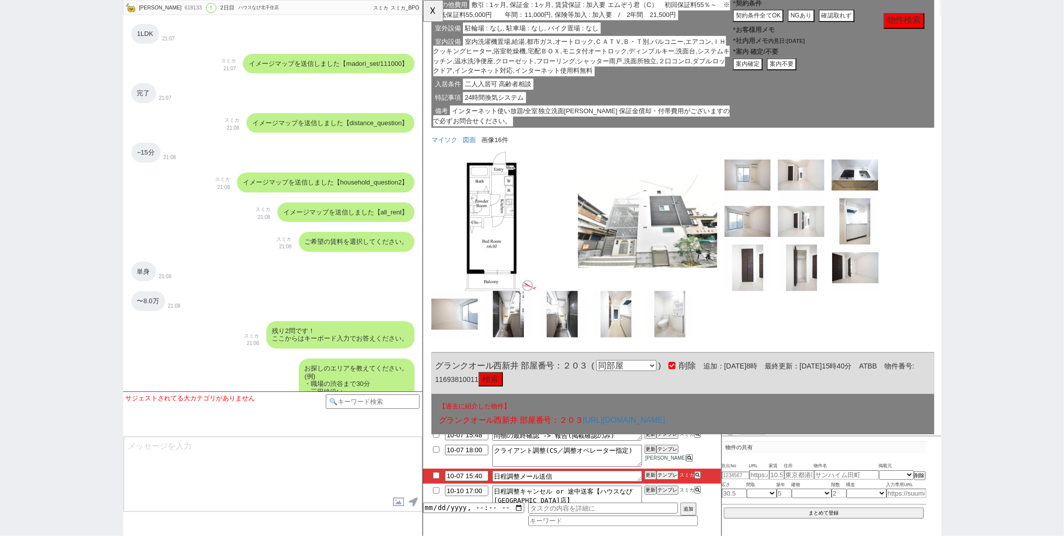
scroll to position [0, 0]
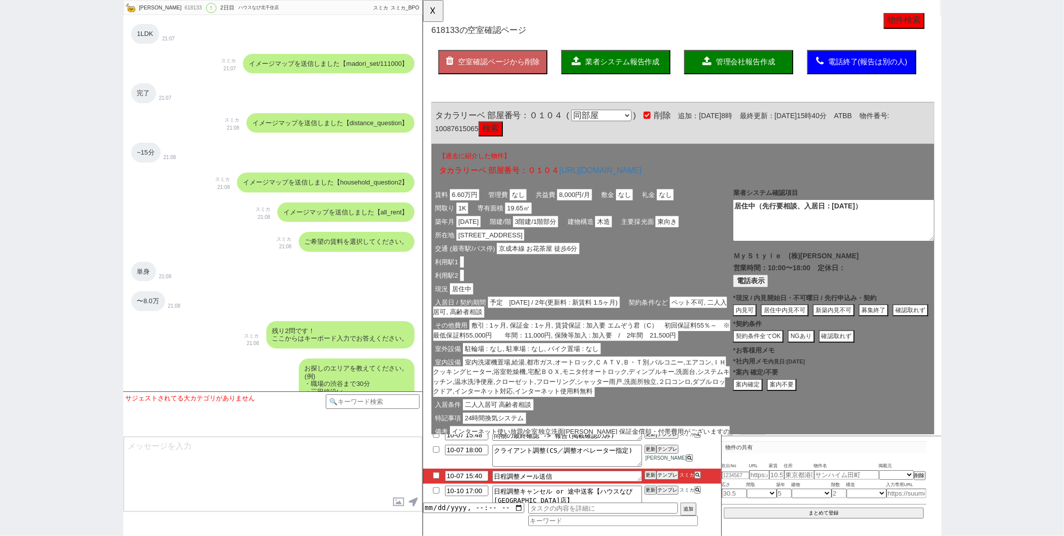
click at [638, 59] on button "業者システム報告作成" at bounding box center [629, 67] width 117 height 26
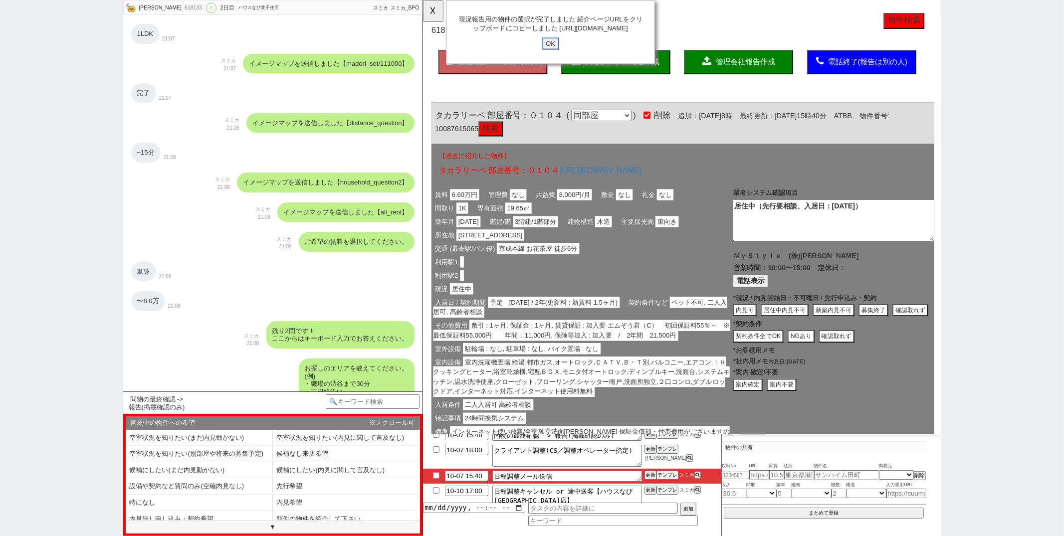
click at [555, 53] on input "OK" at bounding box center [560, 46] width 18 height 13
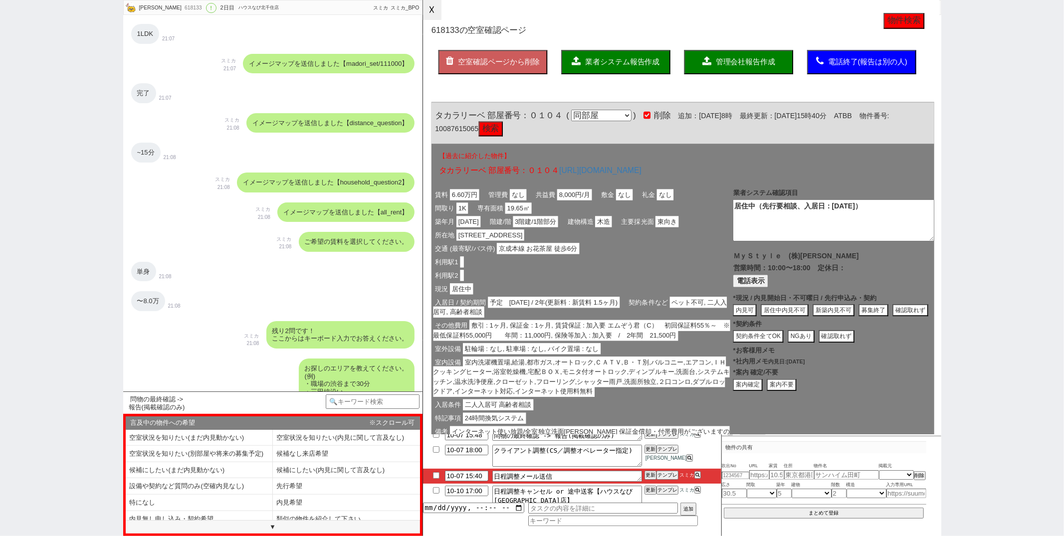
click at [427, 12] on button "☓" at bounding box center [432, 10] width 18 height 20
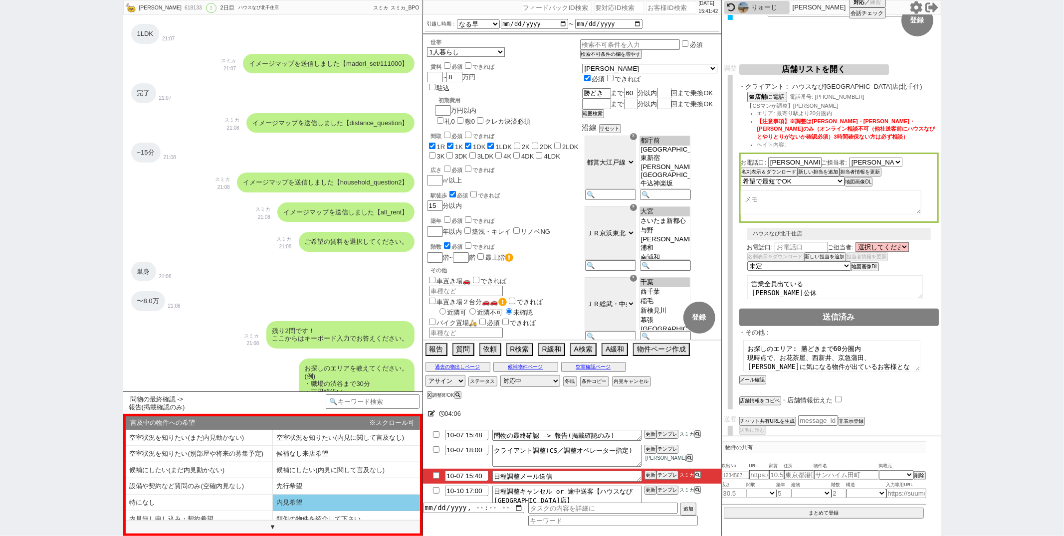
click at [299, 505] on li "内見希望" at bounding box center [346, 503] width 147 height 16
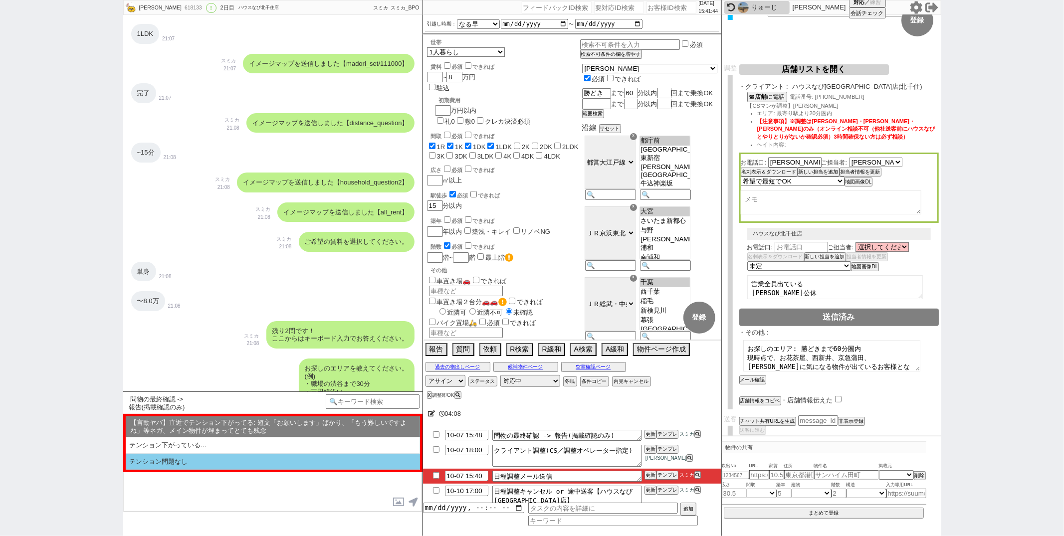
click at [245, 456] on li "テンション問題なし" at bounding box center [273, 462] width 294 height 16
select select "内見希望"
select select "テンション問題なし"
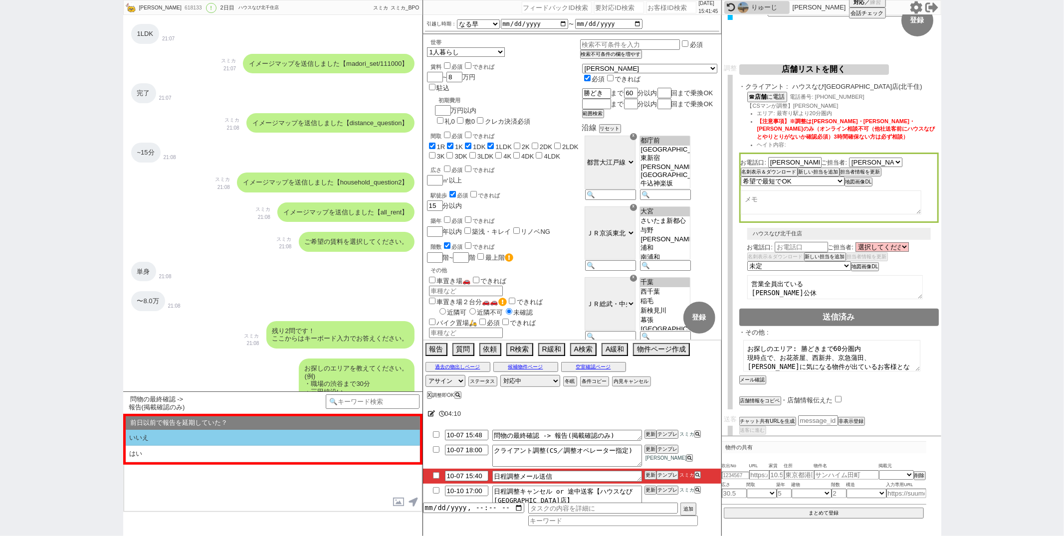
click at [250, 435] on li "いいえ" at bounding box center [273, 438] width 294 height 16
select select "内見希望"
select select "テンション問題なし"
select select "いいえ"
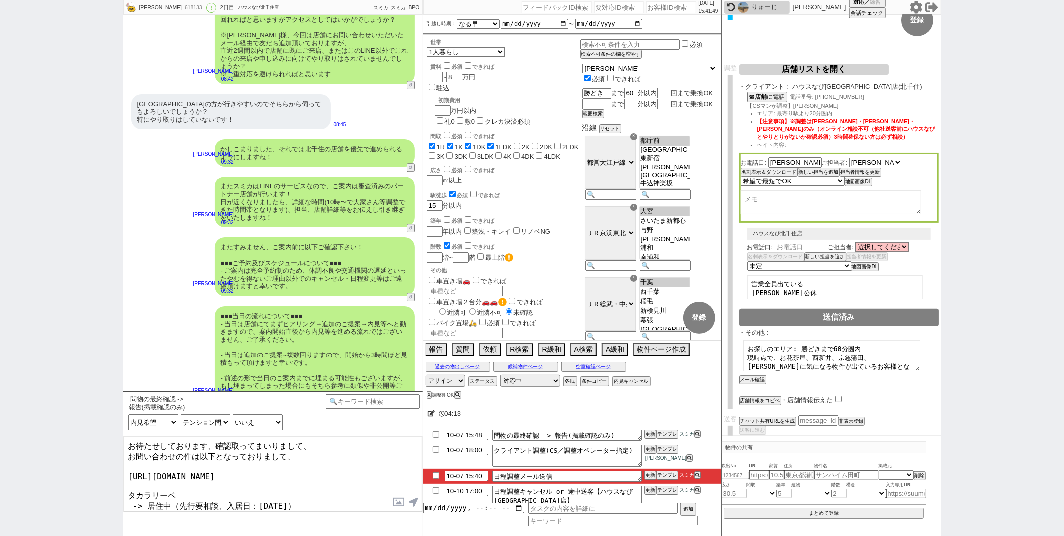
scroll to position [2407, 0]
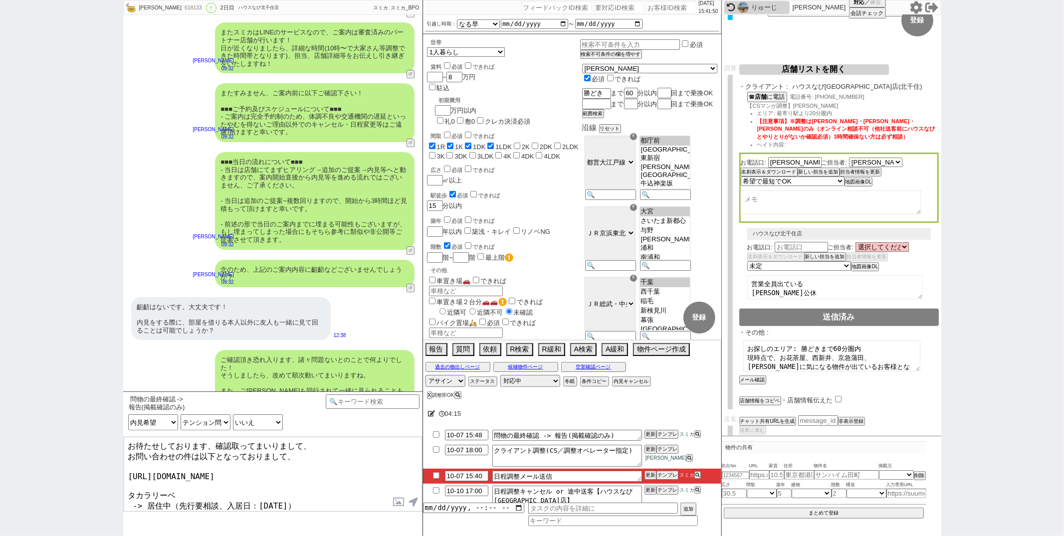
click at [229, 447] on textarea "お待たせしております、確認取ってまいりまして、 お問い合わせの件は以下となっておりまして、 https://tools.sumika.live/pages/s…" at bounding box center [273, 474] width 298 height 75
type textarea "お待たせしております、並行してお手配の準備の方を進めておいりまして、 お問い合わせの件は以下となっておりまして、 https://tools.sumika.l…"
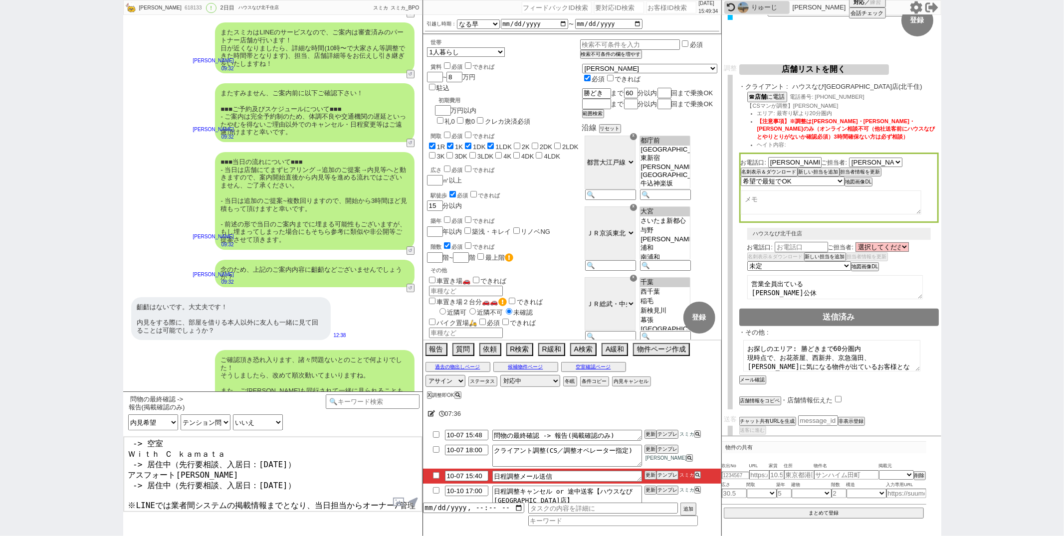
click at [252, 497] on textarea "お待たせしております、並行してお手配の準備の方を進めておいりまして、 お問い合わせの件は以下となっておりまして、 https://tools.sumika.l…" at bounding box center [273, 474] width 298 height 75
checkbox input "true"
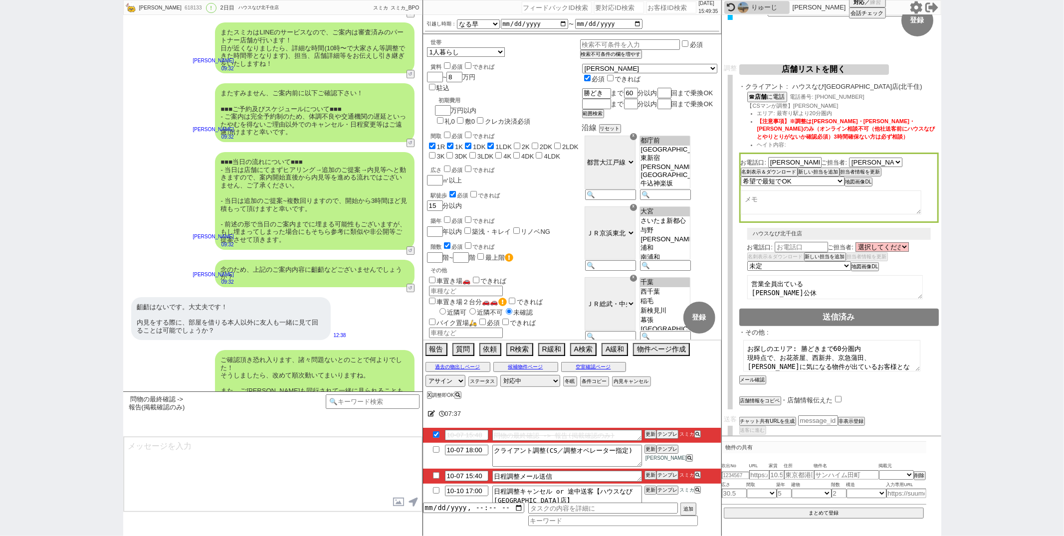
scroll to position [2585, 0]
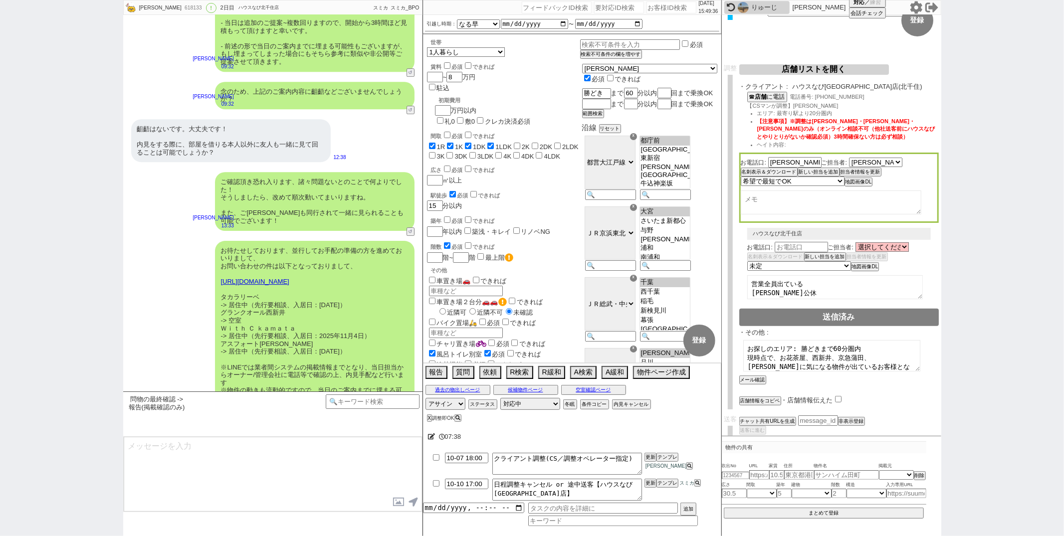
type textarea "調整しました@@【10月11日(土) 10:00 @@【最寄り駅】店 ご来店】のご案内についてお知らせしますね。 スミカはLINEのサービスですのでご案内以降…"
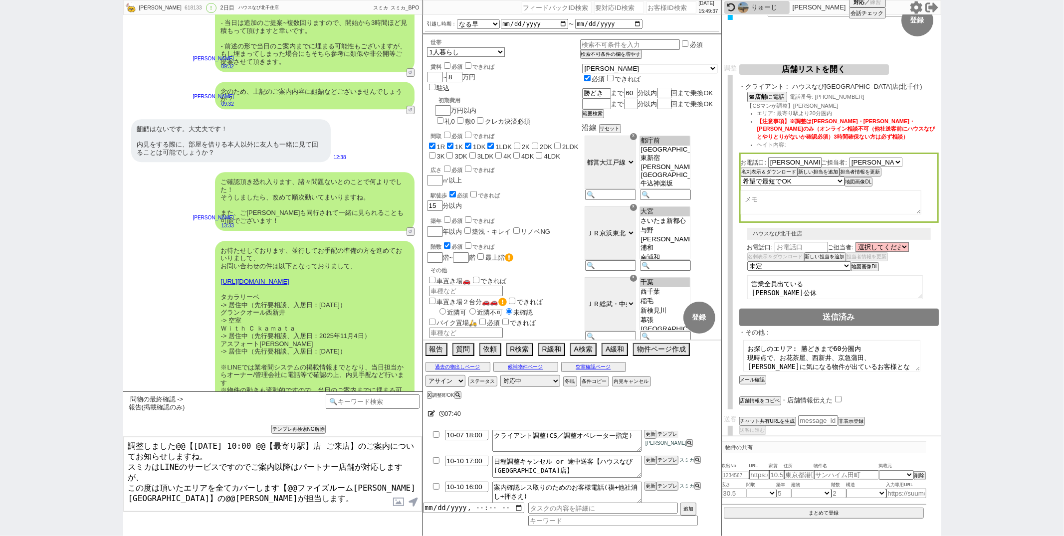
click at [668, 432] on button "テンプレ" at bounding box center [668, 434] width 22 height 7
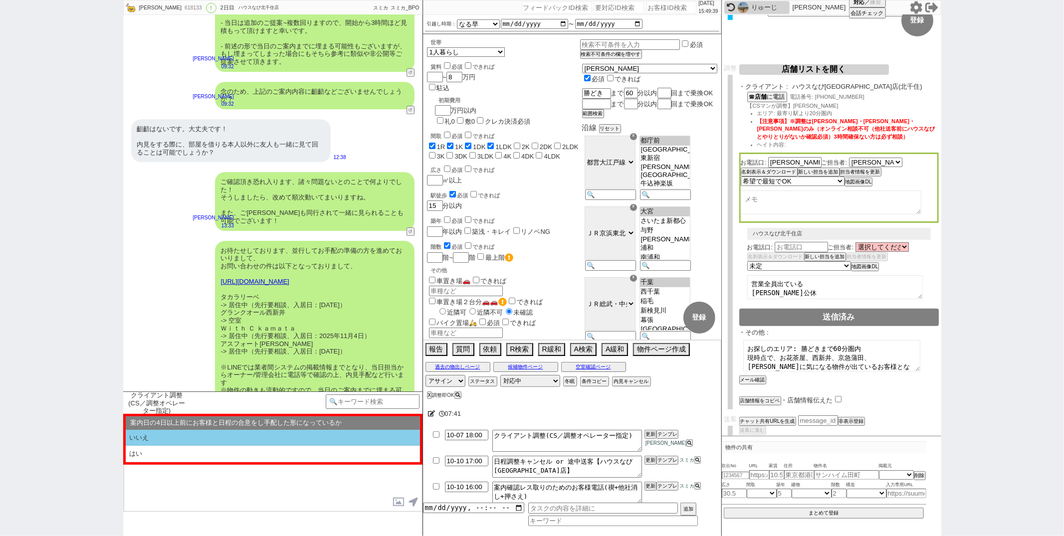
click at [234, 439] on li "いいえ" at bounding box center [273, 438] width 294 height 16
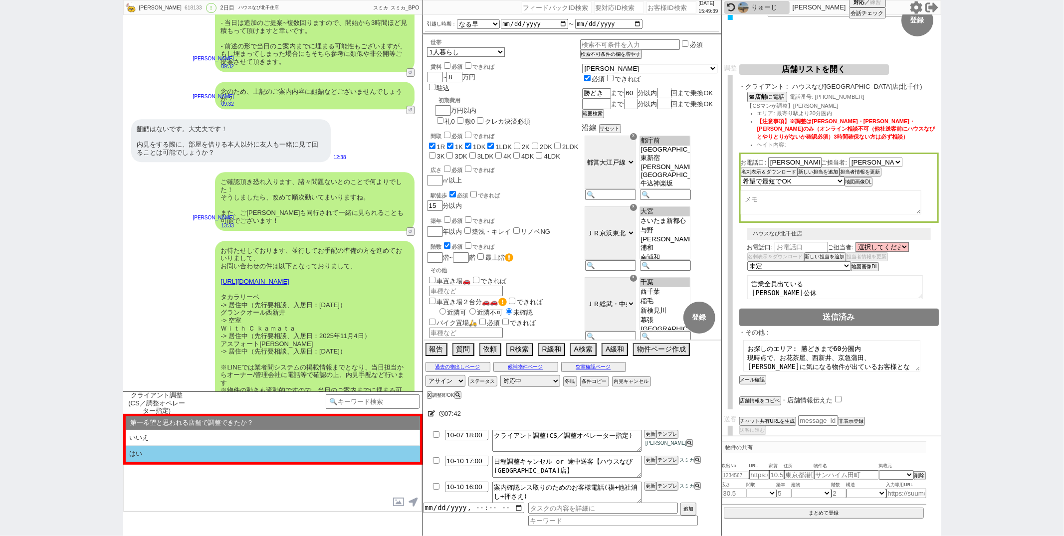
click at [232, 452] on li "はい" at bounding box center [273, 454] width 294 height 16
click at [232, 452] on li "近い" at bounding box center [273, 454] width 294 height 16
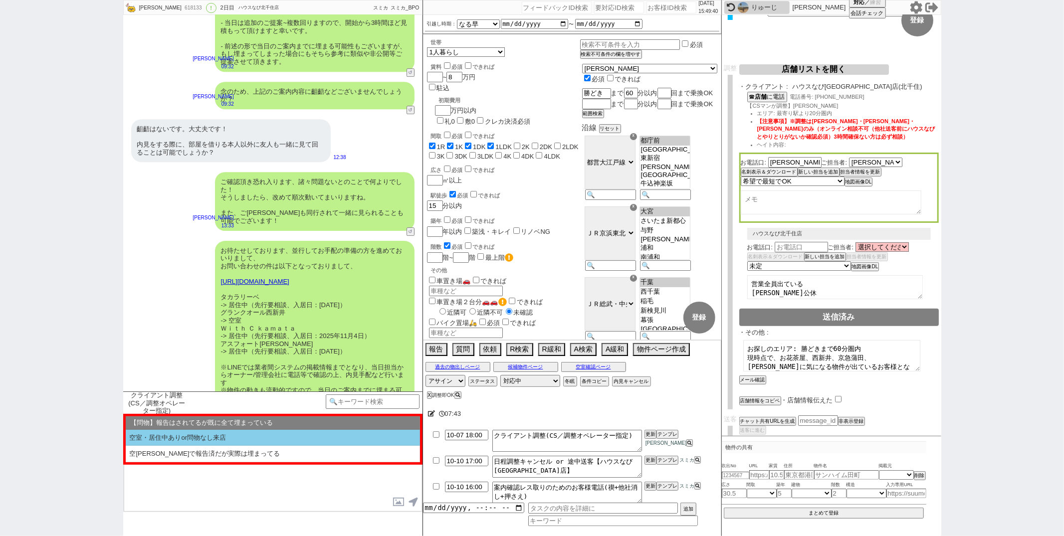
click at [251, 437] on li "空室・居住中ありor問物なし来店" at bounding box center [273, 438] width 294 height 16
select select "いいえ"
select select "はい"
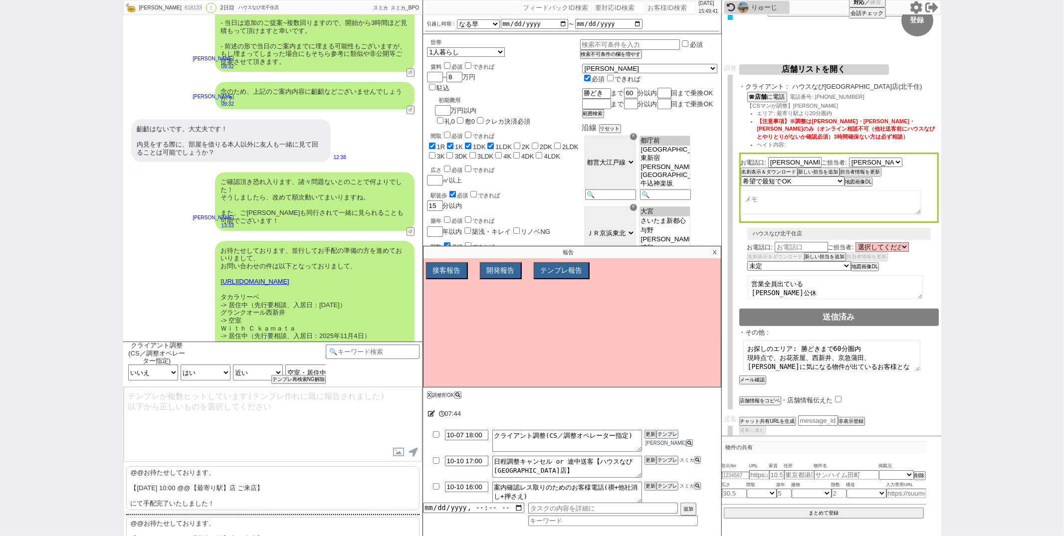
click at [215, 482] on p "@@お待たせしております、 【10月11日(土) 10:00 @@【最寄り駅】店 ご来店】 にて手配完了いたしました！" at bounding box center [272, 488] width 293 height 44
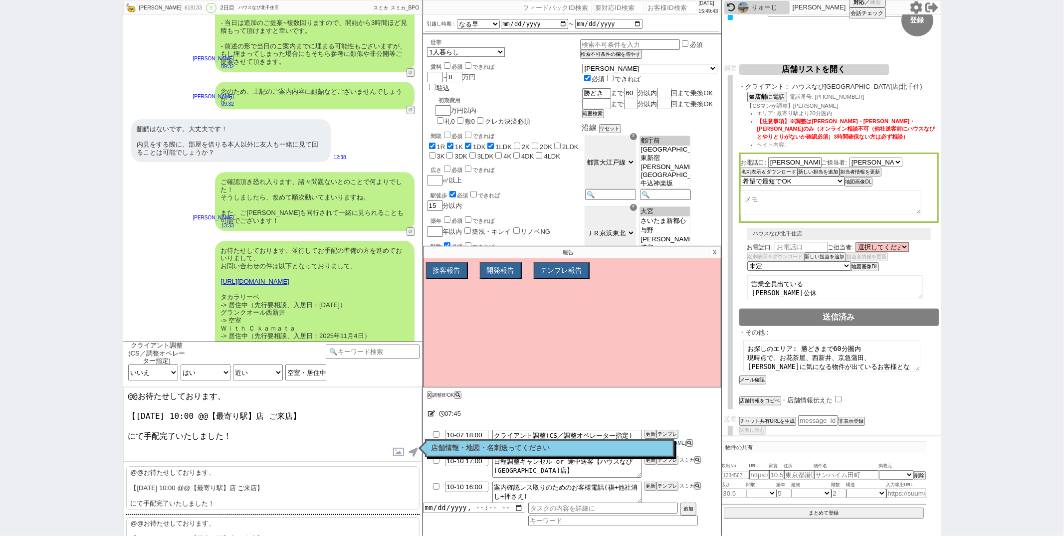
drag, startPoint x: 214, startPoint y: 399, endPoint x: 298, endPoint y: 197, distance: 218.7
click at [298, 197] on div "武井ひなた¨̮ 618133 ! 0 2日目 ハウスなび北千住店 冬眠中 自社客 スミカ スミカ_BPO チャット全表示 2025-10-06 ようこそLIN…" at bounding box center [272, 268] width 299 height 536
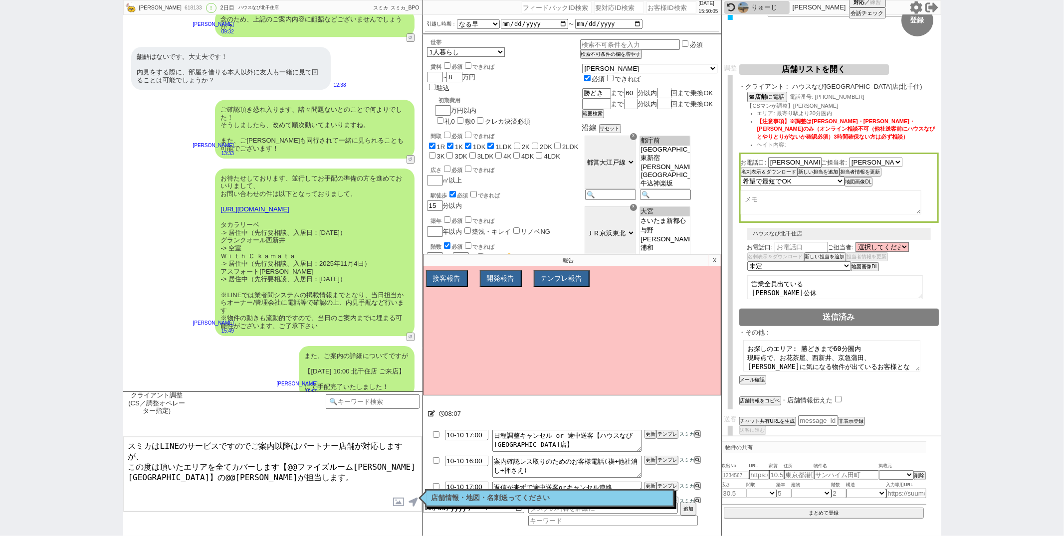
scroll to position [2775, 0]
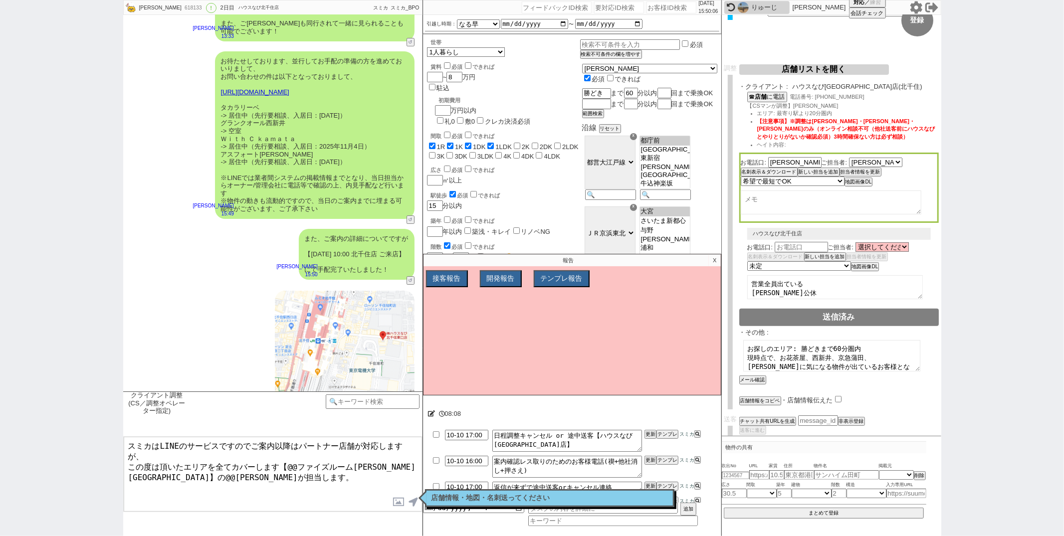
drag, startPoint x: 126, startPoint y: 454, endPoint x: 195, endPoint y: 194, distance: 269.2
click at [195, 194] on div "武井ひなた¨̮ 618133 ! 0 2日目 ハウスなび北千住店 冬眠中 自社客 スミカ スミカ_BPO チャット全表示 2025-10-06 ようこそLIN…" at bounding box center [272, 268] width 299 height 536
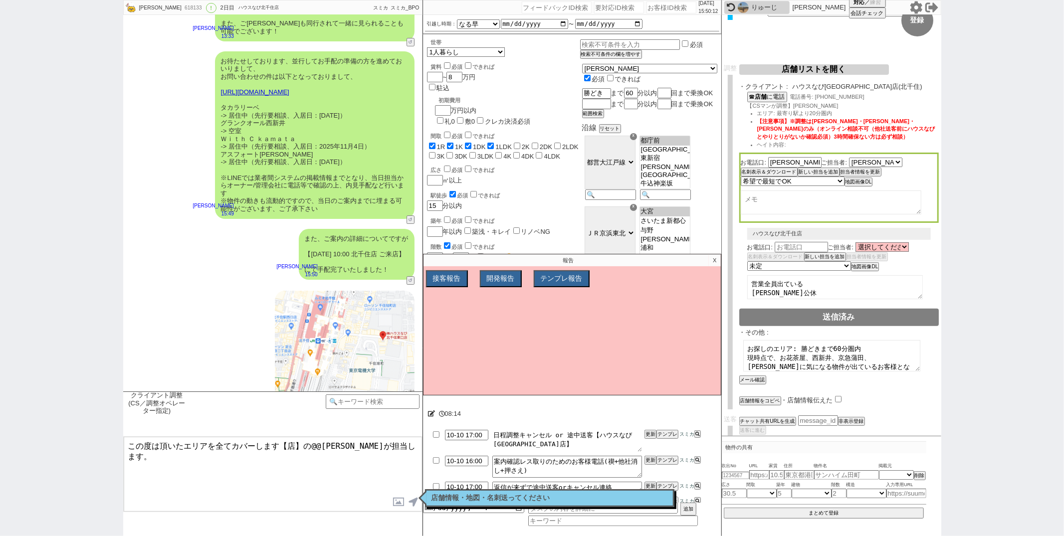
drag, startPoint x: 598, startPoint y: 438, endPoint x: 518, endPoint y: 440, distance: 79.9
click at [518, 440] on textarea "日程調整キャンセル or 途中送客【ハウスなび北千住東口店】" at bounding box center [567, 441] width 150 height 22
click at [288, 447] on textarea "この度は頂いたエリアを全てカバーします【店】の@@大竹が担当します。" at bounding box center [273, 474] width 298 height 75
paste textarea "ハウスなび北千住東口"
click at [759, 398] on button "店舗情報をコピペ" at bounding box center [759, 401] width 40 height 7
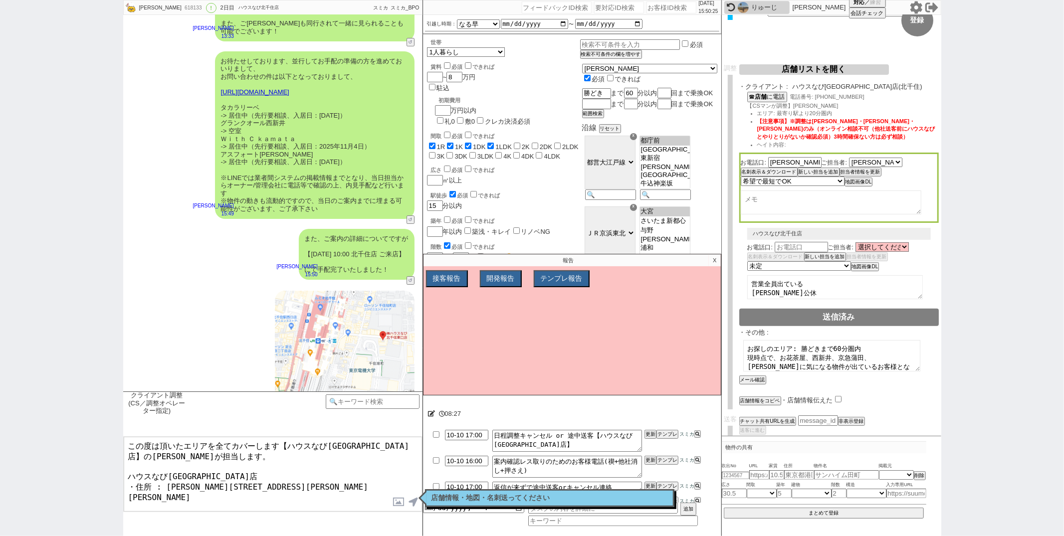
click at [838, 396] on input "checkbox" at bounding box center [838, 399] width 6 height 6
click at [777, 172] on button "名刺表示＆ダウンロード" at bounding box center [768, 172] width 55 height 7
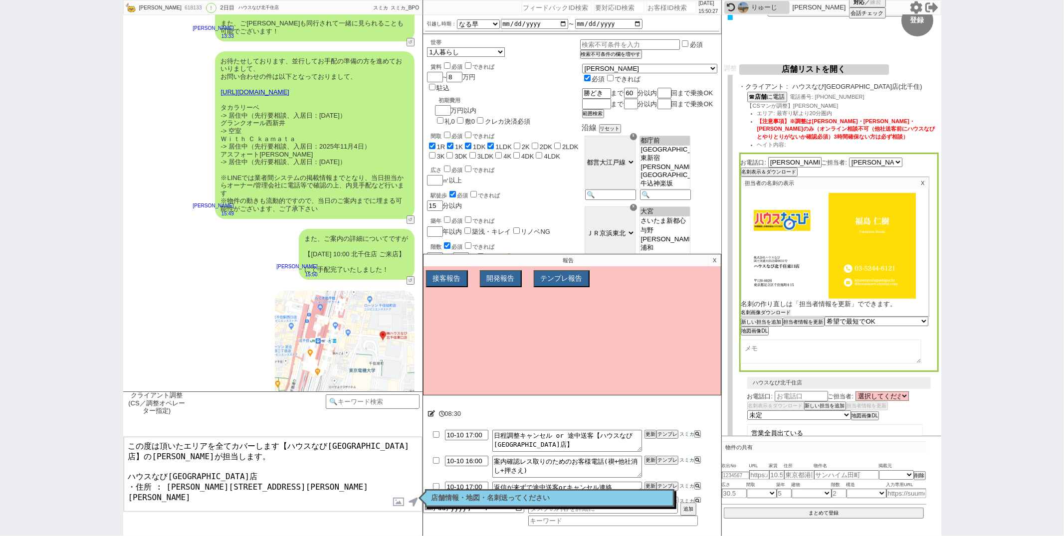
click at [765, 311] on button "名刺画像ダウンロード" at bounding box center [766, 312] width 50 height 7
click at [278, 486] on textarea "この度は頂いたエリアを全てカバーします【ハウスなび北千住東口店】の福島が担当します。 ハウスなび北千住東口店 ・住所 : 東京都足立区千住旭町4-15" at bounding box center [273, 474] width 298 height 75
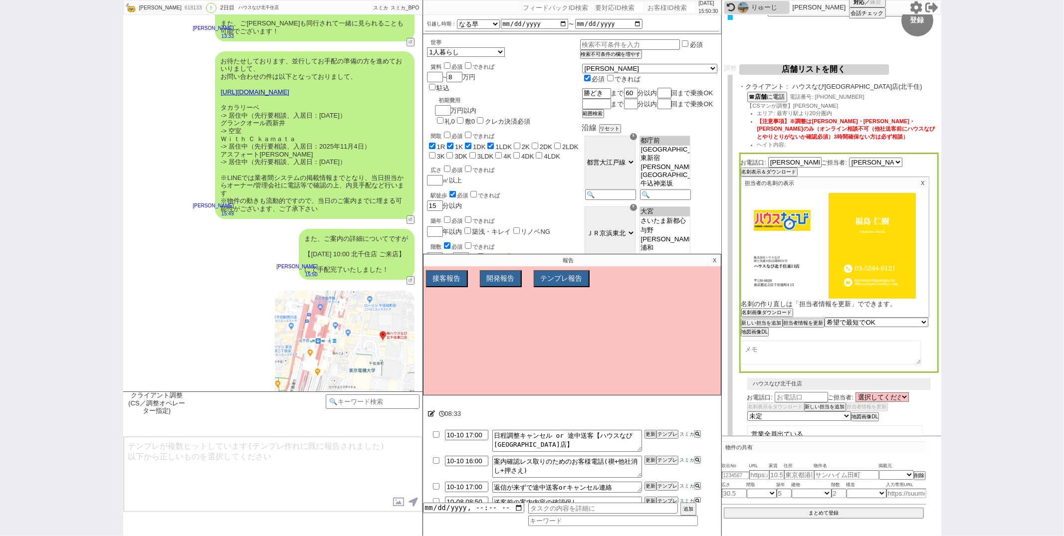
scroll to position [2835, 0]
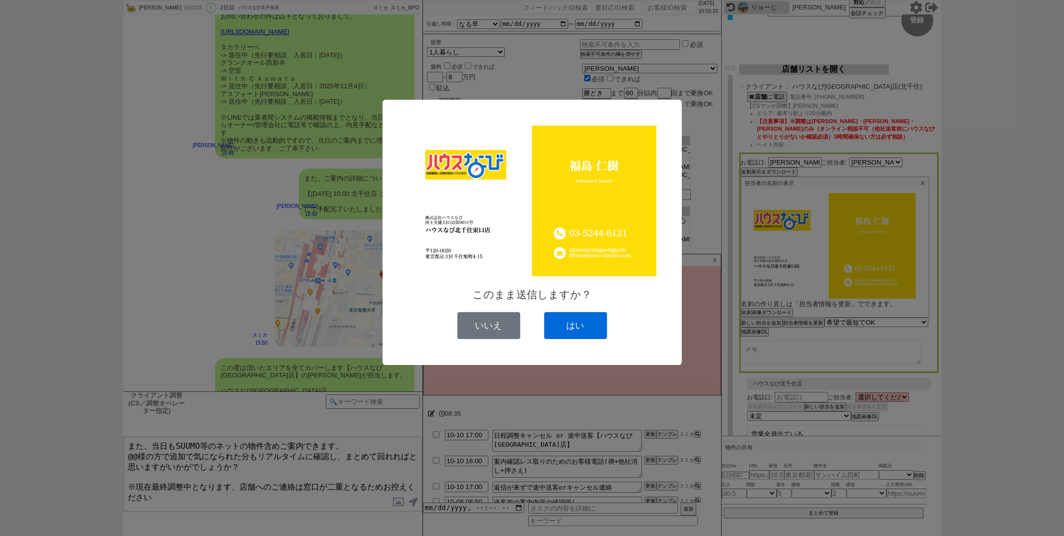
click at [574, 320] on button "はい" at bounding box center [575, 325] width 63 height 27
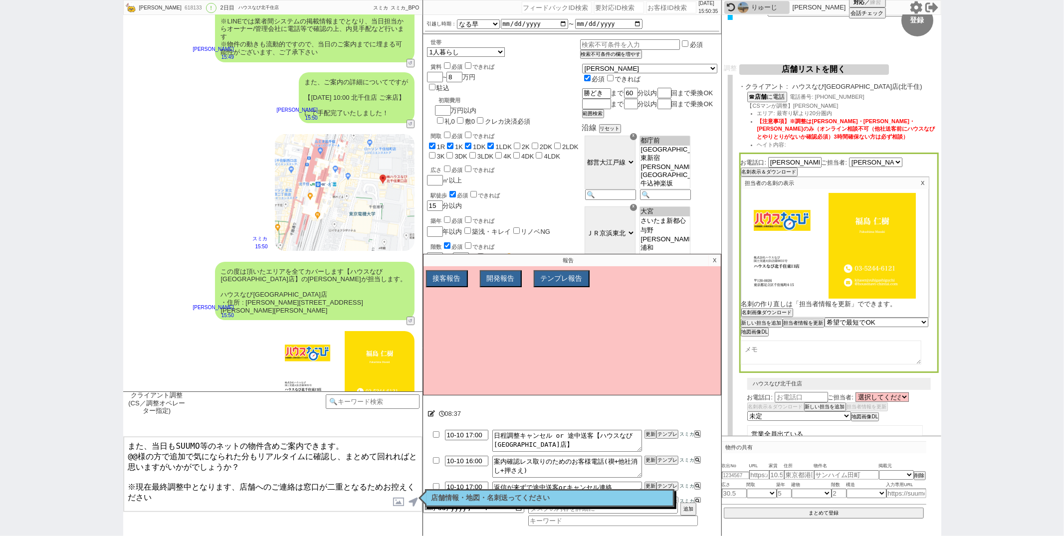
scroll to position [0, 0]
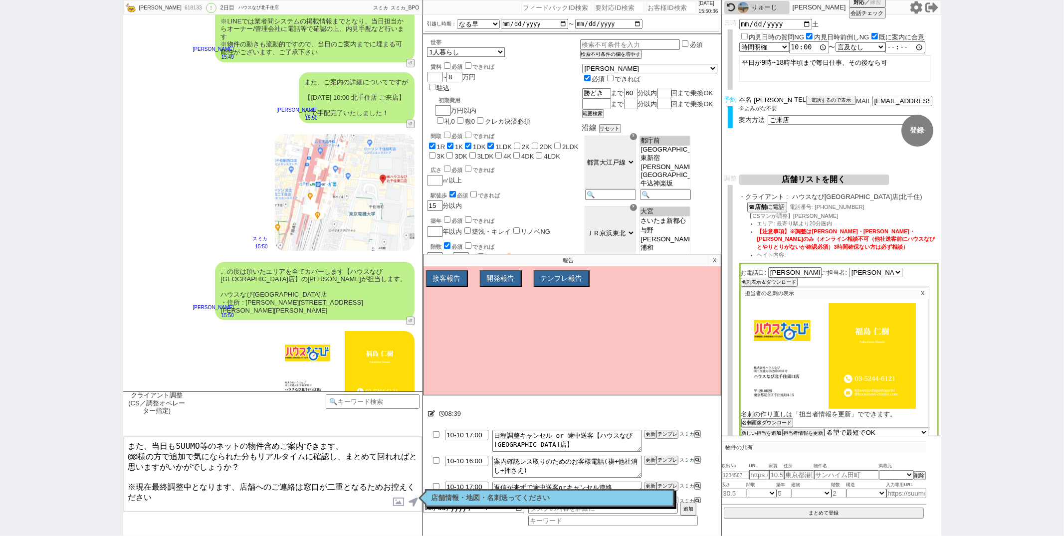
drag, startPoint x: 766, startPoint y: 95, endPoint x: 743, endPoint y: 95, distance: 23.4
click at [743, 96] on div "本名 武井ひなた" at bounding box center [766, 100] width 55 height 8
click at [136, 450] on textarea "また、当日もSUUMO等のネットの物件含めご案内できます。 @@様の方で追加で気になられた分もリアルタイムに確認し、まとめて回れればと思いますがいかがでしょう…" at bounding box center [273, 474] width 298 height 75
paste textarea "井"
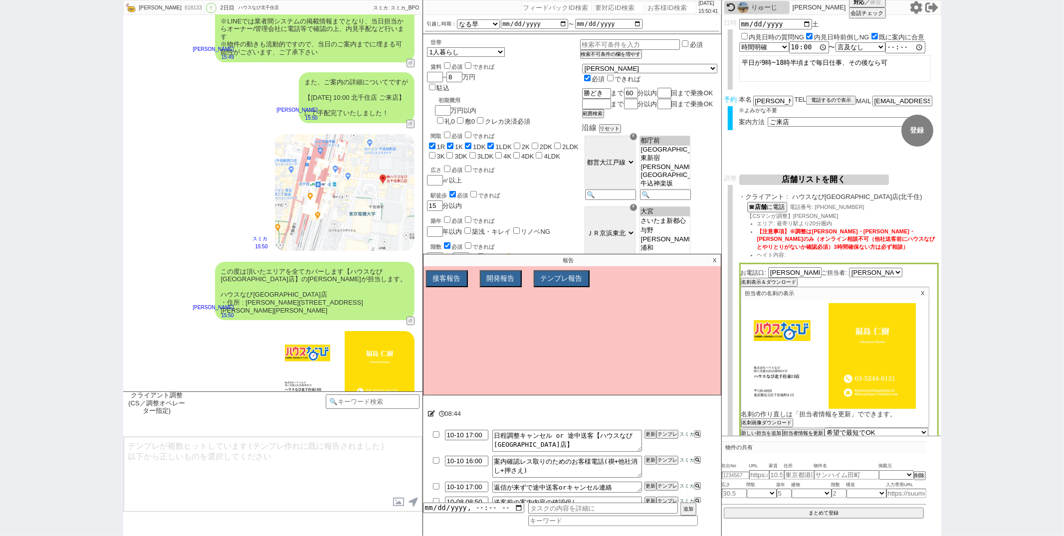
scroll to position [3000, 0]
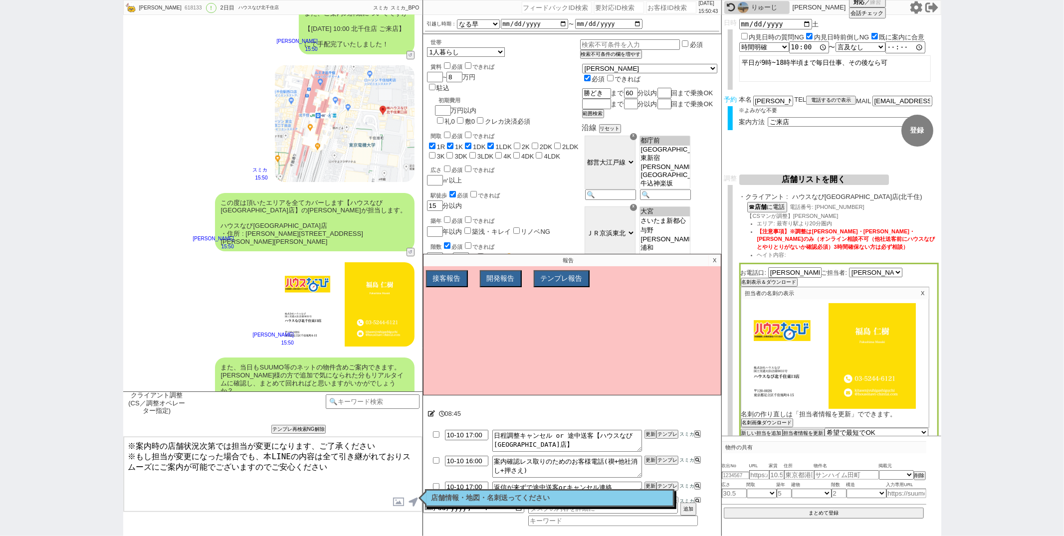
click at [188, 460] on textarea "※案内時の店舗状況次第では担当が変更になります、ご了承ください ※もし担当が変更になった場合でも、本LINEの内容は全て引き継がれておりスムーズにご案内が可能…" at bounding box center [273, 474] width 298 height 75
click at [229, 460] on textarea "※案内時の店舗状況次第では担当が変更になります、ご了承ください ※もし担当が変更になった場合でも、本LINEの内容は全て引き継がれておりスムーズにご案内が可能…" at bounding box center [273, 474] width 298 height 75
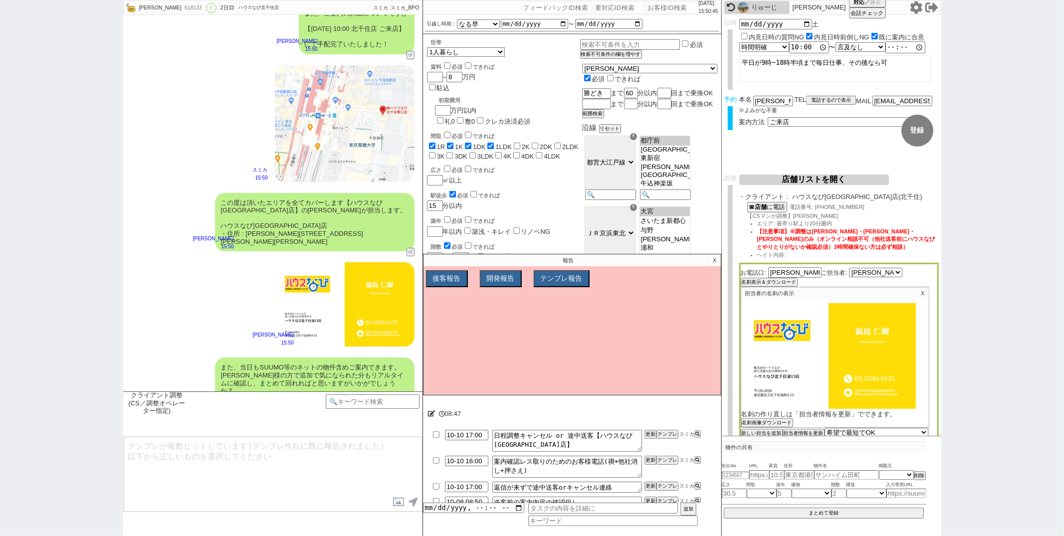
scroll to position [3061, 0]
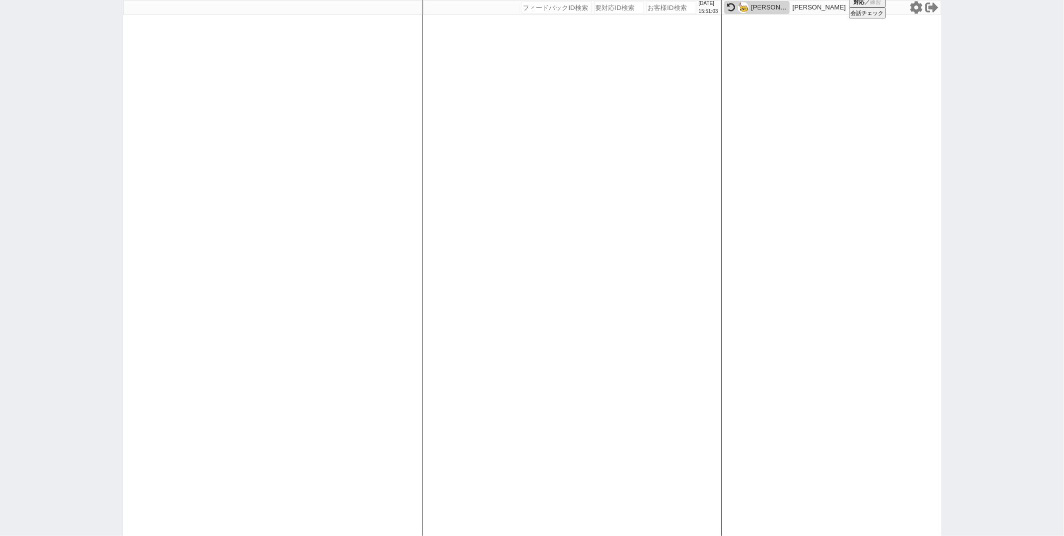
paste input "618195"
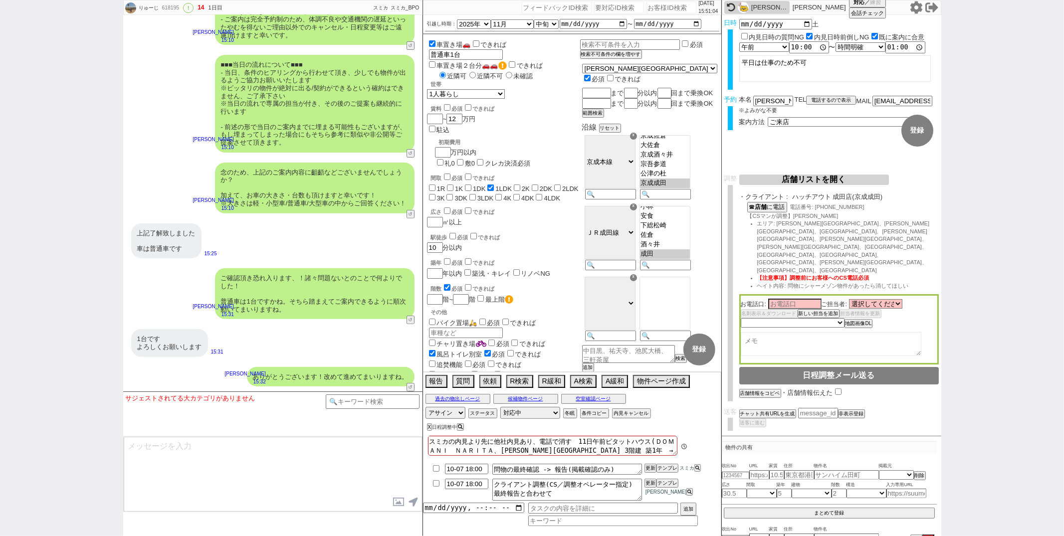
scroll to position [73, 0]
click at [570, 400] on button "空室確認ページ" at bounding box center [593, 399] width 65 height 8
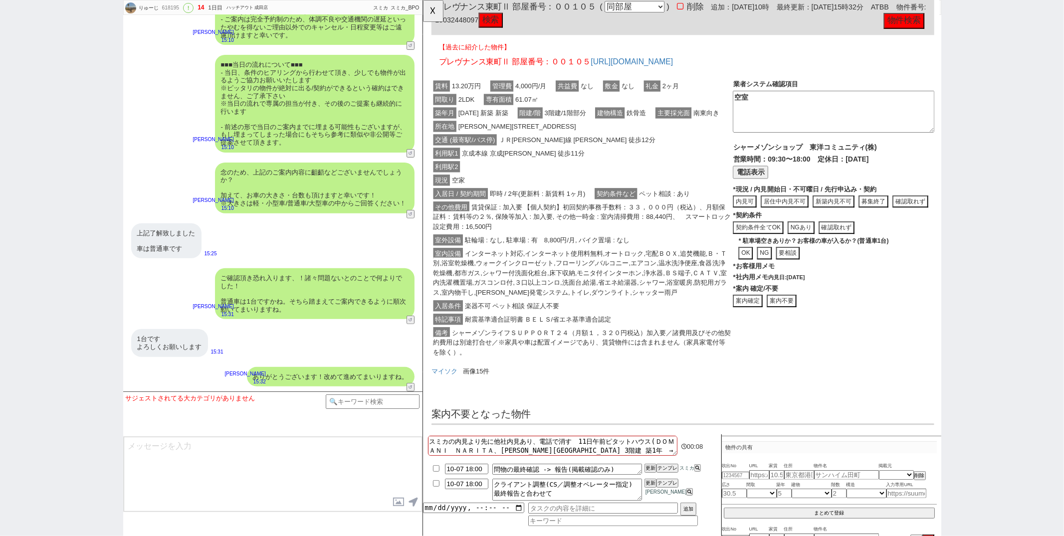
scroll to position [138, 0]
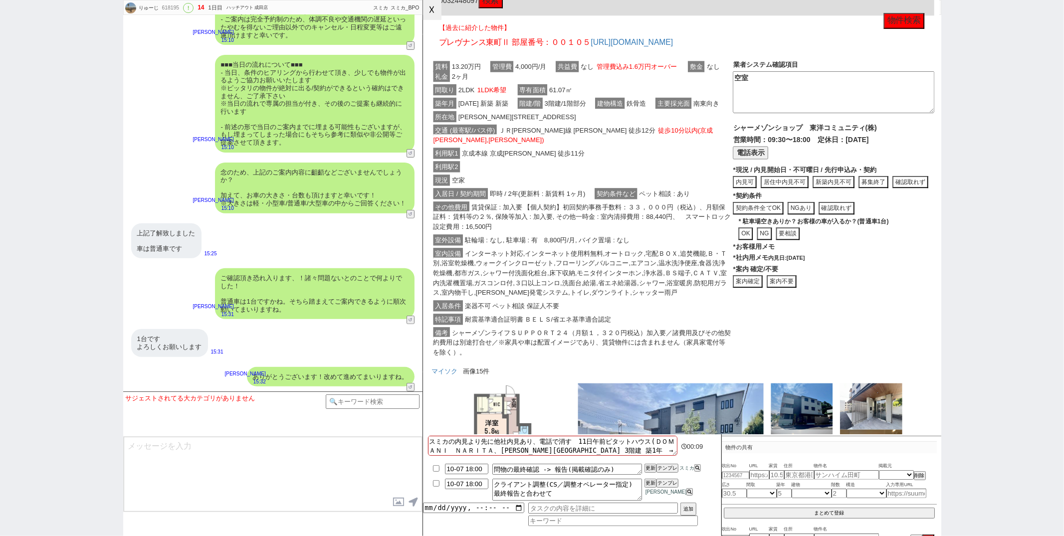
click at [436, 15] on button "☓" at bounding box center [432, 10] width 18 height 20
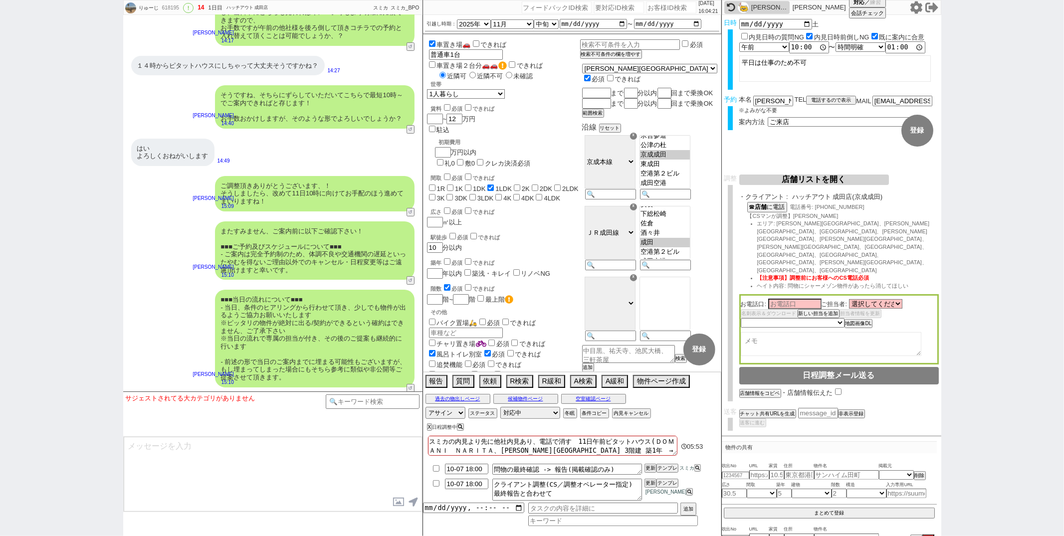
scroll to position [3446, 0]
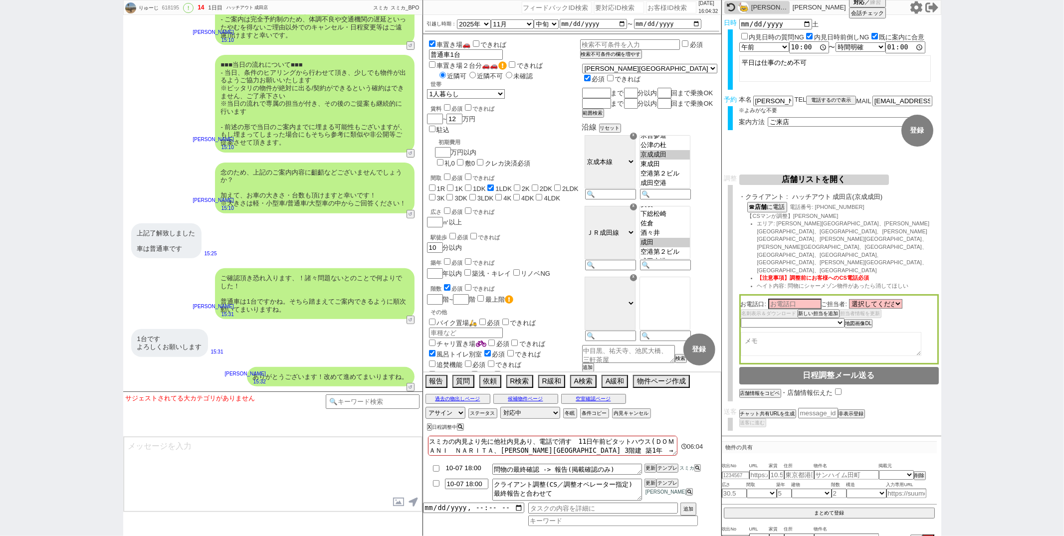
click at [463, 467] on input "10-07 18:00" at bounding box center [466, 468] width 43 height 8
click at [623, 468] on textarea "問物の最終確認 -> 報告(掲載確認のみ)" at bounding box center [567, 469] width 150 height 11
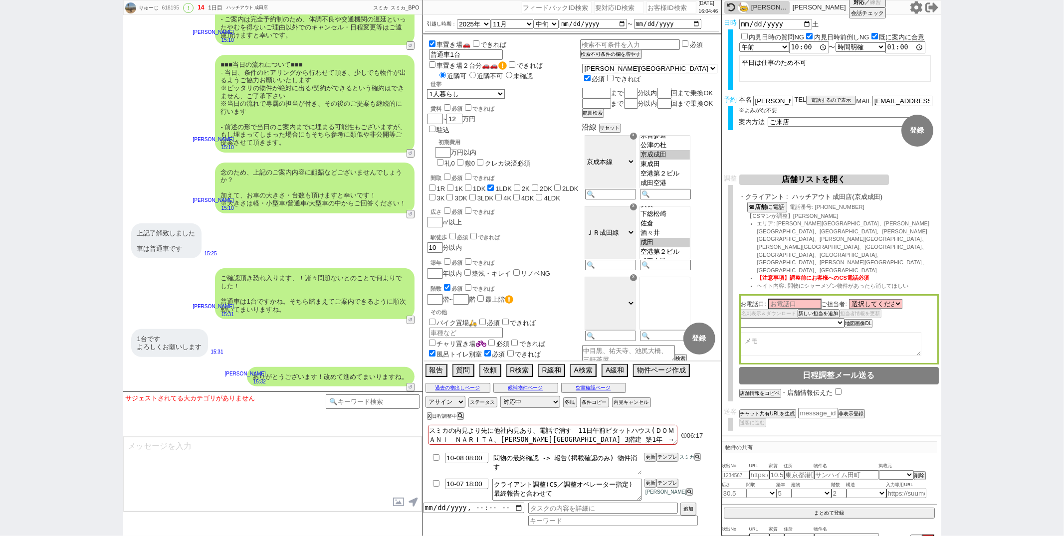
click at [615, 458] on textarea "問物の最終確認 -> 報告(掲載確認のみ) 物件消す" at bounding box center [567, 464] width 150 height 22
click at [567, 387] on button "空室確認ページ" at bounding box center [593, 388] width 65 height 8
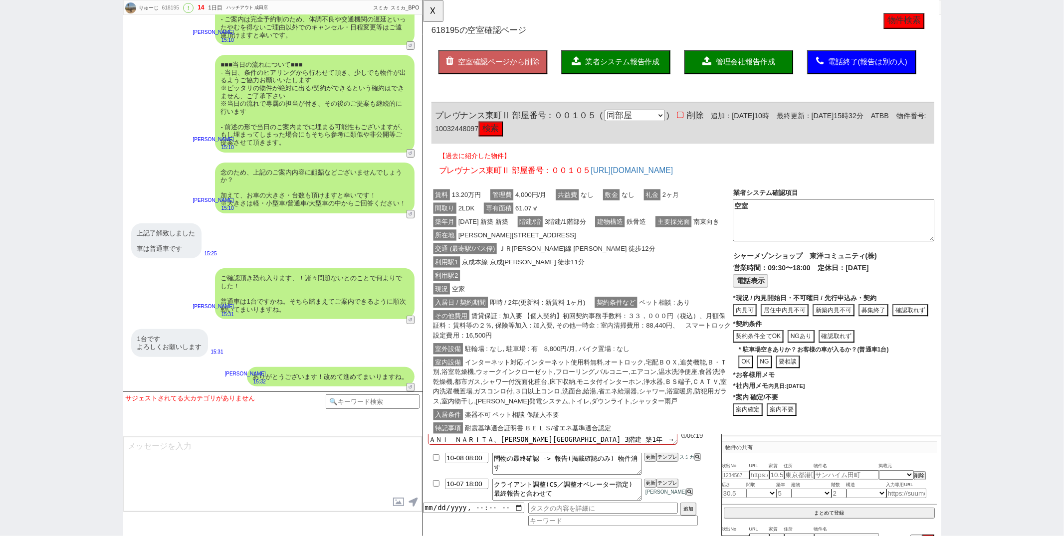
scroll to position [0, 0]
drag, startPoint x: 438, startPoint y: 123, endPoint x: 512, endPoint y: 121, distance: 74.8
click at [512, 121] on span "プレヴナンス東町Ⅱ 部屋番号：００１０５" at bounding box center [522, 124] width 173 height 10
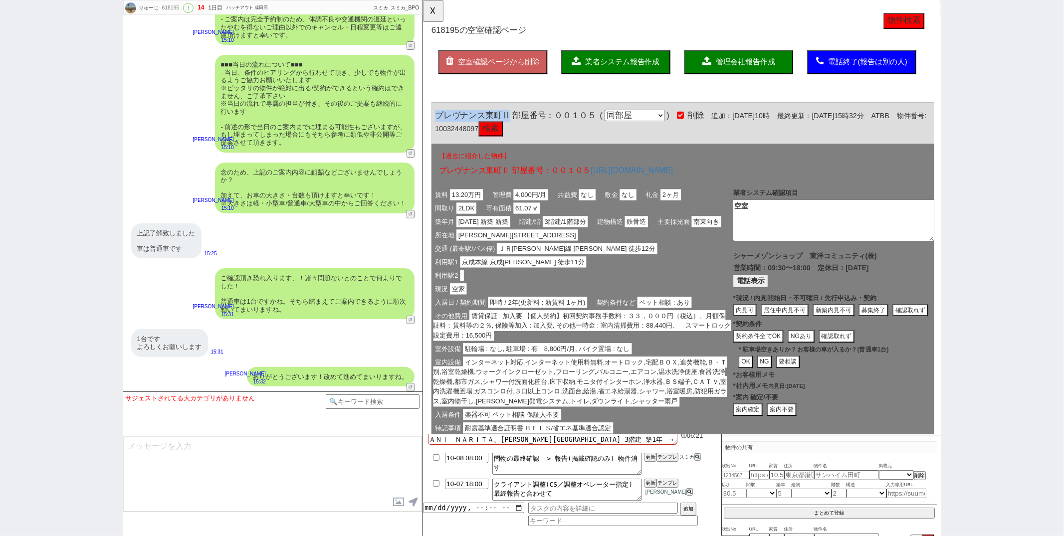
copy span "プレヴナンス東町Ⅱ"
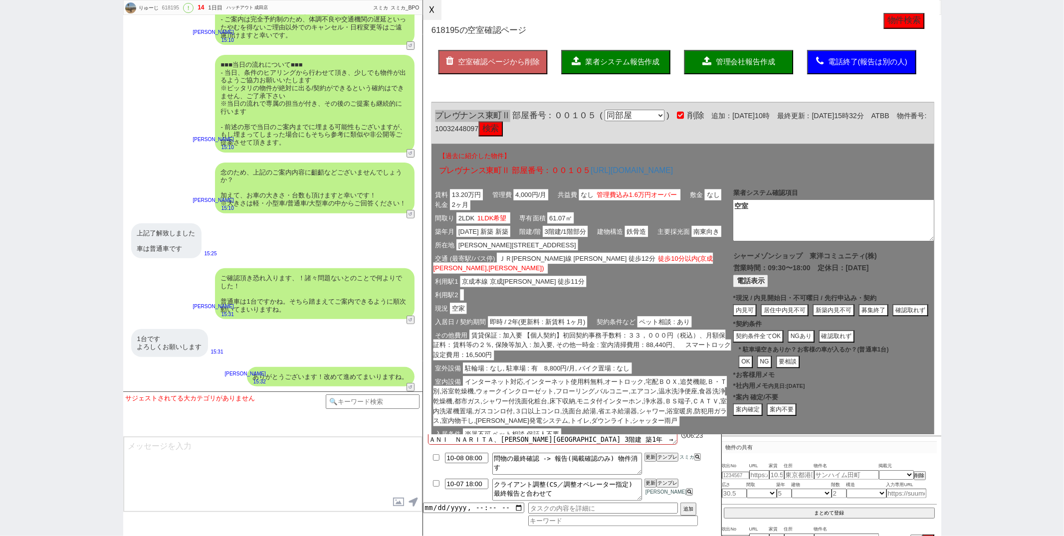
click at [430, 6] on button "☓" at bounding box center [432, 10] width 18 height 20
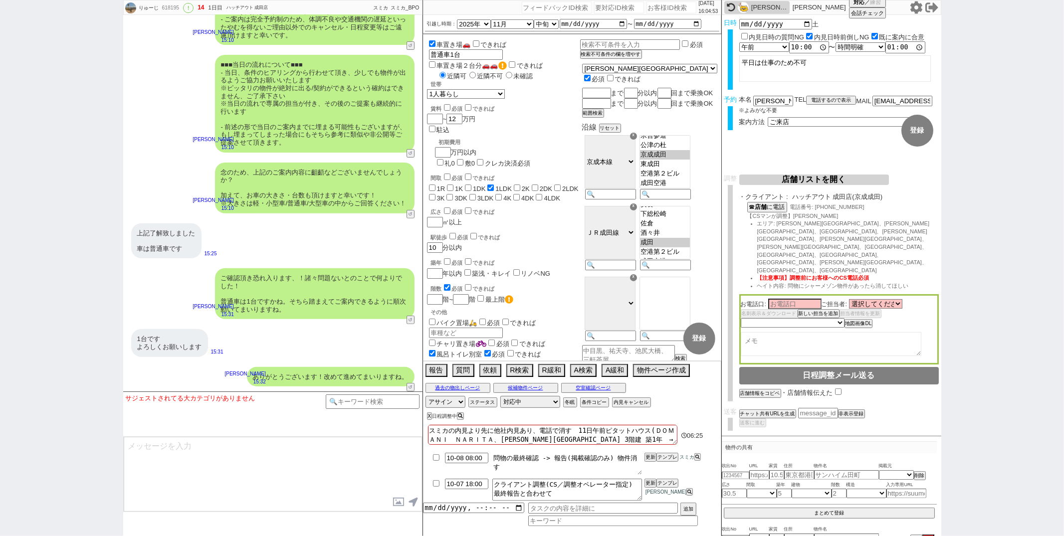
click at [625, 457] on textarea "問物の最終確認 -> 報告(掲載確認のみ) 物件消す" at bounding box center [567, 464] width 150 height 22
paste textarea "プレヴナンス東町Ⅱ"
click at [650, 456] on button "更新" at bounding box center [650, 457] width 10 height 7
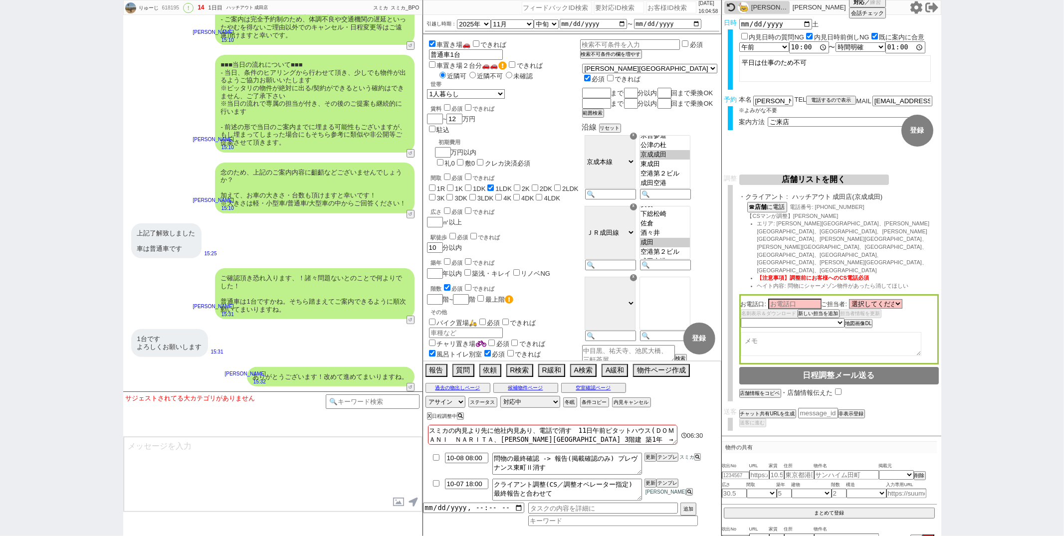
click at [430, 432] on textarea "スミカの内見より先に他社内見あり、電話で消す　11日午前ピタットハウス(ＤＯＭＡＮＩ　ＮＡＲＩＴＡ、成田駅 3階建 築1年　→入れ替えOK" at bounding box center [552, 435] width 249 height 20
paste textarea "プレヴナンス東町Ⅱ"
click at [662, 415] on div "X 日程調整中" at bounding box center [549, 416] width 253 height 13
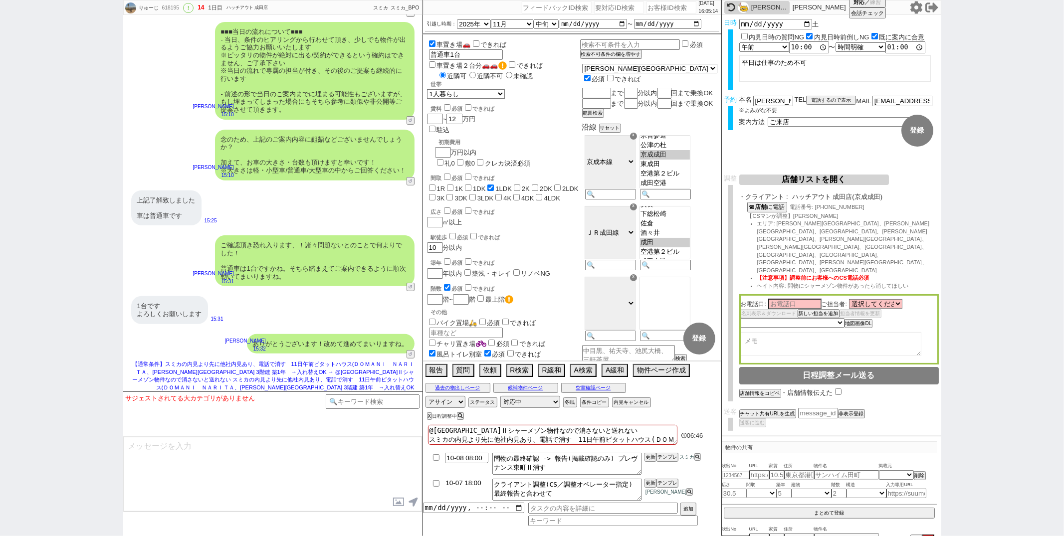
click at [462, 486] on input "10-07 18:00" at bounding box center [466, 483] width 43 height 8
click at [646, 482] on button "更新" at bounding box center [650, 483] width 10 height 7
click at [353, 329] on div "1台です よろしくお願いします 15:31" at bounding box center [272, 309] width 299 height 37
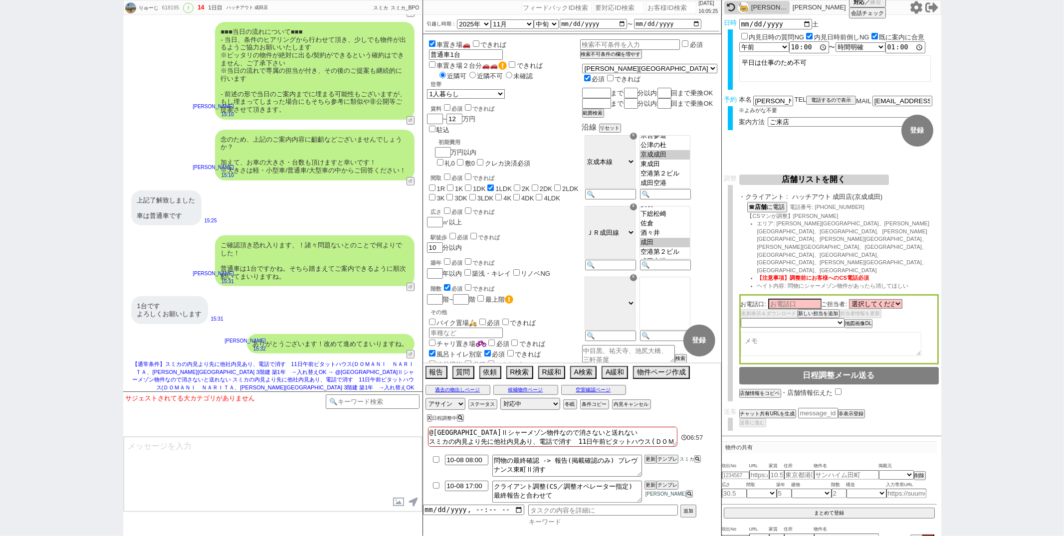
click at [549, 524] on input at bounding box center [613, 522] width 170 height 8
click at [467, 511] on input "datetime-local" at bounding box center [473, 507] width 101 height 8
click at [687, 511] on button "追加" at bounding box center [687, 510] width 14 height 11
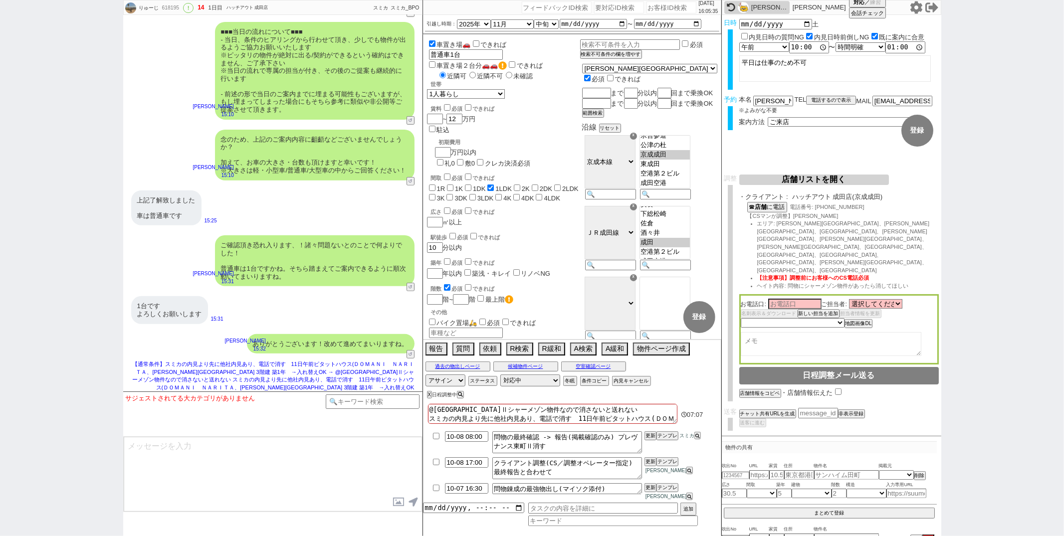
click at [313, 329] on div "1台です よろしくお願いします 15:31" at bounding box center [272, 309] width 299 height 37
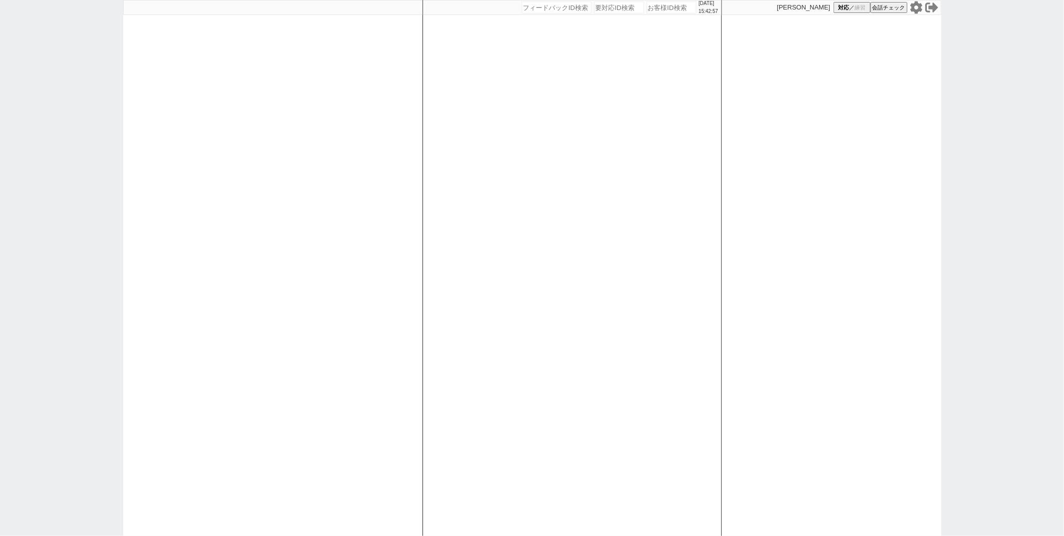
paste input "618168"
type input "618168"
select select
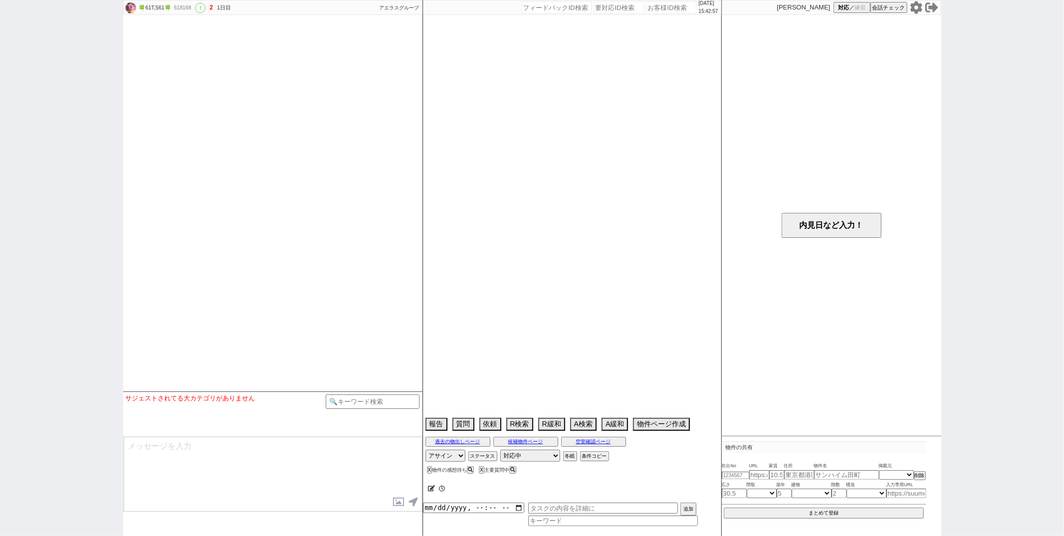
select select "13"
select select "0"
select select "22"
select select "32"
select select "934"
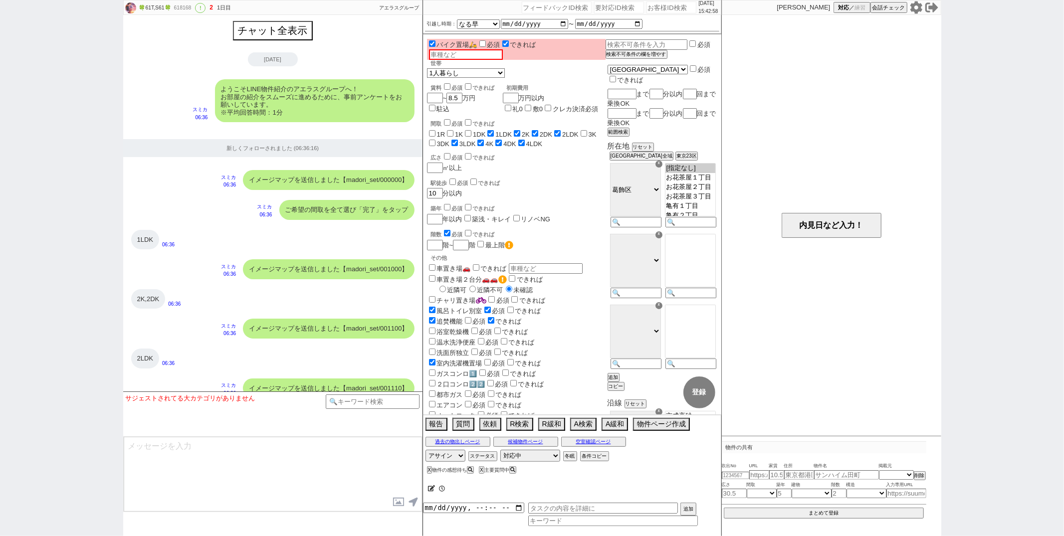
scroll to position [1254, 0]
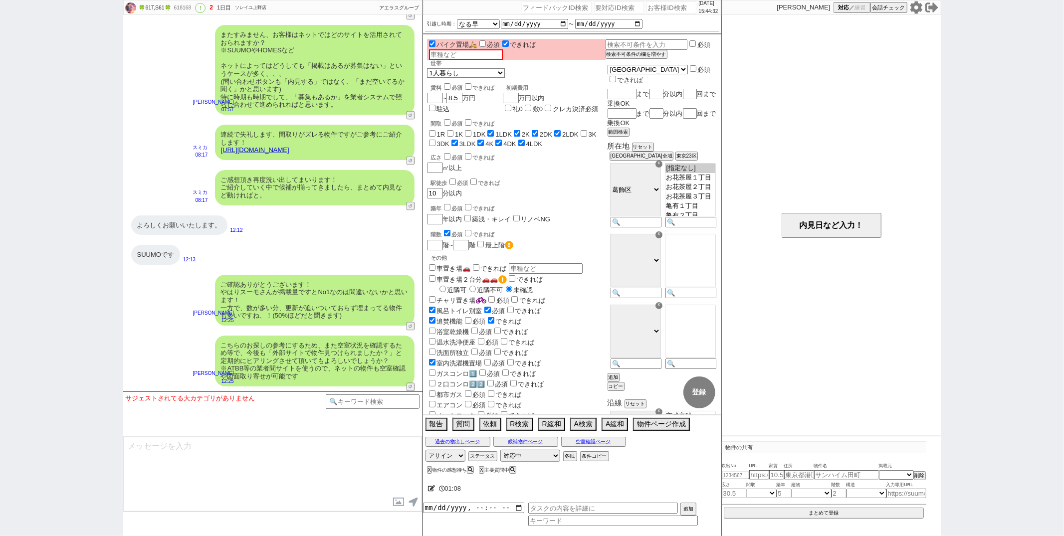
paste input "618046"
type input "618046"
select select
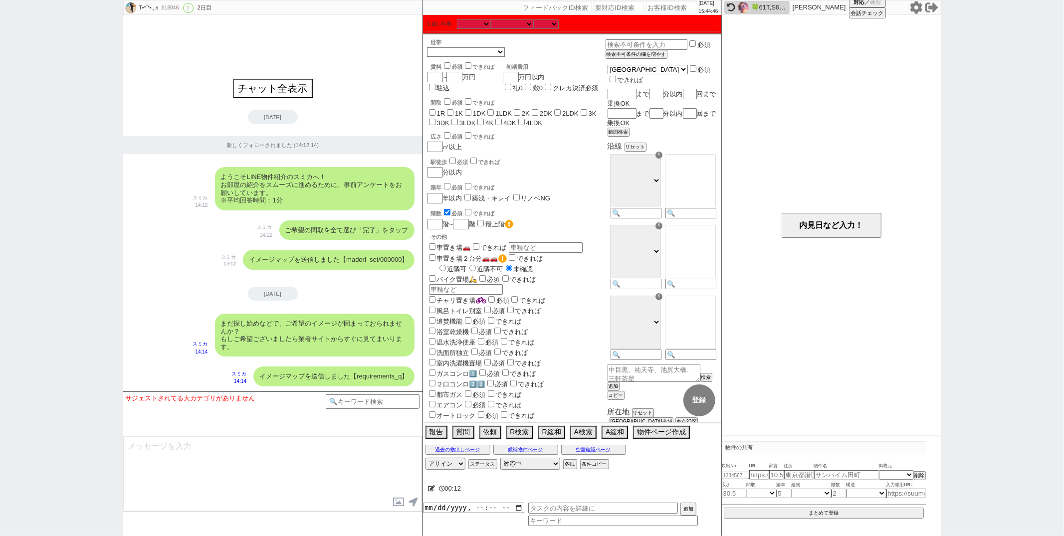
click at [225, 67] on div "チャット全表示 [DATE] 新しくフォローされました (14:12:14) ようこそLINE物件紹介のスミカへ！ お部屋の紹介をスムーズに進めるために、事前…" at bounding box center [272, 203] width 299 height 377
click at [176, 4] on div "618046" at bounding box center [170, 8] width 22 height 8
copy div "618046"
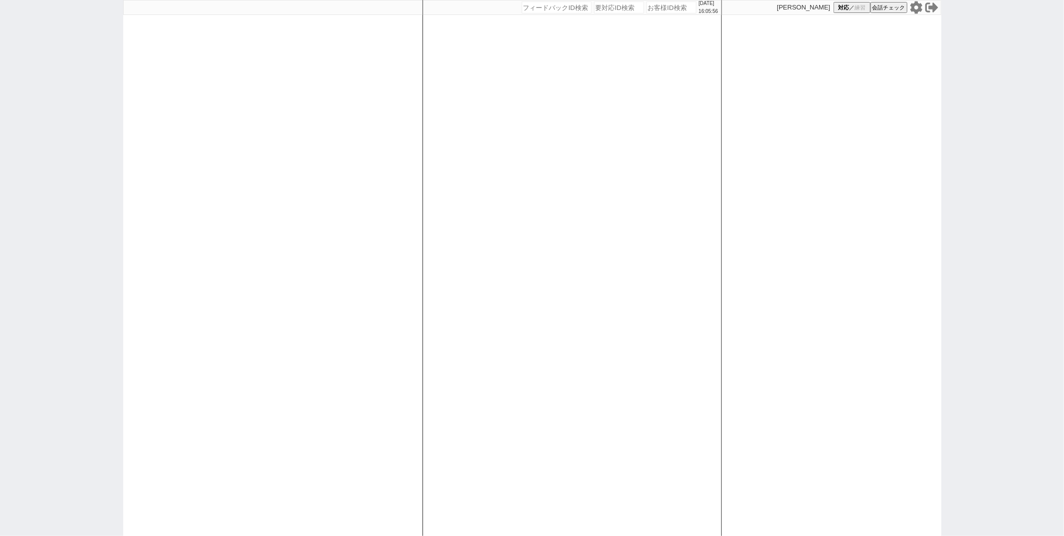
click at [535, 200] on div "[DATE] 16:05:56 候補物件を追加してしてください 紹介した物件一覧 他社物件を追加する 空室確認ページに追加・削除 紹介した物件一覧 他社物件を…" at bounding box center [572, 268] width 299 height 536
click at [416, 243] on div at bounding box center [272, 268] width 299 height 536
select select "1"
select select "6"
select select "2"
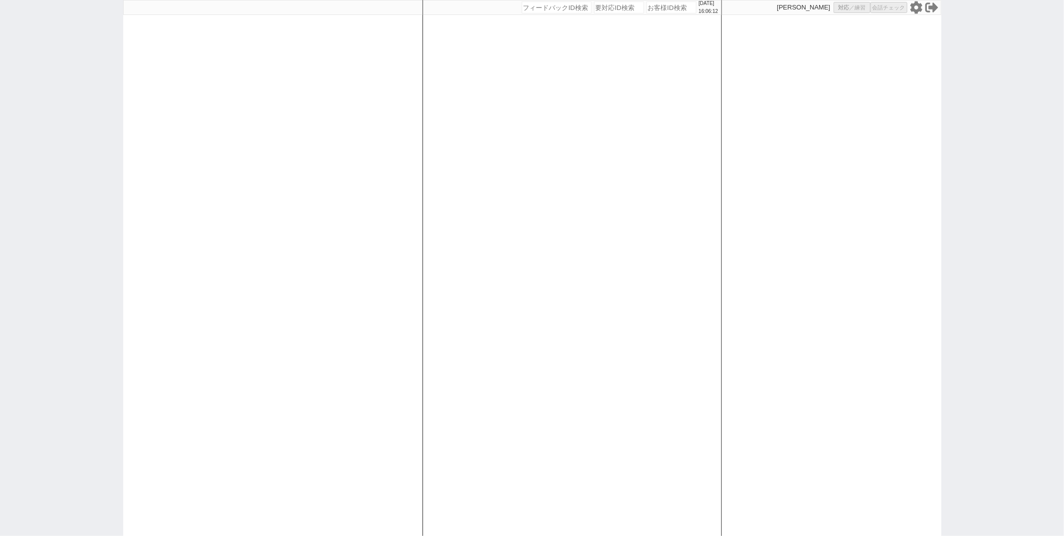
select select "5"
select select
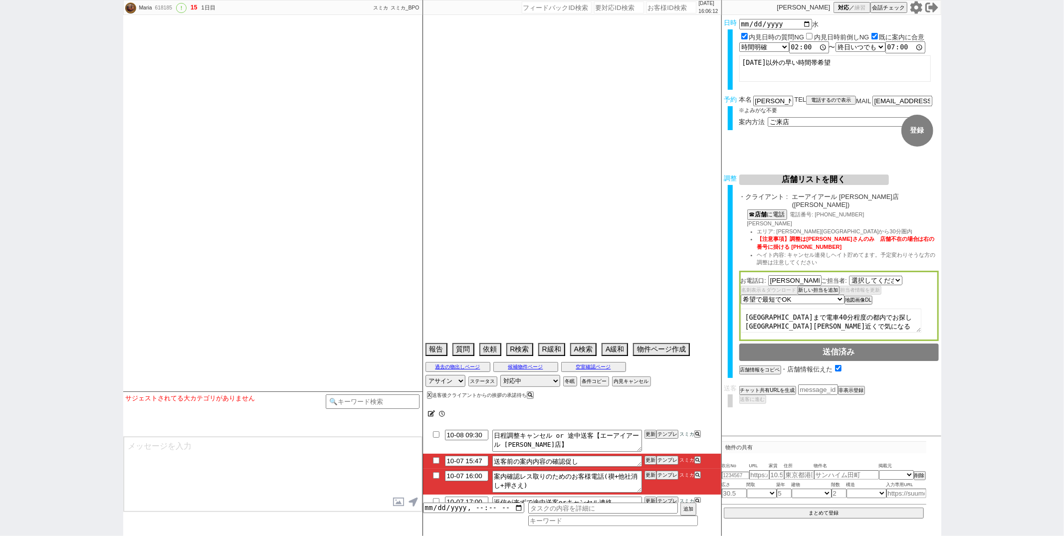
select select "2378"
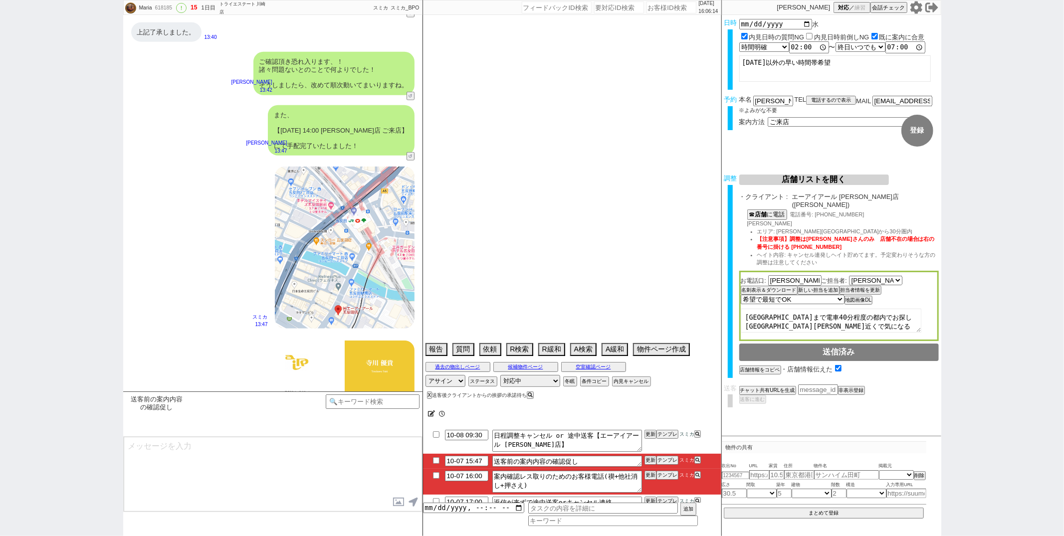
type textarea "他社なし"
select select "15"
select select "0"
select select "2"
select select "3"
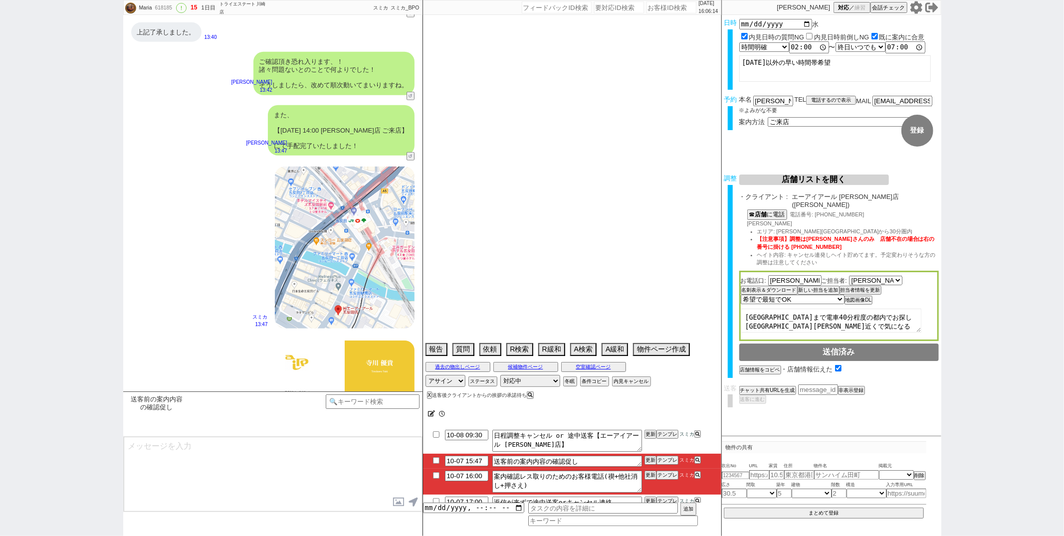
select select "4"
select select "5"
select select "6"
select select "7"
select select "8"
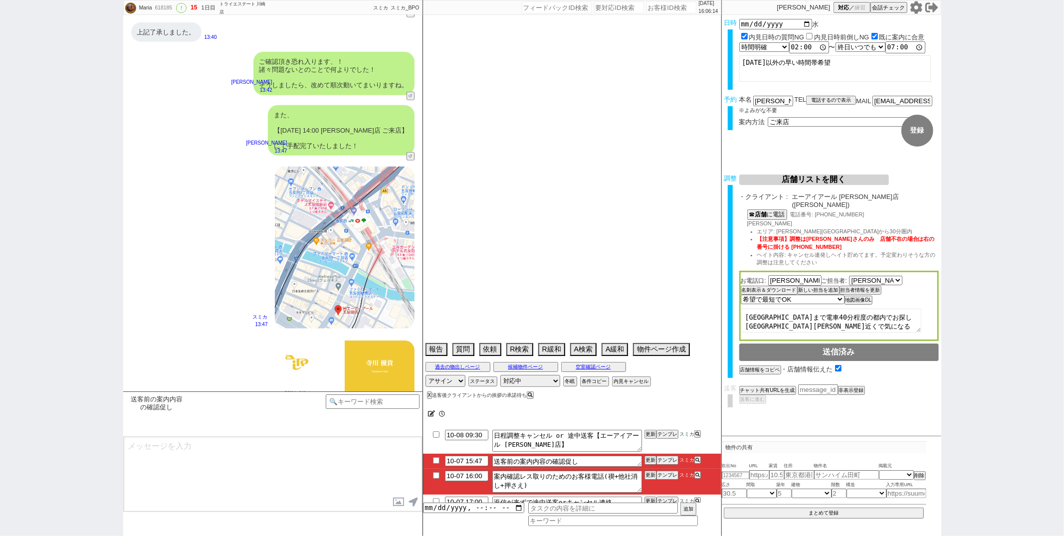
select select "9"
select select "10"
select select "11"
select select "12"
select select "13"
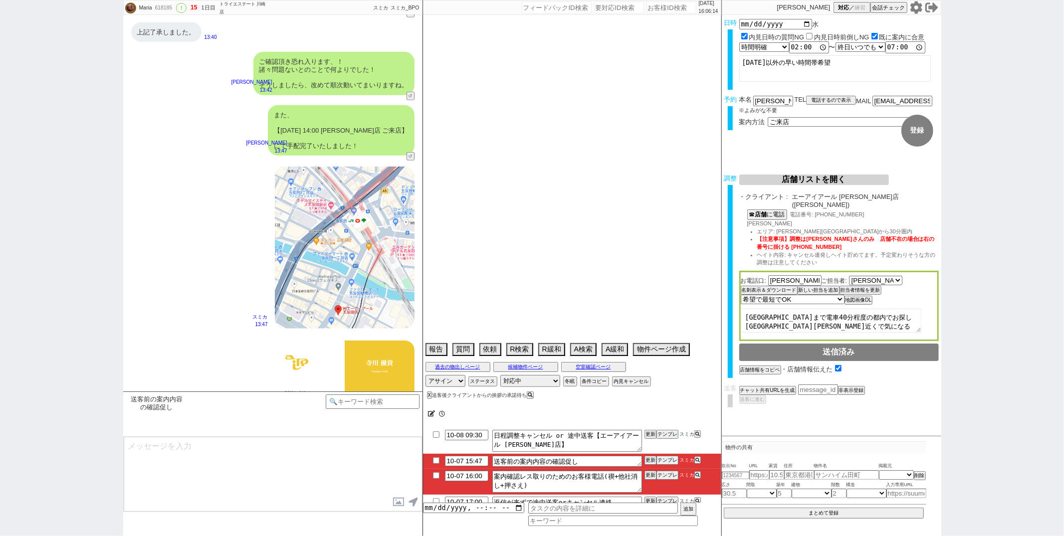
select select "14"
select select "15"
select select "16"
select select "17"
select select "18"
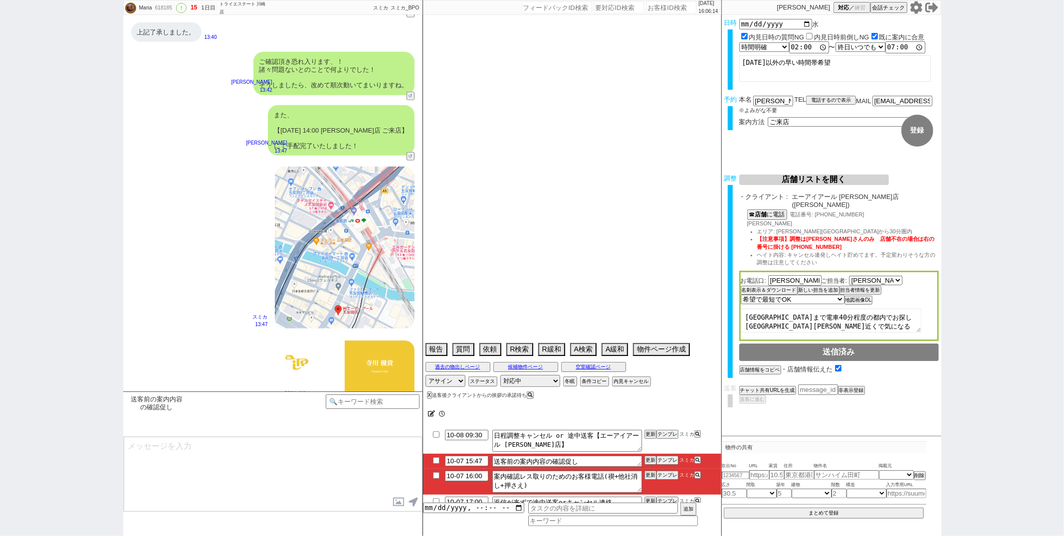
select select "19"
select select "20"
select select "21"
select select "22"
select select "23"
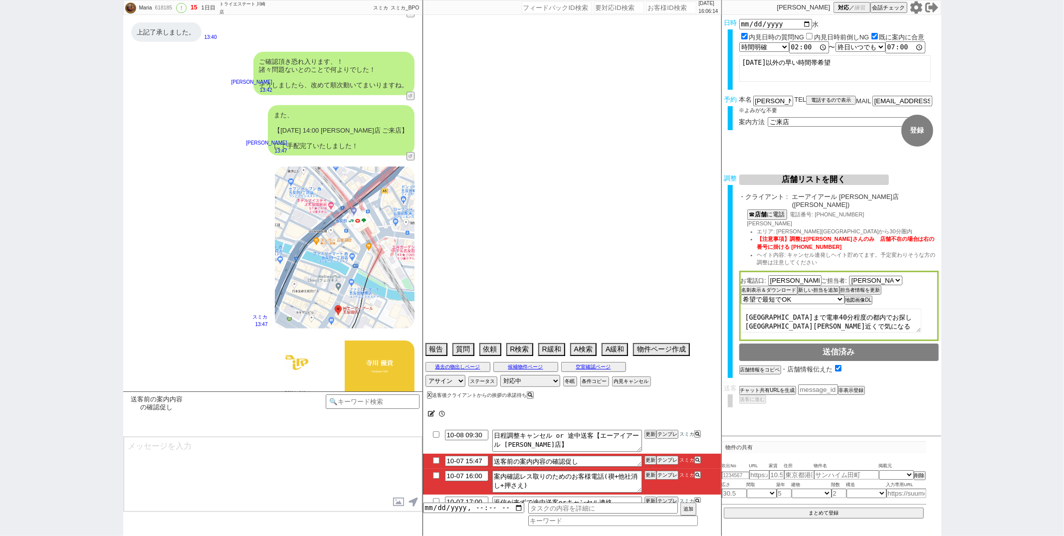
select select "24"
select select "25"
select select "26"
select select "27"
select select "28"
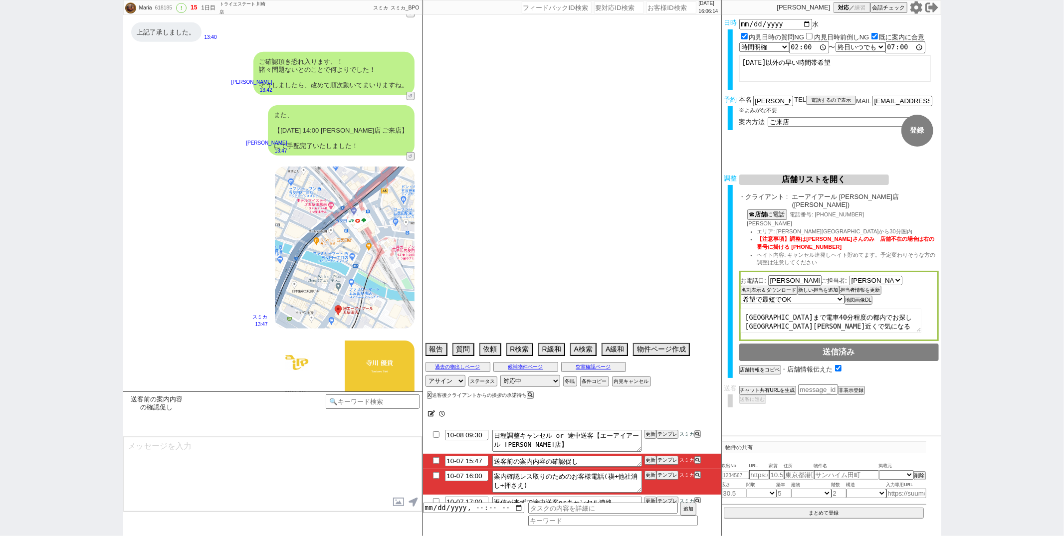
select select "29"
select select "30"
select select "31"
select select "32"
select select "33"
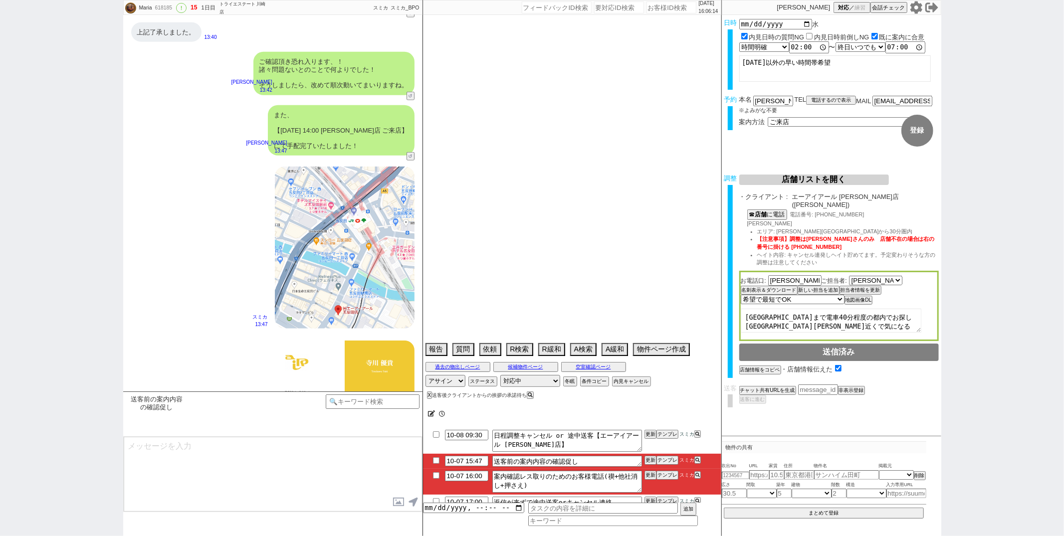
select select "34"
select select "35"
select select "36"
select select "37"
select select "38"
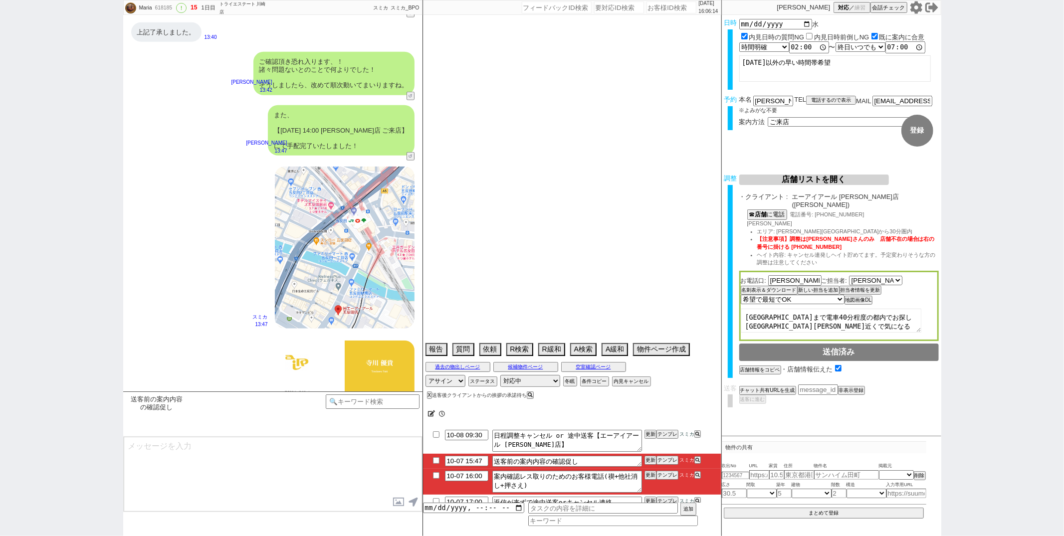
select select "39"
select select "40"
select select "41"
select select "42"
select select "43"
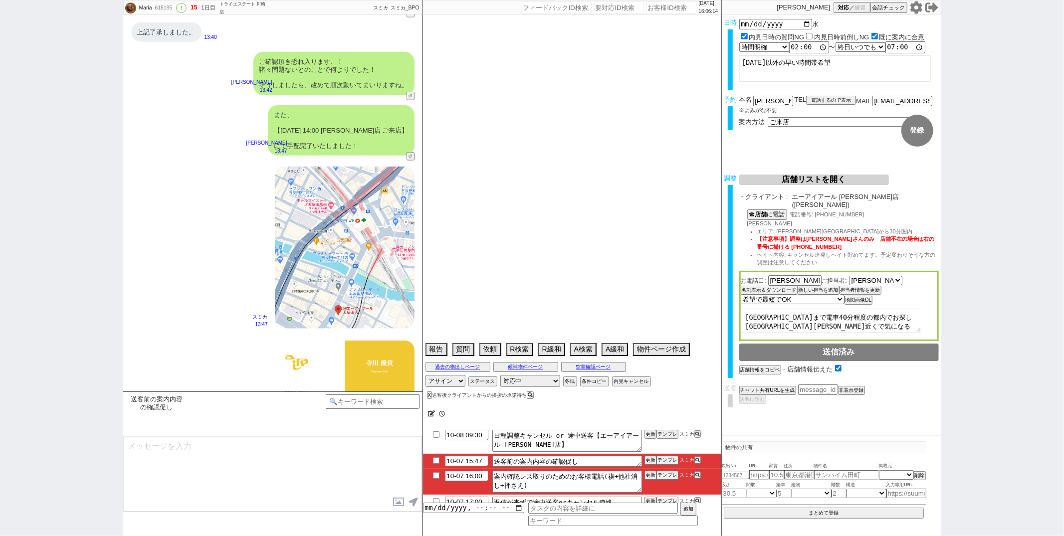
select select "45"
select select "46"
select select "47"
select select "48"
select select "49"
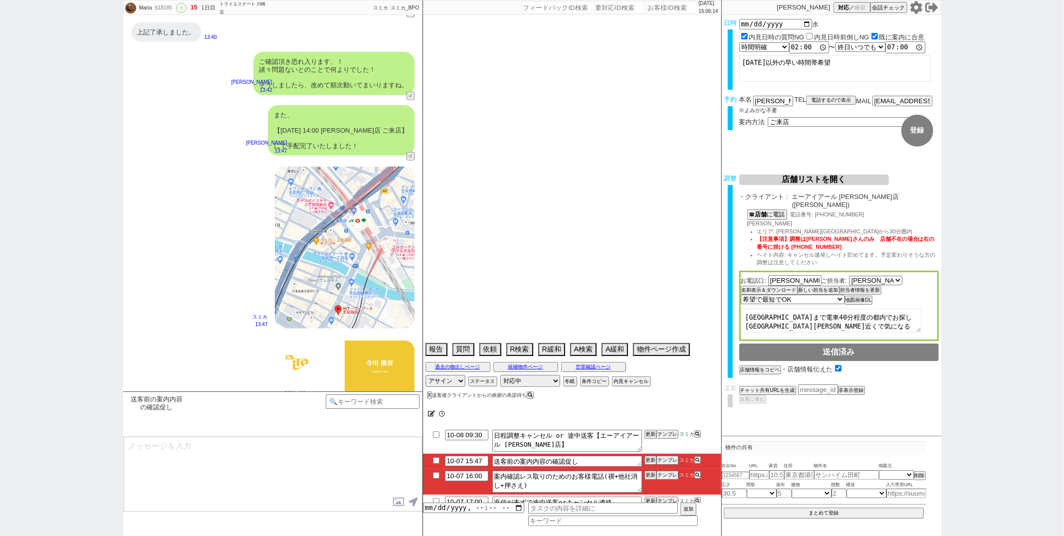
select select "50"
select select "14"
select select "74"
select select "23"
select select "739"
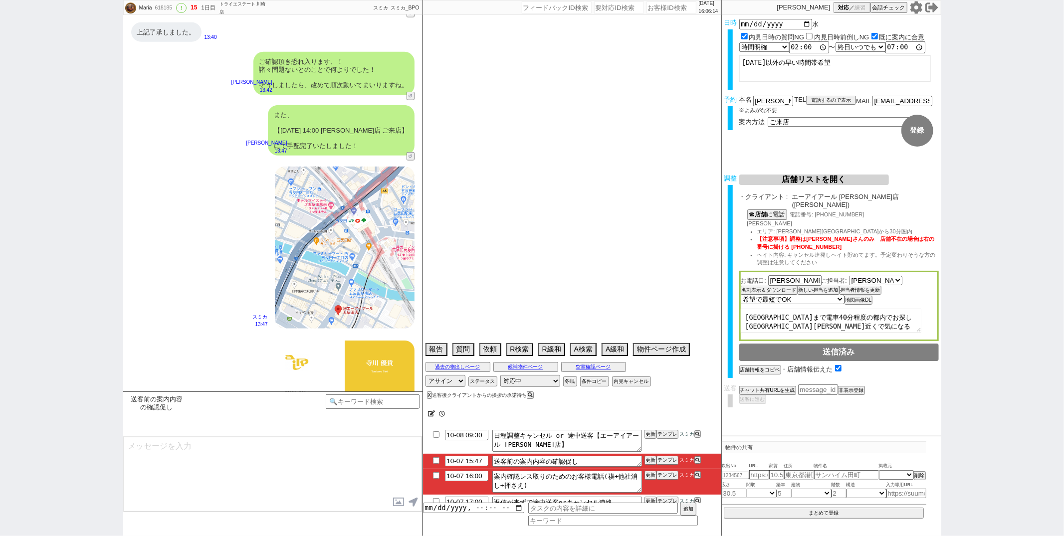
select select "75"
select select "[DATE]"
select select "62"
select select "[DATE]"
select select "59"
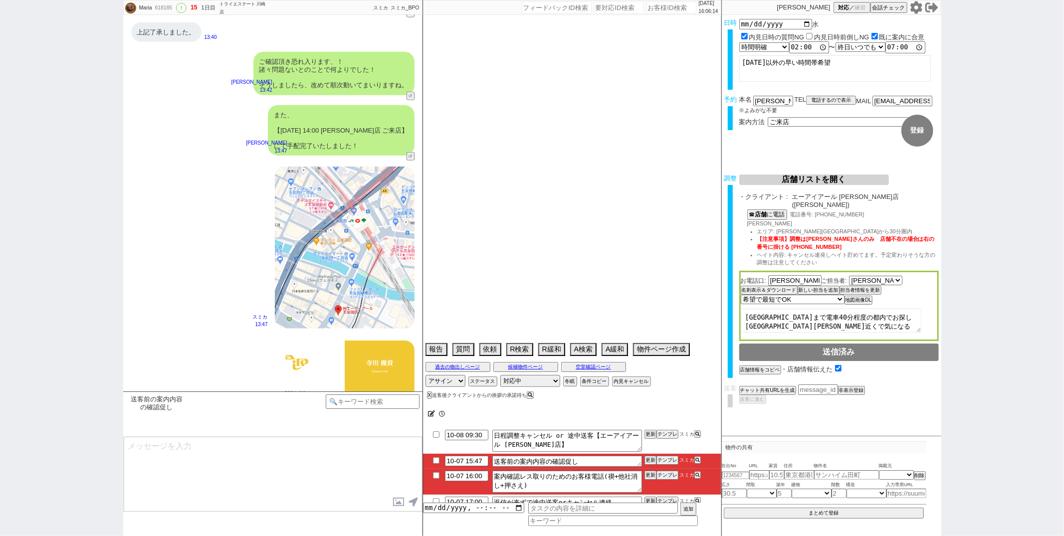
select select "[DATE]"
select select "69"
select select "[DATE]"
select select "65"
select select "1589"
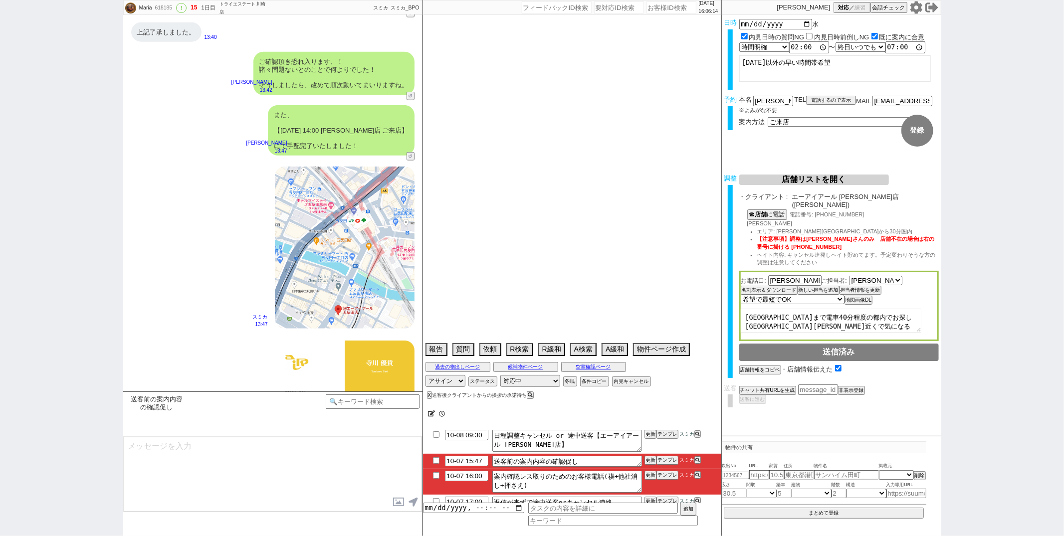
select select "70"
select select "[DATE]"
select select "12"
select select "52"
select select "67"
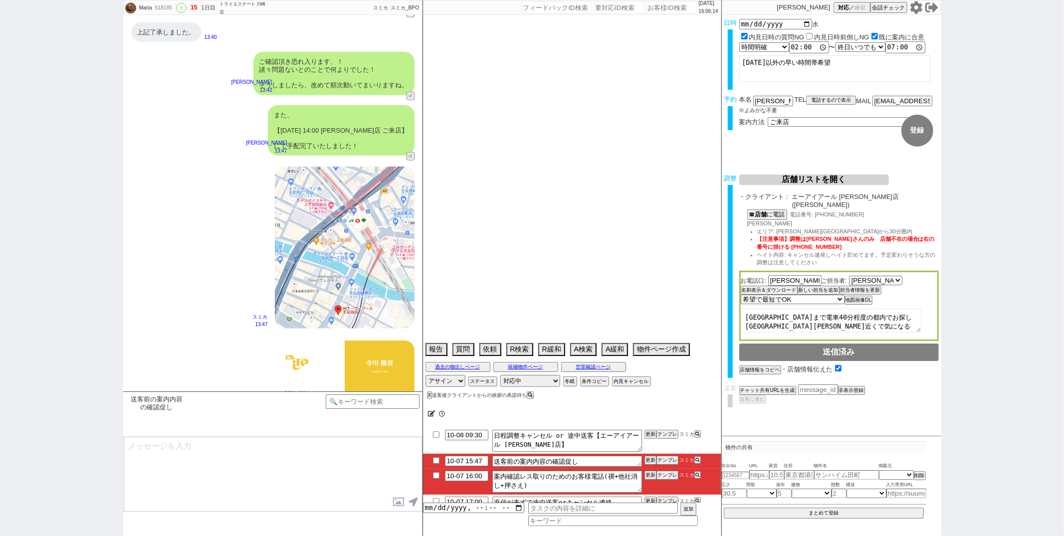
select select "77"
select select "60"
select select "[DATE]"
select select "64"
select select "[DATE]"
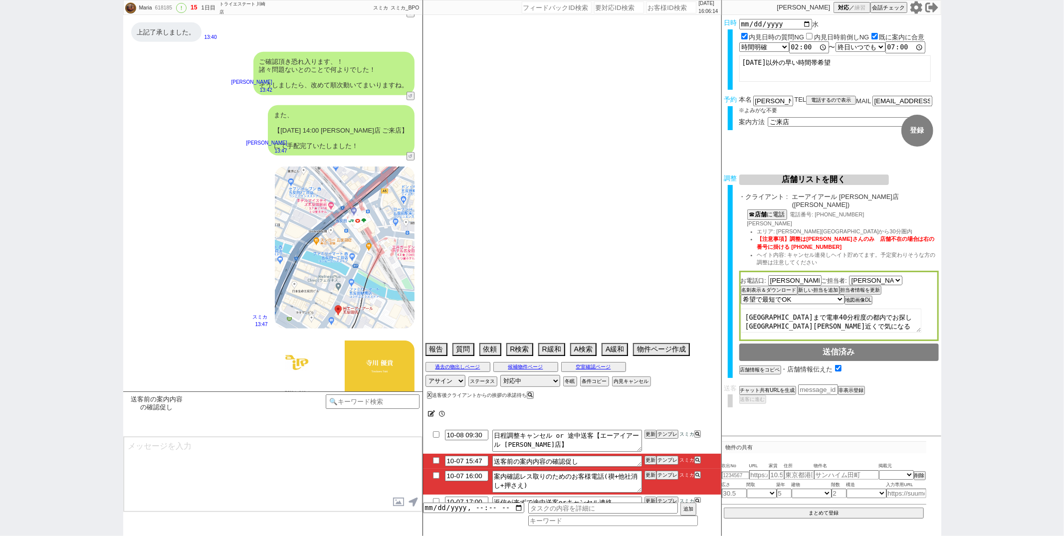
select select "73"
select select "[DATE]"
select select "54"
select select "25"
select select "3117"
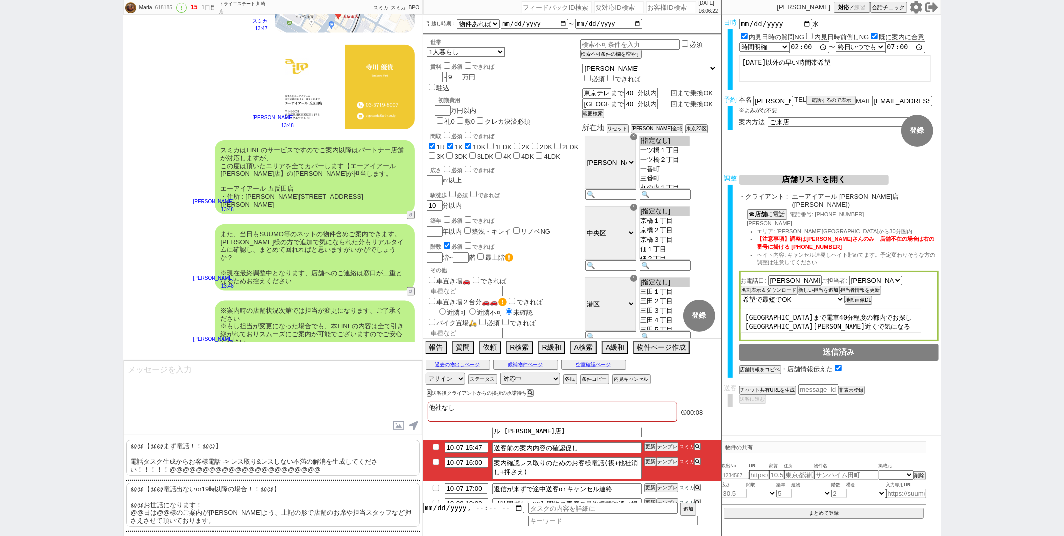
scroll to position [17, 0]
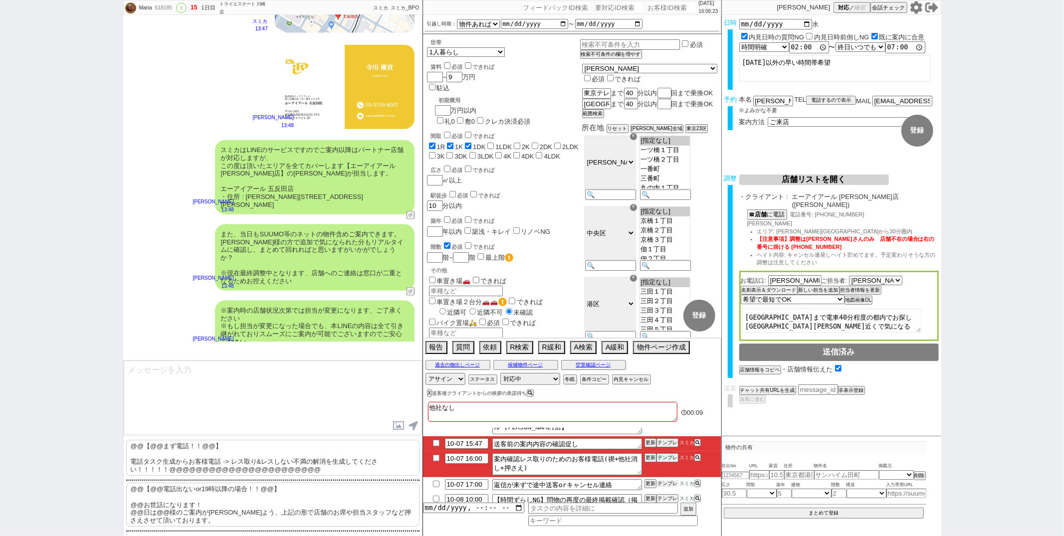
click at [664, 483] on button "テンプレ" at bounding box center [668, 483] width 22 height 7
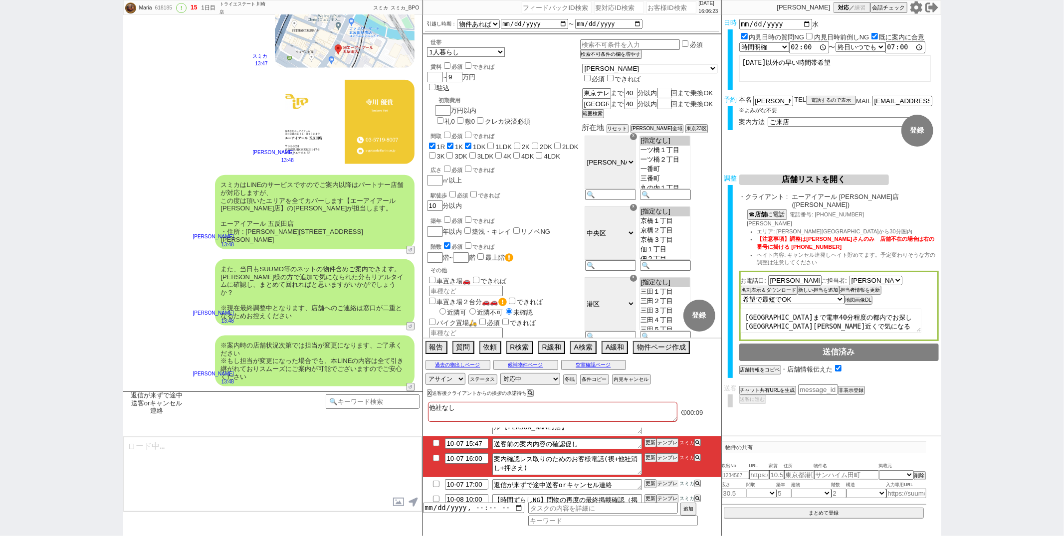
scroll to position [945, 0]
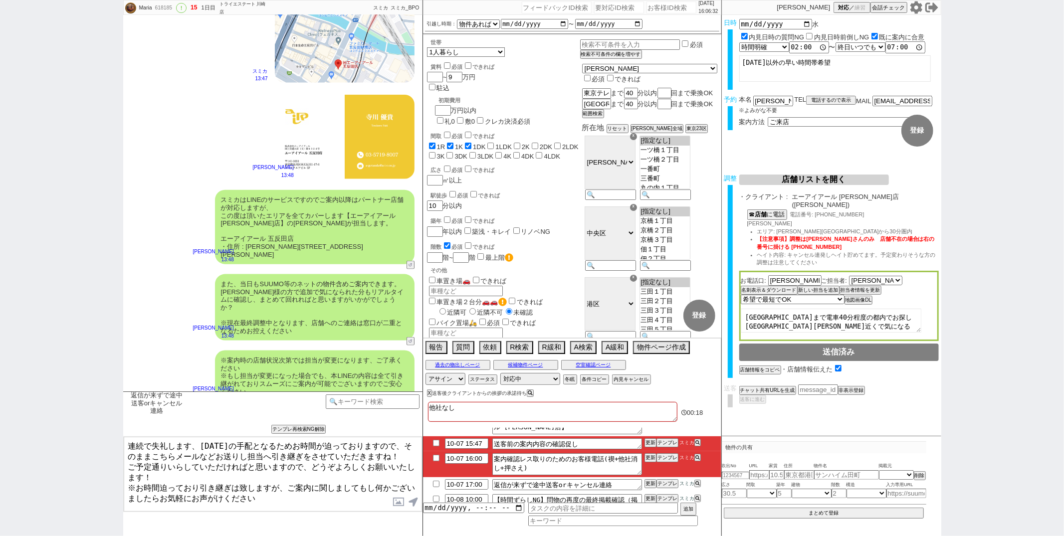
click at [214, 464] on textarea "連続で失礼します、[DATE]の手配となるためお時間が迫っておりますので、そのままこちらメールなどお送りし担当へ引き継ぎをさせていただきますね！ ご予定通りい…" at bounding box center [273, 474] width 298 height 75
click at [186, 471] on textarea "連続で失礼します、[DATE]の手配となるためお時間が迫っておりますので、そのままこちらメールなどお送りし担当へ引き継ぎをさせていただきますね！ ご予定通りい…" at bounding box center [273, 474] width 298 height 75
type textarea "連続で失礼します、[DATE]の手配となるためお時間が迫っておりますので、そのままこちらメールなどお送りし担当へ引き継ぎをさせていただきますね！ ご予定通りい…"
checkbox input "true"
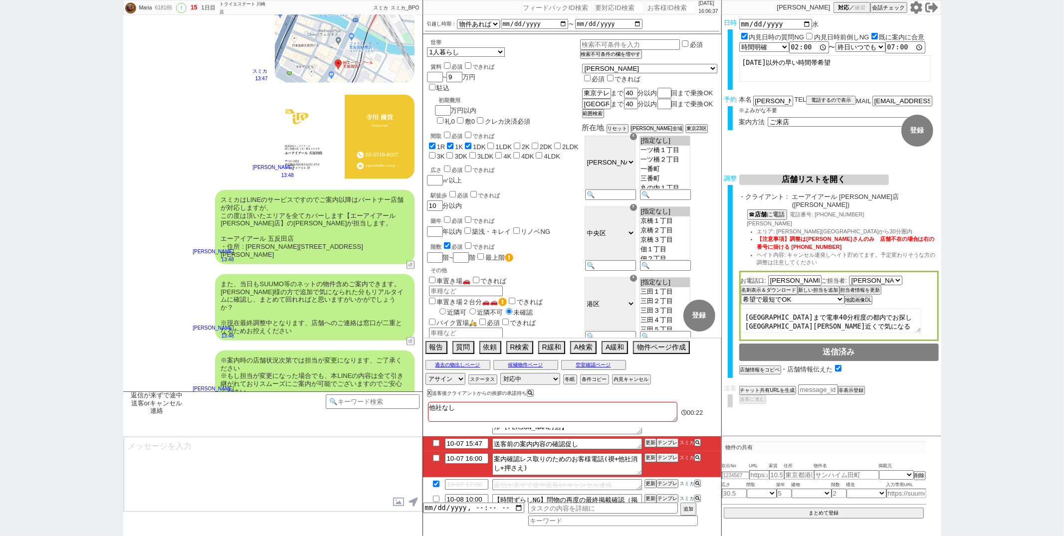
scroll to position [970, 0]
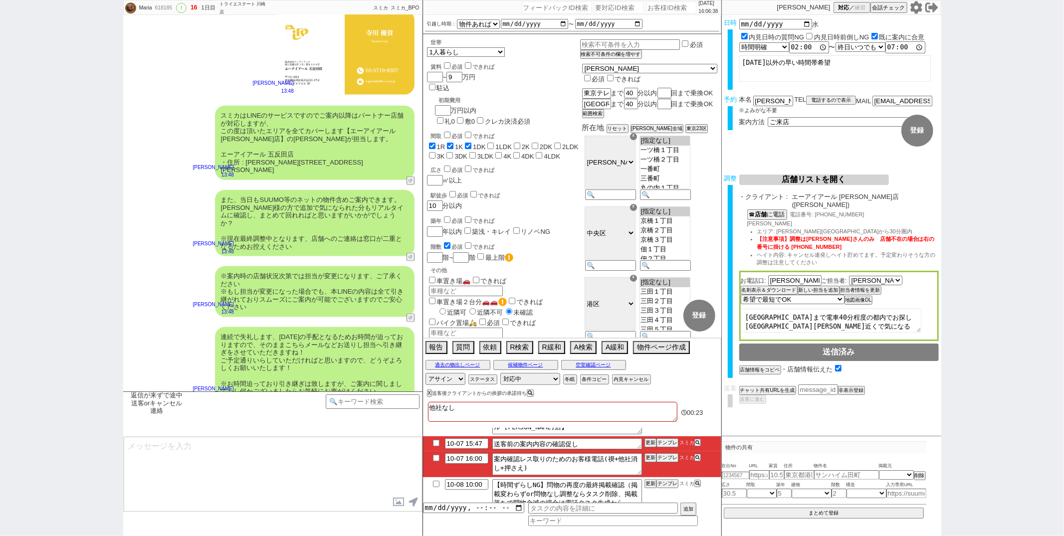
type textarea "また、今回お繋ぎできたエーアイアール [PERSON_NAME]店ですが、 東京〜神奈川に広く多店舗展開するエーアイアールグループの店舗でして、「総合仲介」で…"
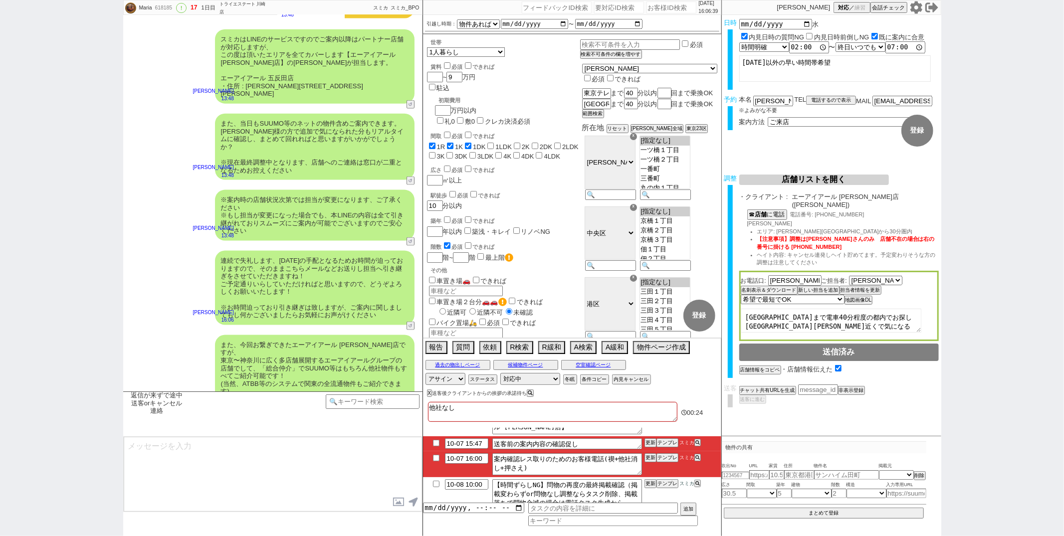
type textarea "■■■当日の流れ■■■ 1. 担当から詳細なヒアリング 2. 最新物件の洗い出し 3. 事前の物件含め、最新状況を直接確認 4. 募集中のものをまとめて内見・…"
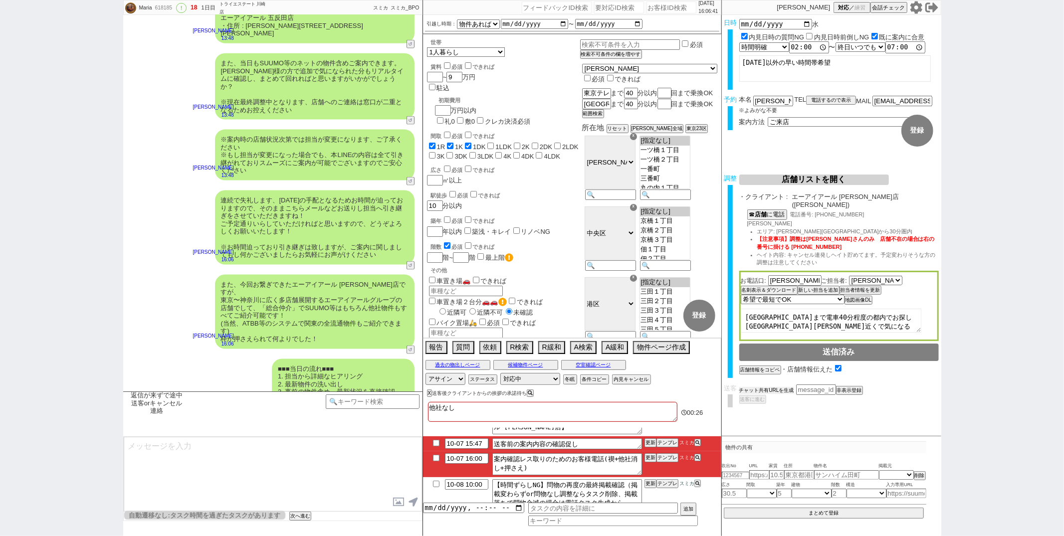
click at [787, 387] on button "チャット共有URLを生成" at bounding box center [766, 390] width 55 height 7
click at [759, 407] on button "送客に進む" at bounding box center [751, 410] width 25 height 7
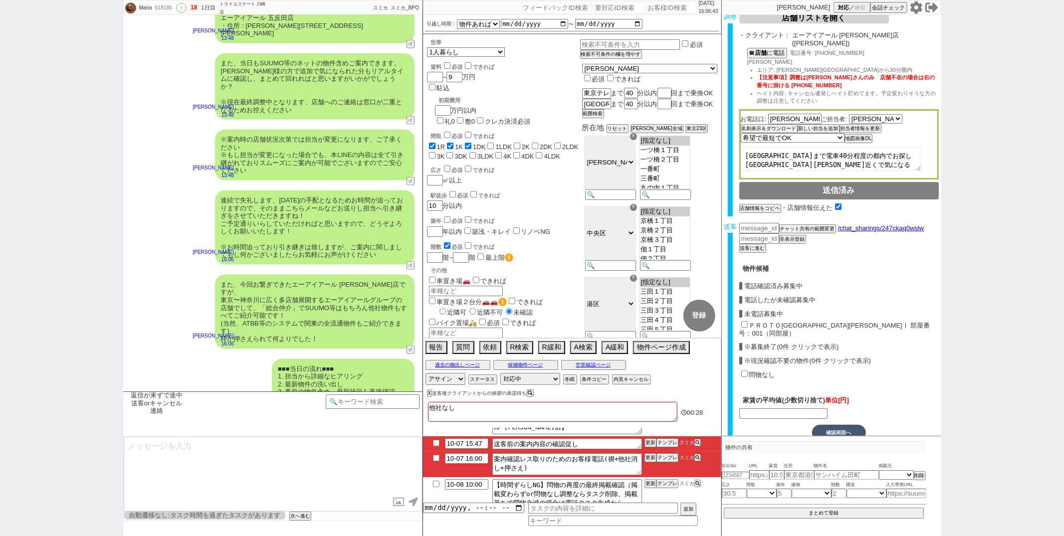
click at [745, 321] on input "ＰＲＯＴＯ[GEOGRAPHIC_DATA][PERSON_NAME]Ⅰ 部屋番号：001（同部屋）" at bounding box center [744, 324] width 6 height 6
checkbox input "true"
type input "81000"
checkbox input "true"
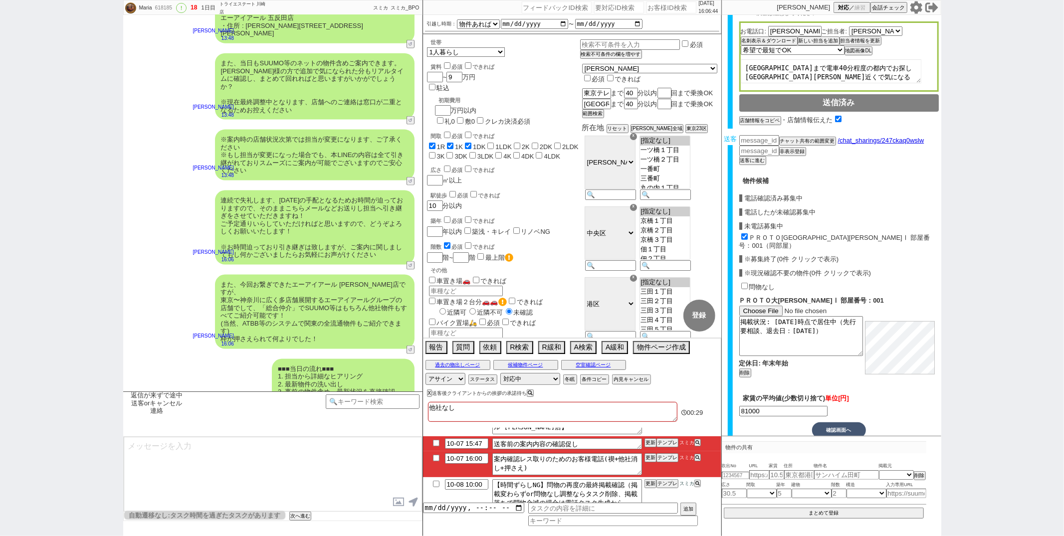
click at [835, 423] on button "確認画面へ" at bounding box center [839, 431] width 54 height 16
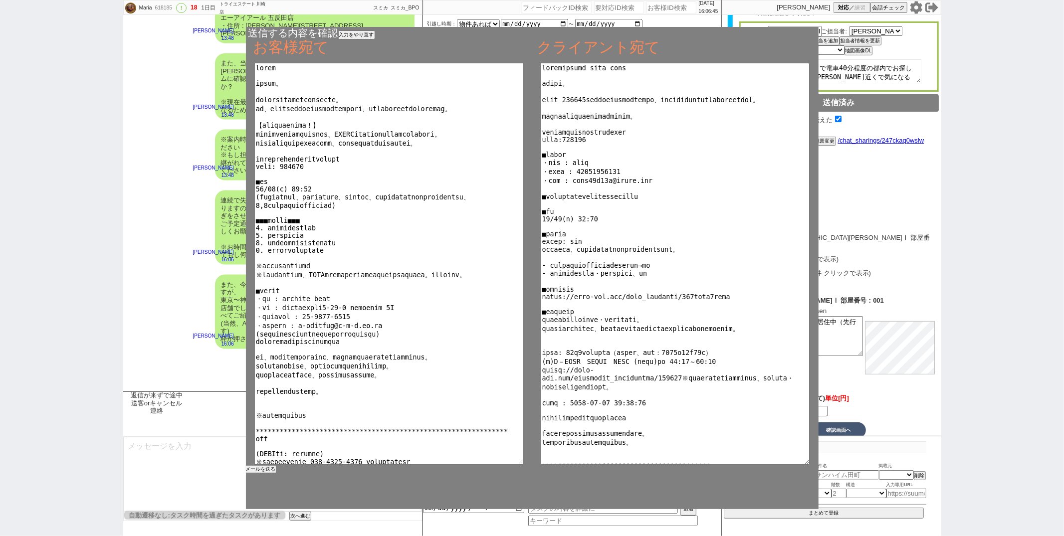
click at [272, 471] on button "メールを送る" at bounding box center [261, 469] width 30 height 7
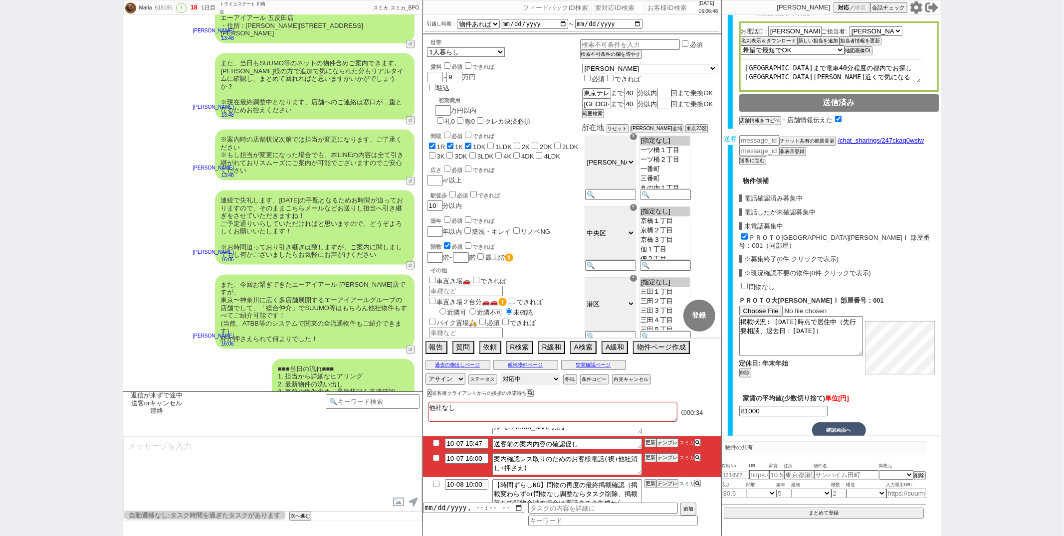
click at [509, 380] on select "対応中 引き継ぎ完了 ブロック 長期間返信なし 紹介不可 別の所で決まった 客の都合で引越しが無くなった 接客開始後に冬眠" at bounding box center [530, 379] width 60 height 12
select select "100"
click at [500, 374] on select "対応中 引き継ぎ完了 ブロック 長期間返信なし 紹介不可 別の所で決まった 客の都合で引越しが無くなった 接客開始後に冬眠" at bounding box center [530, 379] width 60 height 12
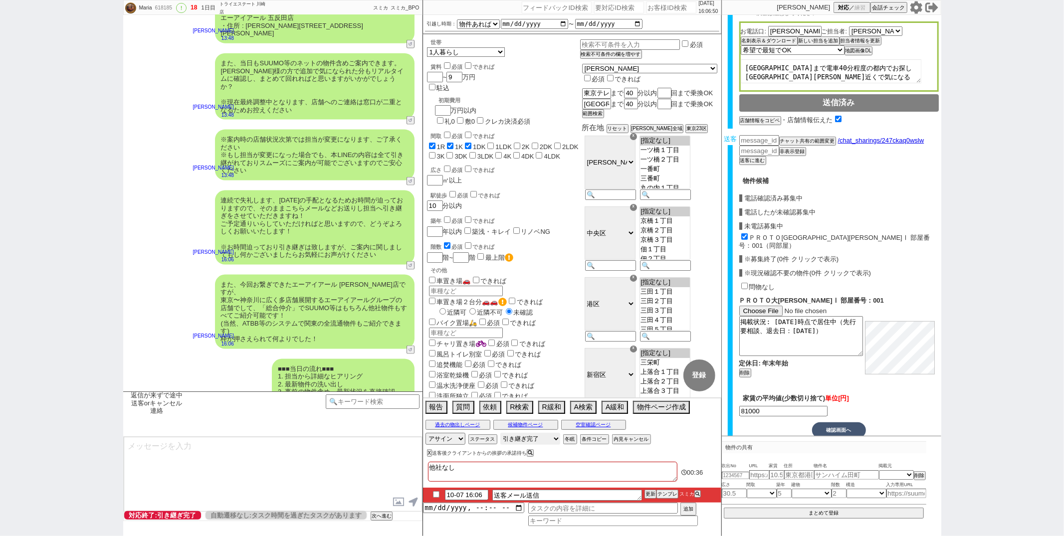
scroll to position [0, 0]
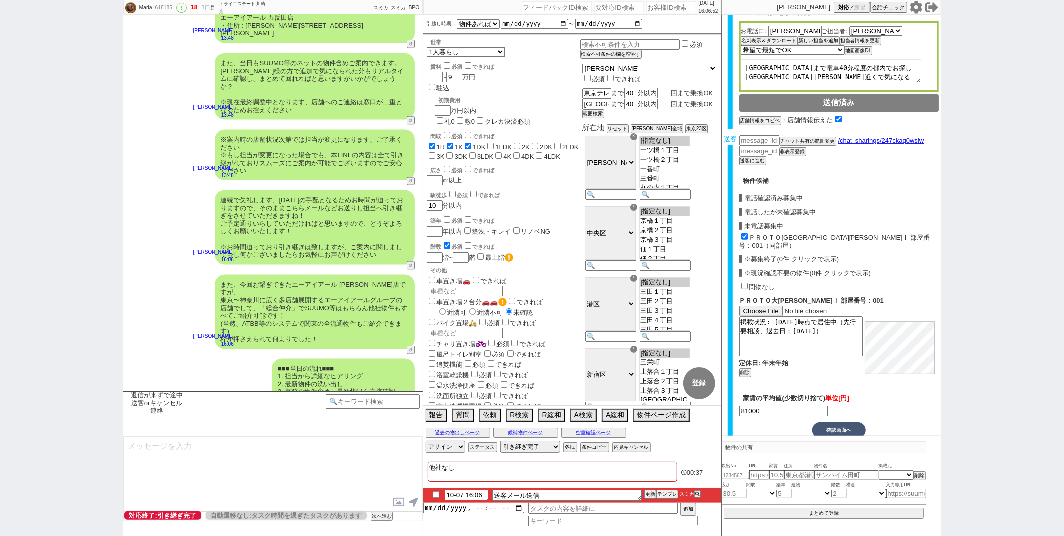
click at [435, 499] on li "10-07 16:06 送客メール送信 更新 テンプレ スミカ" at bounding box center [572, 495] width 298 height 15
drag, startPoint x: 409, startPoint y: 403, endPoint x: 436, endPoint y: 497, distance: 97.6
click at [436, 497] on input "checkbox" at bounding box center [436, 494] width 14 height 6
checkbox input "true"
click at [649, 494] on button "更新" at bounding box center [650, 494] width 10 height 7
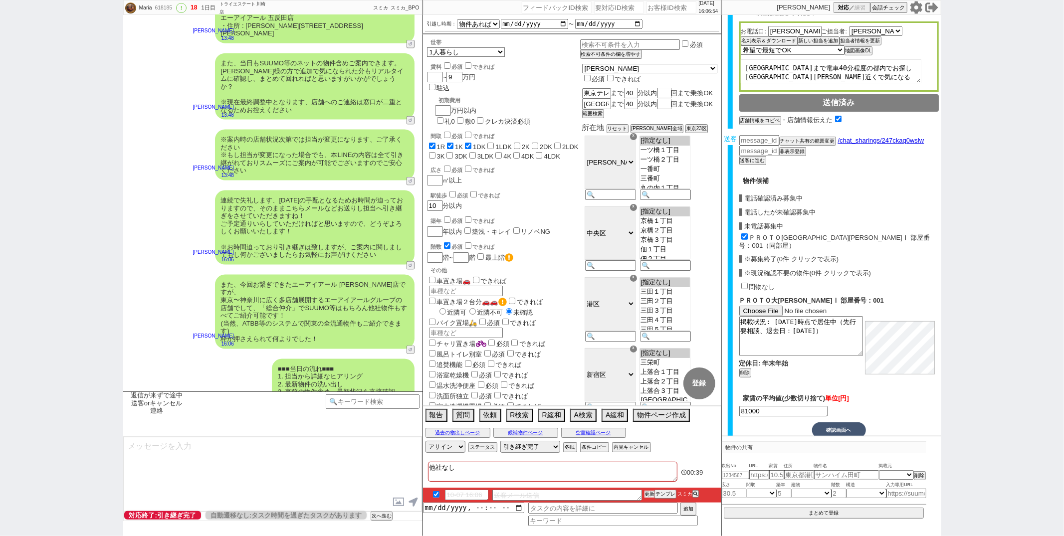
click at [649, 494] on button "更新" at bounding box center [650, 494] width 10 height 7
click at [213, 357] on div "■■■当日の流れ■■■ 1. 担当から詳細なヒアリング 2. 最新物件の洗い出し 3. 事前の物件含め、最新状況を直接確認 4. 募集中のものをまとめて内見・…" at bounding box center [272, 384] width 299 height 61
click at [142, 356] on div "■■■当日の流れ■■■ 1. 担当から詳細なヒアリング 2. 最新物件の洗い出し 3. 事前の物件含め、最新状況を直接確認 4. 募集中のものをまとめて内見・…" at bounding box center [272, 384] width 299 height 61
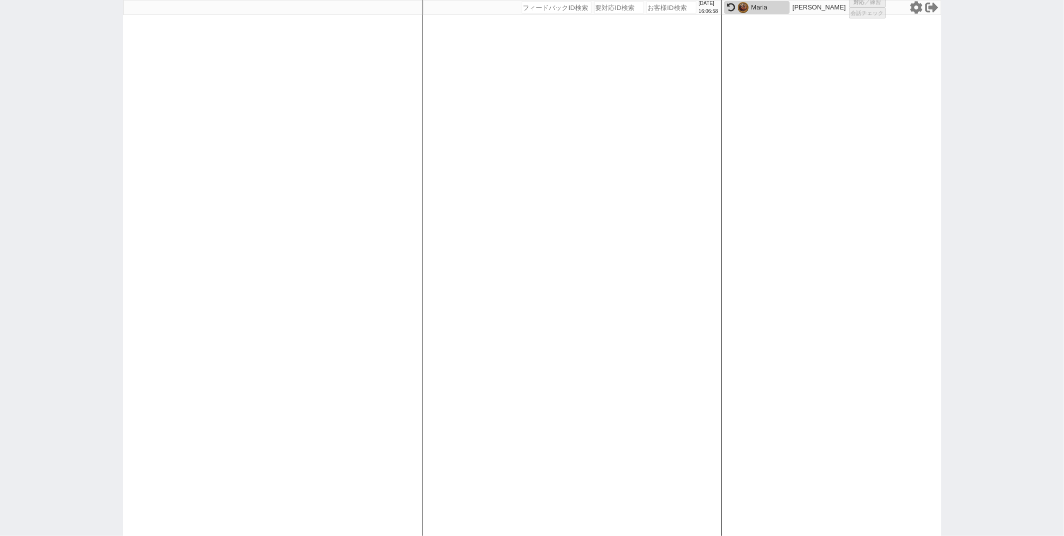
select select "1"
select select "2"
select select "5"
select select
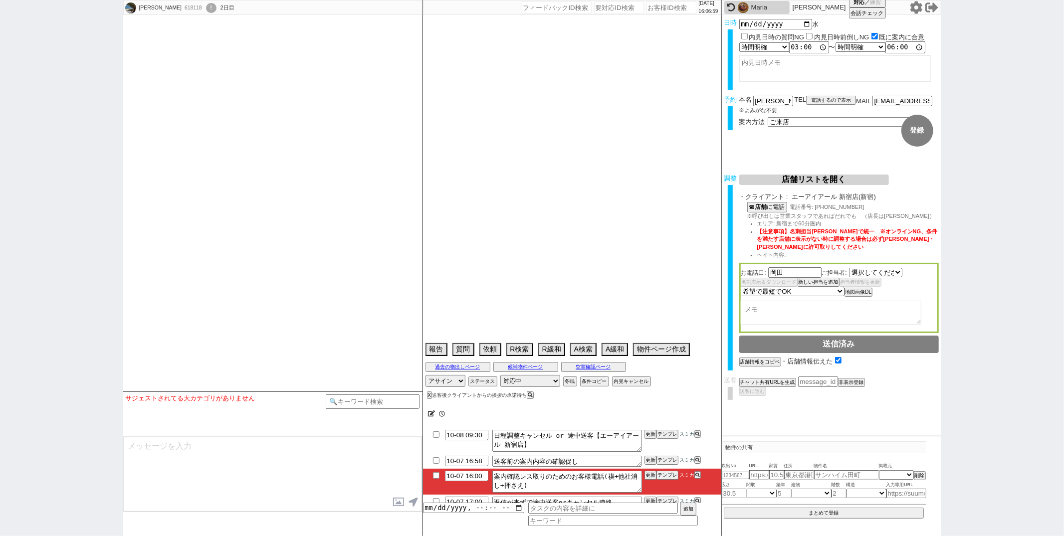
type textarea "他社無し　新宿店以外NG　条件入力ミスってて普通に出るので通常調整"
select select "2202"
select select
select select "2025"
select select "10"
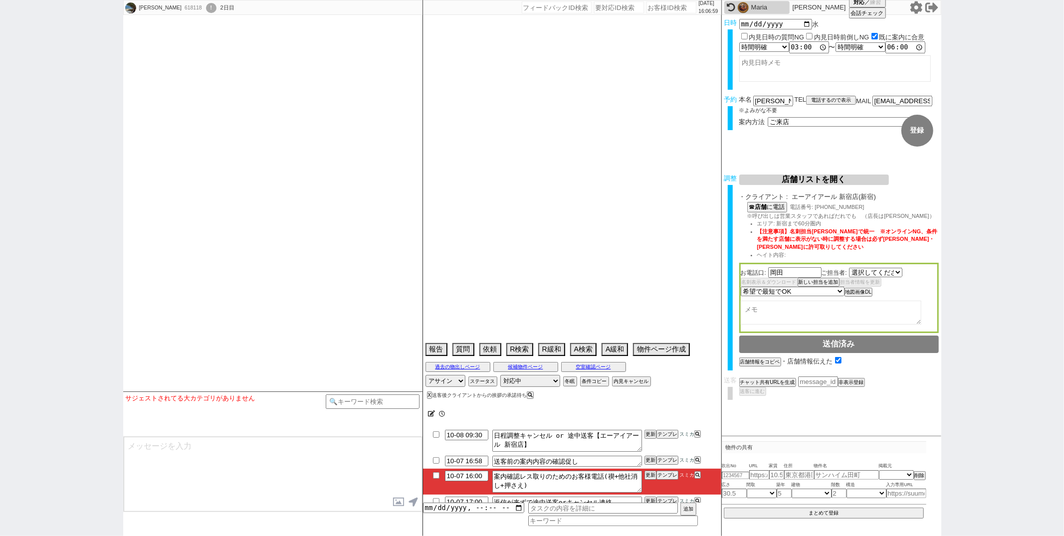
select select "36"
select select "0"
select select "4"
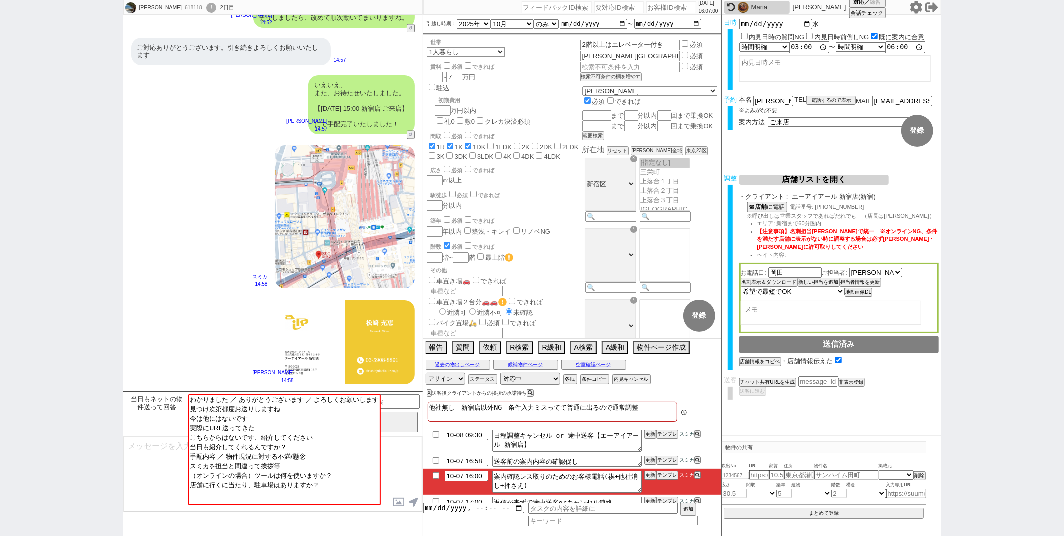
scroll to position [1820, 0]
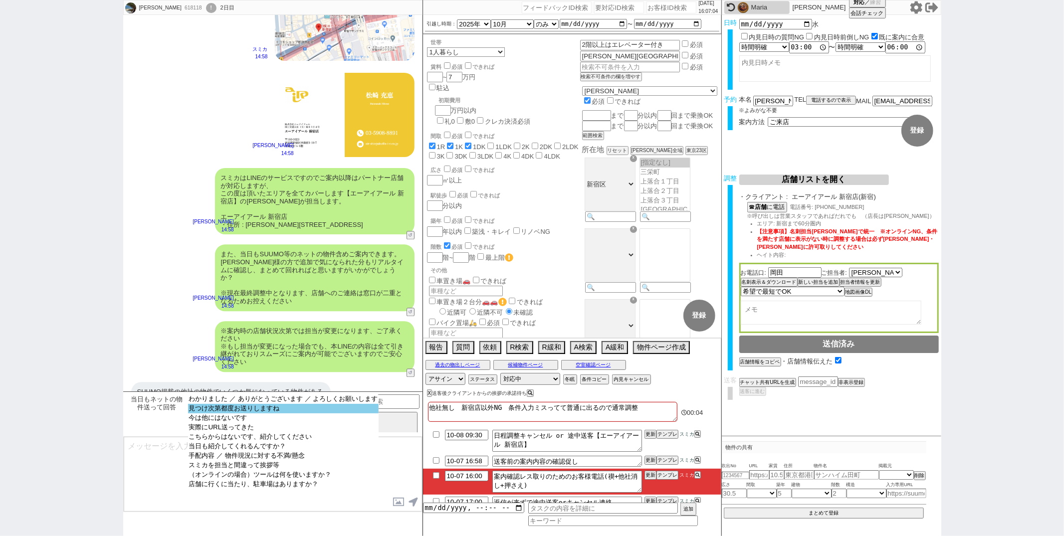
select select "見つけ次第都度お送りしますね"
click at [249, 413] on option "見つけ次第都度お送りしますね" at bounding box center [283, 408] width 191 height 9
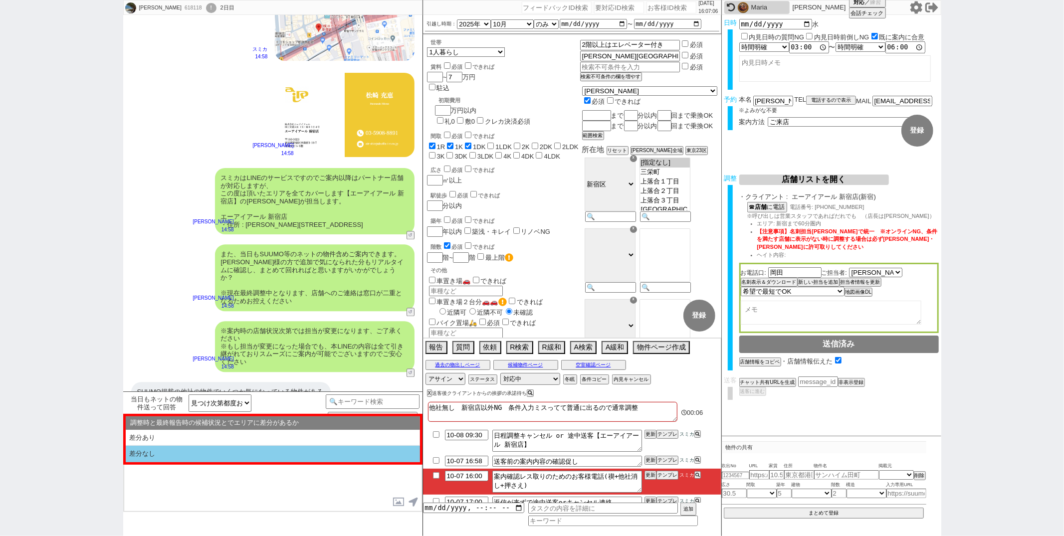
click at [231, 453] on li "差分なし" at bounding box center [273, 454] width 294 height 16
select select "差分なし"
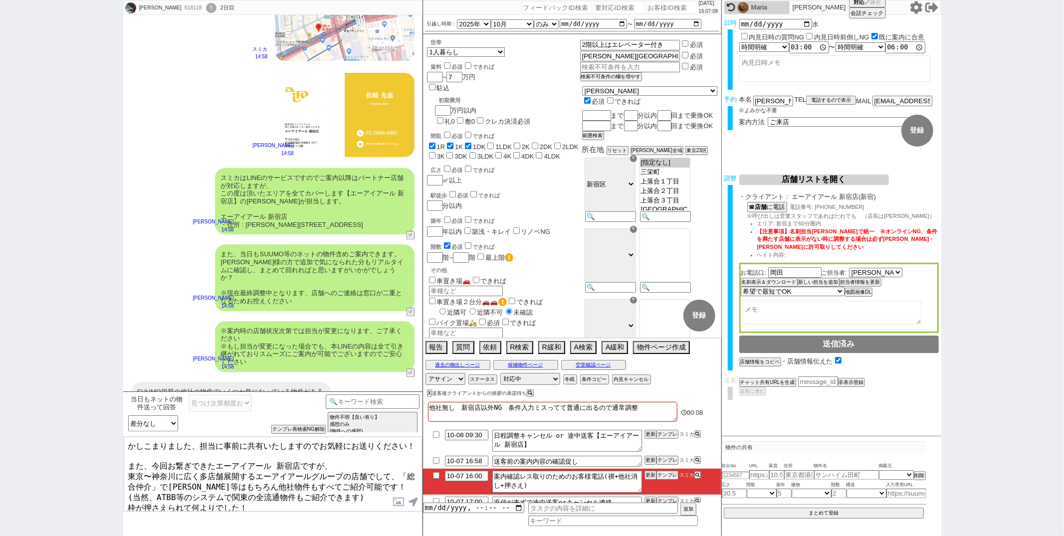
drag, startPoint x: 192, startPoint y: 446, endPoint x: 230, endPoint y: 315, distance: 136.1
click at [230, 315] on div "Yuiri Tamaki 618118 ! 0 2日目 冬眠中 自社客 スミカ スミカ_BPO チャット全表示 [DATE] 改めまして担当の原と申します！ …" at bounding box center [272, 268] width 299 height 536
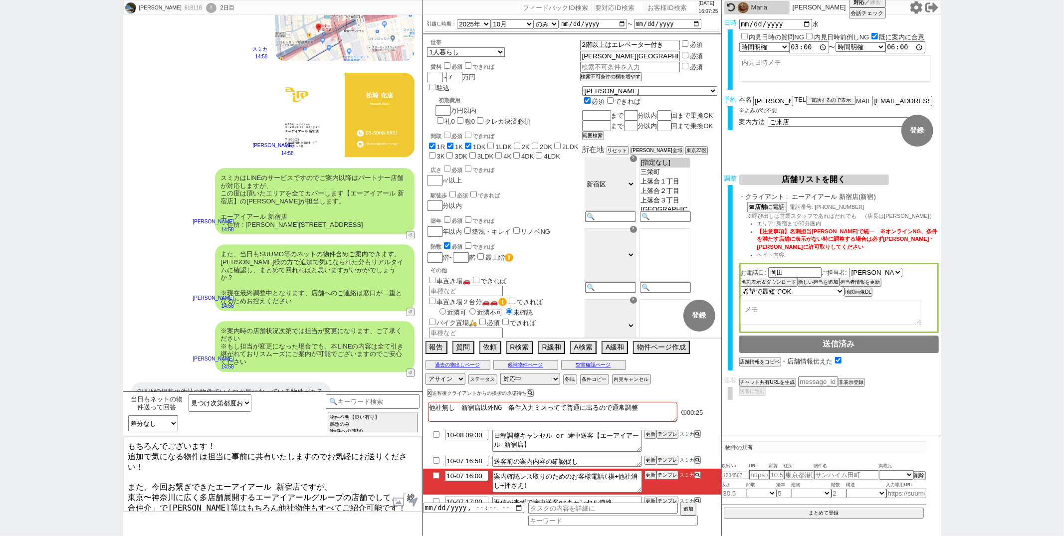
type textarea "もちろんでございます！ 追加で気になる物件は担当に事前に共有いたしますのでお気軽にお送りください！ また、今回お繋ぎできたエーアイアール 新宿店ですが、 東京…"
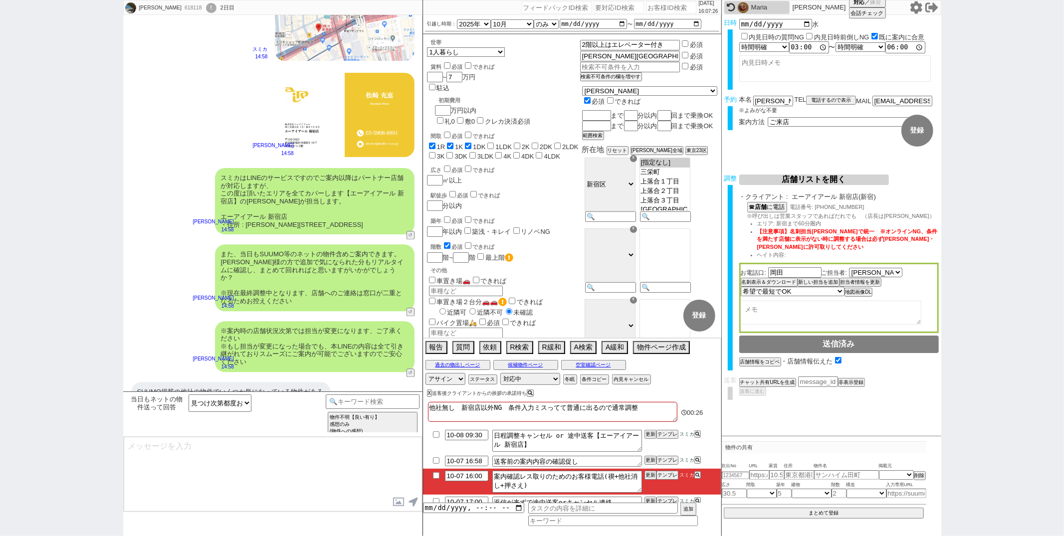
scroll to position [1861, 0]
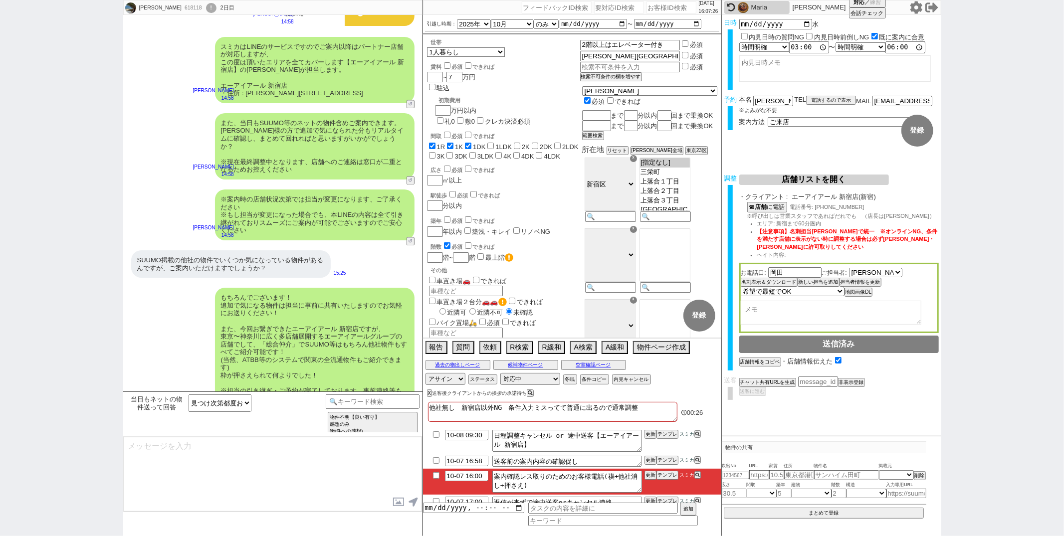
type textarea "手配内容も改めてメールにてお送りいたしますね。 それでは当日はどうぞよろしくお願いいたします！"
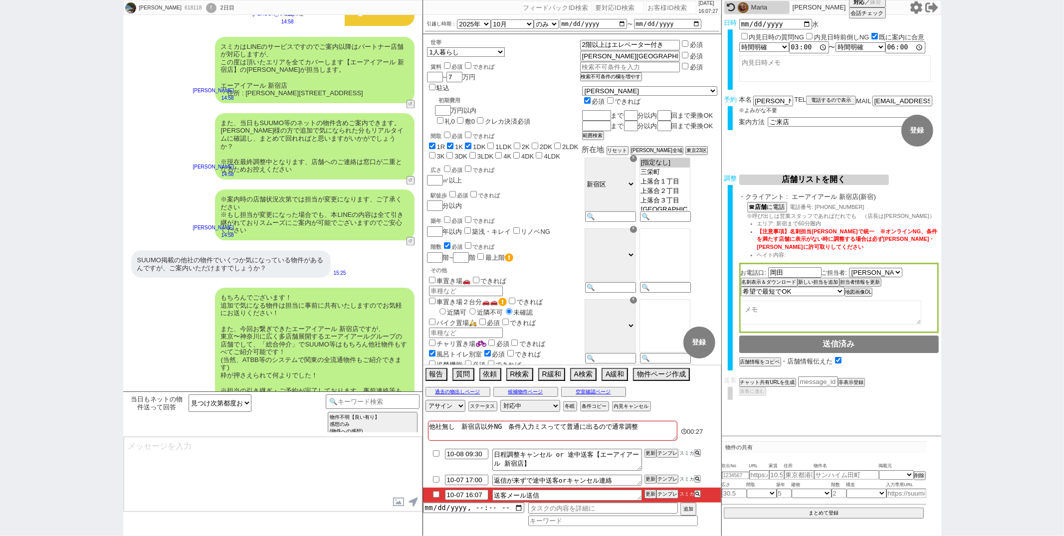
scroll to position [1898, 0]
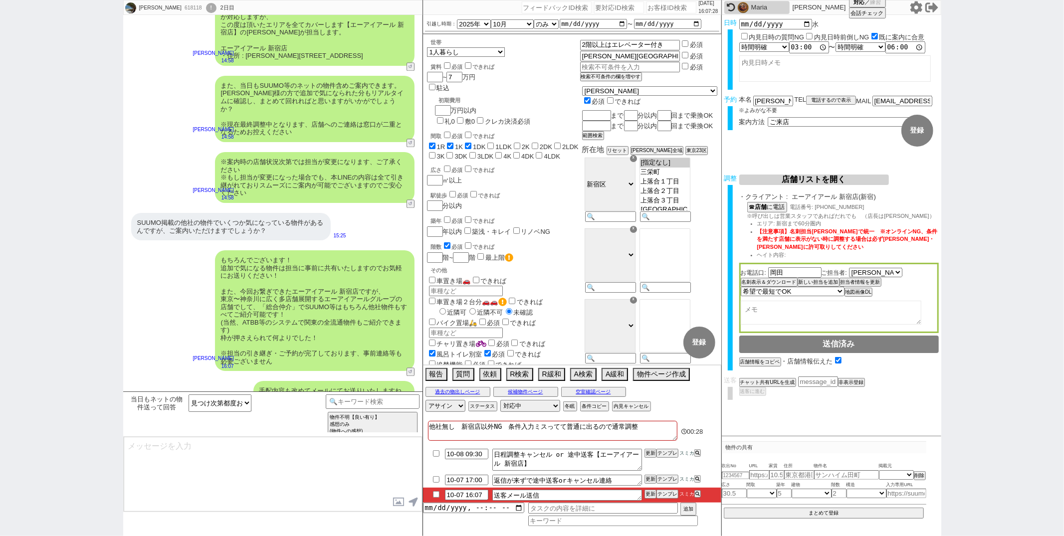
type textarea "■■■ご案内の流れ■■■ 1. 担当から詳細なヒアリング 2. 最新物件の洗い出し 3. 事前の物件含め、最新状況を直接確認 4. 募集中のものをまとめて内見…"
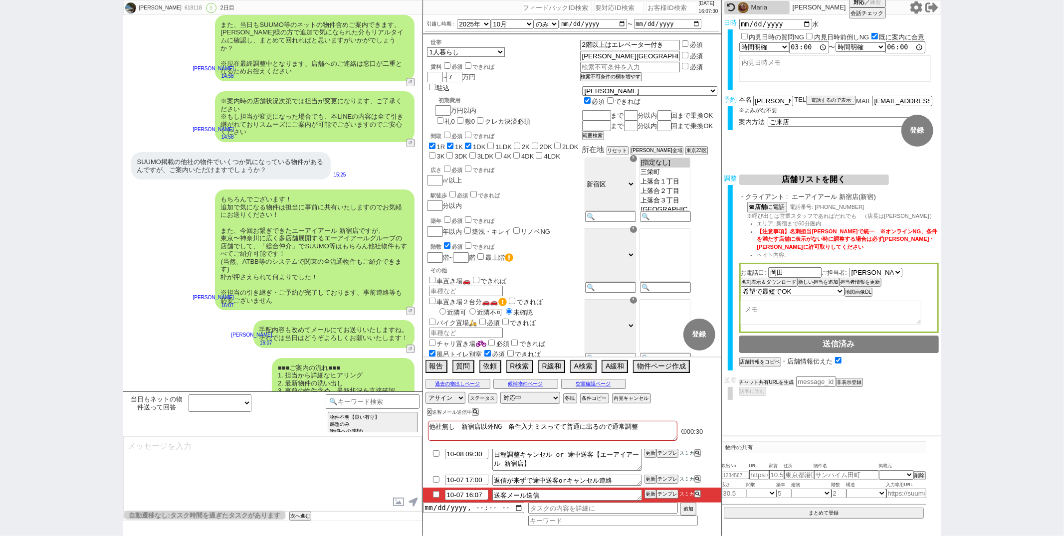
click at [788, 379] on button "チャット共有URLを生成" at bounding box center [766, 382] width 55 height 7
click at [754, 399] on button "送客に進む" at bounding box center [751, 402] width 25 height 7
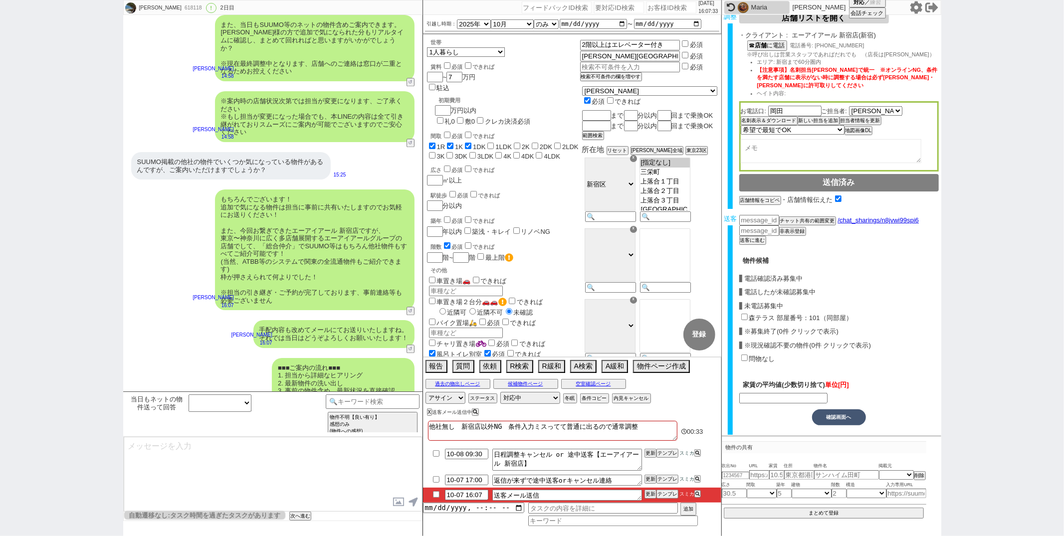
click at [745, 315] on input "森テラス 部屋番号：101（同部屋）" at bounding box center [744, 317] width 6 height 6
checkbox input "true"
type input "61000"
checkbox input "true"
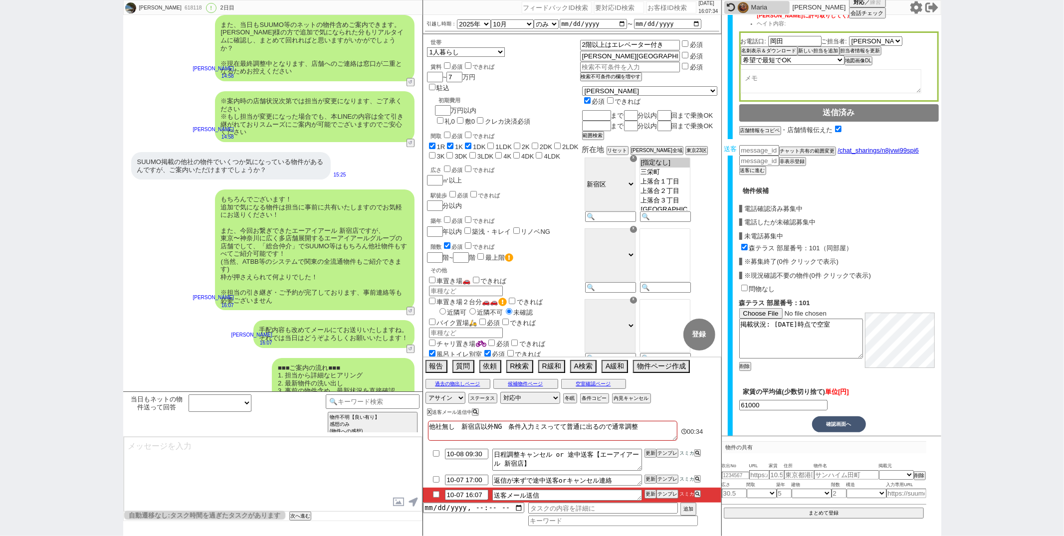
scroll to position [241, 0]
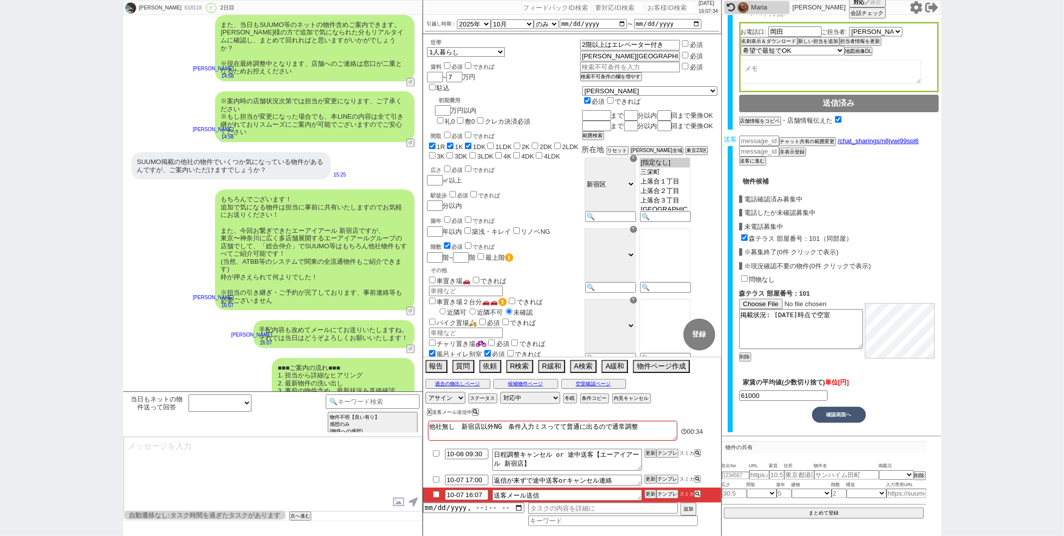
click at [820, 407] on button "確認画面へ" at bounding box center [839, 415] width 54 height 16
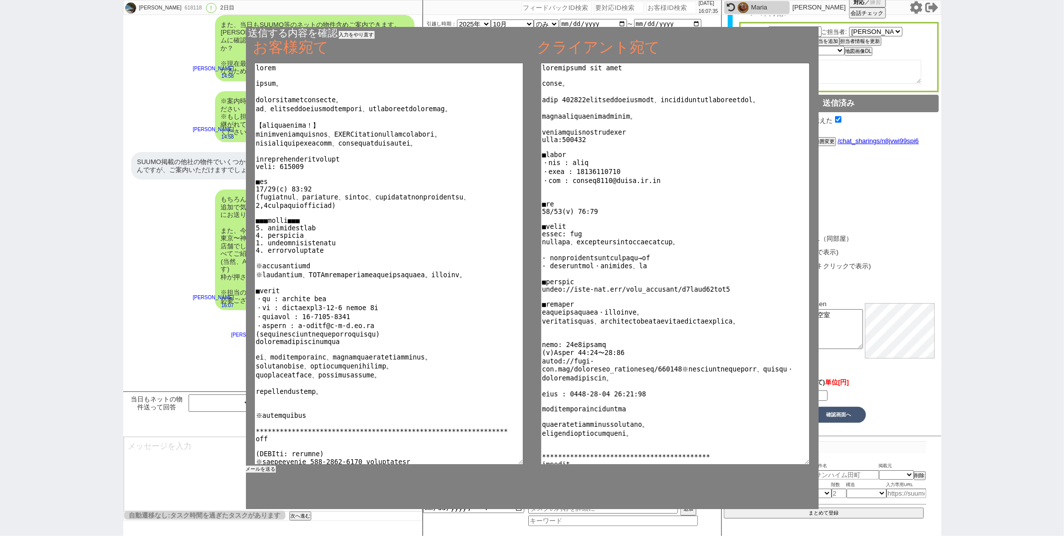
click at [257, 468] on button "メールを送る" at bounding box center [261, 469] width 30 height 7
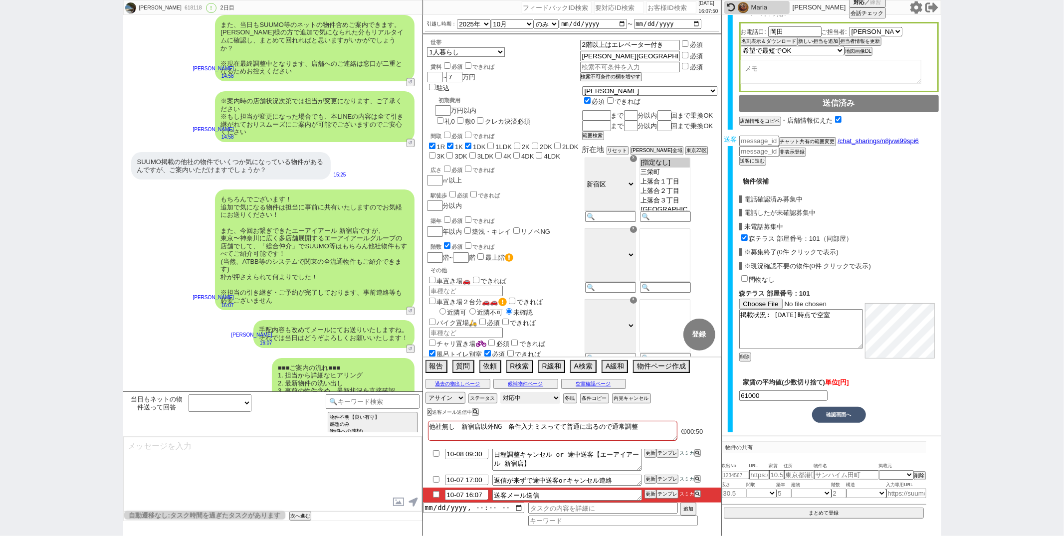
click at [537, 400] on select "対応中 引き継ぎ完了 ブロック 長期間返信なし 紹介不可 別の所で決まった 客の都合で引越しが無くなった 接客開始後に冬眠" at bounding box center [530, 398] width 60 height 12
select select "100"
click at [500, 393] on select "対応中 引き継ぎ完了 ブロック 長期間返信なし 紹介不可 別の所で決まった 客の都合で引越しが無くなった 接客開始後に冬眠" at bounding box center [530, 398] width 60 height 12
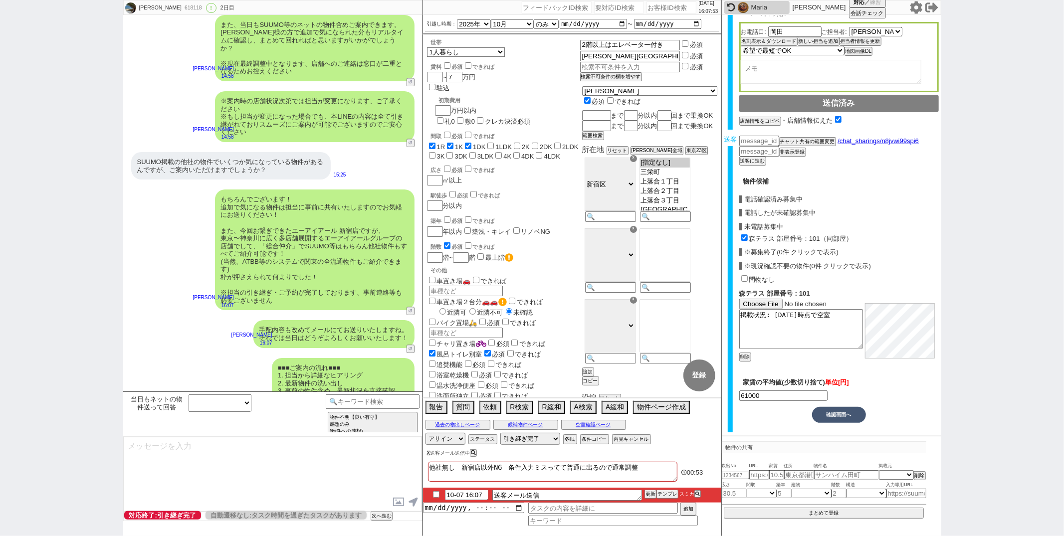
click at [429, 455] on button "X" at bounding box center [428, 452] width 3 height 5
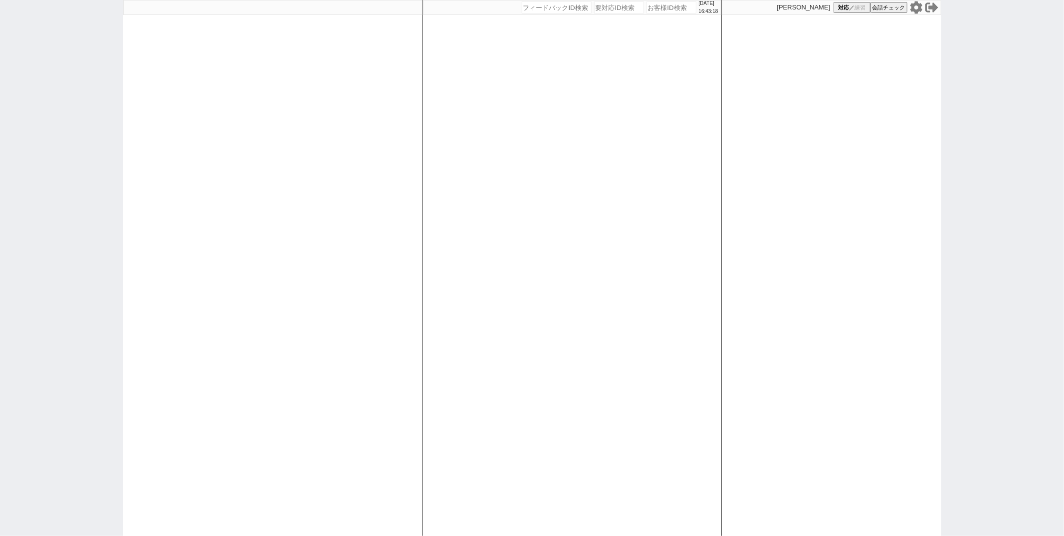
click at [438, 149] on div "[DATE] 16:43:18 候補物件を追加してしてください 紹介した物件一覧 他社物件を追加する 空室確認ページに追加・削除 紹介した物件一覧 他社物件を…" at bounding box center [572, 268] width 299 height 536
paste input "617516"
type input "617516"
select select
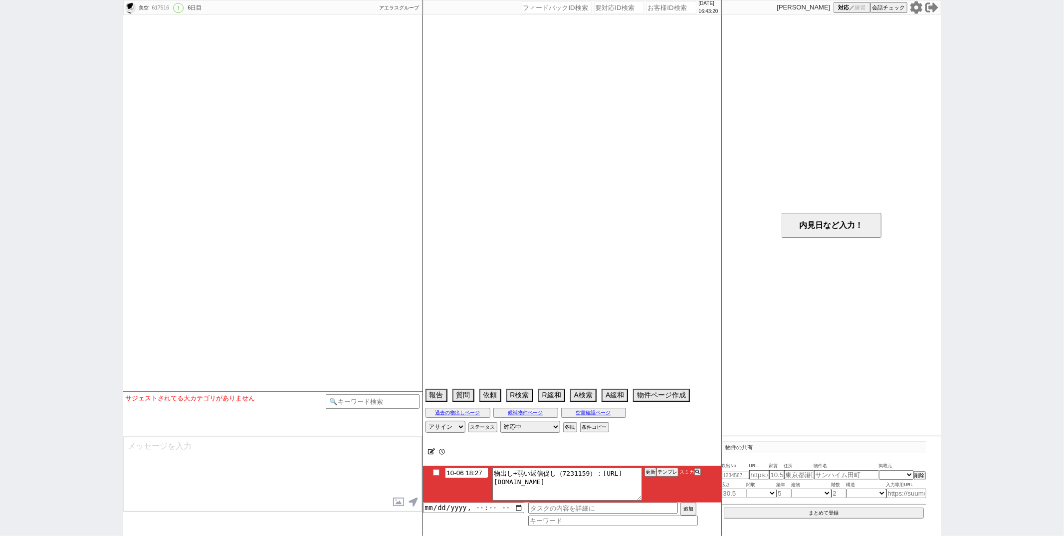
select select "15"
select select "1"
select select "20"
select select "670"
select select "22"
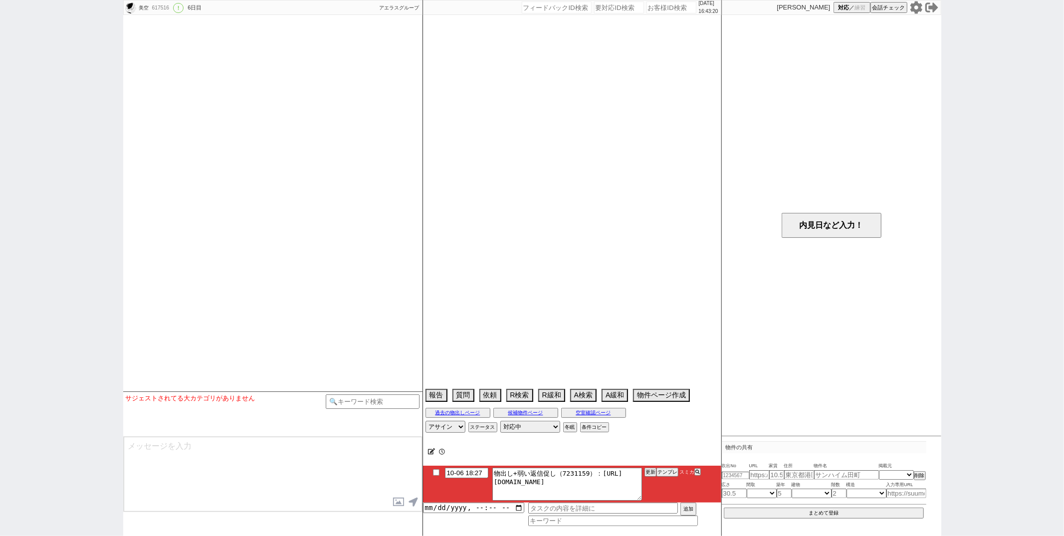
select select "701"
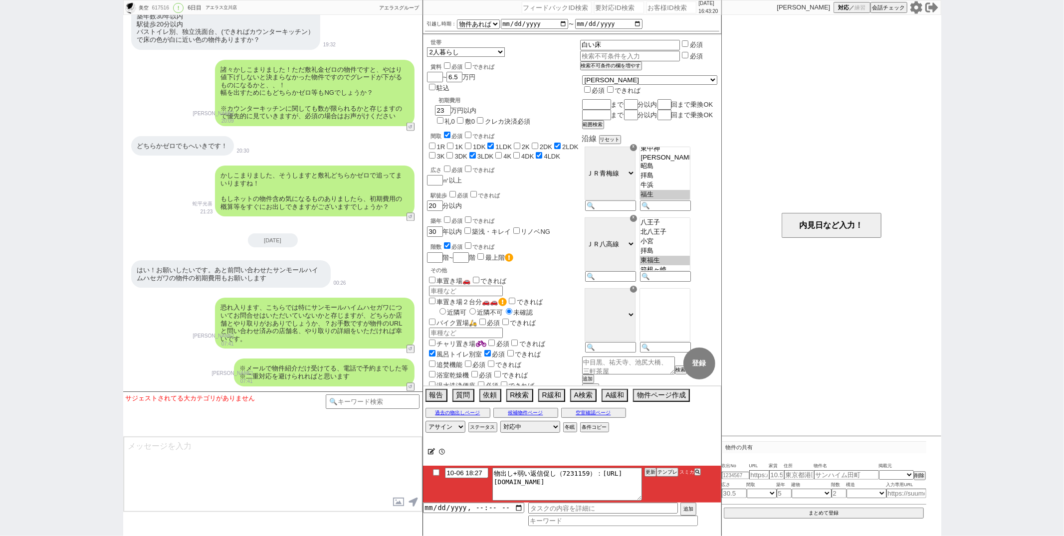
scroll to position [31, 0]
click at [665, 472] on button "テンプレ" at bounding box center [668, 472] width 22 height 7
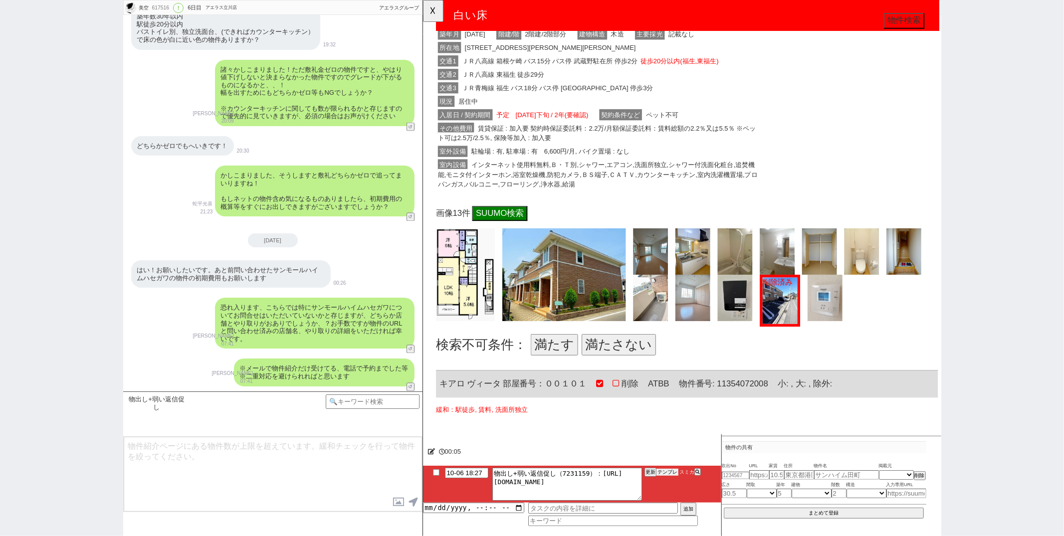
scroll to position [194, 0]
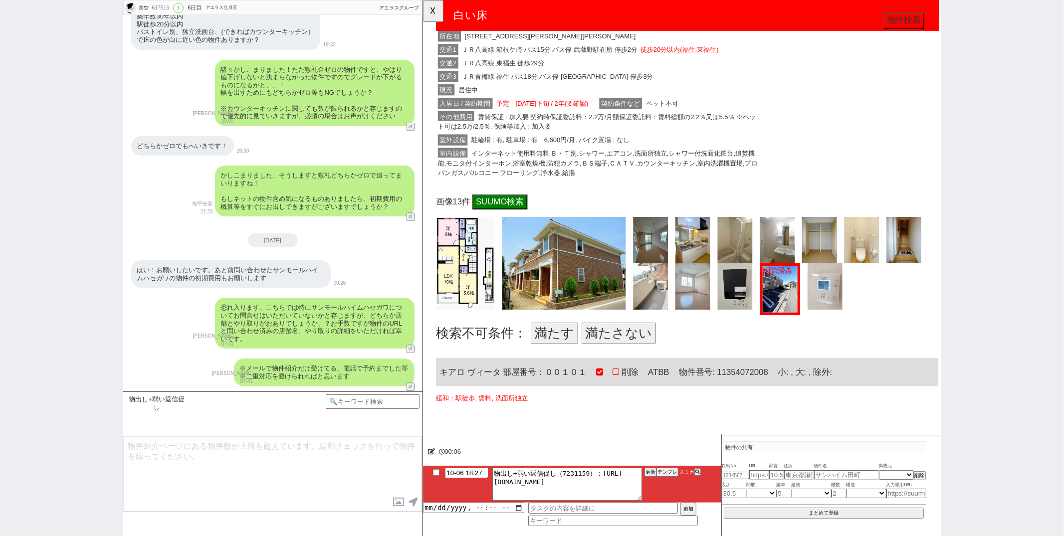
click at [626, 352] on button "満たさない" at bounding box center [633, 358] width 80 height 23
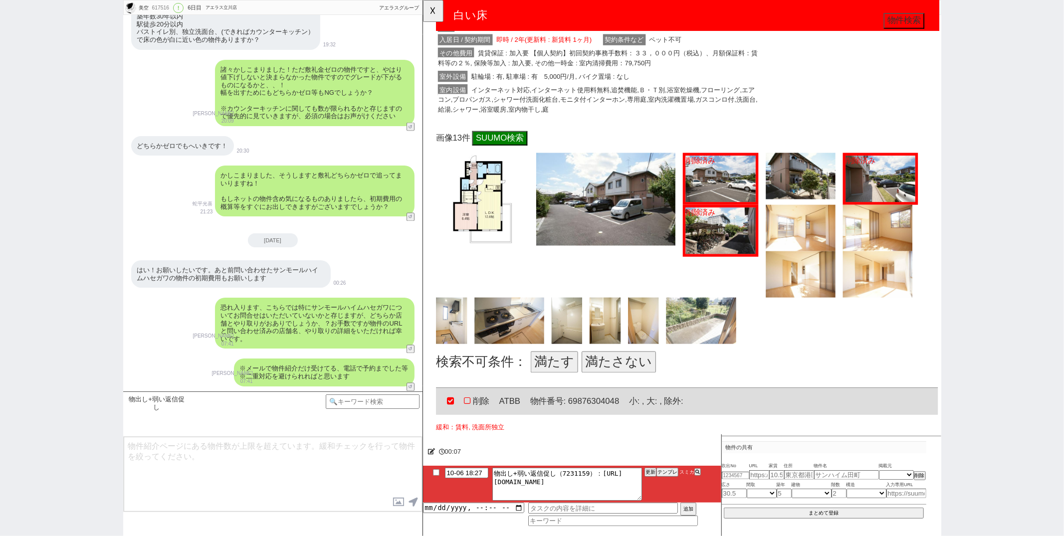
scroll to position [767, 0]
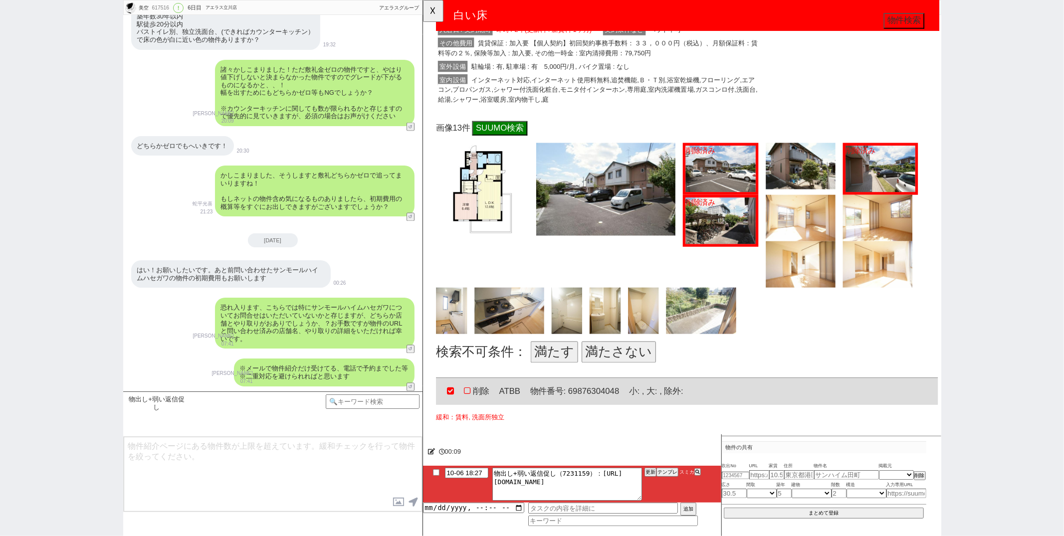
click at [570, 376] on button "満たす" at bounding box center [563, 378] width 51 height 23
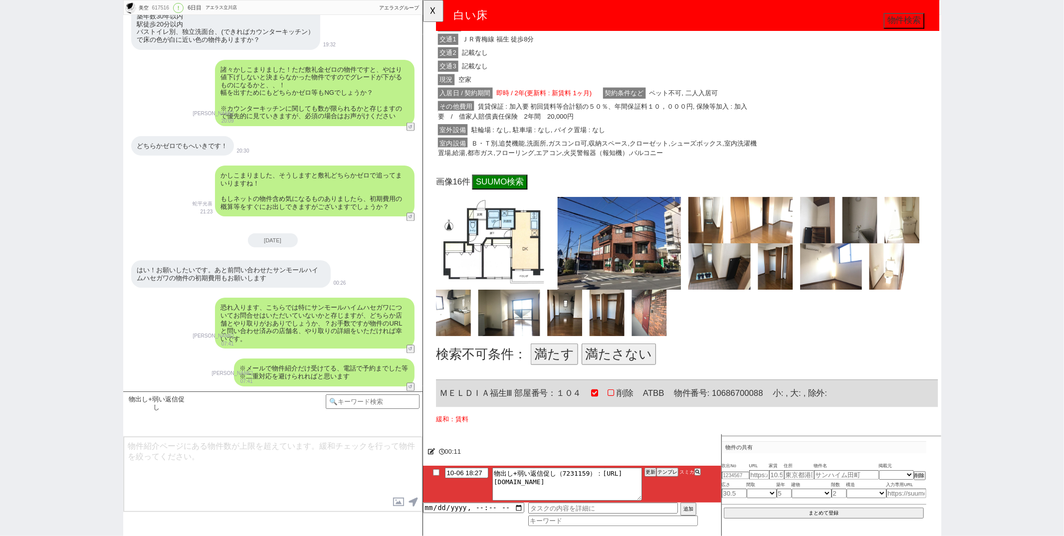
click at [635, 375] on button "満たさない" at bounding box center [633, 381] width 80 height 23
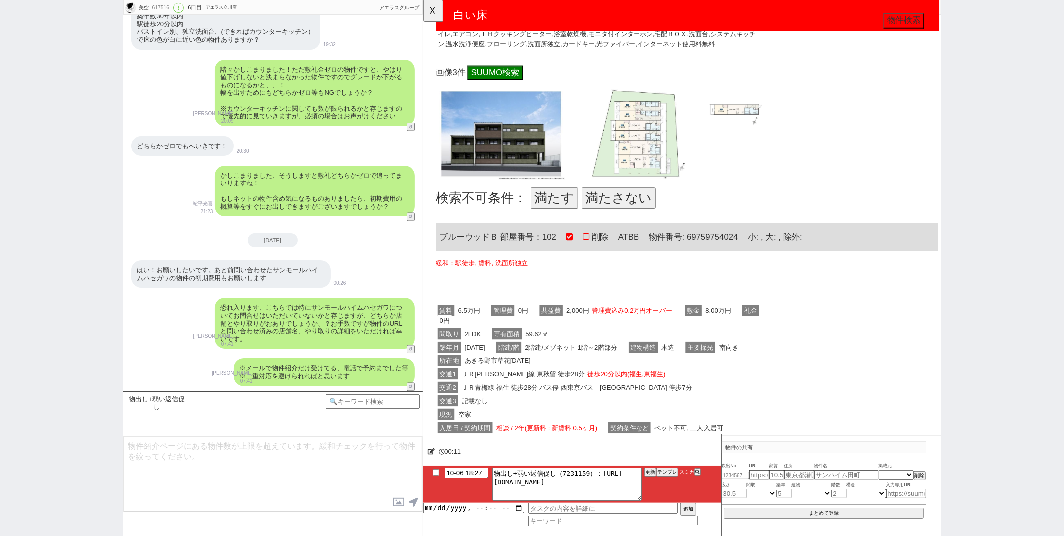
scroll to position [2005, 0]
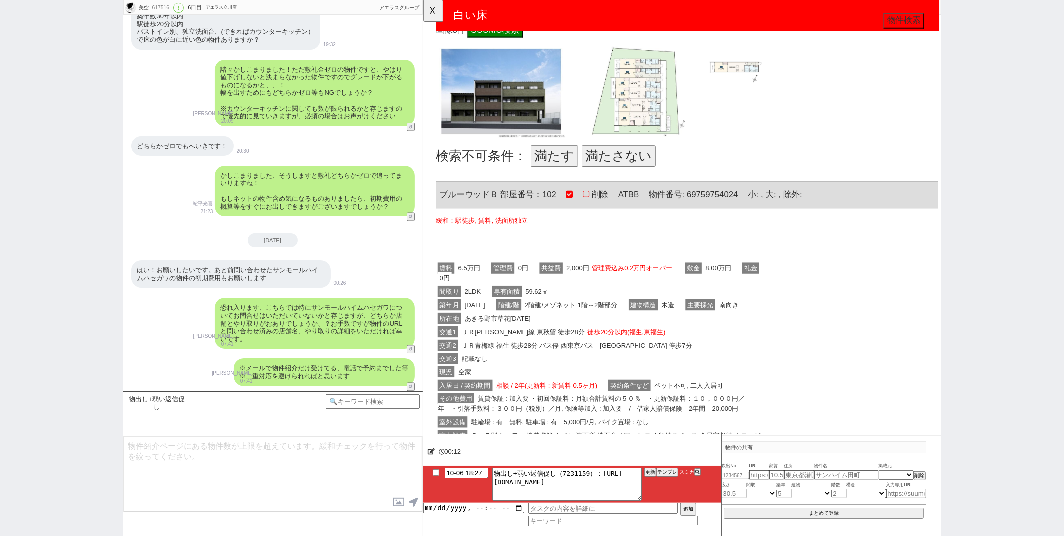
click at [638, 164] on button "満たさない" at bounding box center [633, 167] width 80 height 23
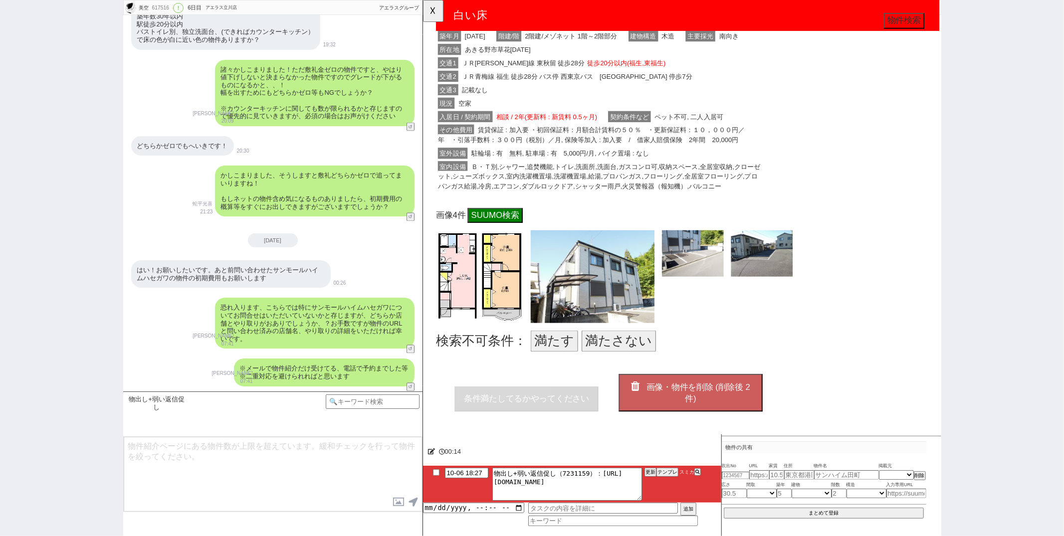
click at [644, 357] on button "満たさない" at bounding box center [633, 367] width 80 height 23
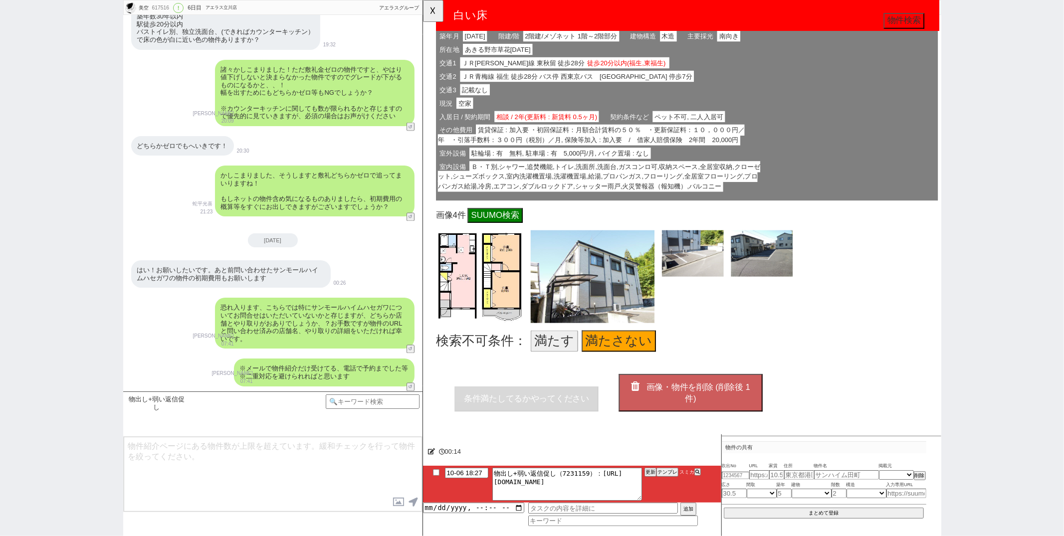
click at [652, 395] on div "条件満たしてるかやってください 画像・物件を削除 (削除後 1 件)" at bounding box center [707, 434] width 541 height 78
click at [652, 403] on button "画像・物件を削除 (削除後 1 件)" at bounding box center [710, 423] width 155 height 40
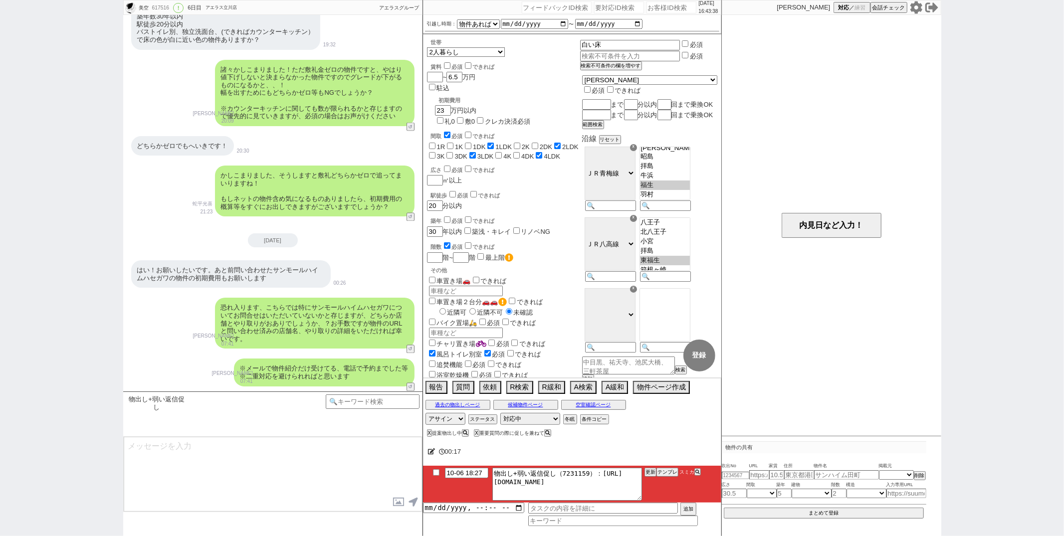
type textarea "その後も見ておりますが、現時点でピッタリですと出てなさそうですね、、張っておきますね。"
checkbox input "true"
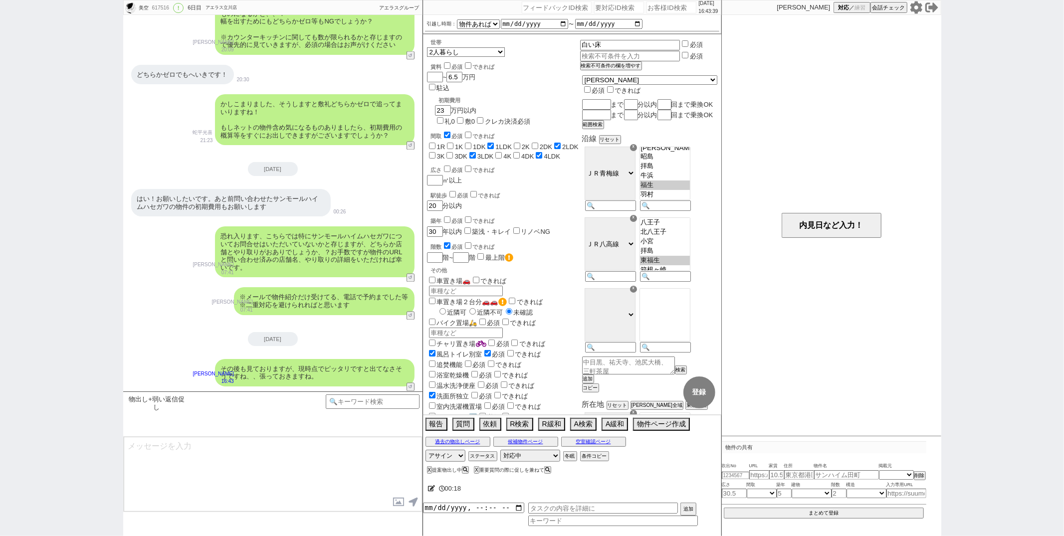
type textarea "多少ずれるのですがコチラなど出ておりましていかがでしょうか？ [URL][DOMAIN_NAME] 先日の件とあわせてご確認ください！"
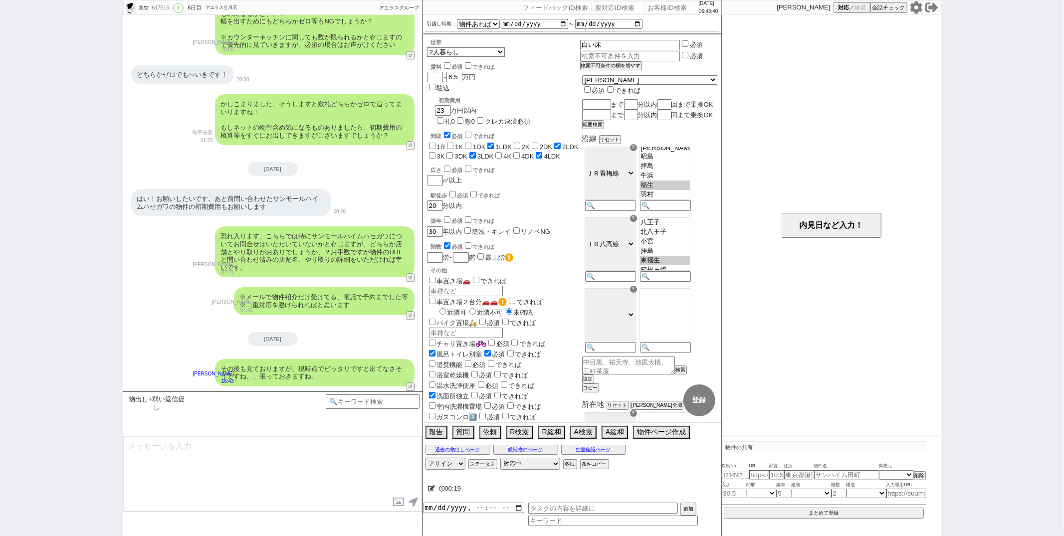
scroll to position [1610, 0]
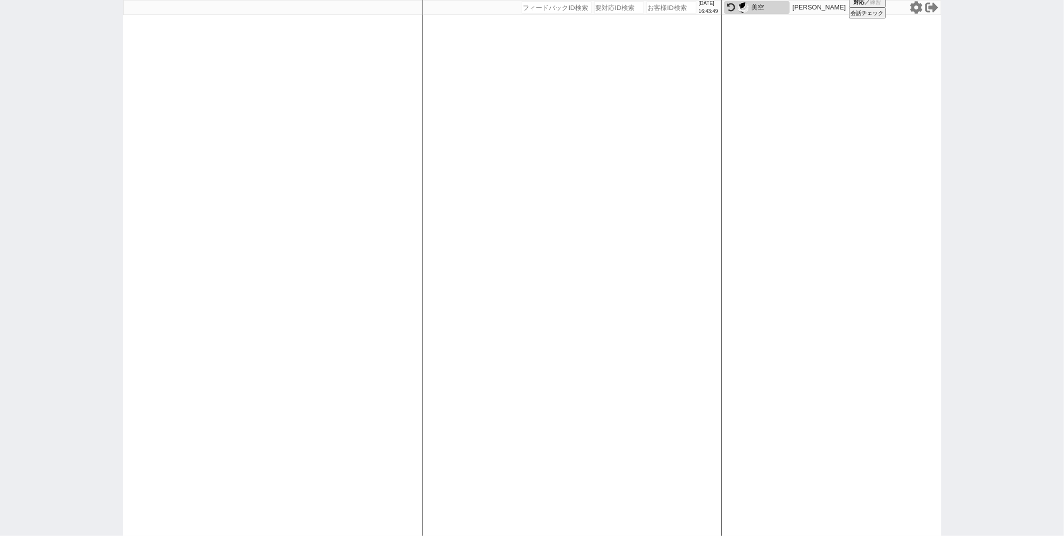
click at [475, 267] on div "[DATE] 16:43:49 候補物件を追加してしてください 紹介した物件一覧 他社物件を追加する 空室確認ページに追加・削除 紹介した物件一覧 他社物件を…" at bounding box center [572, 268] width 299 height 536
paste input "618016"
type input "618016"
select select
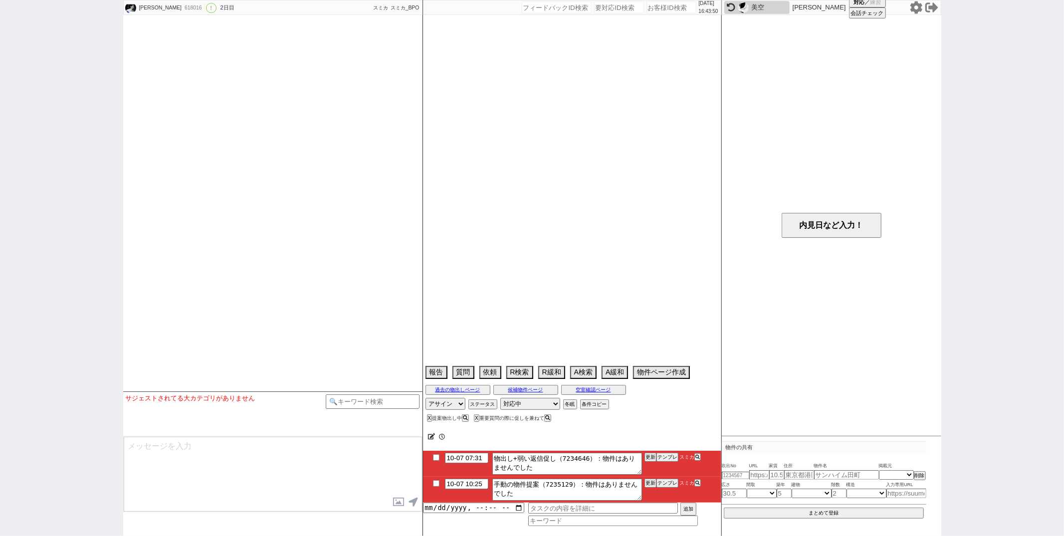
scroll to position [2593, 0]
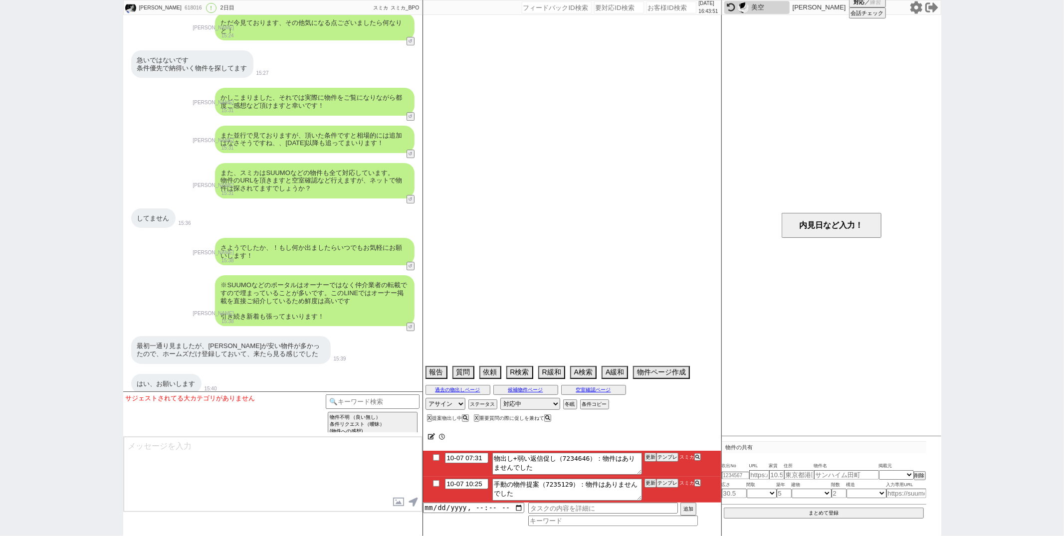
type textarea "息子の代理：[PERSON_NAME]は本人、LINEはこのトークルームのまま"
select select "15"
select select "0"
select select "50"
select select "53"
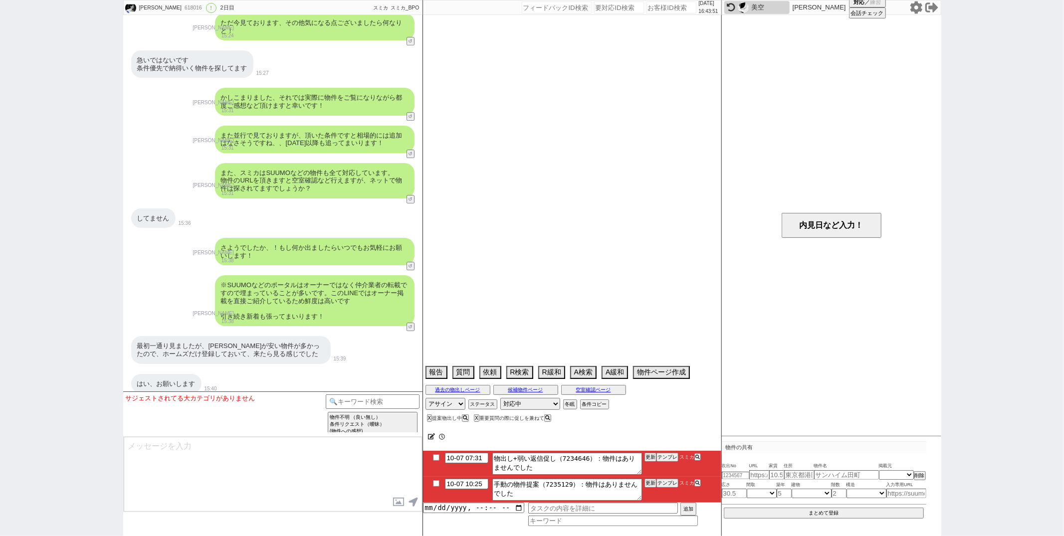
select select "47"
select select "66"
select select "59"
select select "[DATE]"
select select "25"
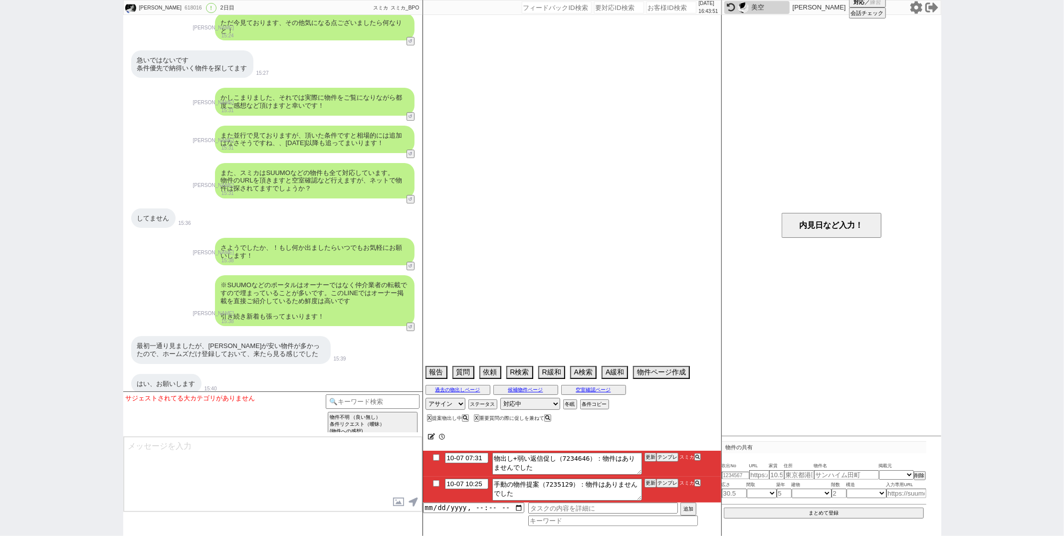
select select "3116"
select select "68"
select select "9"
select select "332"
select select "14"
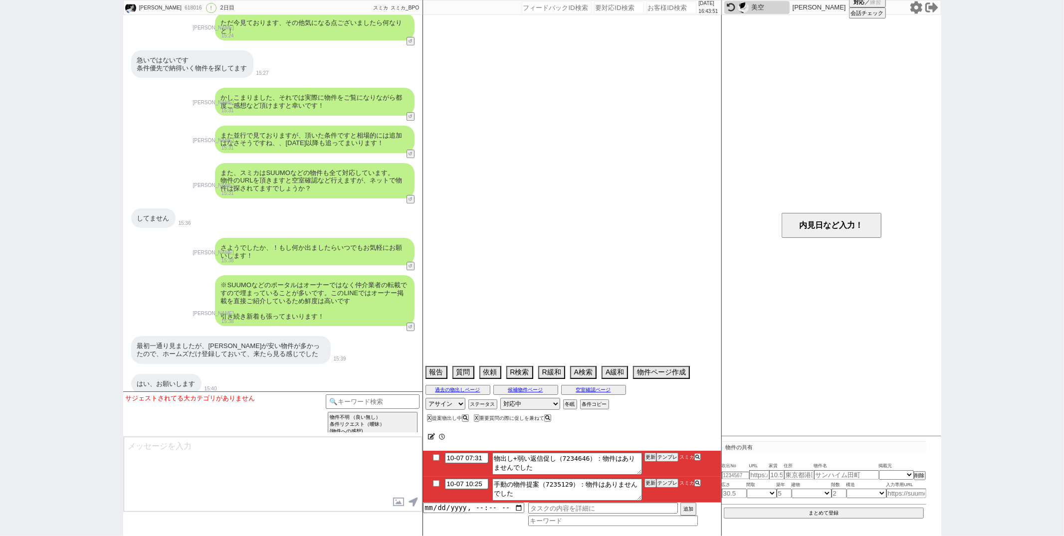
select select "75"
select select "23"
select select "726"
select select "60"
select select "65"
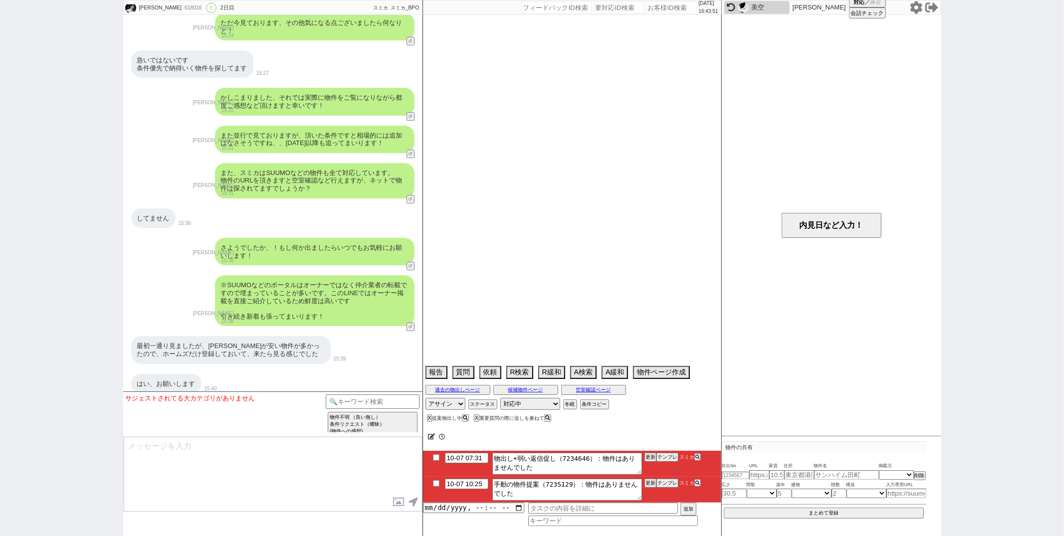
select select "822"
select select "70"
select select "[DATE]"
select select "48"
select select "52"
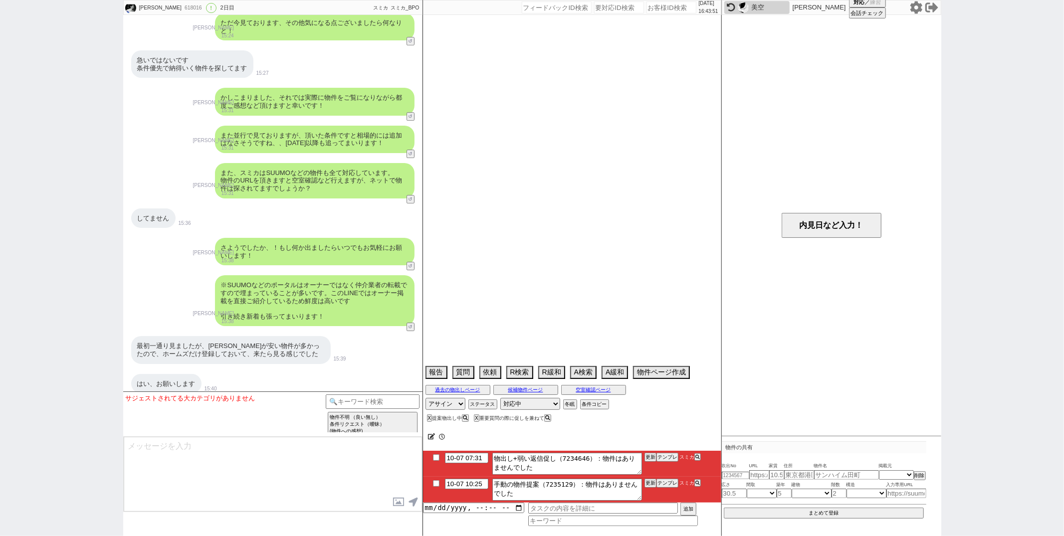
select select "44"
select select "62"
select select "[DATE]"
select select "64"
select select "1559"
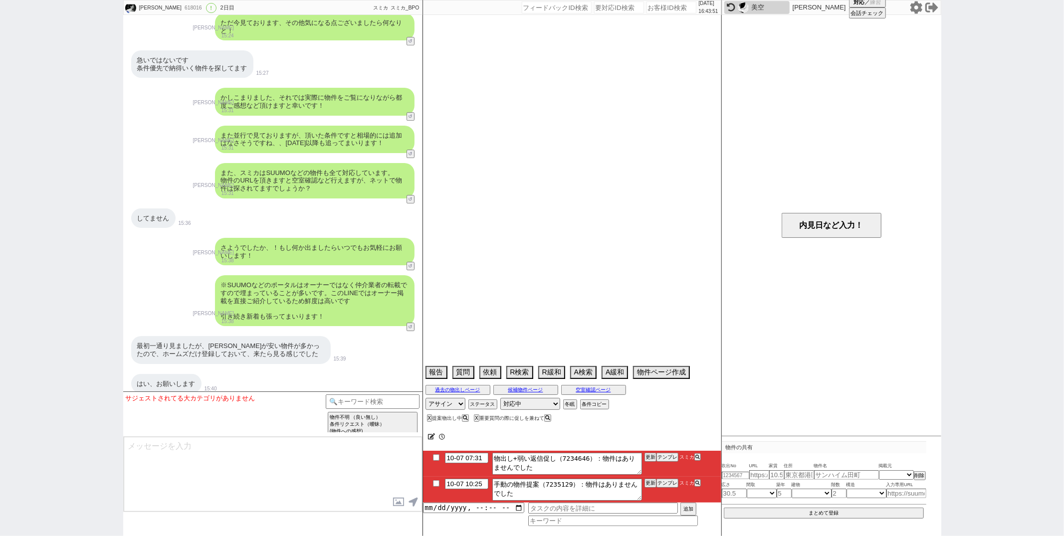
select select "69"
select select "[DATE]"
select select "67"
select select "63"
select select "19"
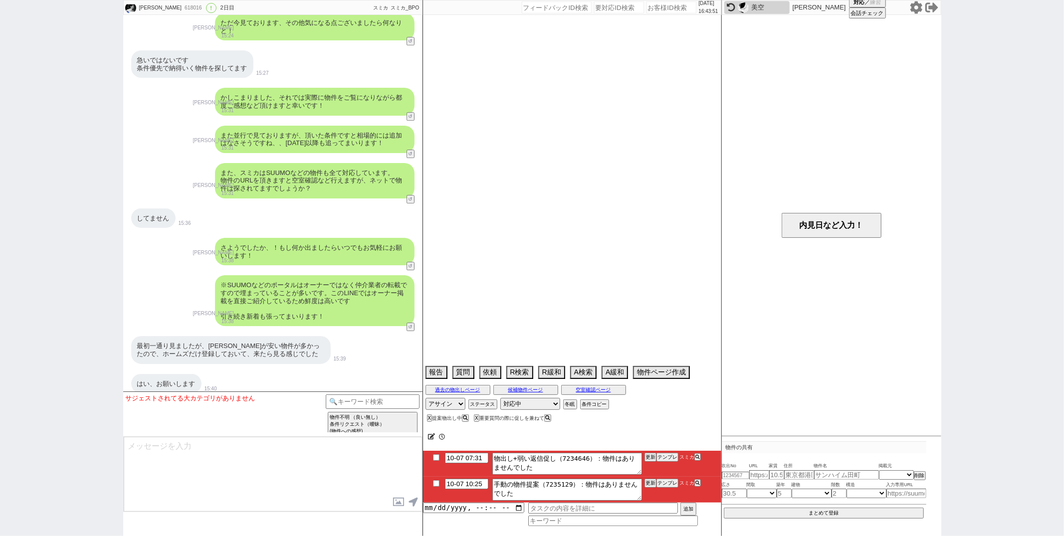
select select "56"
select select "71"
select select "54"
select select "15"
select select "57"
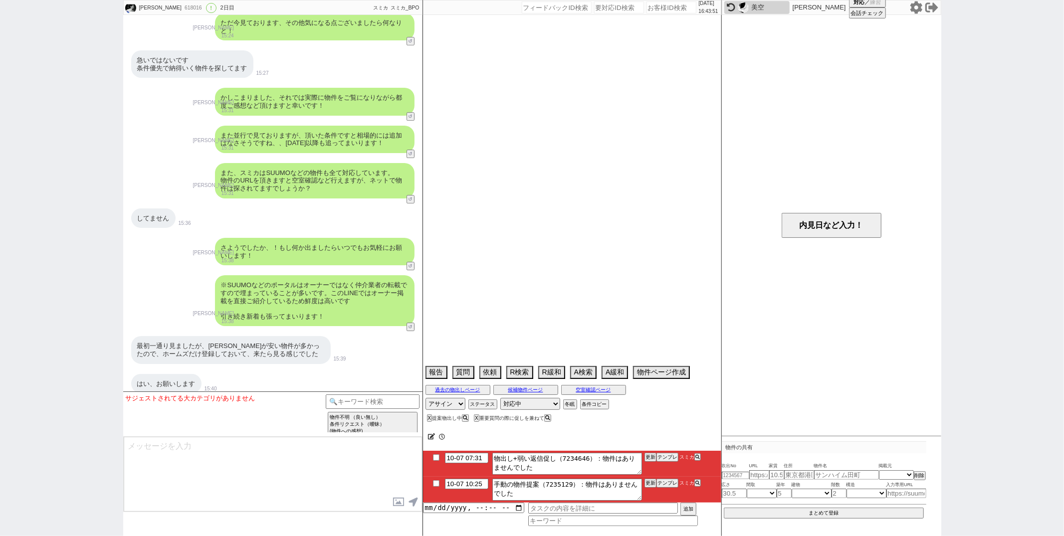
select select "36"
select select "55"
select select "38"
select select "72"
select select "[DATE]"
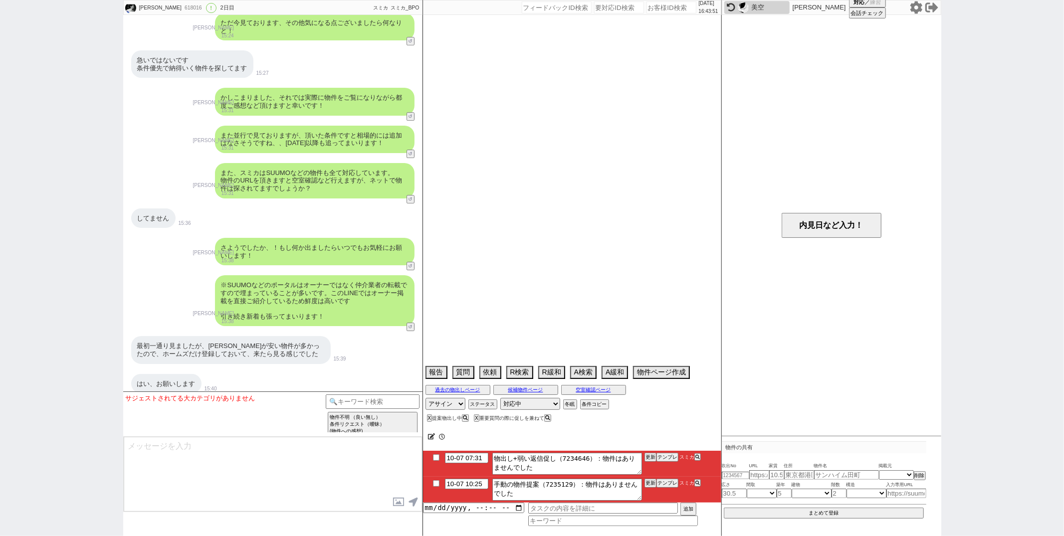
select select "51"
select select "77"
select select "35"
select select "61"
select select "74"
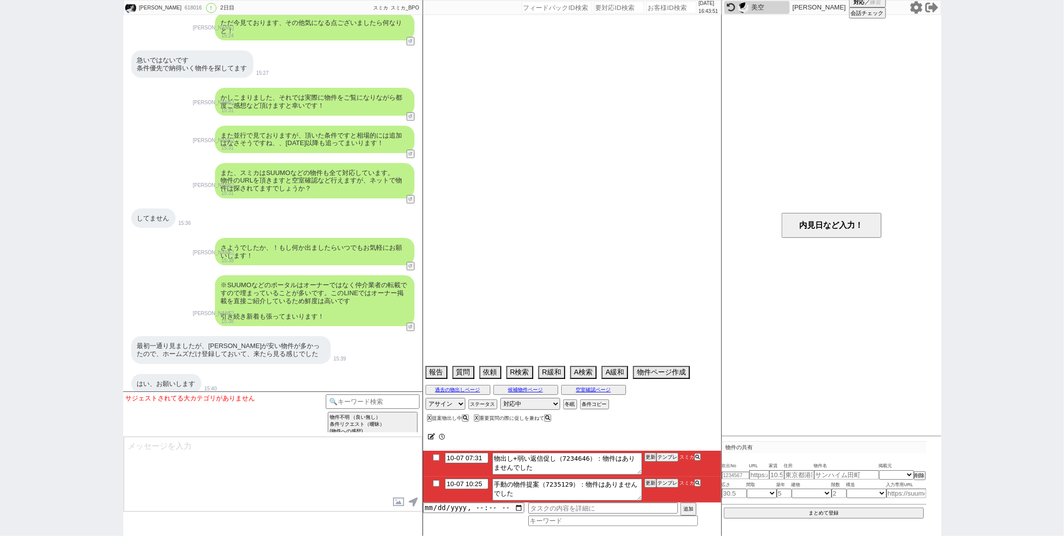
select select "11"
select select "37"
select select "46"
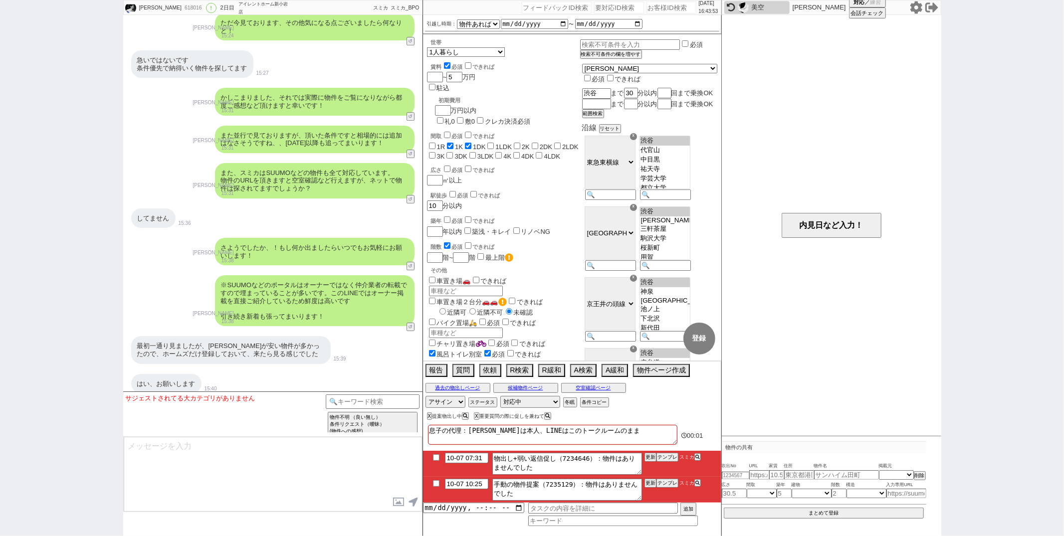
scroll to position [167, 0]
click at [666, 484] on button "テンプレ" at bounding box center [668, 483] width 22 height 7
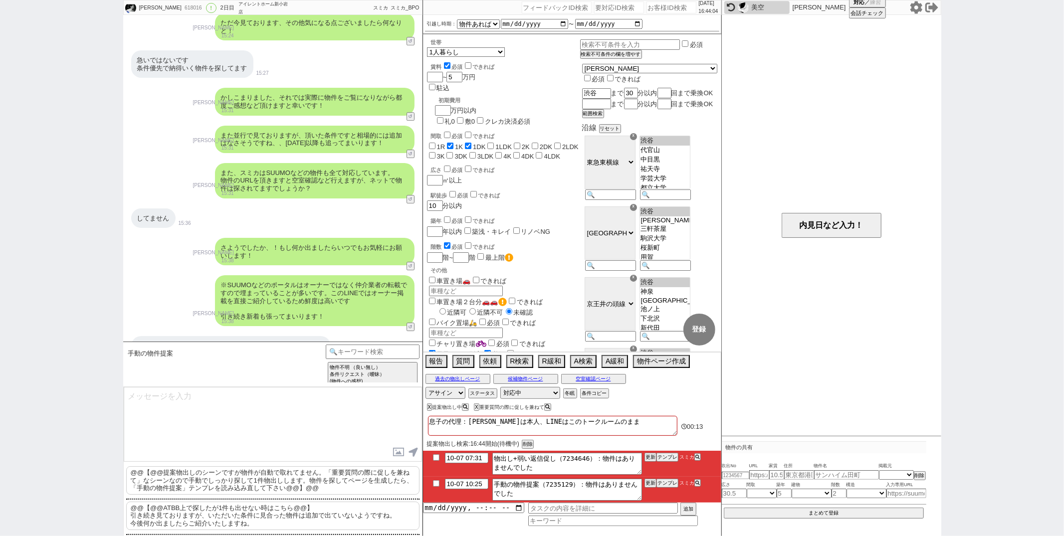
click at [301, 507] on p "@@【@@ATBB上で探したが1件も出せない時はこちら@@】 引き続き見ておりますが、いただいた条件に見合った物件は追加で出ていないようですね。 今後何か出ま…" at bounding box center [272, 516] width 293 height 28
drag, startPoint x: 323, startPoint y: 397, endPoint x: 392, endPoint y: 252, distance: 160.2
click at [392, 252] on div "[PERSON_NAME] 618016 ! 0 2日目 アイレントホーム新小岩店 冬眠中 自社客 スミカ スミカ_BPO チャット全表示 [DATE] よう…" at bounding box center [272, 268] width 299 height 536
type textarea "お世話になります！ 引き続き見ておりますが、いただいた条件に見合った物件は追加で出ていないようですね。 今後何か出ましたらご紹介いたしますね。"
checkbox input "true"
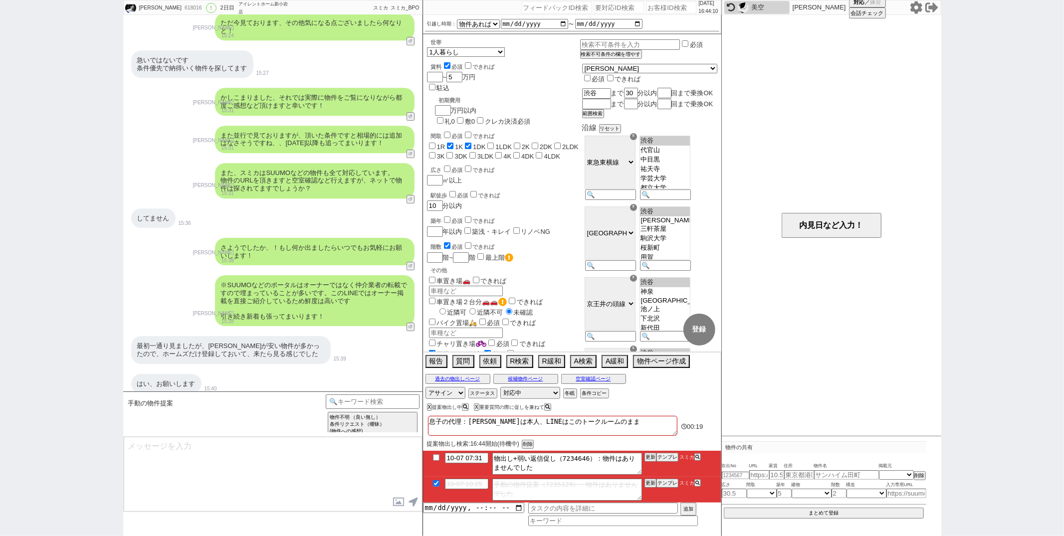
scroll to position [2688, 0]
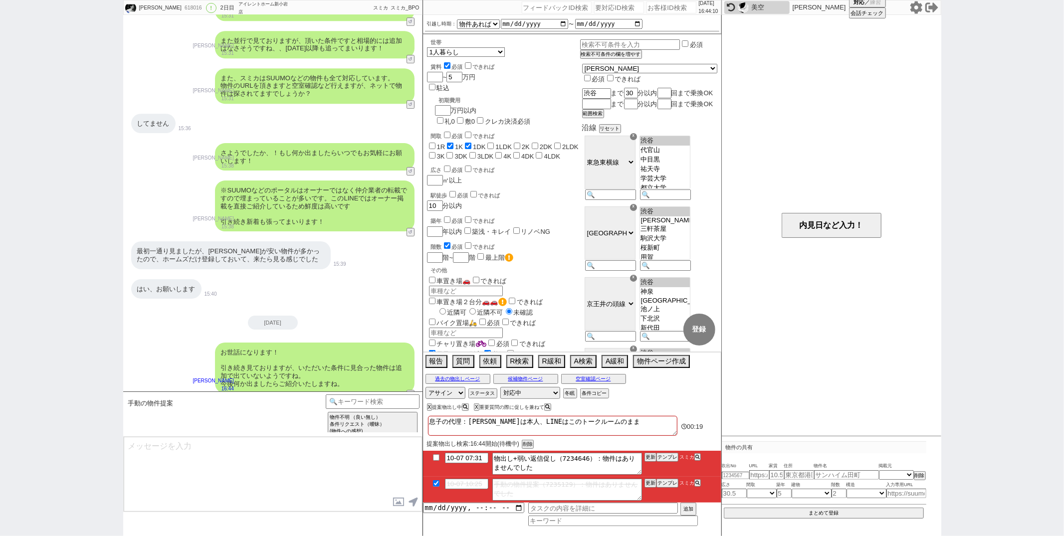
type input "10-08 07:31"
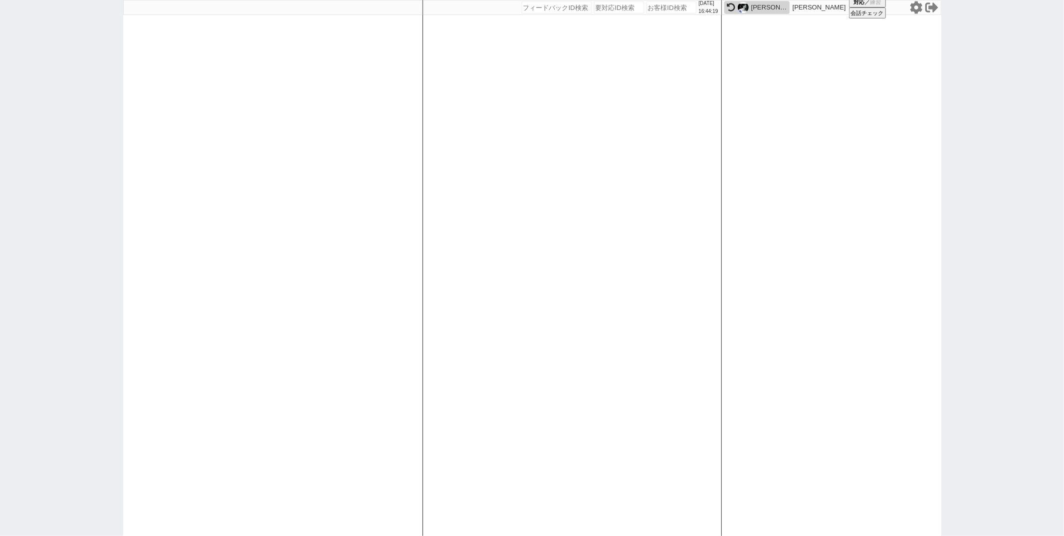
click at [619, 312] on div "[DATE] 16:44:19 候補物件を追加してしてください 紹介した物件一覧 他社物件を追加する 空室確認ページに追加・削除 紹介した物件一覧 他社物件を…" at bounding box center [572, 268] width 299 height 536
paste input "617408"
type input "617408"
select select "1"
select select "2"
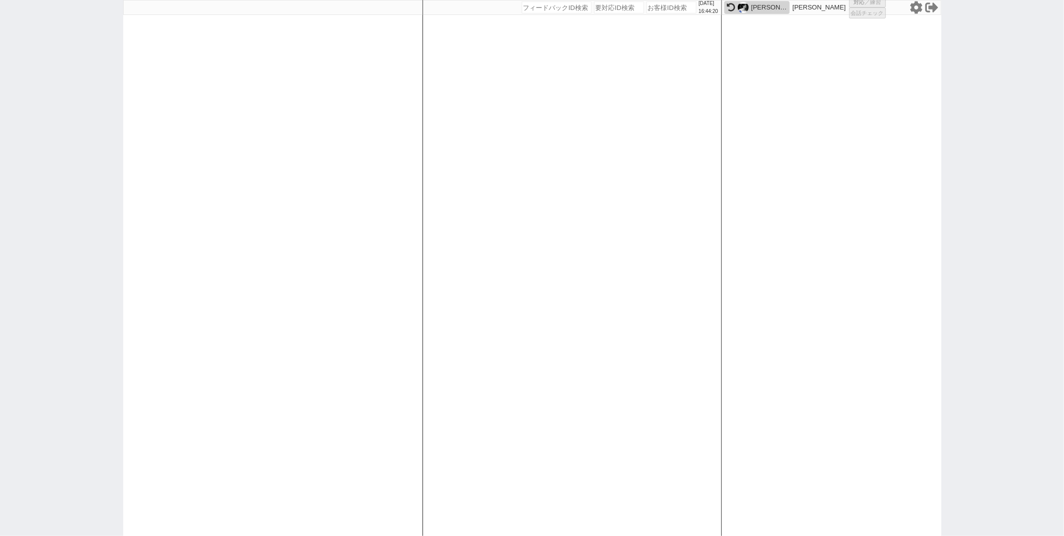
select select "5"
select select
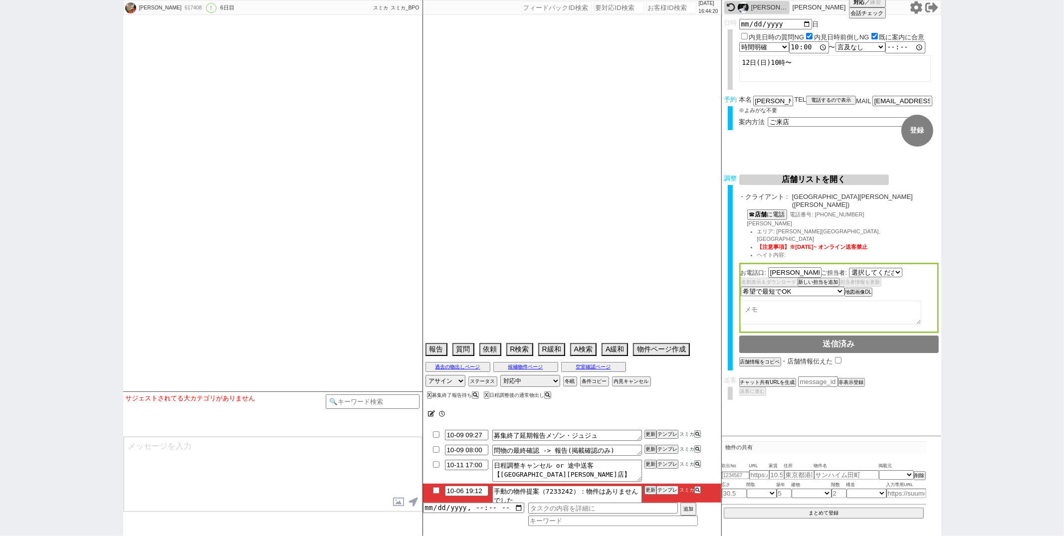
type textarea "12日に同居人と検討しないと申込しない、他社なし @@@@必須条件緩和して物出しすると怒ります@@@@@@"
select select "[DATE]"
select select "13"
select select "1"
select select "14"
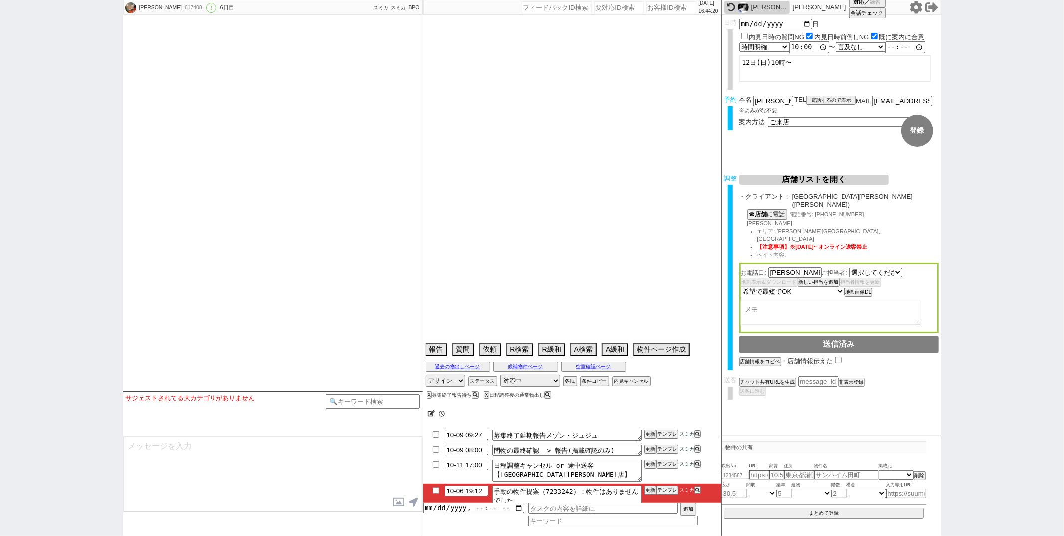
select select "17"
select select "566"
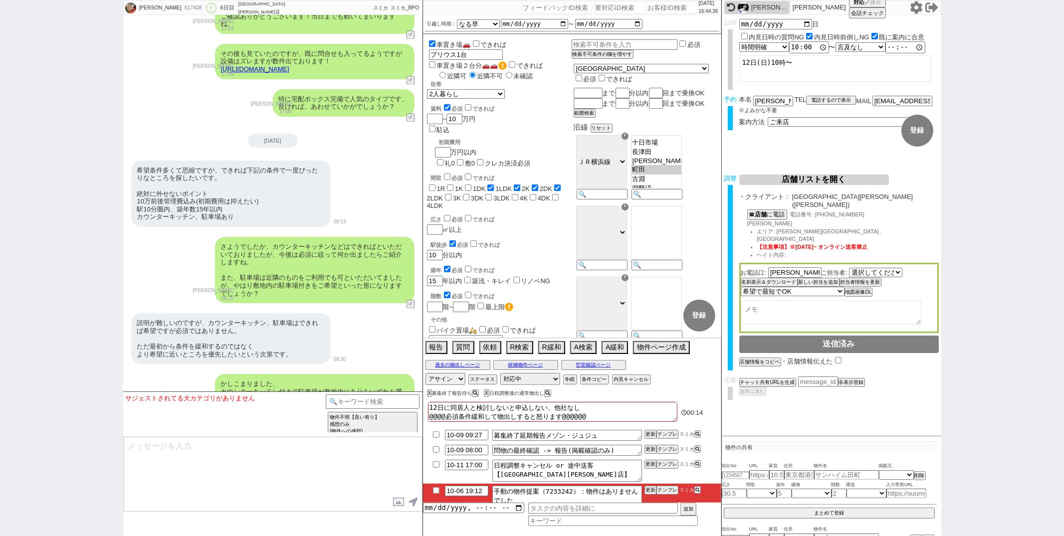
scroll to position [186, 0]
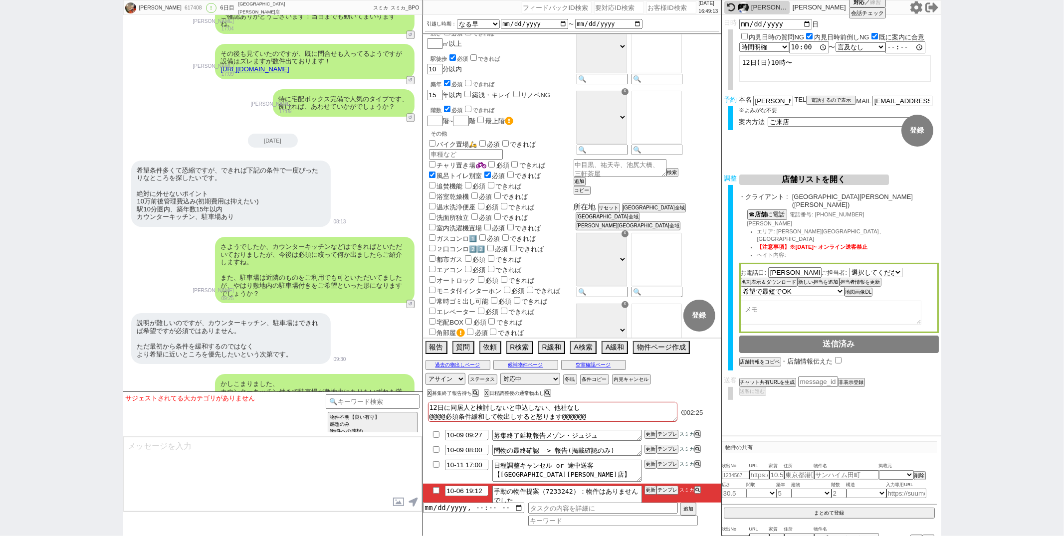
paste input "616342"
type input "616342"
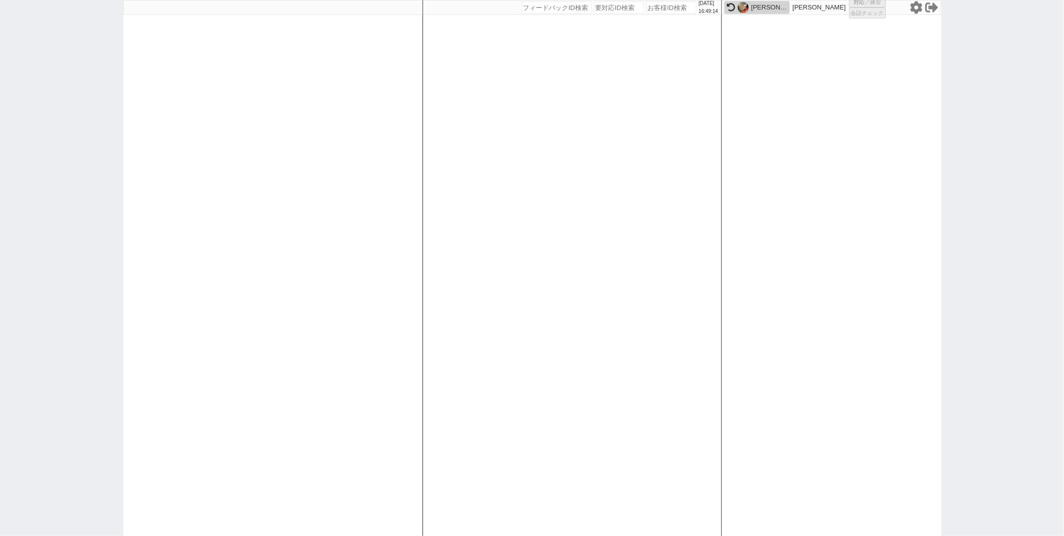
select select
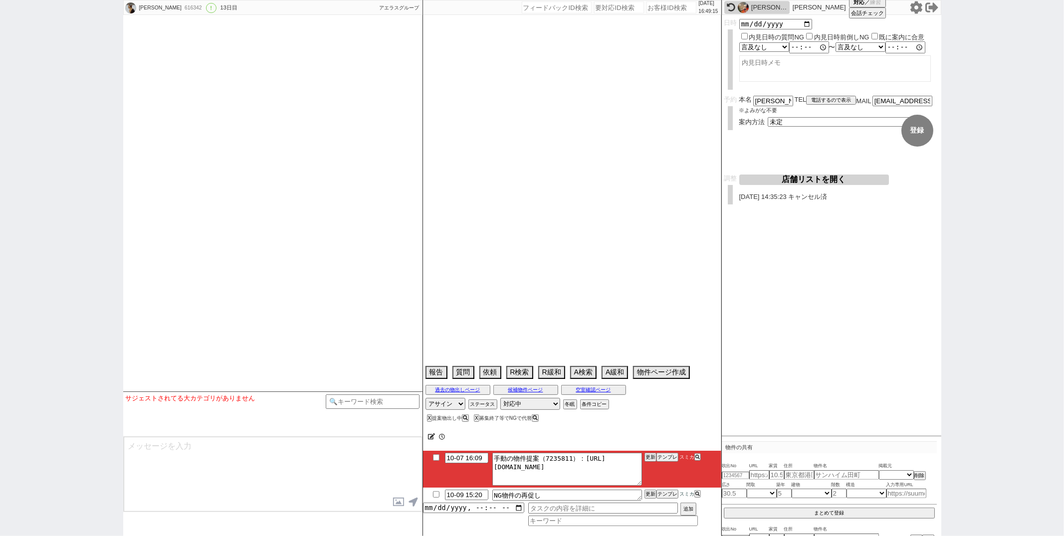
type textarea "家賃重複問題ない"
select select "2026"
select select "3"
select select "37"
select select "0"
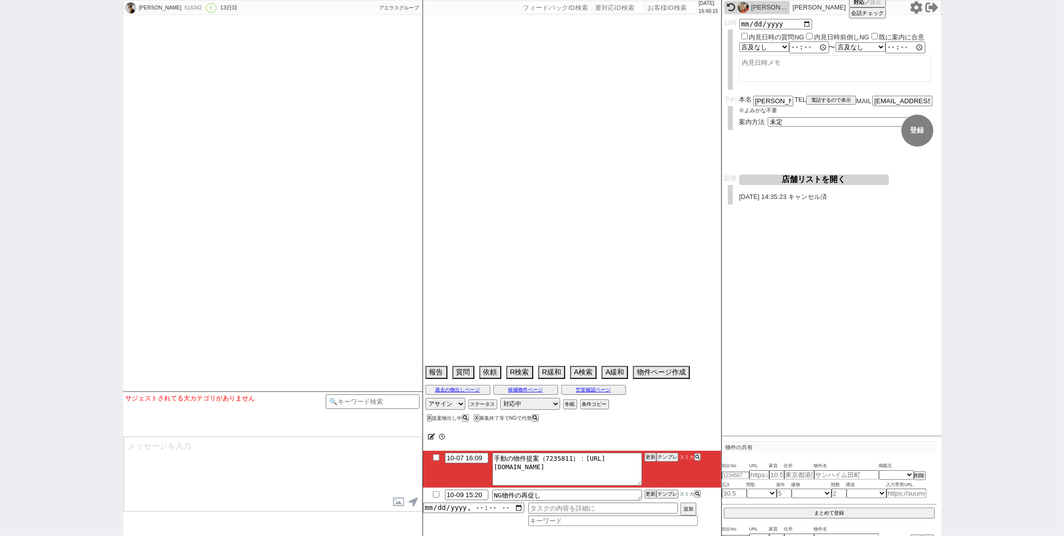
select select "2"
select select "3"
select select "4"
select select "5"
select select "6"
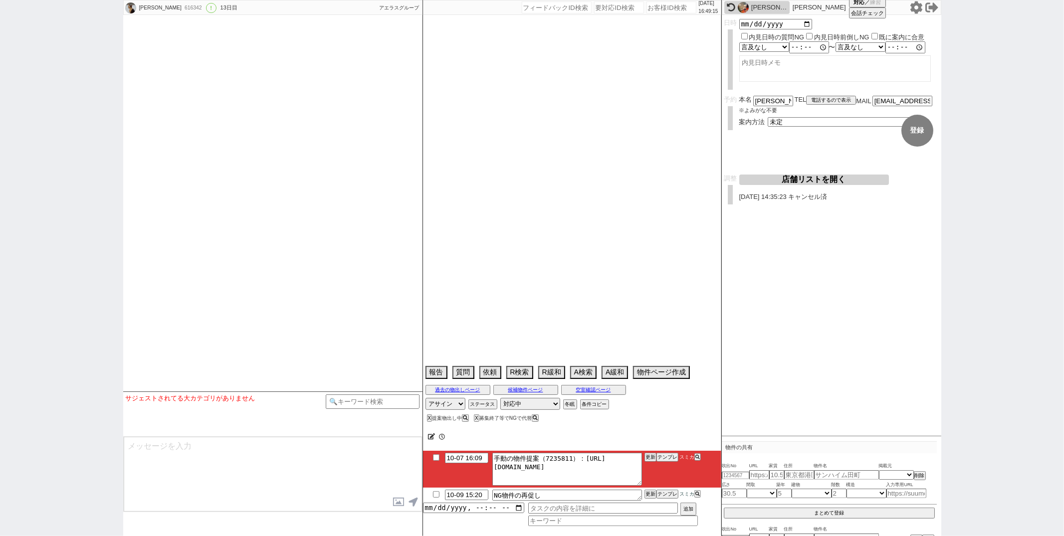
select select "7"
select select "8"
select select "9"
select select "10"
select select "11"
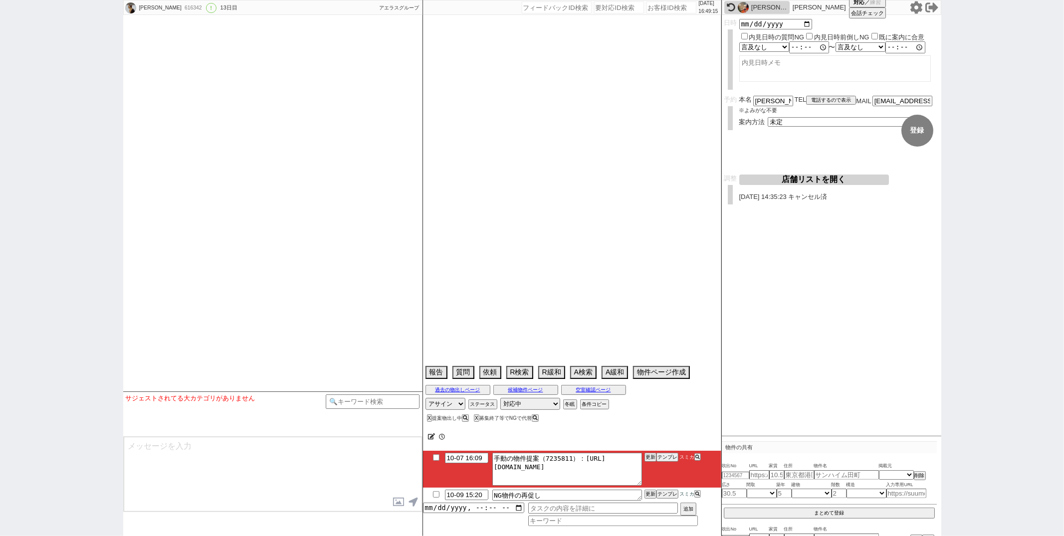
select select "12"
select select "13"
select select "14"
select select "15"
select select "16"
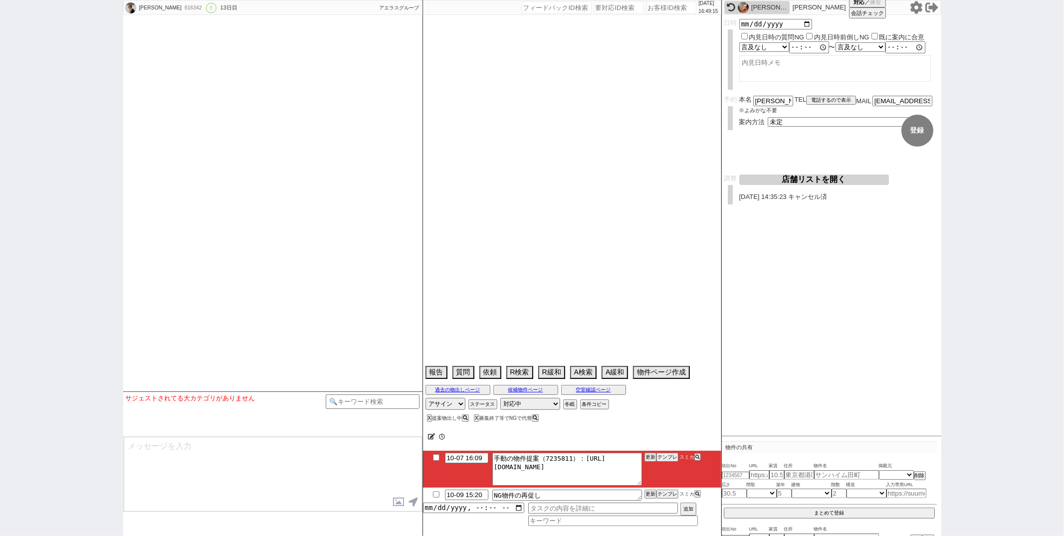
select select "17"
select select "18"
select select "19"
select select "20"
select select "21"
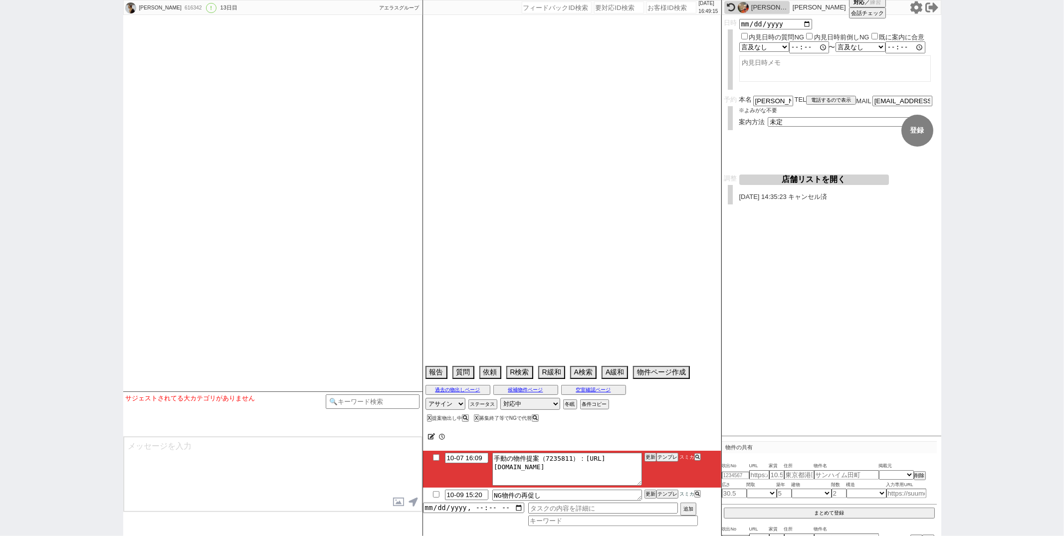
select select "22"
select select "23"
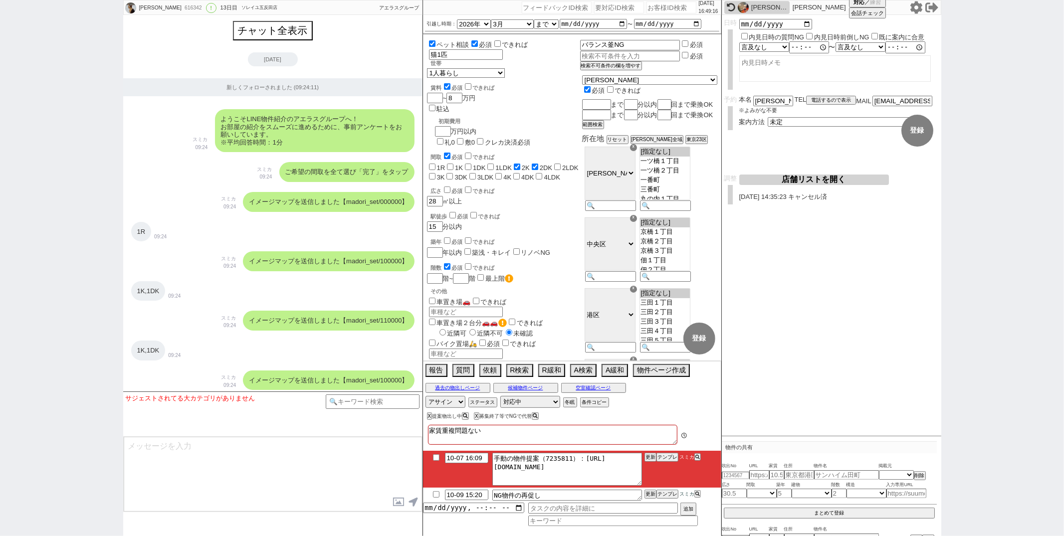
scroll to position [6408, 0]
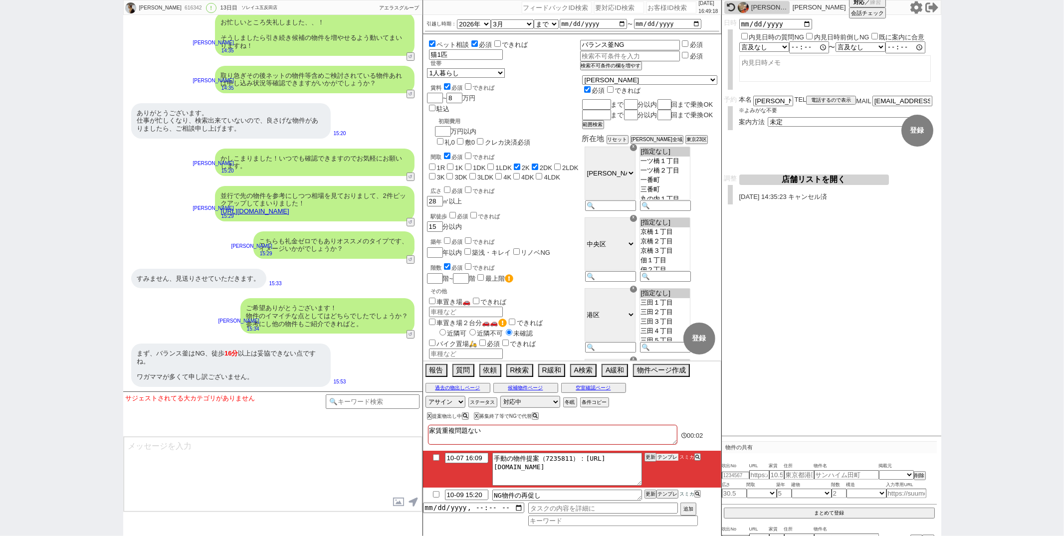
click at [669, 459] on button "テンプレ" at bounding box center [668, 457] width 22 height 7
type textarea "並行で先の物件を参考にしつつ相場を見ておりまして、2件ピックアップしてまいりました！ [URL][DOMAIN_NAME]"
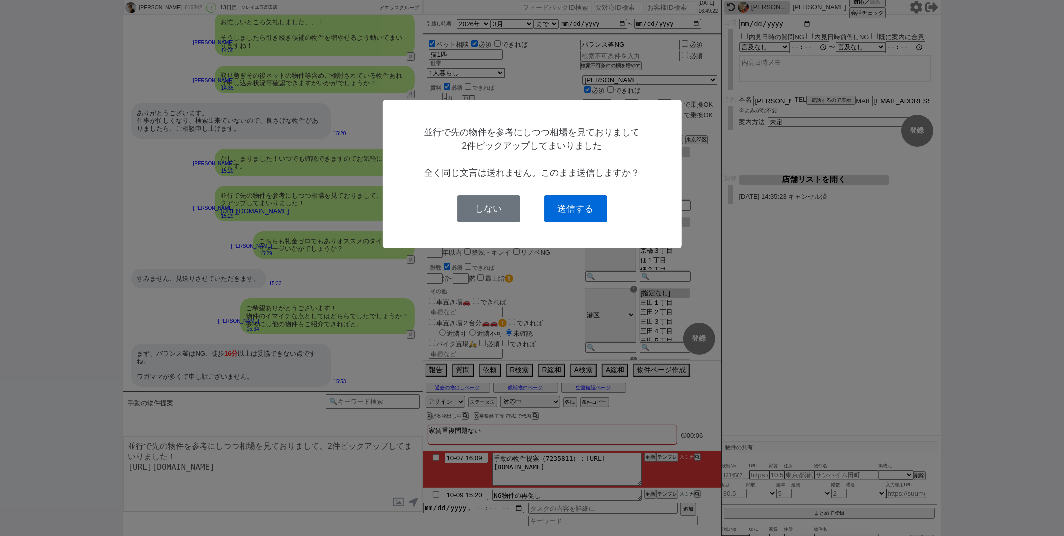
click at [563, 208] on button "送信する" at bounding box center [575, 209] width 63 height 27
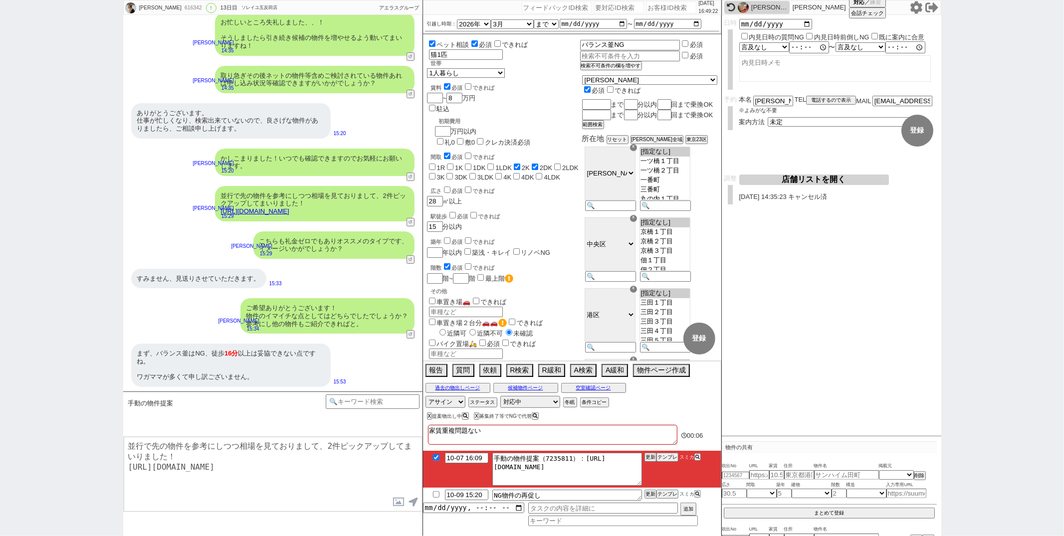
checkbox input "true"
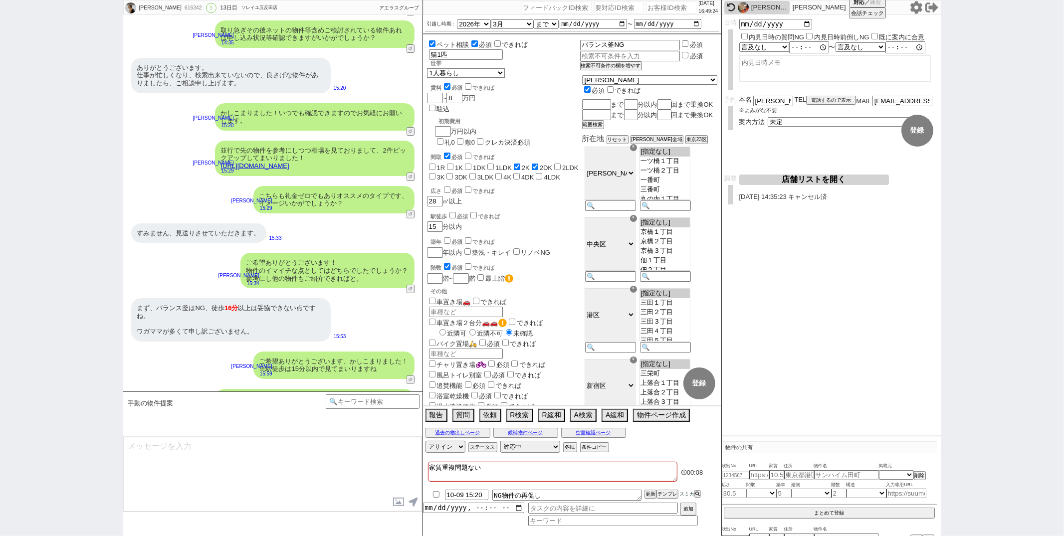
type textarea "こちらも南向きでもありオススメのタイプです、 イメージいかがでしょうか？"
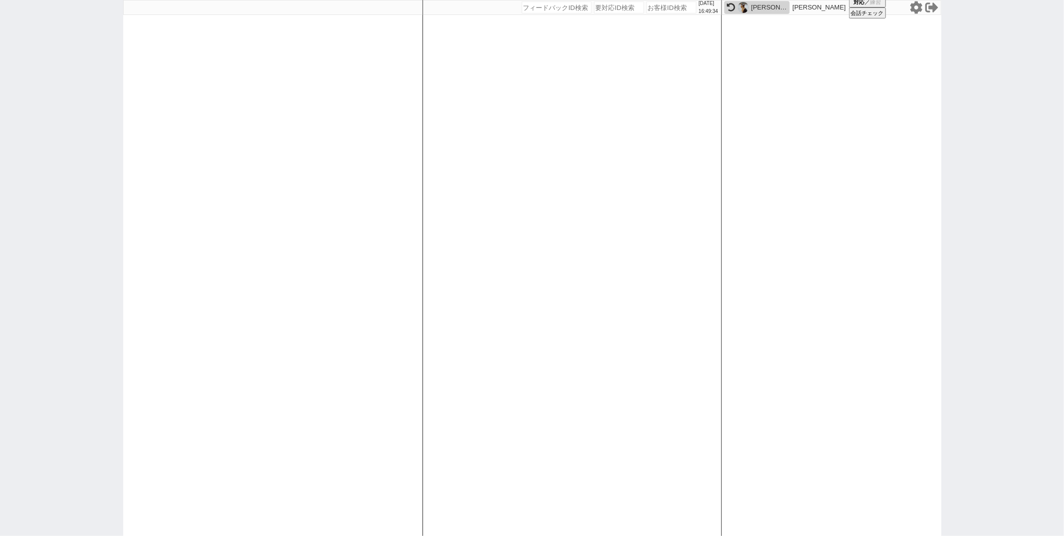
paste input "617285"
type input "617285"
select select "4"
select select
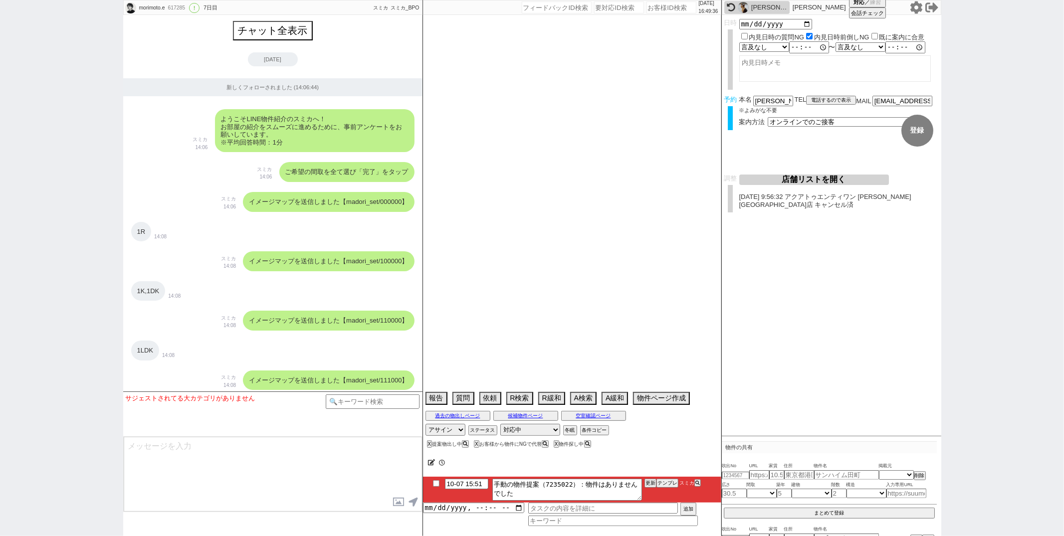
select select "2025"
select select "11"
select select "36"
select select "0"
select select "23"
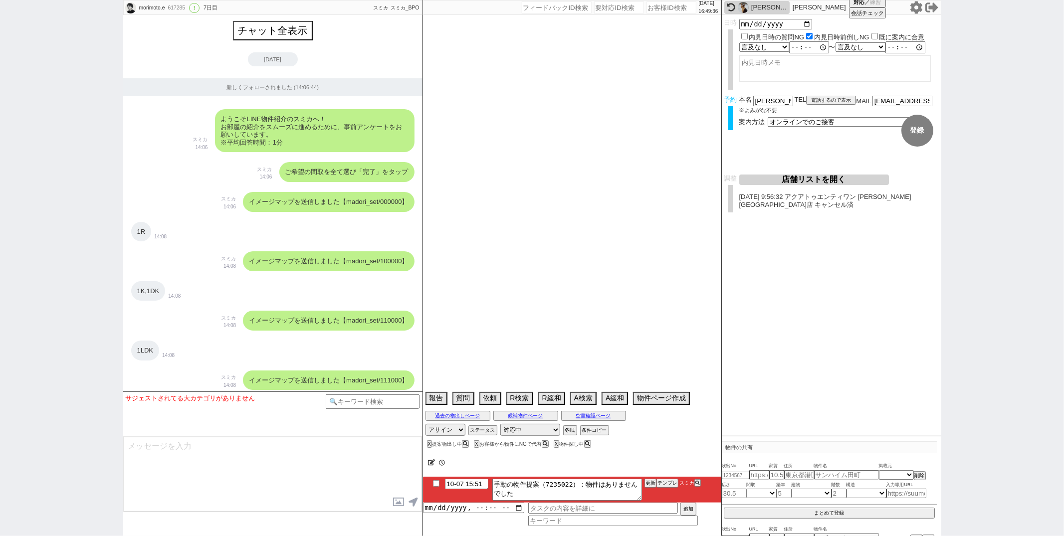
select select "755"
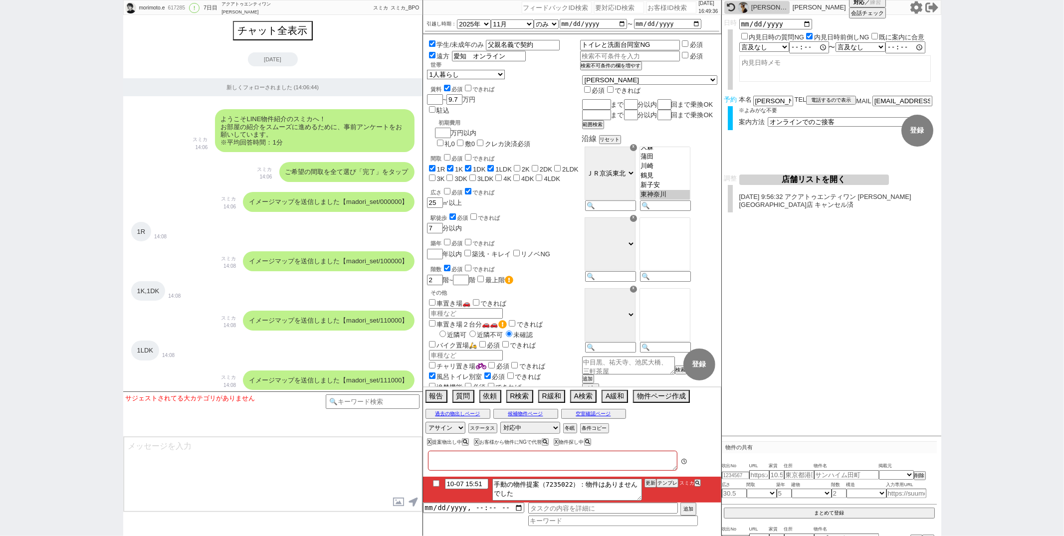
type textarea "調整前キャンセル"
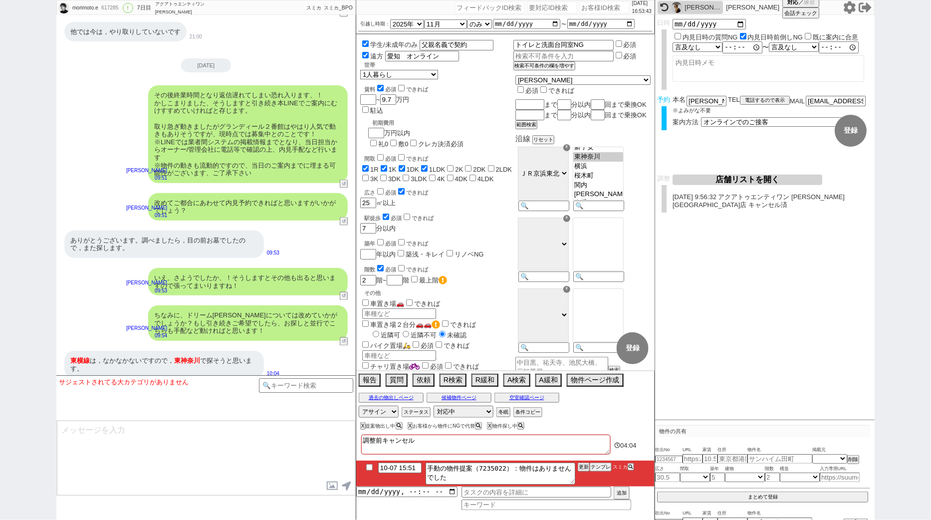
scroll to position [314, 0]
